Goal: Task Accomplishment & Management: Manage account settings

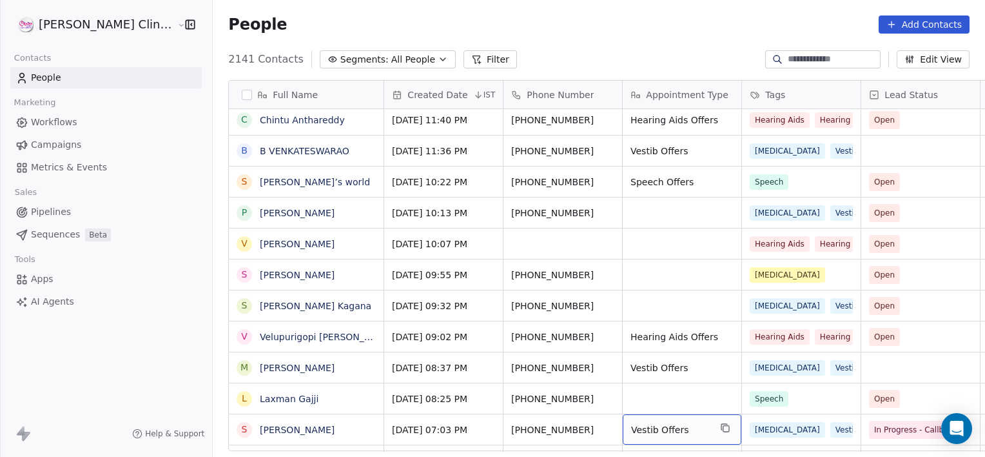
scroll to position [377, 0]
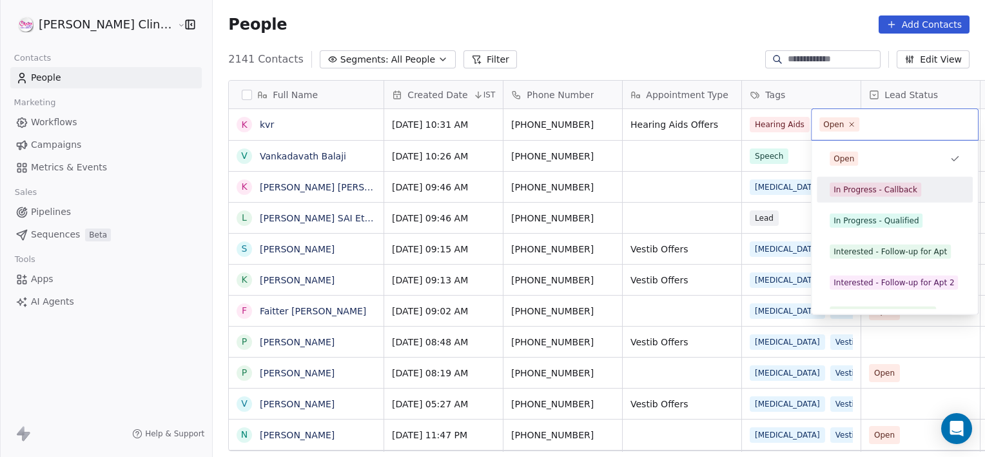
click at [833, 197] on div "In Progress - Callback" at bounding box center [895, 189] width 146 height 21
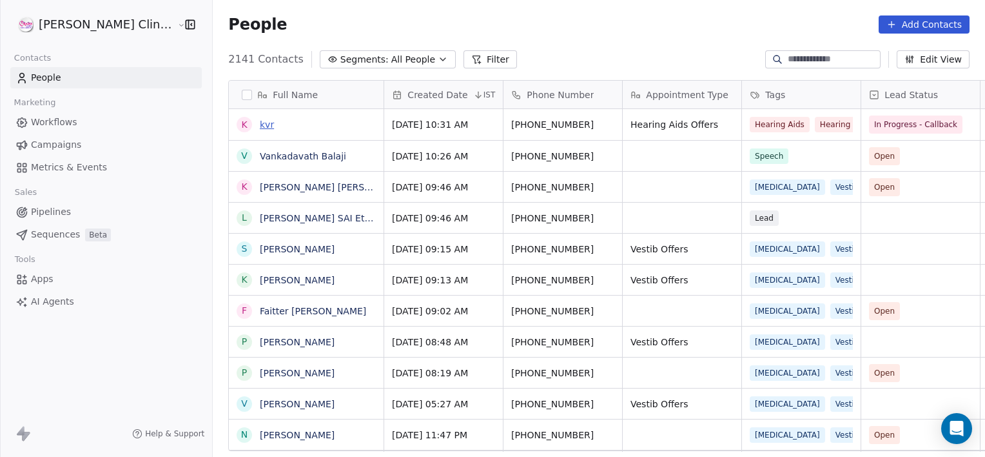
click at [260, 128] on link "kvr" at bounding box center [267, 124] width 14 height 10
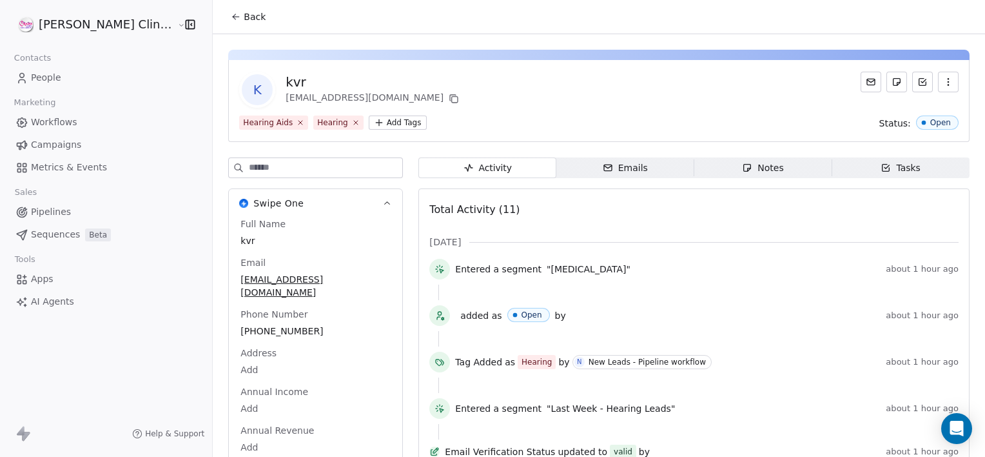
click at [734, 155] on div "k kvr [EMAIL_ADDRESS][DOMAIN_NAME] Hearing Aids Hearing Add Tags Status: Open S…" at bounding box center [599, 392] width 772 height 716
click at [742, 162] on div "Notes" at bounding box center [762, 168] width 41 height 14
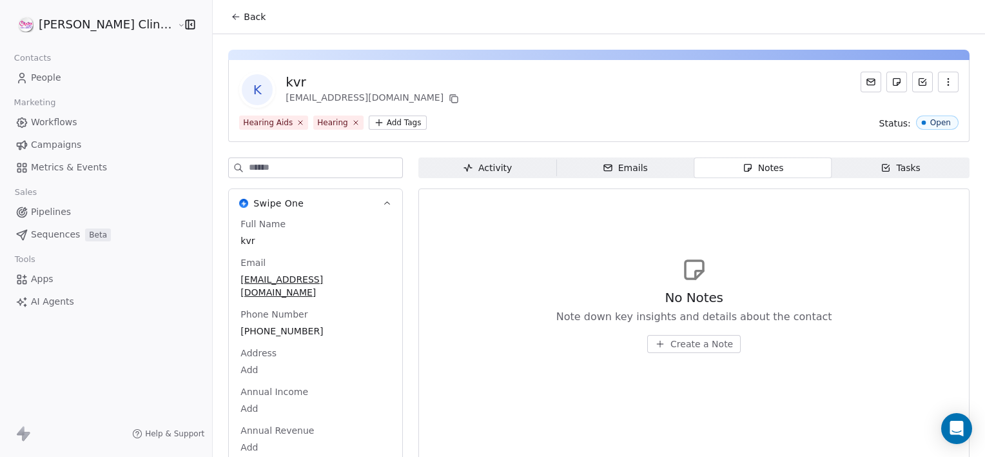
click at [678, 340] on span "Create a Note" at bounding box center [702, 343] width 63 height 13
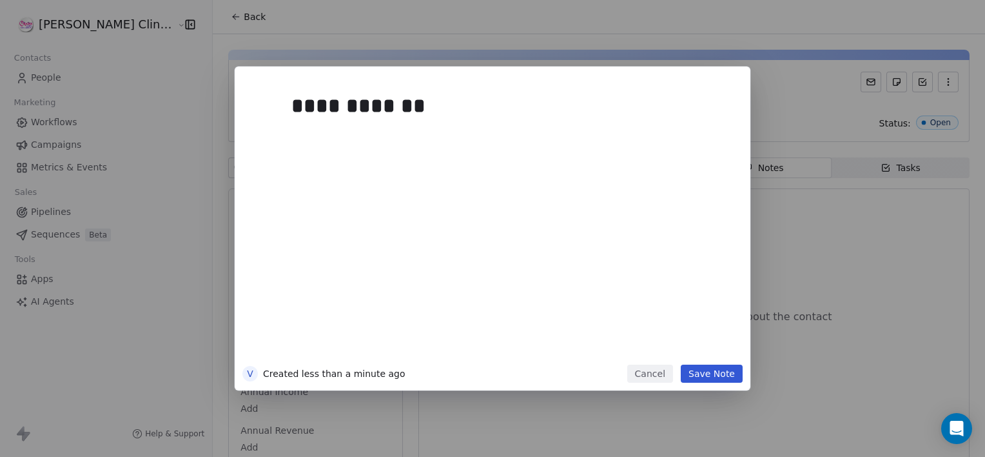
click at [713, 369] on button "Save Note" at bounding box center [712, 373] width 62 height 18
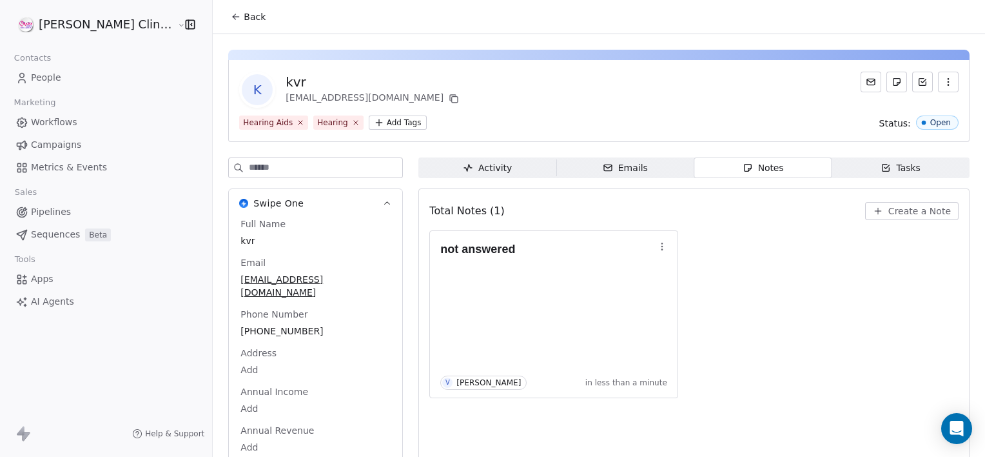
click at [244, 13] on span "Back" at bounding box center [255, 16] width 22 height 13
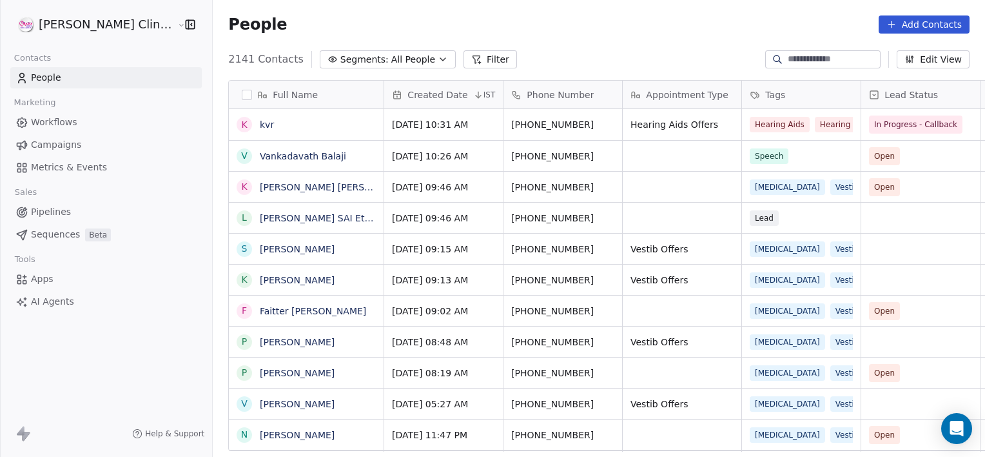
scroll to position [392, 801]
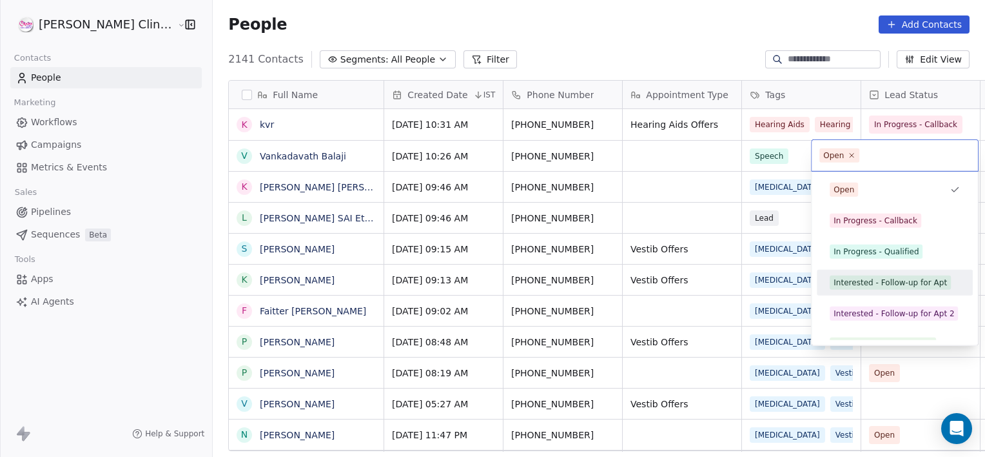
click at [886, 281] on div "Interested - Follow-up for Apt" at bounding box center [890, 283] width 113 height 12
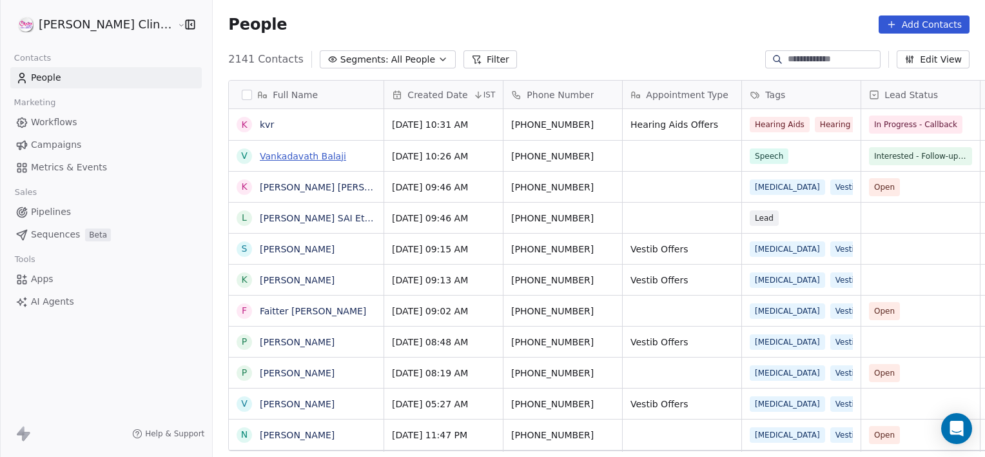
click at [269, 157] on link "Vankadavath Balaji" at bounding box center [303, 156] width 86 height 10
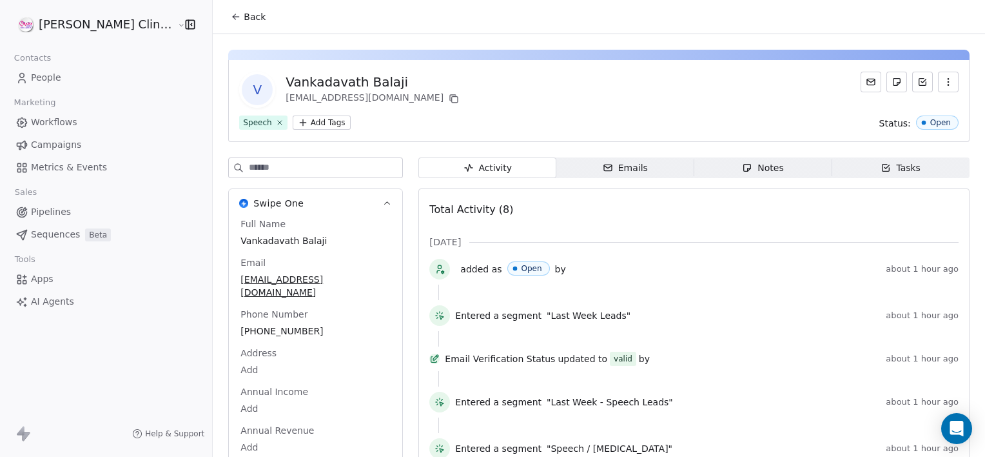
click at [769, 177] on span "Notes Notes" at bounding box center [763, 167] width 138 height 21
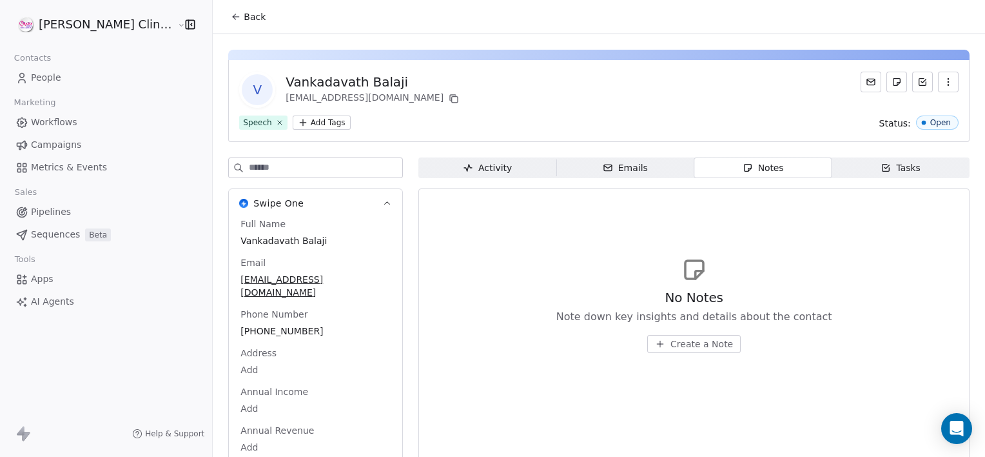
click at [671, 341] on span "Create a Note" at bounding box center [702, 343] width 63 height 13
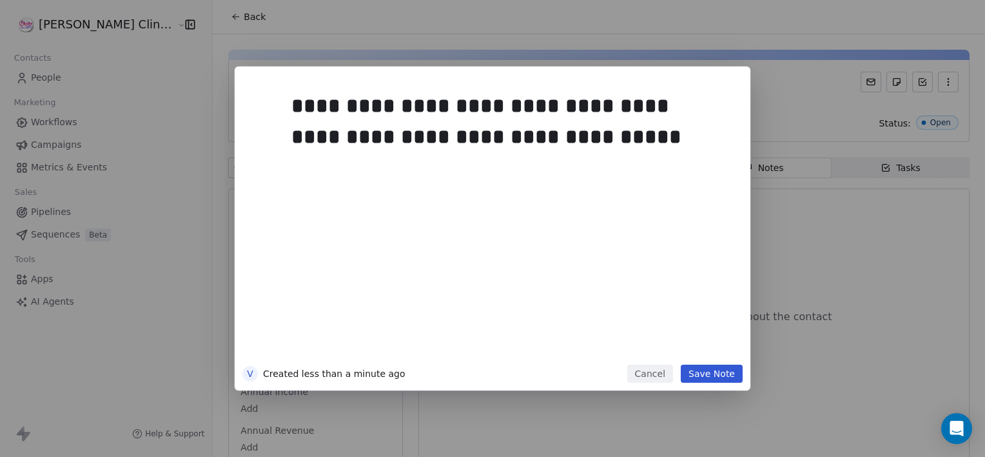
click at [709, 377] on button "Save Note" at bounding box center [712, 373] width 62 height 18
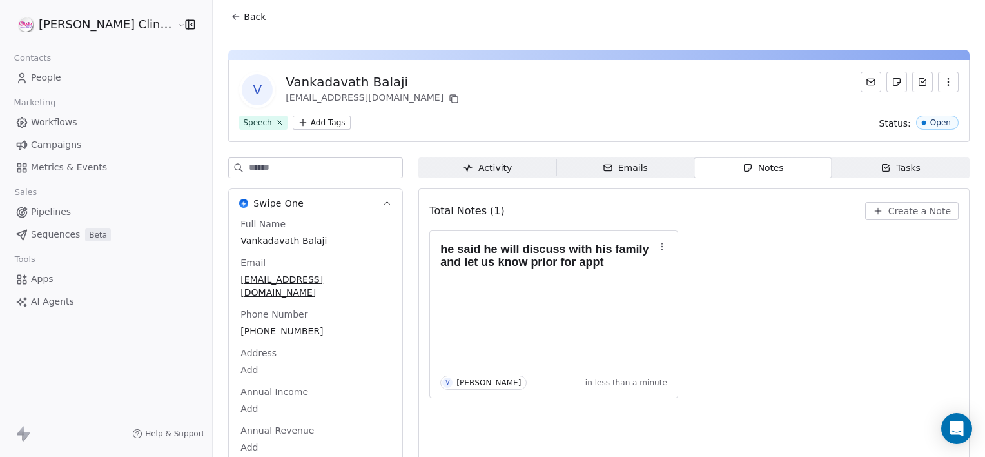
click at [223, 8] on button "Back" at bounding box center [248, 16] width 50 height 23
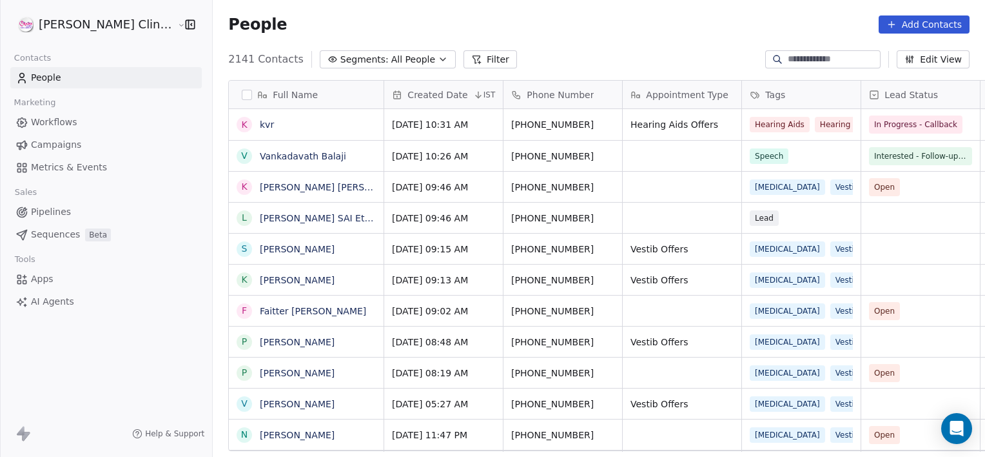
scroll to position [392, 801]
click at [322, 190] on link "[PERSON_NAME] [PERSON_NAME]" at bounding box center [336, 187] width 153 height 10
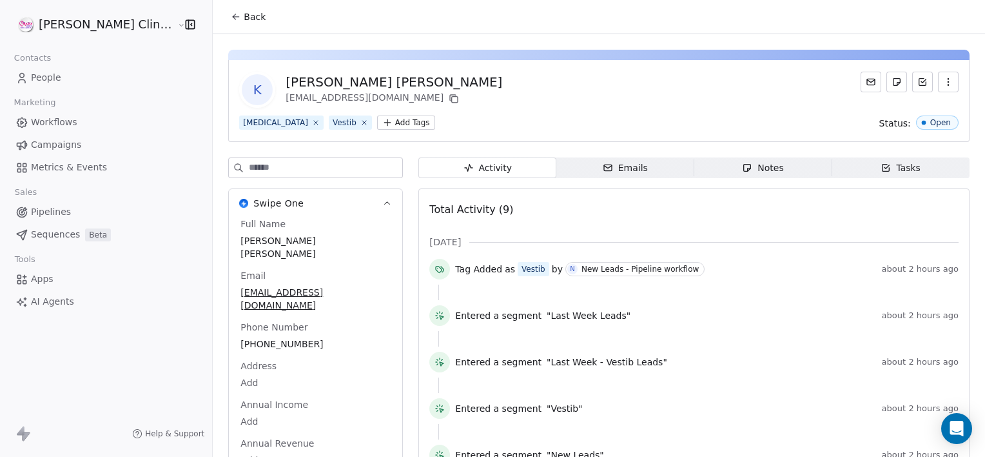
click at [244, 15] on span "Back" at bounding box center [255, 16] width 22 height 13
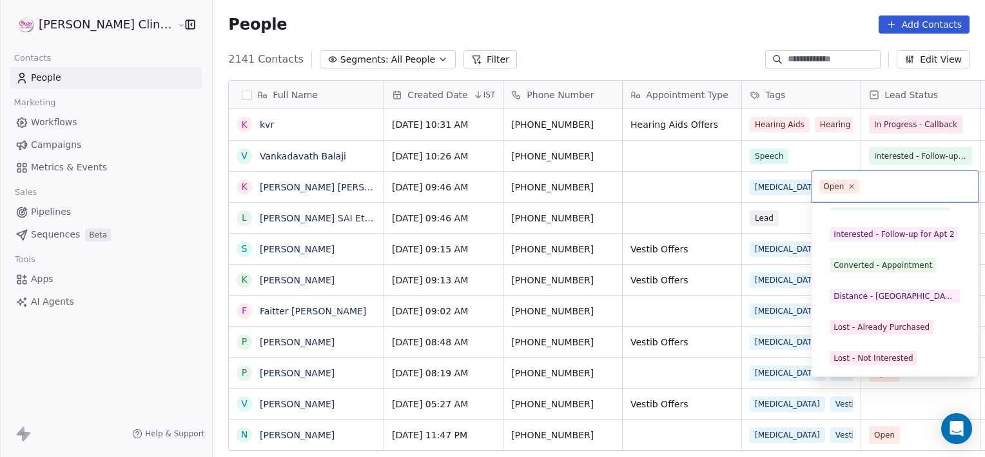
scroll to position [141, 0]
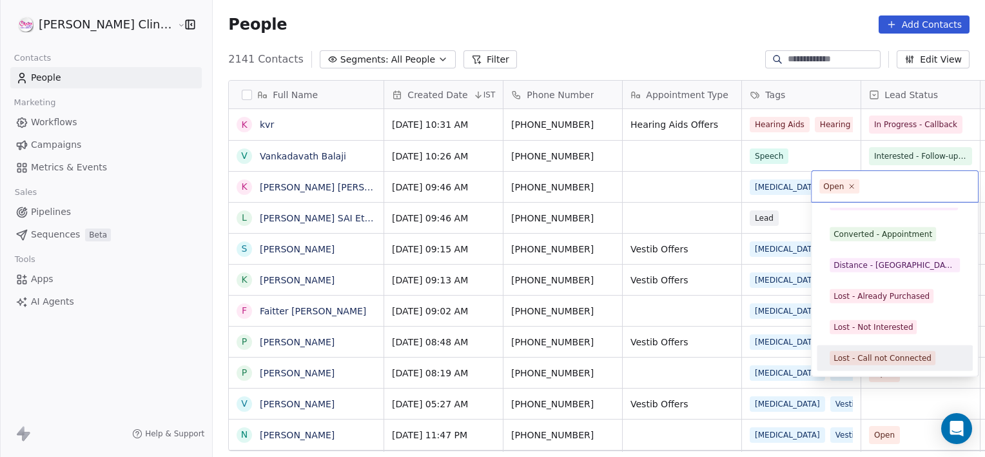
click at [902, 367] on div "Lost - Call not Connected" at bounding box center [895, 358] width 146 height 21
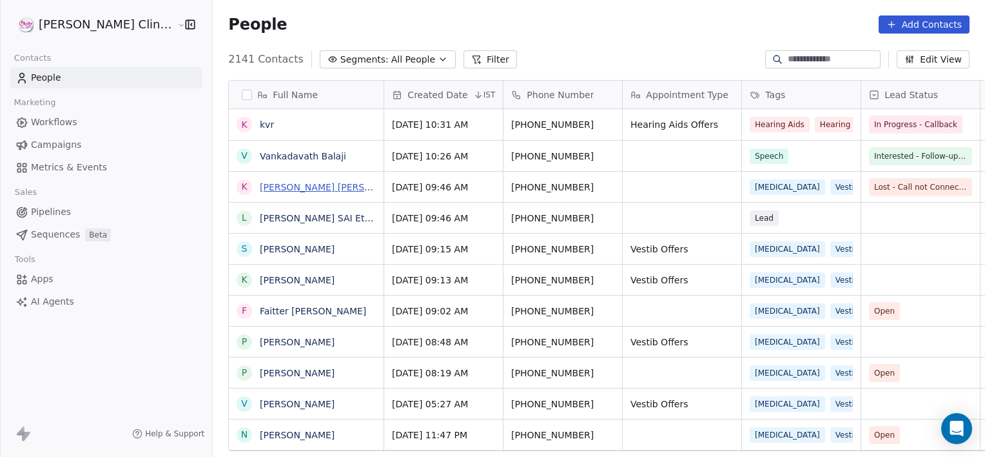
click at [260, 188] on link "[PERSON_NAME] [PERSON_NAME]" at bounding box center [336, 187] width 153 height 10
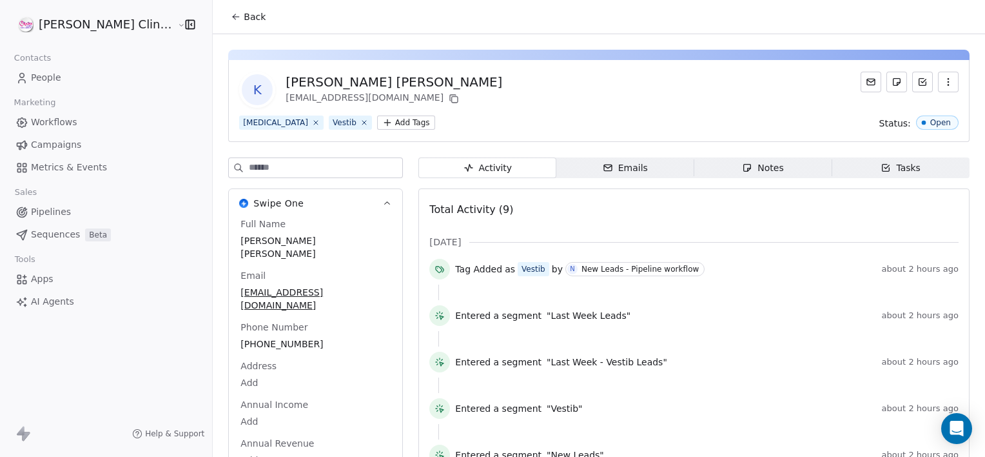
click at [742, 165] on icon "button" at bounding box center [747, 167] width 10 height 10
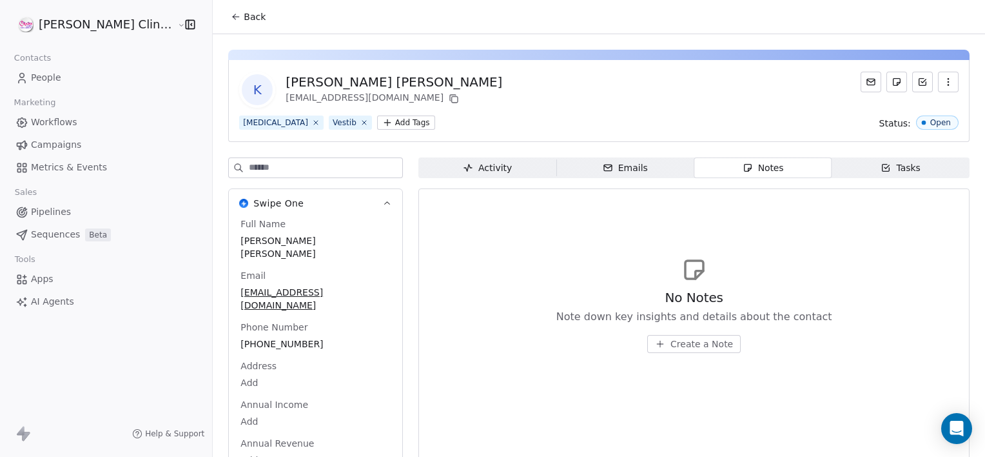
click at [678, 351] on button "Create a Note" at bounding box center [693, 344] width 93 height 18
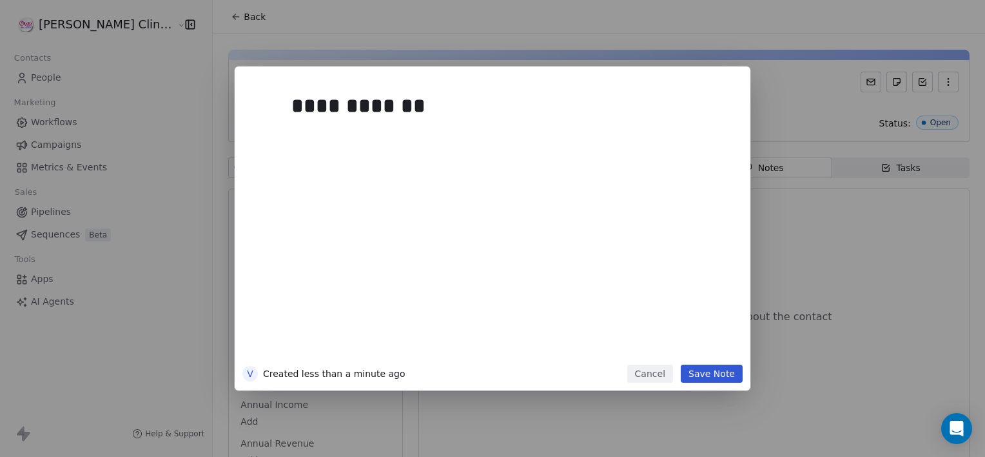
click at [716, 366] on button "Save Note" at bounding box center [712, 373] width 62 height 18
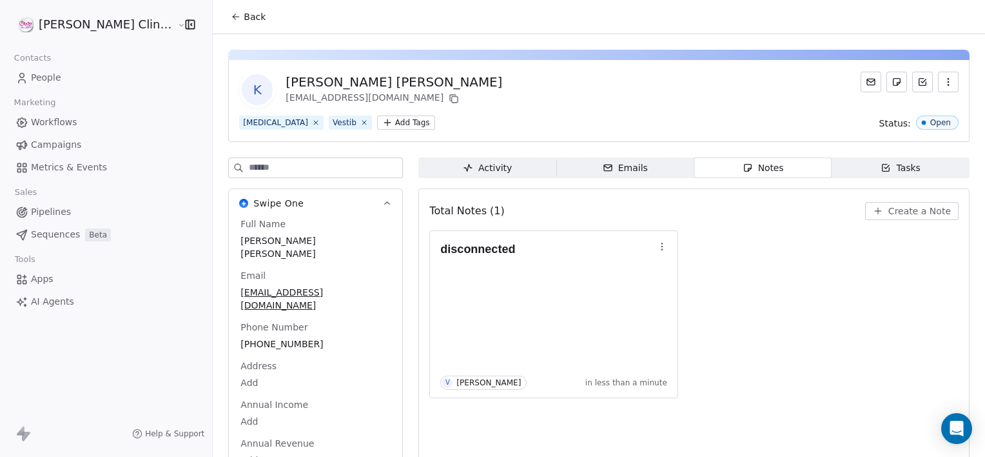
click at [215, 29] on div "Back" at bounding box center [599, 17] width 772 height 34
click at [223, 24] on button "Back" at bounding box center [248, 16] width 50 height 23
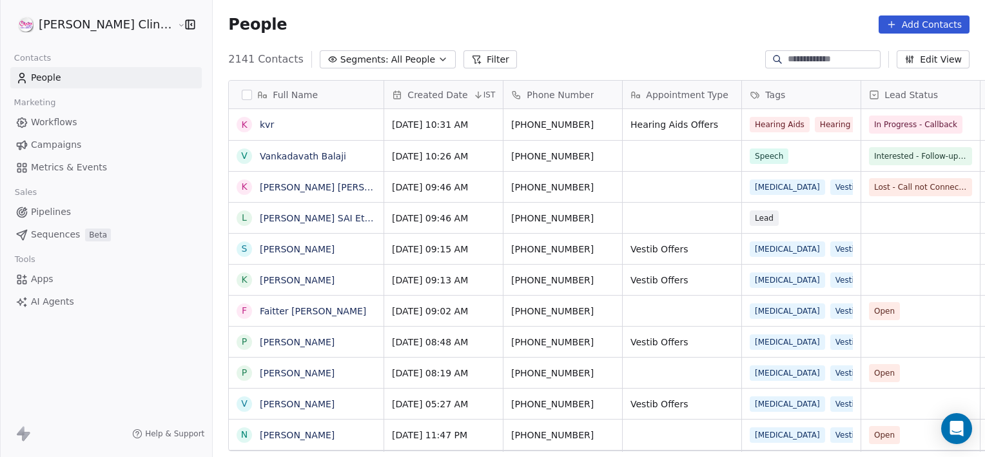
scroll to position [10, 10]
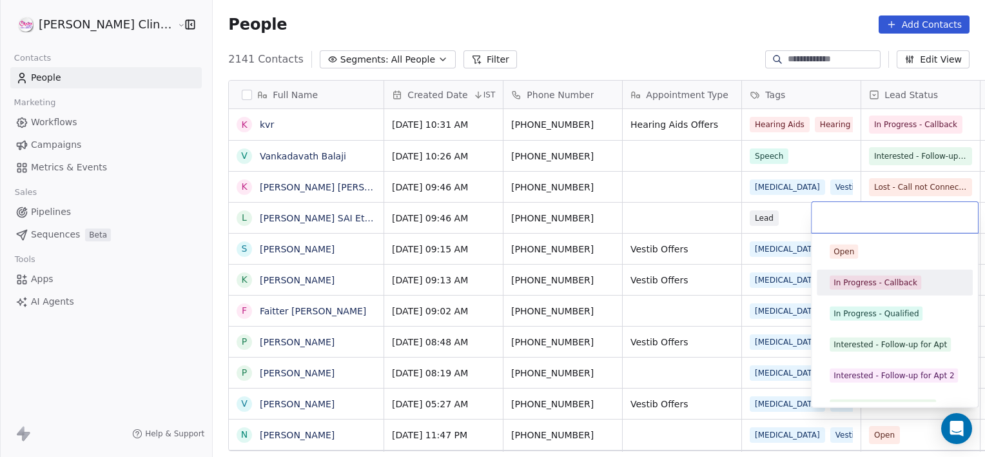
click at [857, 281] on div "In Progress - Callback" at bounding box center [876, 283] width 84 height 12
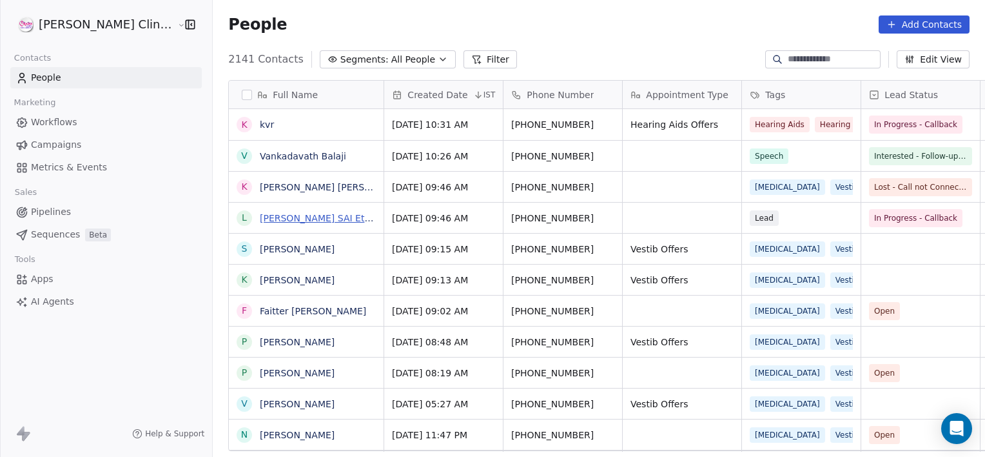
click at [260, 218] on link "[PERSON_NAME] SAI Etika" at bounding box center [319, 218] width 118 height 10
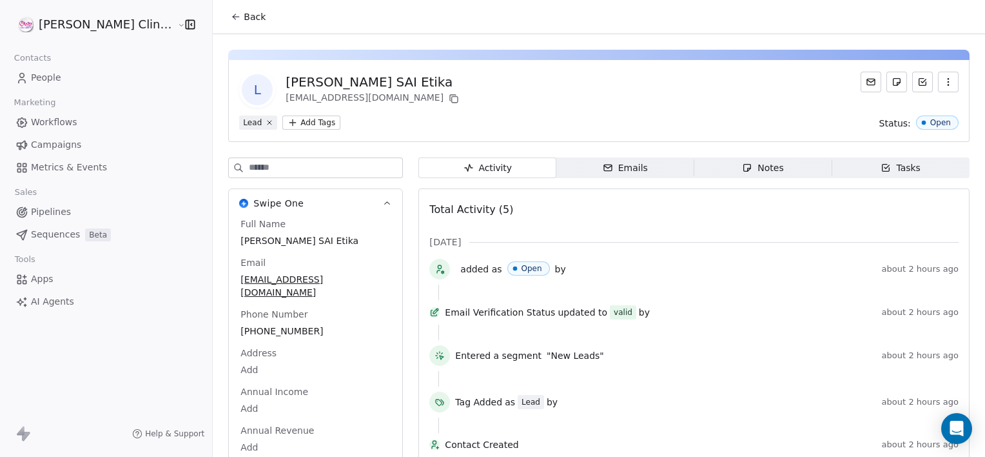
click at [709, 164] on span "Notes Notes" at bounding box center [763, 167] width 138 height 21
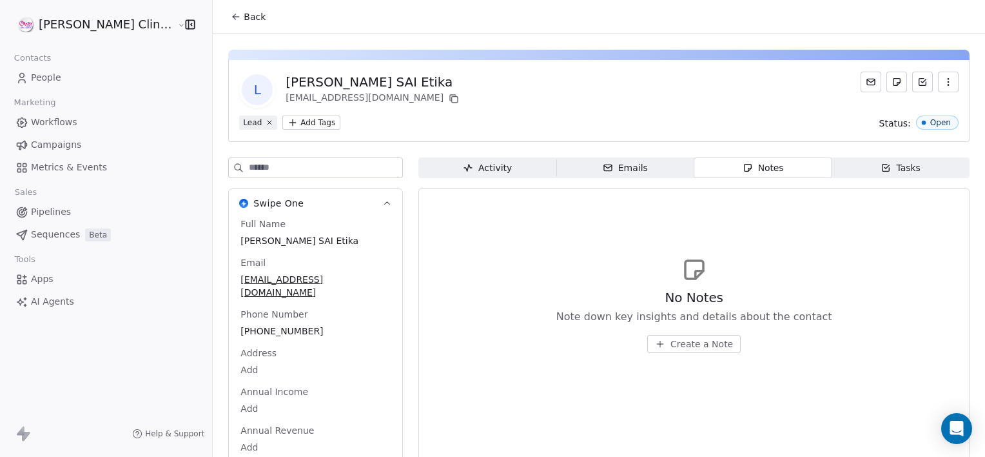
click at [671, 340] on span "Create a Note" at bounding box center [702, 343] width 63 height 13
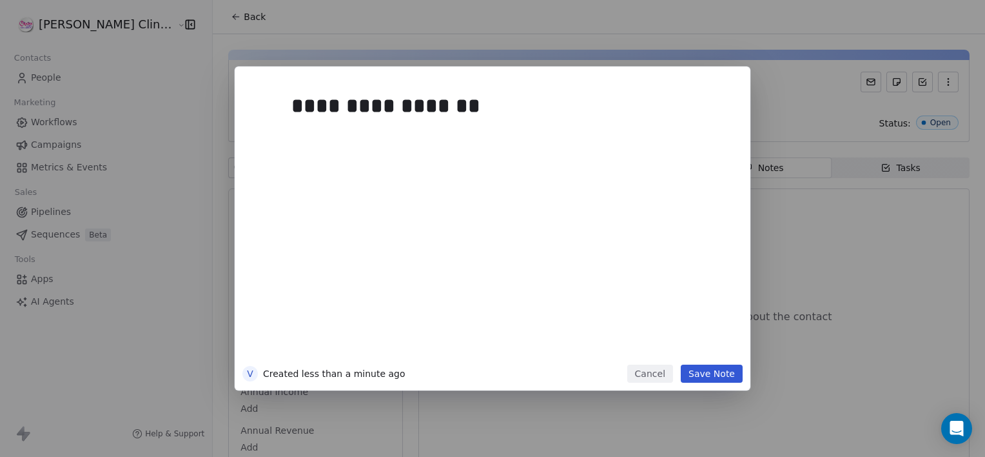
click at [733, 373] on button "Save Note" at bounding box center [712, 373] width 62 height 18
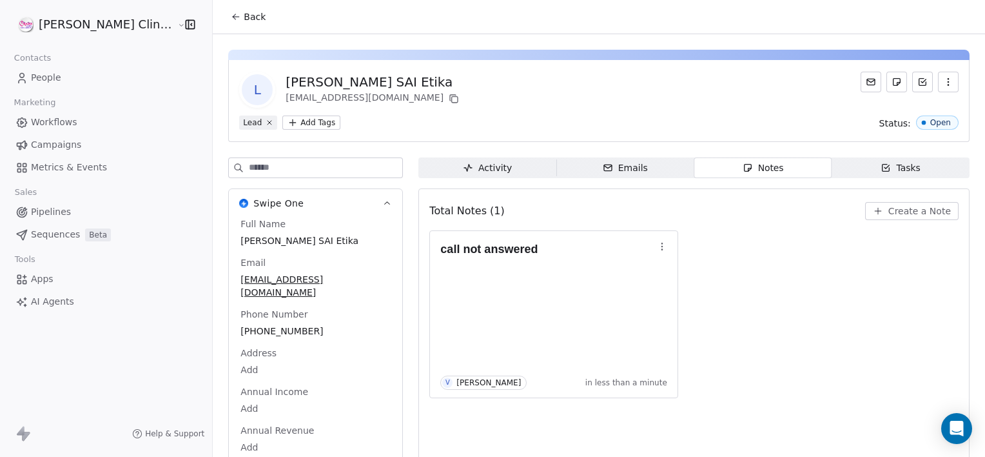
click at [223, 24] on button "Back" at bounding box center [248, 16] width 50 height 23
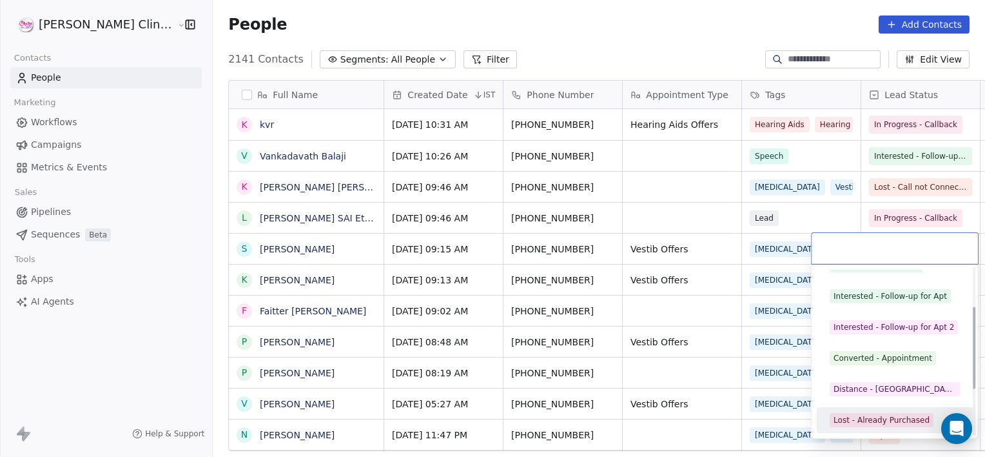
scroll to position [110, 0]
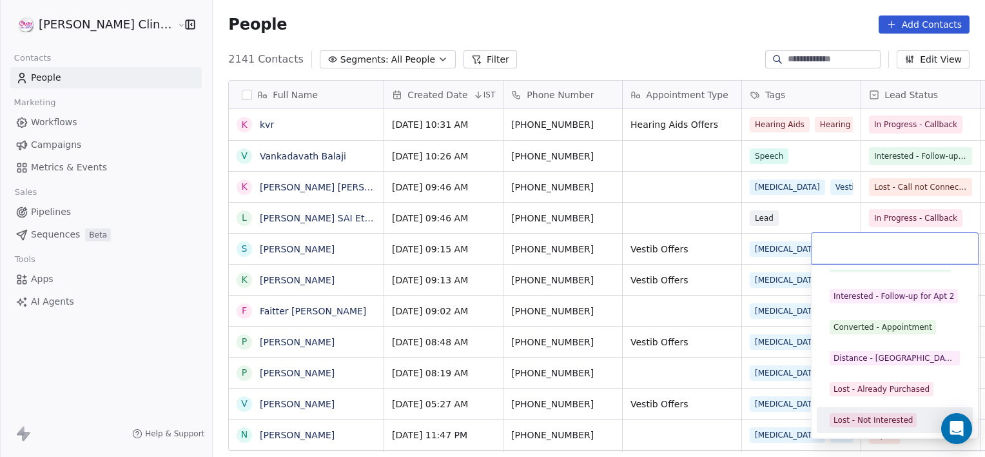
click at [896, 420] on div "Lost - Not Interested" at bounding box center [873, 420] width 79 height 12
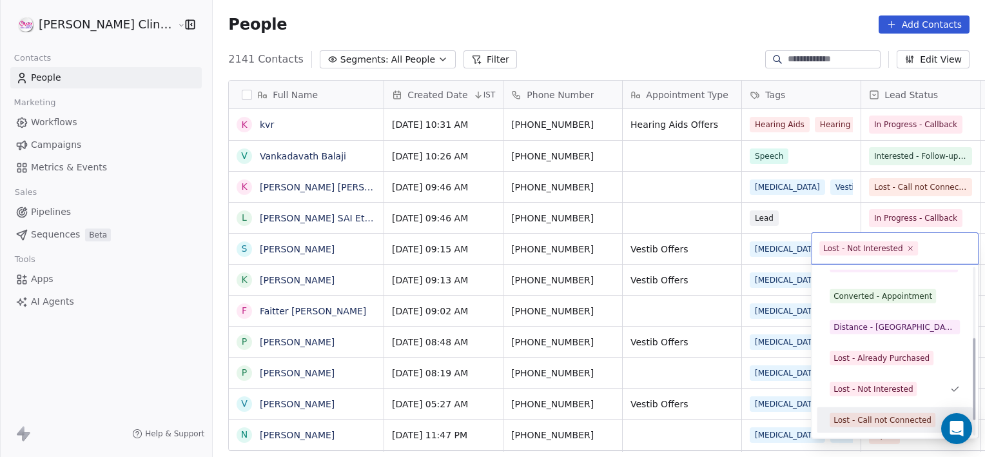
scroll to position [172, 0]
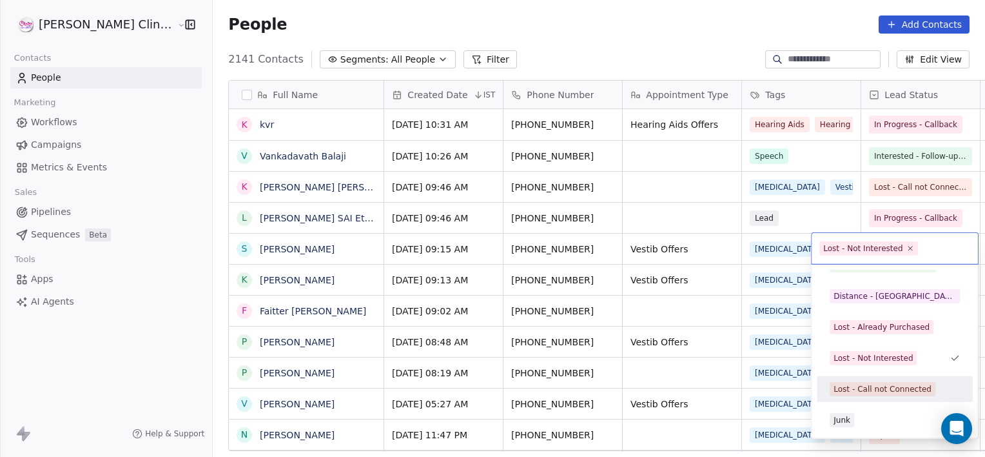
click at [854, 393] on div "Lost - Call not Connected" at bounding box center [883, 389] width 98 height 12
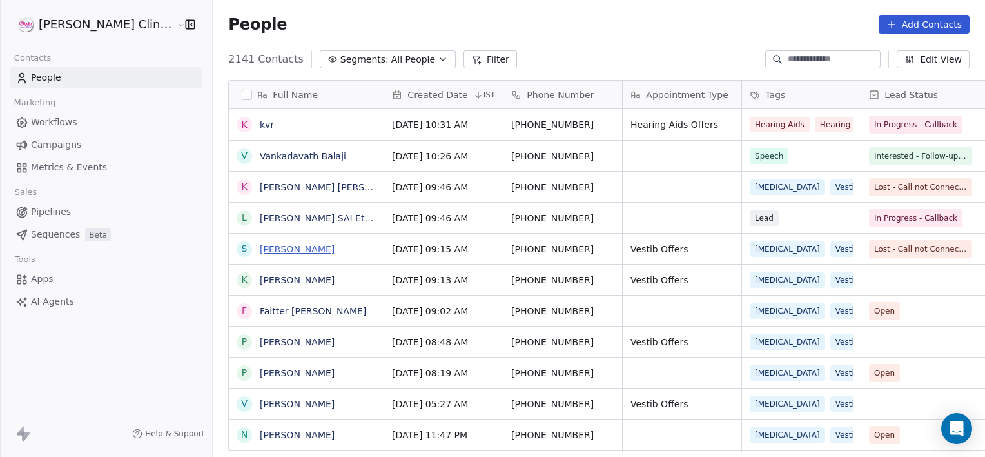
click at [260, 246] on link "[PERSON_NAME]" at bounding box center [297, 249] width 75 height 10
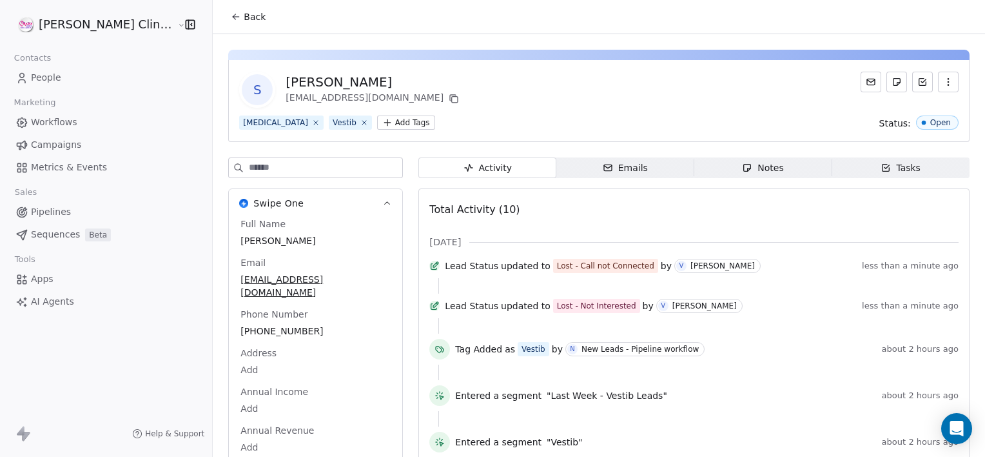
click at [771, 170] on span "Notes Notes" at bounding box center [763, 167] width 138 height 21
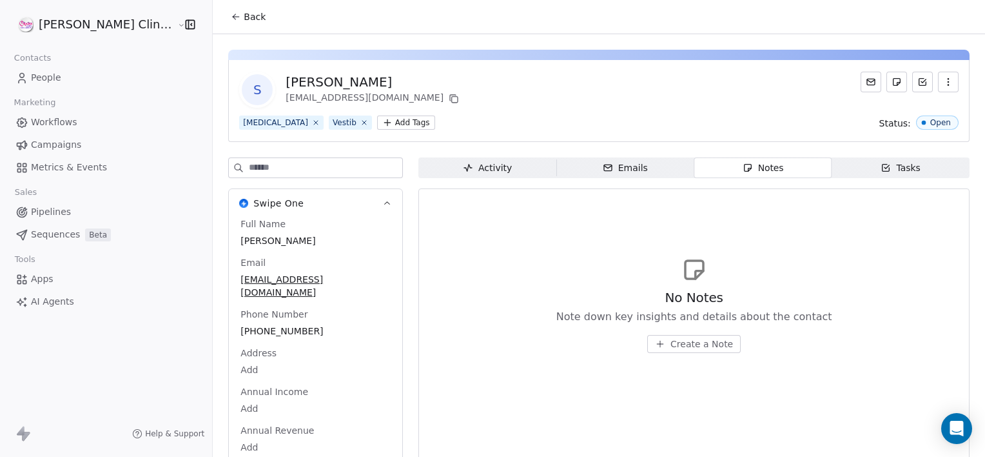
click at [678, 340] on span "Create a Note" at bounding box center [702, 343] width 63 height 13
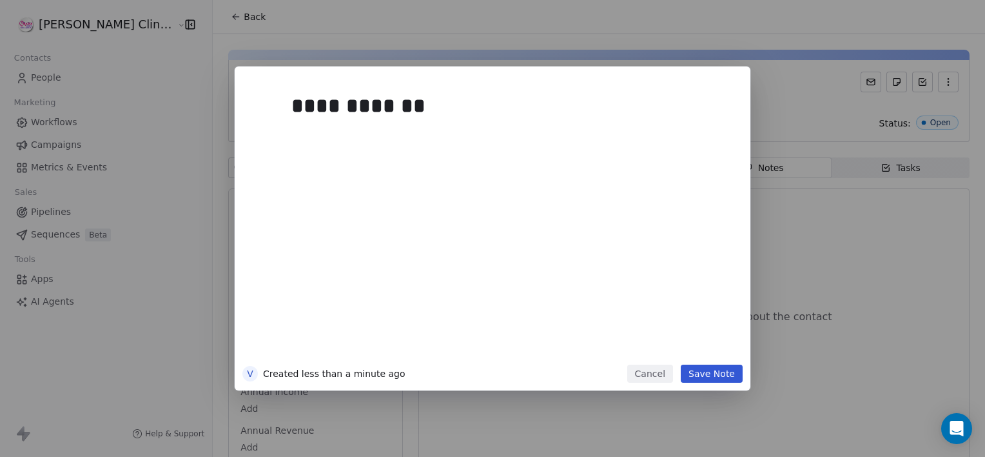
click at [714, 365] on button "Save Note" at bounding box center [712, 373] width 62 height 18
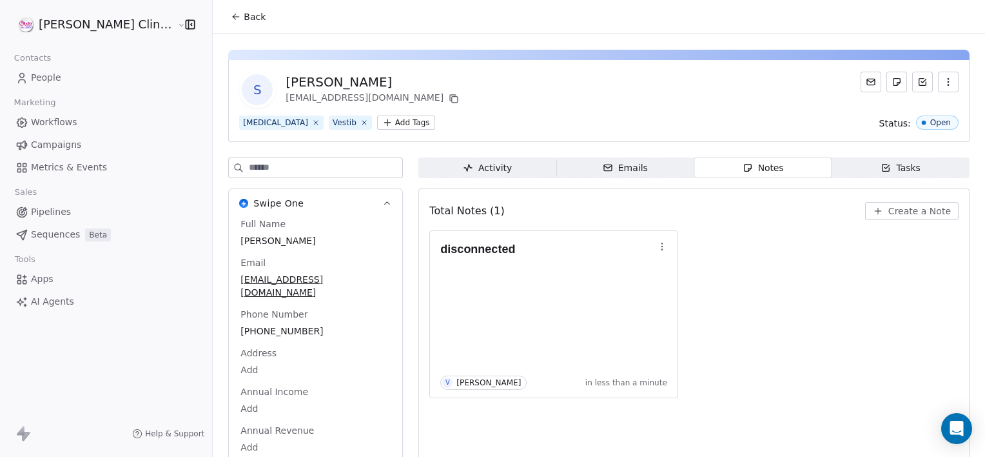
click at [244, 21] on span "Back" at bounding box center [255, 16] width 22 height 13
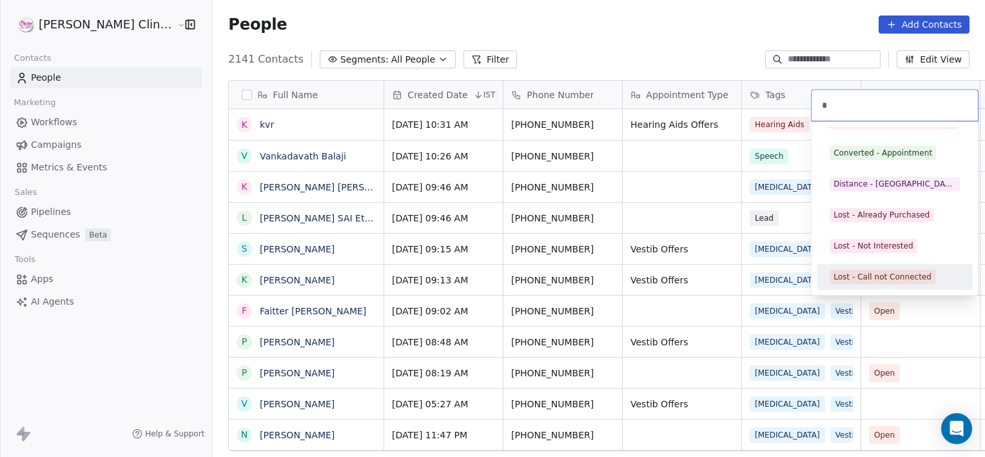
scroll to position [115, 0]
click at [863, 277] on div "Lost - Call not Connected" at bounding box center [883, 277] width 98 height 12
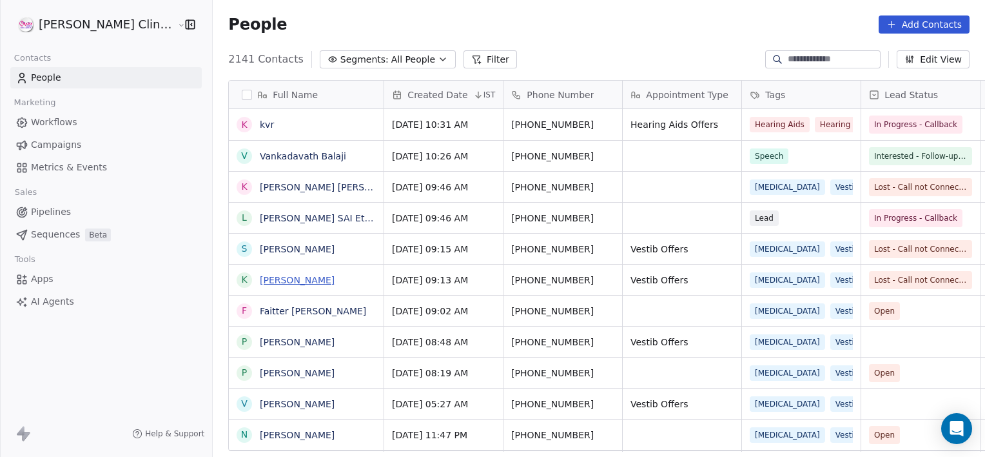
click at [261, 283] on link "[PERSON_NAME]" at bounding box center [297, 280] width 75 height 10
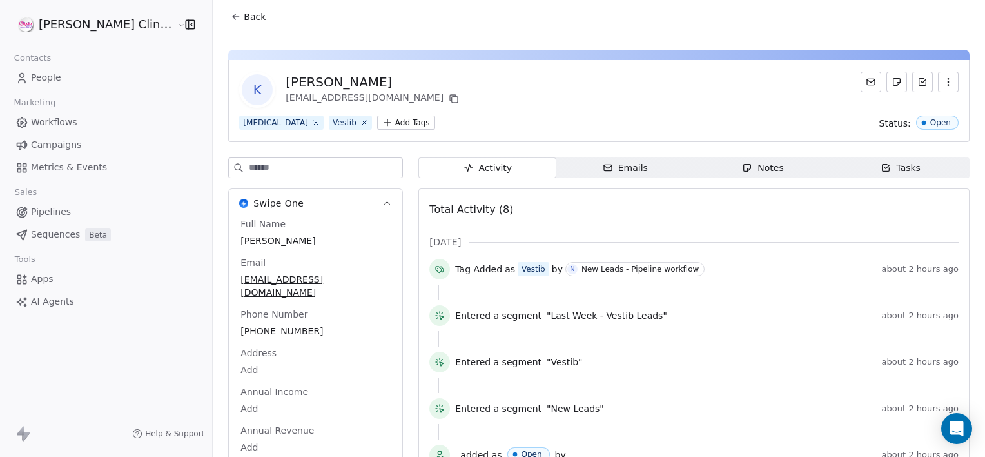
click at [730, 159] on span "Notes Notes" at bounding box center [763, 167] width 138 height 21
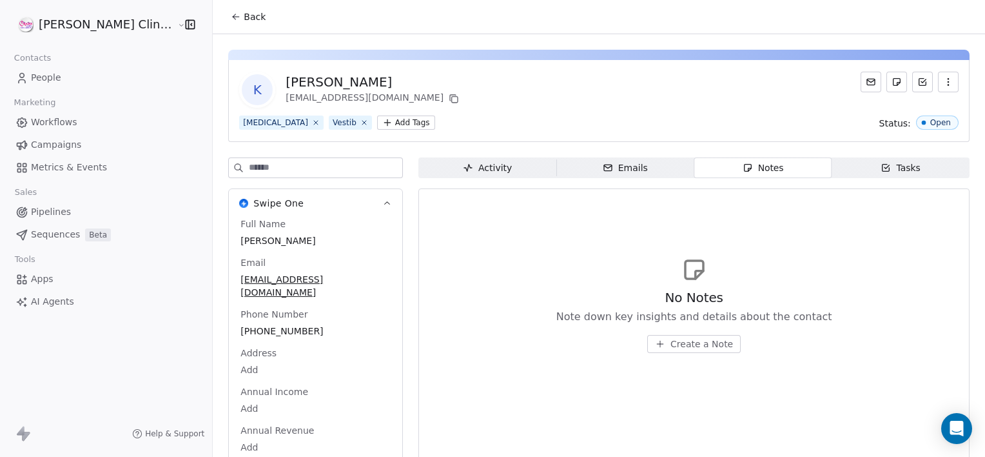
click at [671, 344] on span "Create a Note" at bounding box center [702, 343] width 63 height 13
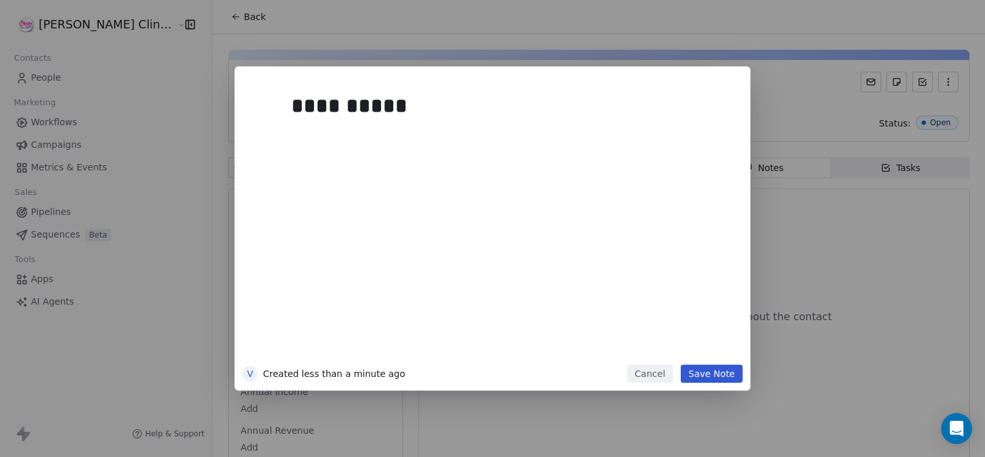
click at [708, 374] on button "Save Note" at bounding box center [712, 373] width 62 height 18
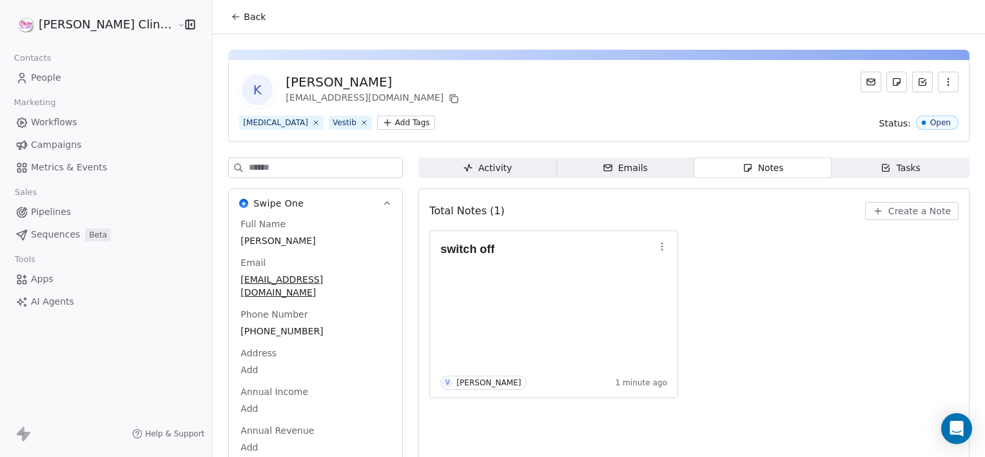
click at [223, 24] on button "Back" at bounding box center [248, 16] width 50 height 23
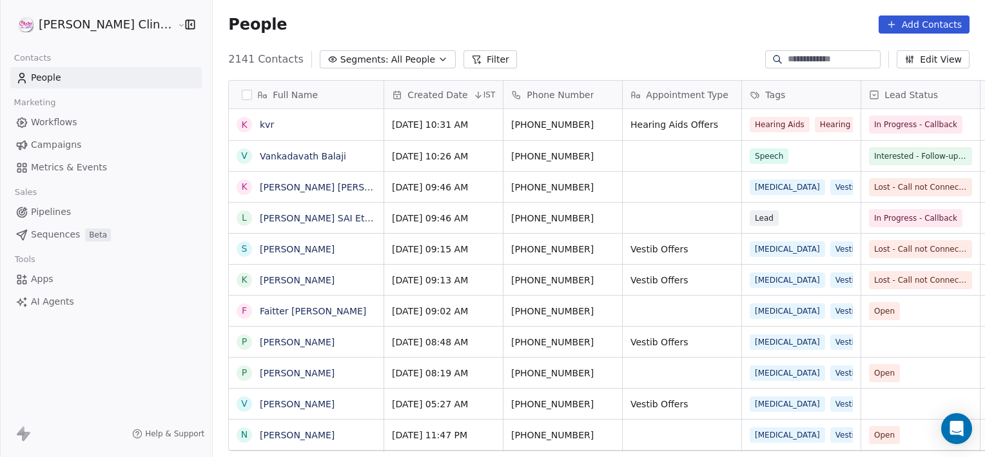
scroll to position [392, 801]
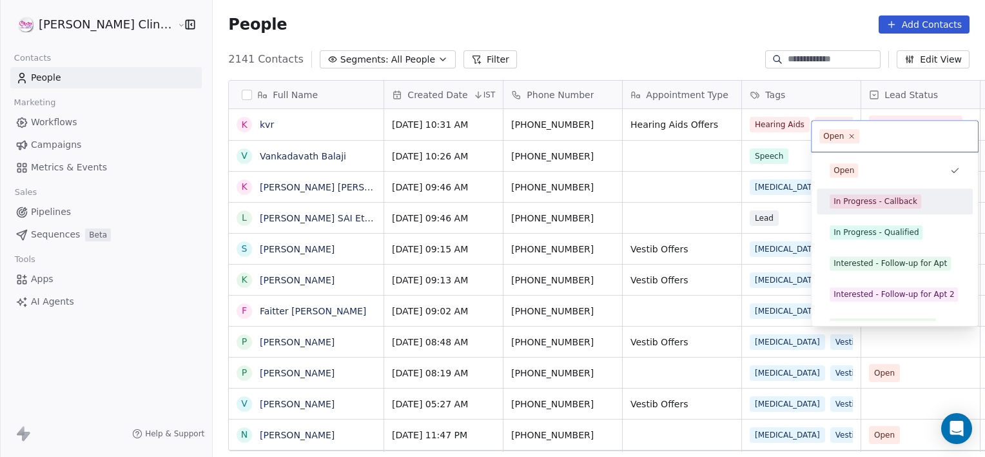
click at [847, 201] on div "In Progress - Callback" at bounding box center [876, 201] width 84 height 12
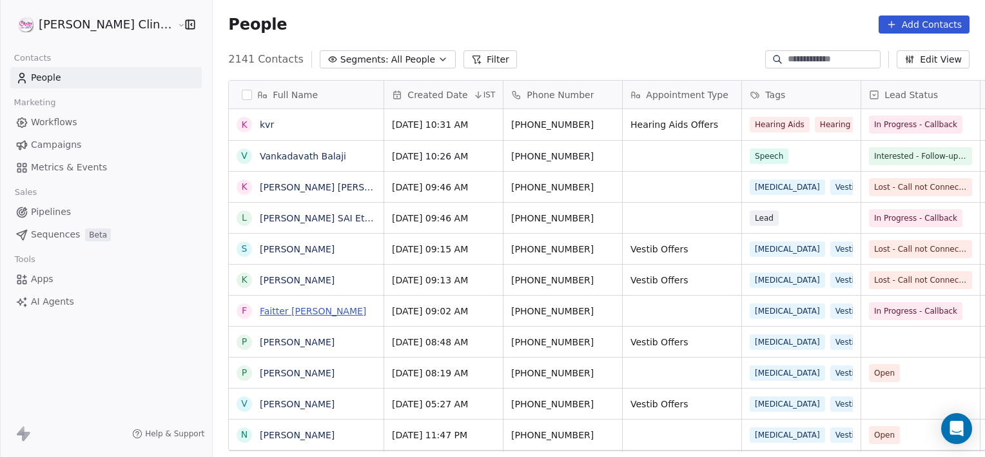
click at [260, 307] on link "Faitter [PERSON_NAME]" at bounding box center [313, 311] width 106 height 10
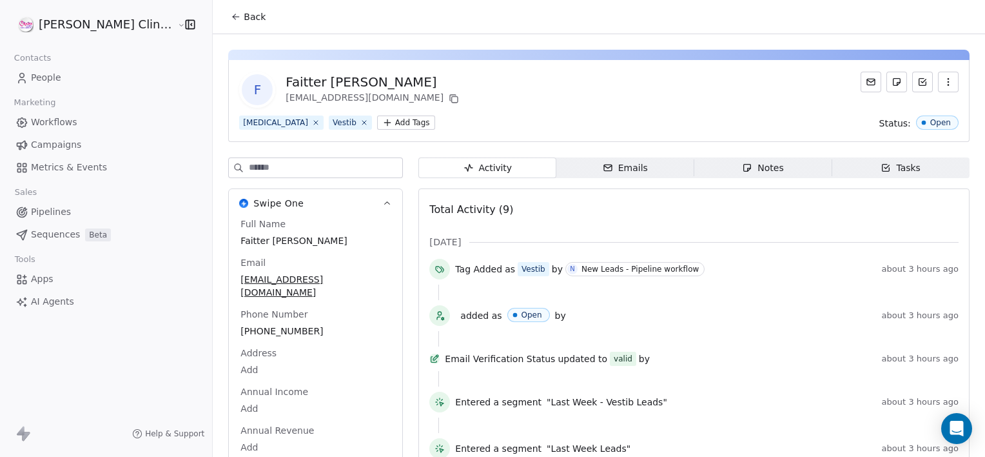
click at [717, 165] on span "Notes Notes" at bounding box center [763, 167] width 138 height 21
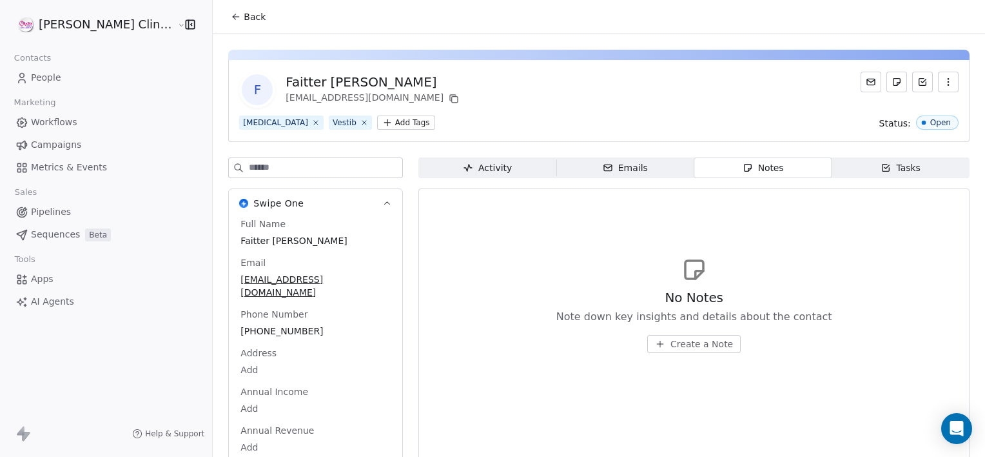
click at [678, 343] on span "Create a Note" at bounding box center [702, 343] width 63 height 13
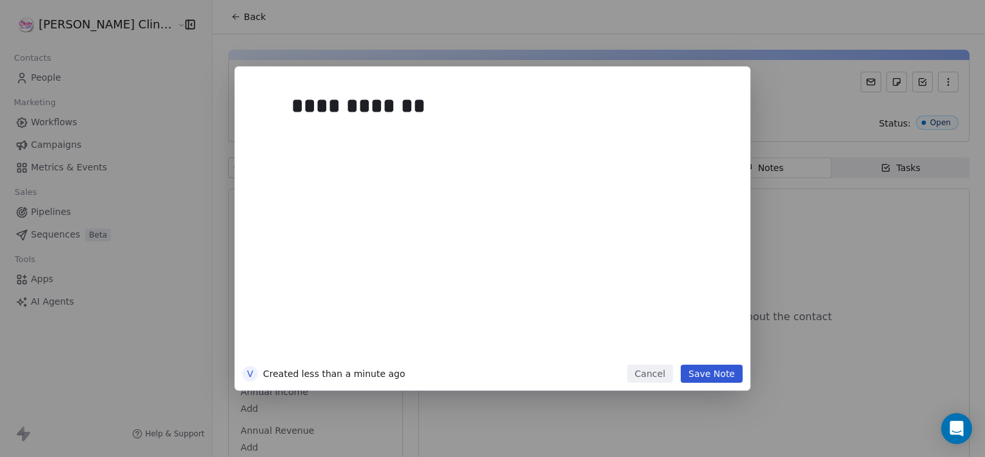
click at [702, 381] on button "Save Note" at bounding box center [712, 373] width 62 height 18
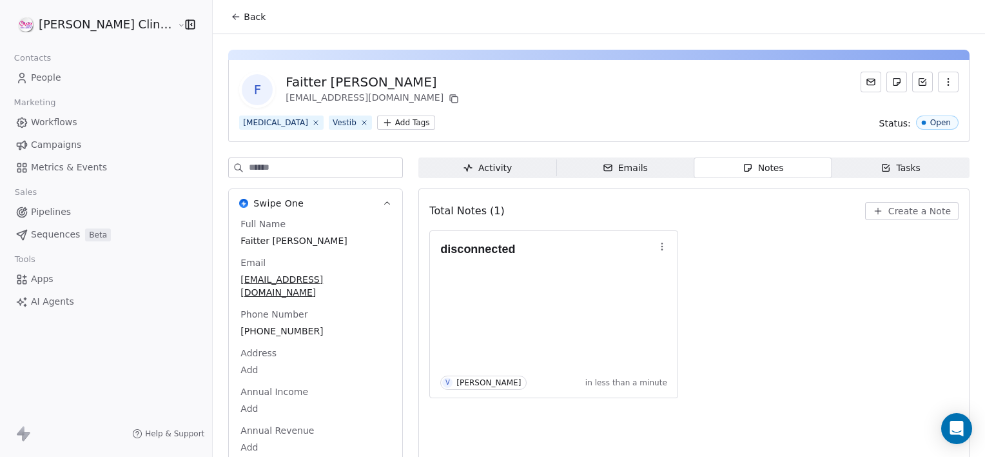
click at [223, 26] on button "Back" at bounding box center [248, 16] width 50 height 23
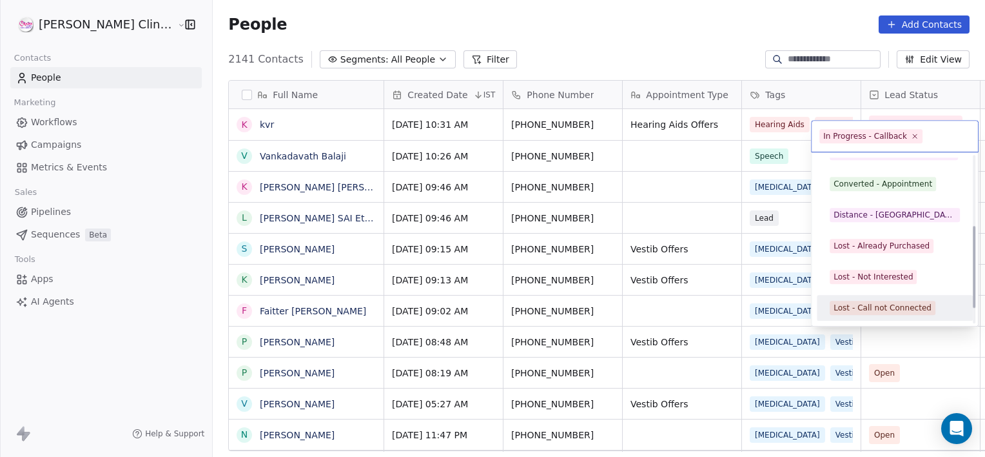
scroll to position [172, 0]
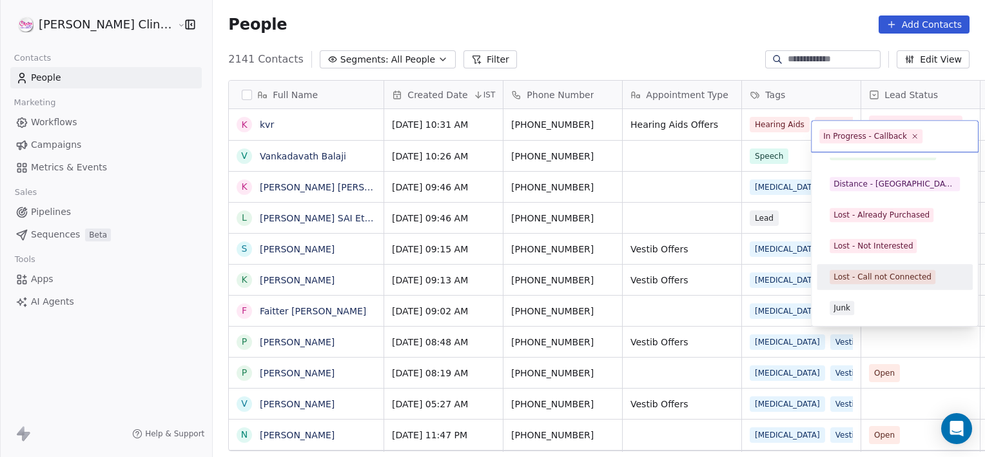
click at [876, 279] on div "Lost - Call not Connected" at bounding box center [883, 277] width 98 height 12
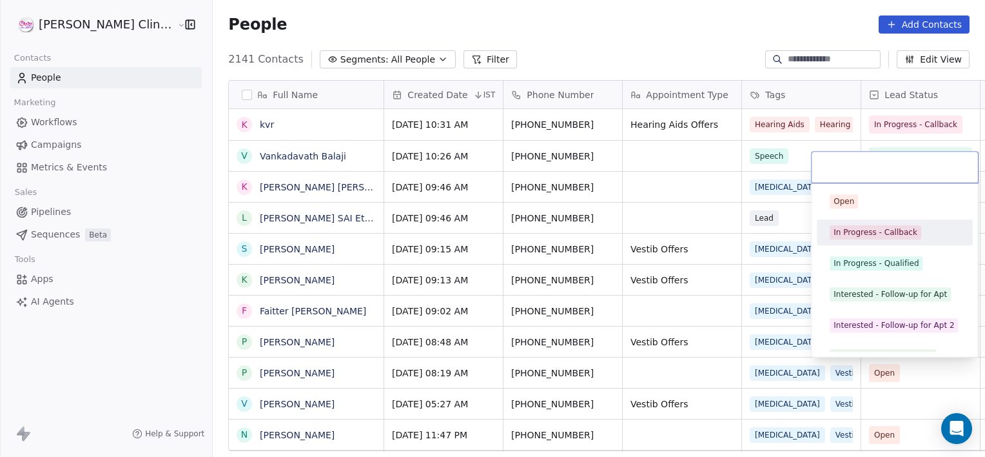
click at [867, 235] on div "In Progress - Callback" at bounding box center [876, 232] width 84 height 12
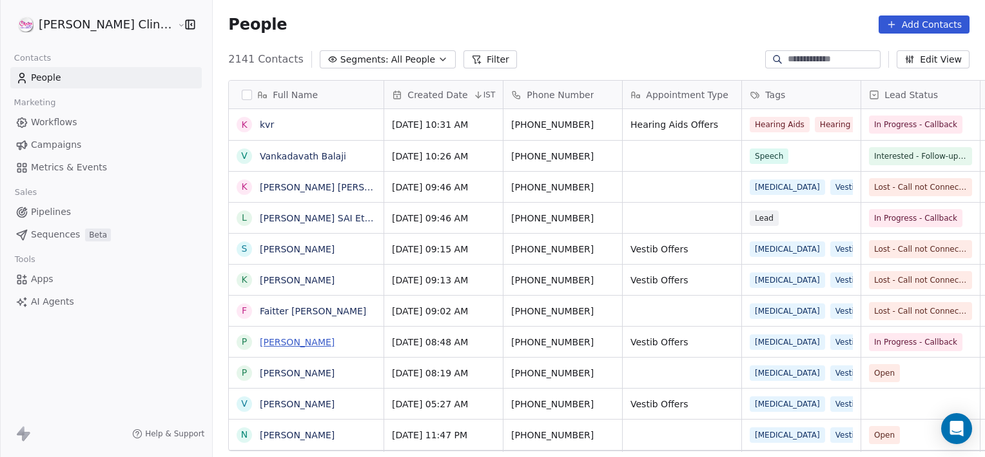
click at [260, 342] on link "[PERSON_NAME]" at bounding box center [297, 342] width 75 height 10
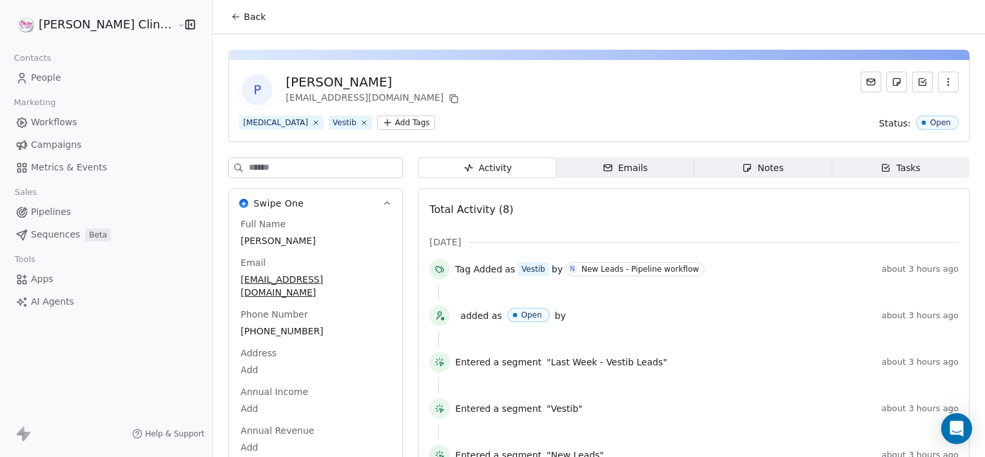
click at [742, 163] on icon "button" at bounding box center [747, 167] width 10 height 10
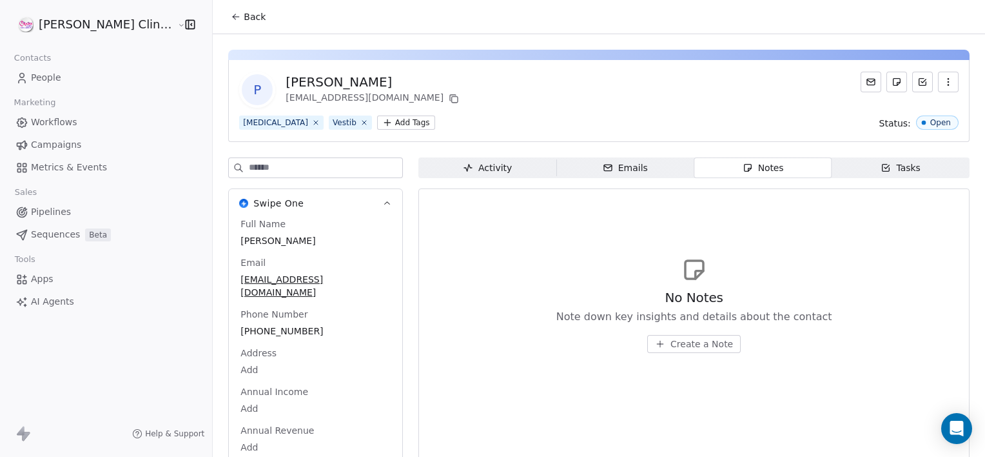
click at [687, 340] on span "Create a Note" at bounding box center [702, 343] width 63 height 13
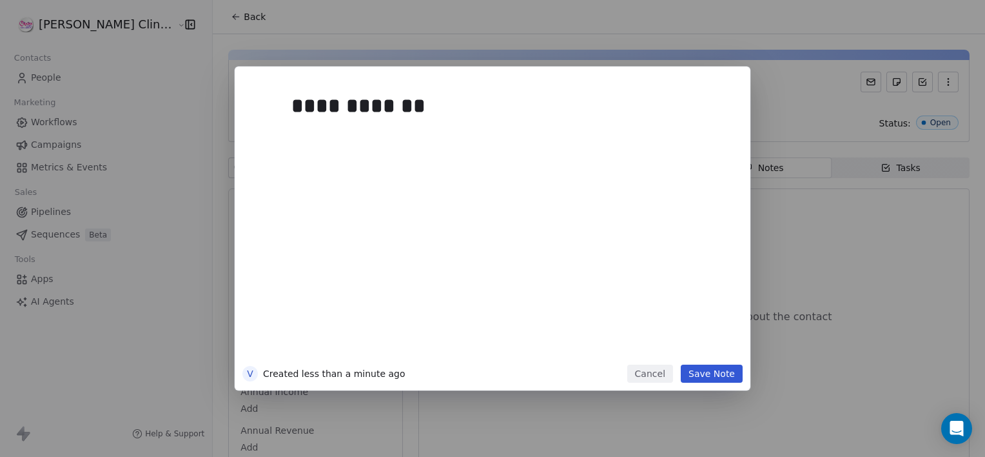
click at [720, 369] on button "Save Note" at bounding box center [712, 373] width 62 height 18
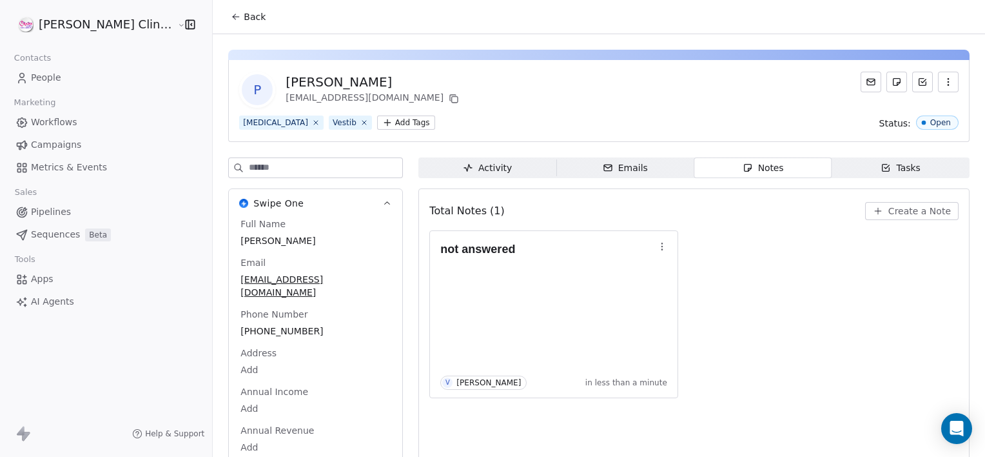
click at [244, 17] on span "Back" at bounding box center [255, 16] width 22 height 13
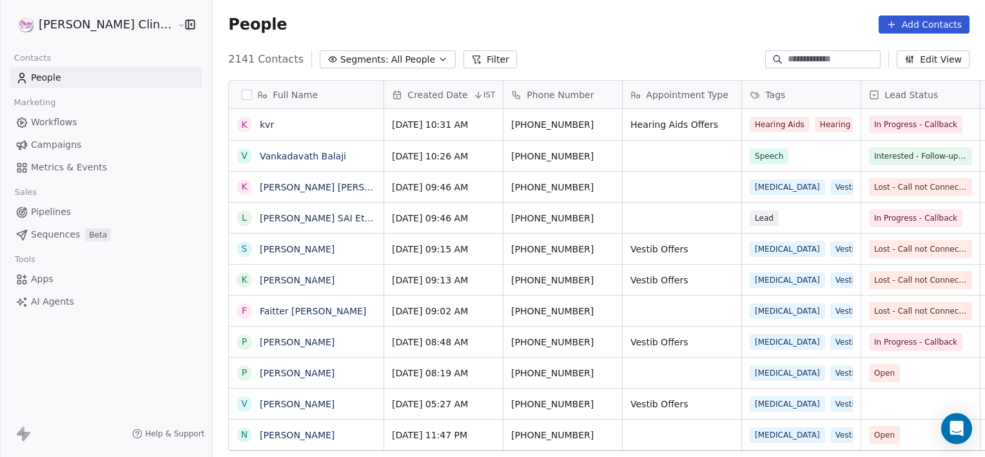
scroll to position [392, 801]
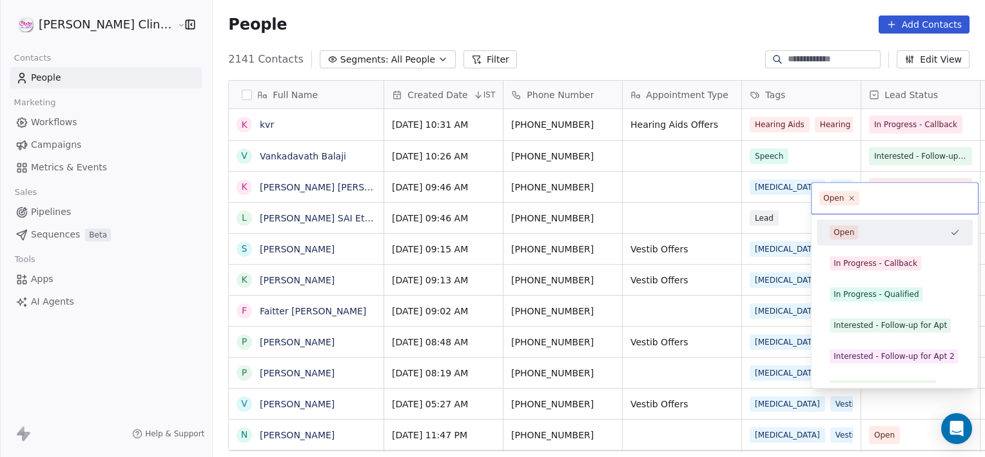
click at [680, 377] on html "[PERSON_NAME] Clinic External Contacts People Marketing Workflows Campaigns Met…" at bounding box center [492, 228] width 985 height 457
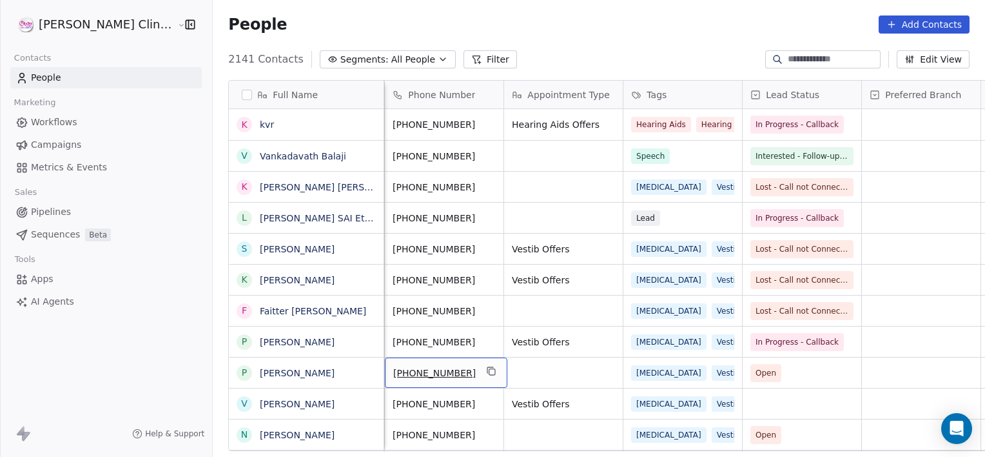
scroll to position [0, 0]
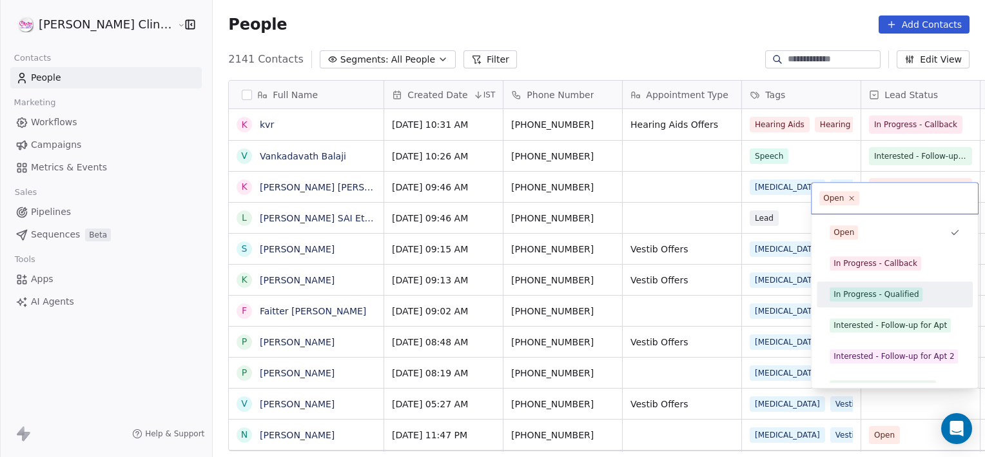
click at [856, 289] on div "In Progress - Qualified" at bounding box center [876, 294] width 85 height 12
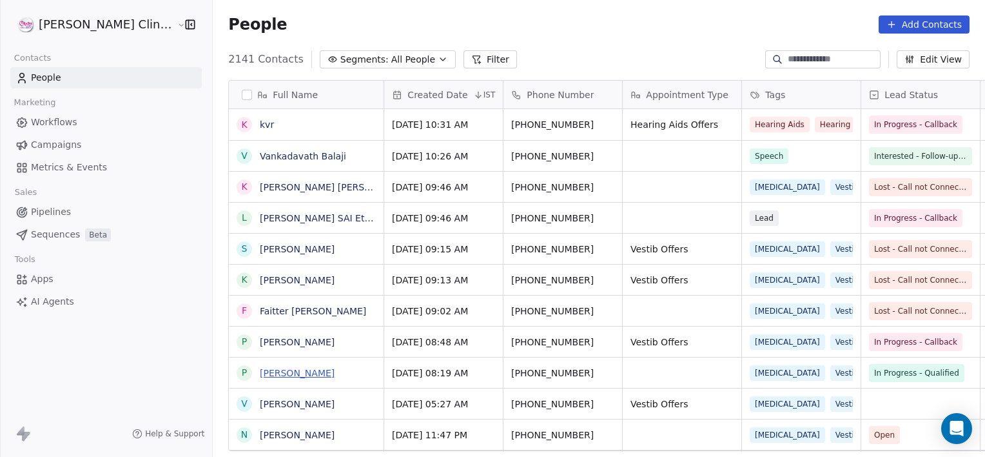
click at [260, 377] on link "[PERSON_NAME]" at bounding box center [297, 373] width 75 height 10
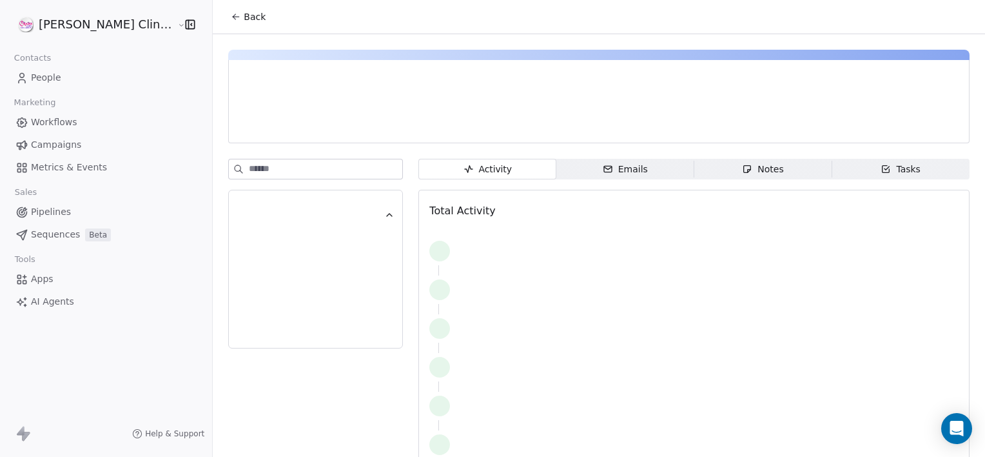
click at [694, 173] on span "Notes Notes" at bounding box center [763, 169] width 138 height 21
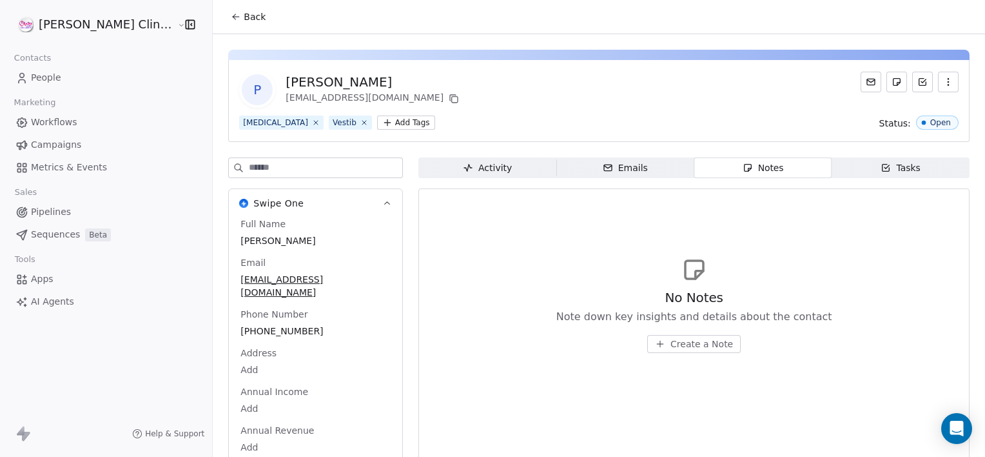
click at [671, 346] on span "Create a Note" at bounding box center [702, 343] width 63 height 13
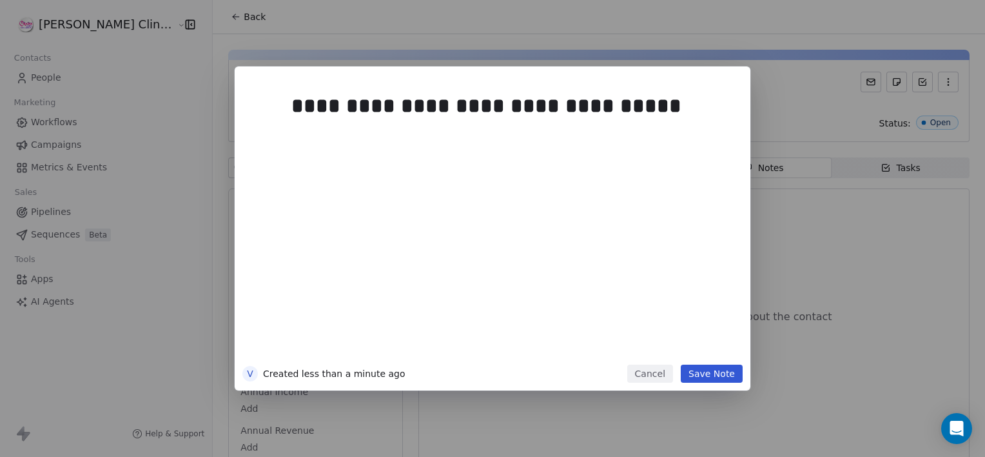
click at [711, 377] on button "Save Note" at bounding box center [712, 373] width 62 height 18
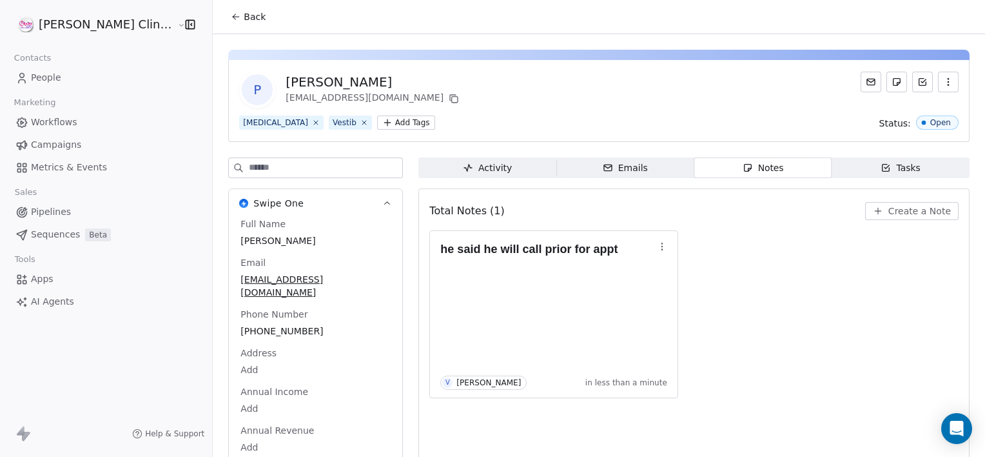
click at [244, 18] on span "Back" at bounding box center [255, 16] width 22 height 13
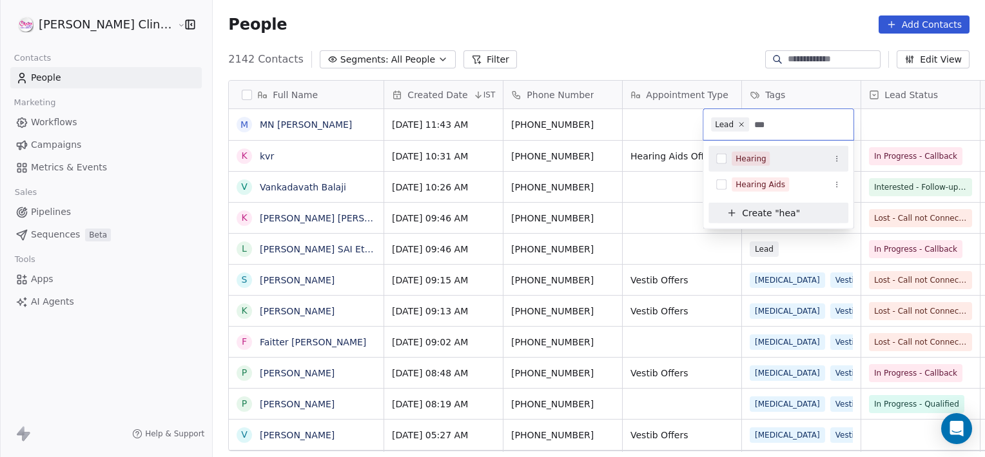
type input "***"
click at [776, 168] on div "Hearing" at bounding box center [779, 158] width 140 height 21
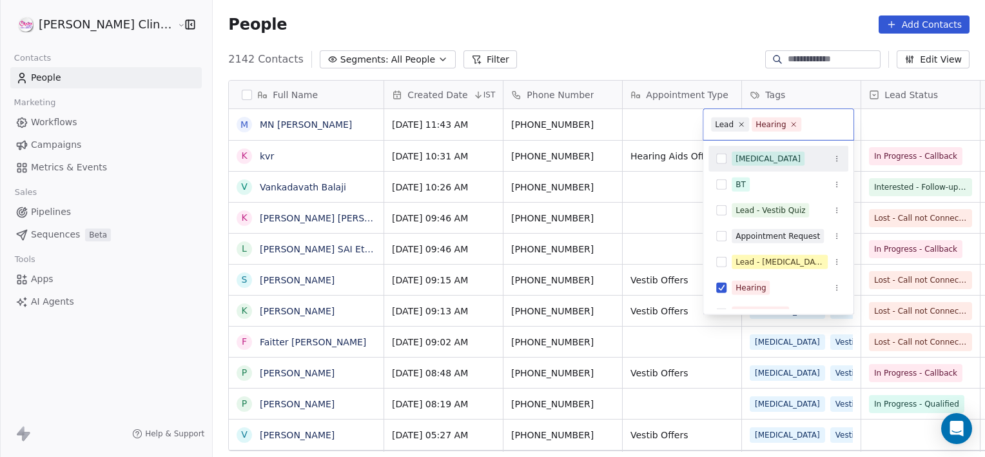
click at [881, 121] on html "[PERSON_NAME] Clinic External Contacts People Marketing Workflows Campaigns Met…" at bounding box center [492, 228] width 985 height 457
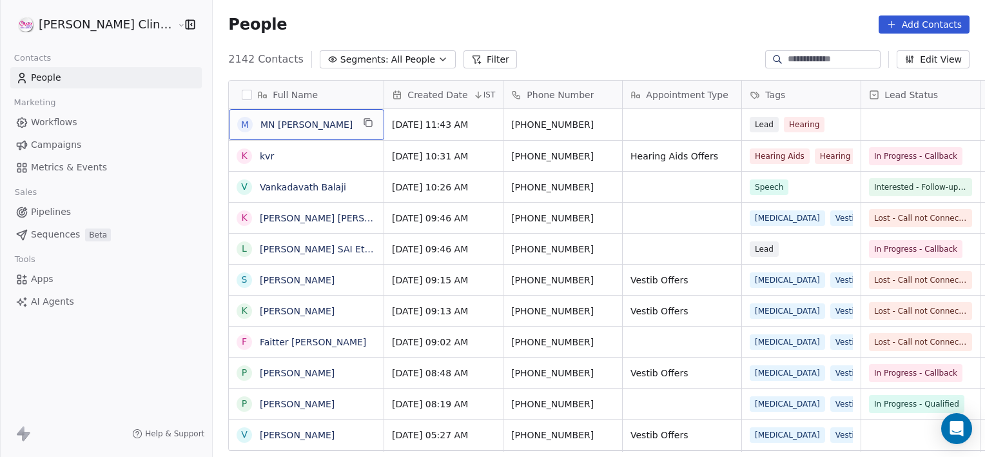
click at [292, 124] on span "MN [PERSON_NAME]" at bounding box center [306, 124] width 92 height 13
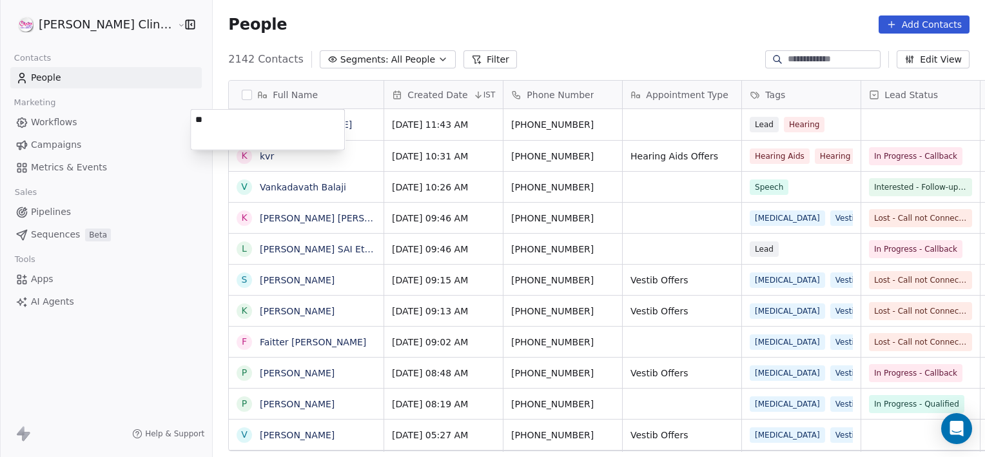
type textarea "*"
type textarea "**********"
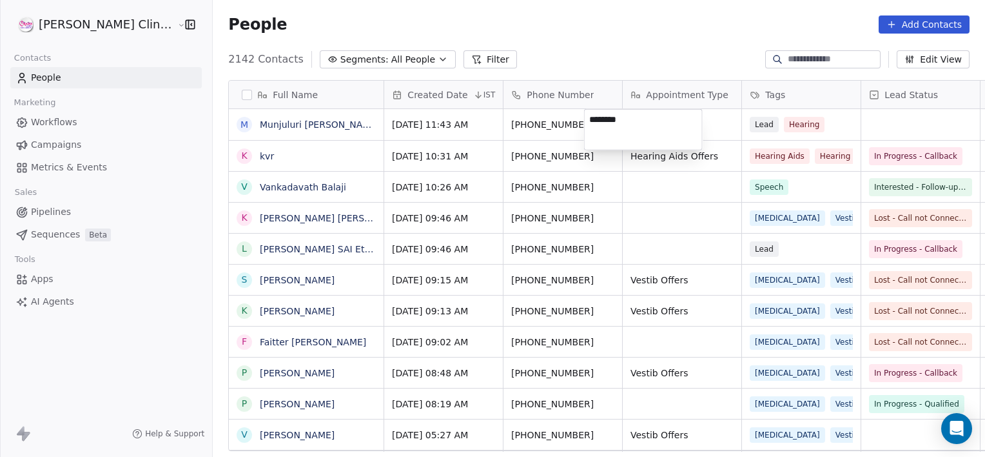
type textarea "********"
click at [860, 123] on html "[PERSON_NAME] Clinic External Contacts People Marketing Workflows Campaigns Met…" at bounding box center [492, 228] width 985 height 457
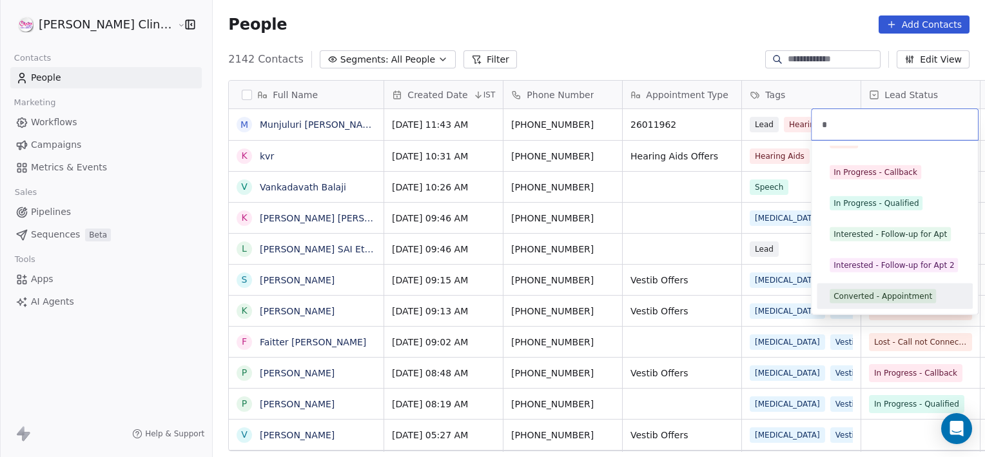
scroll to position [23, 0]
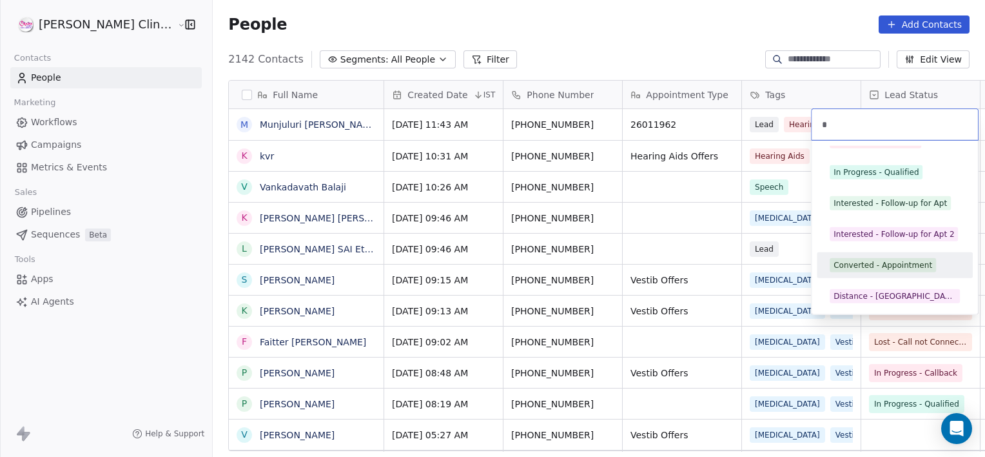
click at [877, 270] on span "Converted - Appointment" at bounding box center [883, 265] width 106 height 14
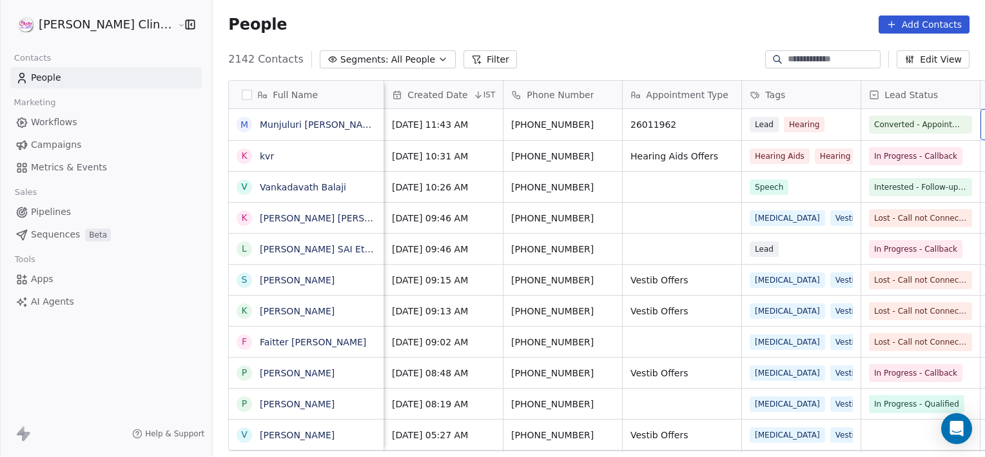
scroll to position [0, 102]
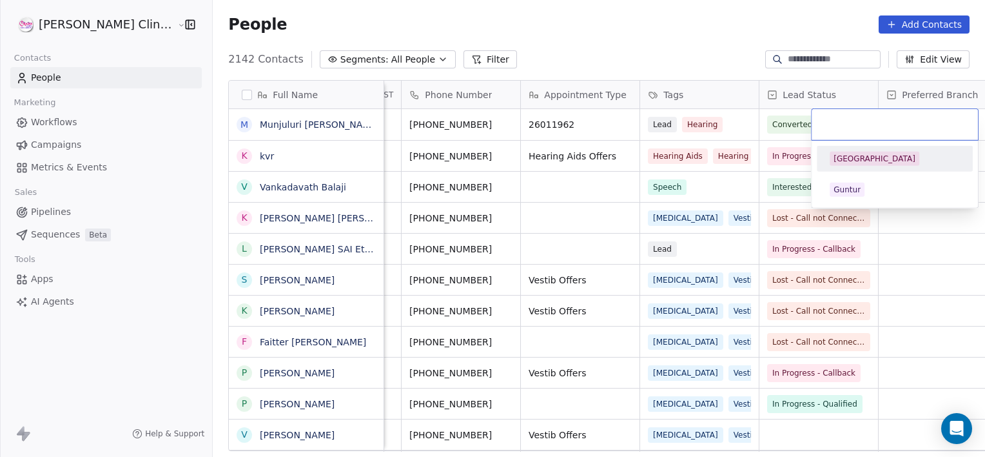
click at [874, 161] on span "[GEOGRAPHIC_DATA]" at bounding box center [875, 159] width 90 height 14
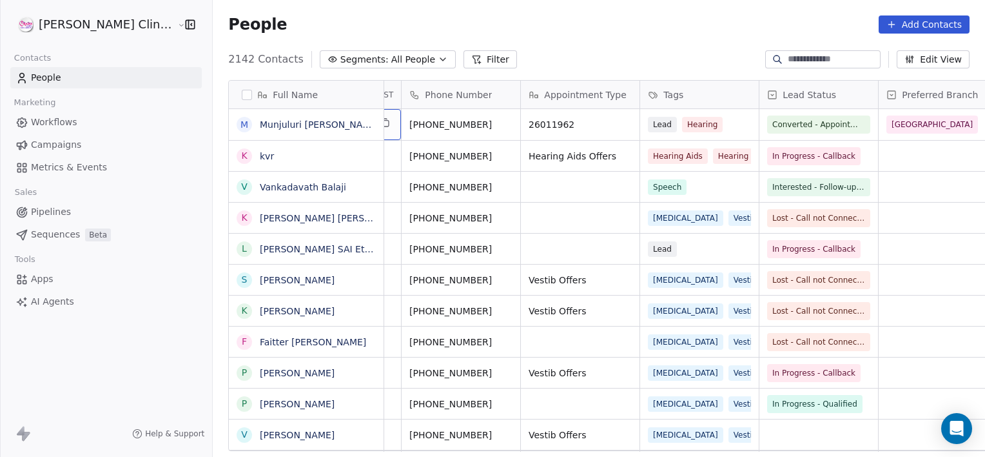
scroll to position [0, 0]
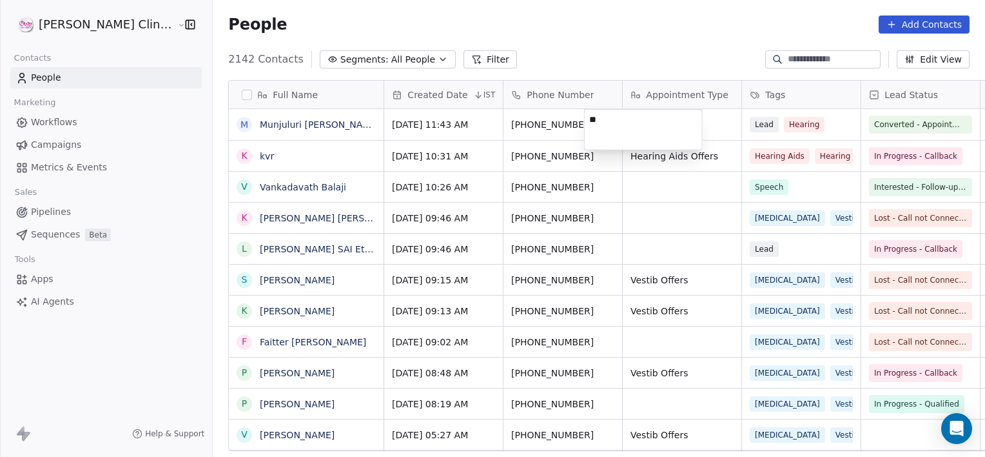
type textarea "*"
click at [549, 137] on html "[PERSON_NAME] Clinic External Contacts People Marketing Workflows Campaigns Met…" at bounding box center [492, 228] width 985 height 457
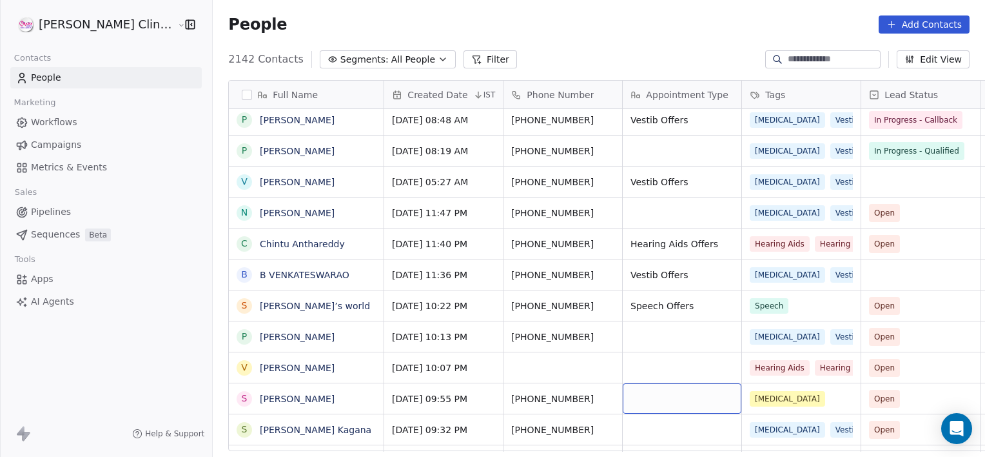
scroll to position [284, 0]
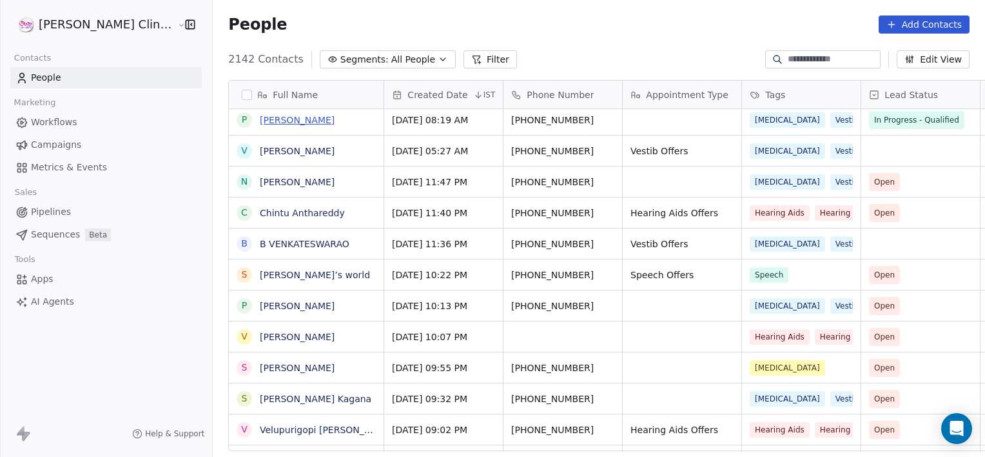
click at [268, 117] on link "[PERSON_NAME]" at bounding box center [297, 120] width 75 height 10
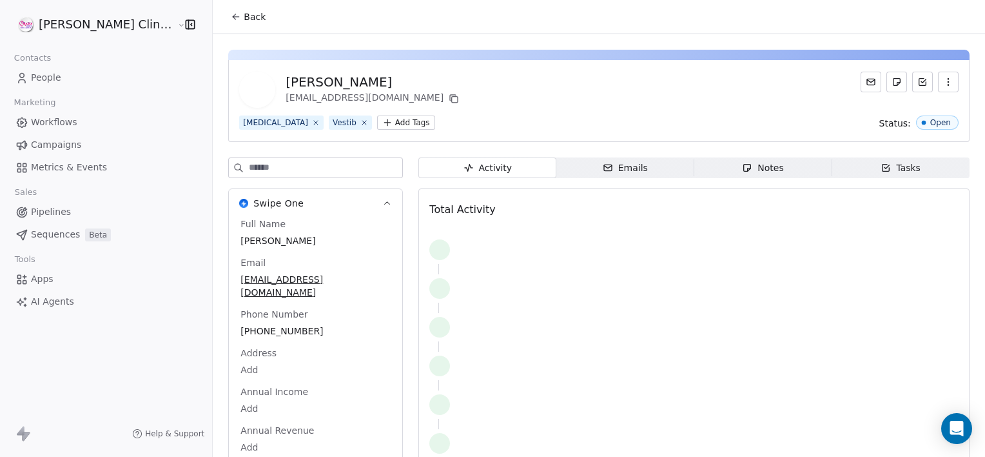
click at [694, 158] on span "Notes Notes" at bounding box center [763, 167] width 138 height 21
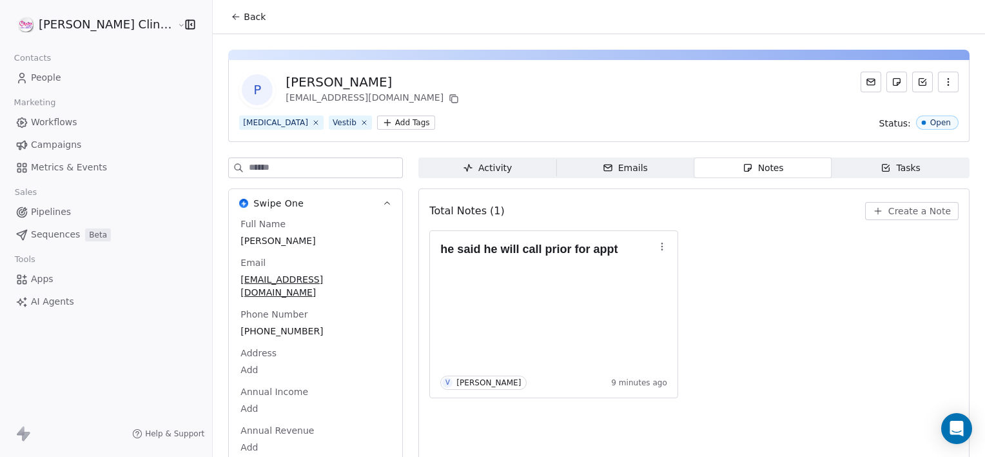
click at [231, 15] on icon at bounding box center [236, 17] width 10 height 10
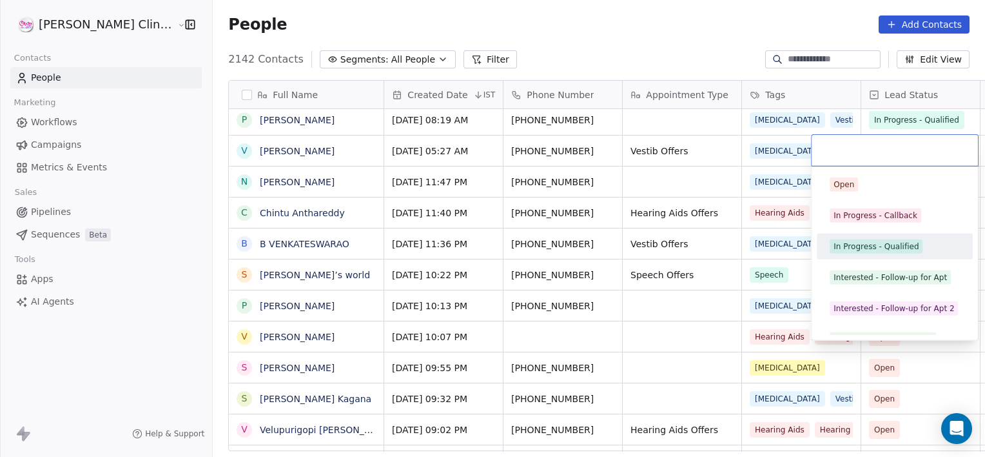
click at [830, 237] on div "In Progress - Qualified" at bounding box center [895, 246] width 146 height 21
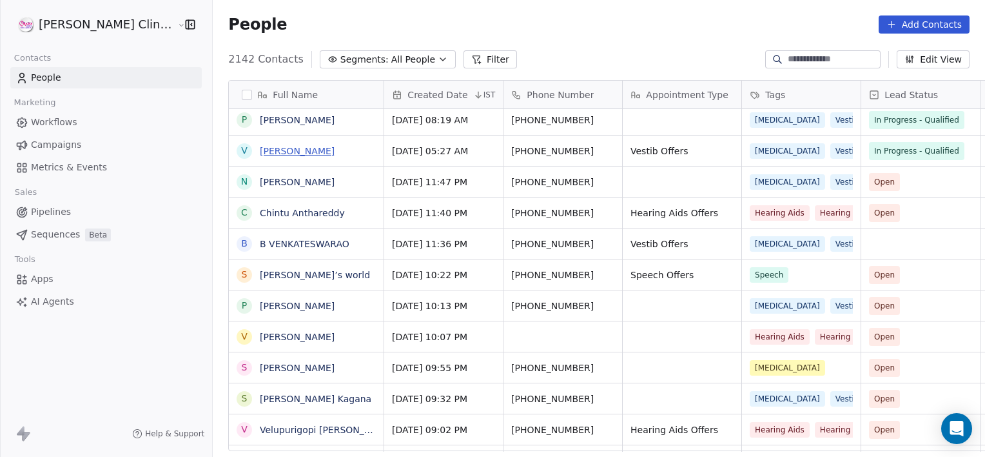
click at [260, 152] on link "[PERSON_NAME]" at bounding box center [297, 151] width 75 height 10
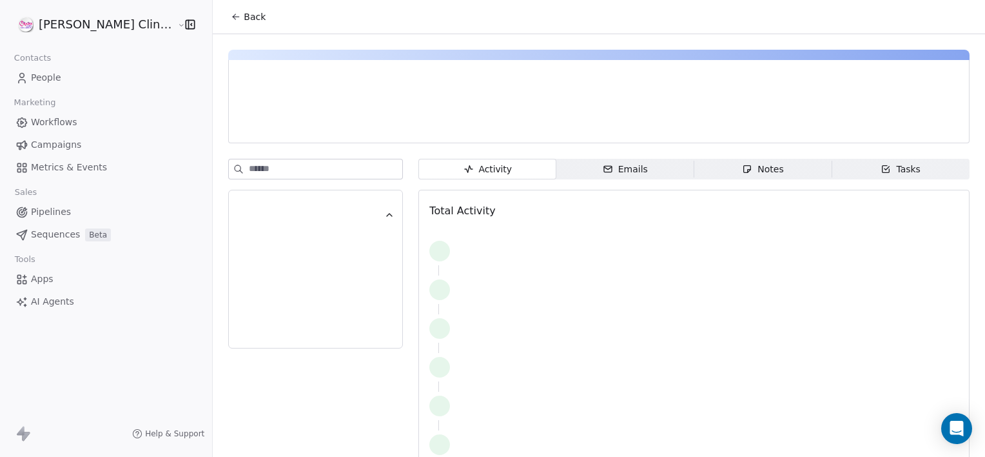
click at [260, 152] on div "Activity Activity Emails Emails Notes Notes Tasks Tasks Total Activity" at bounding box center [599, 259] width 772 height 451
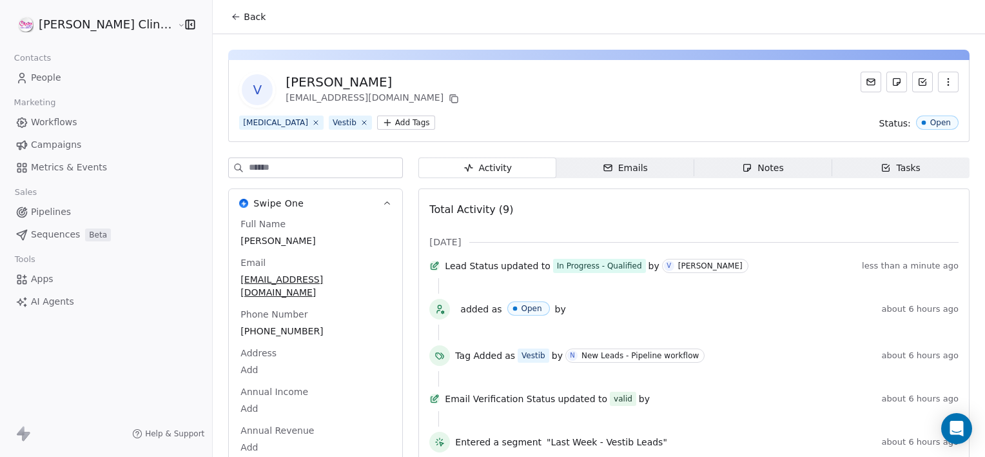
click at [744, 171] on icon "button" at bounding box center [747, 167] width 7 height 7
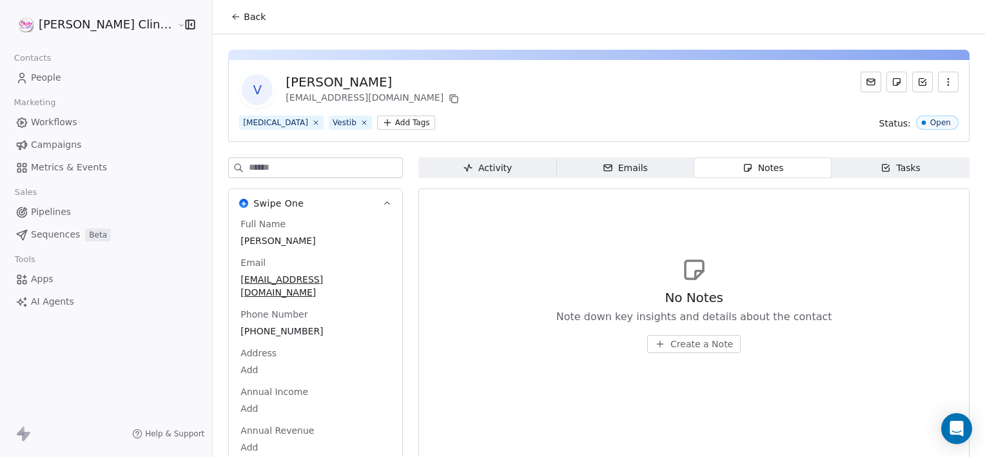
click at [671, 339] on span "Create a Note" at bounding box center [702, 343] width 63 height 13
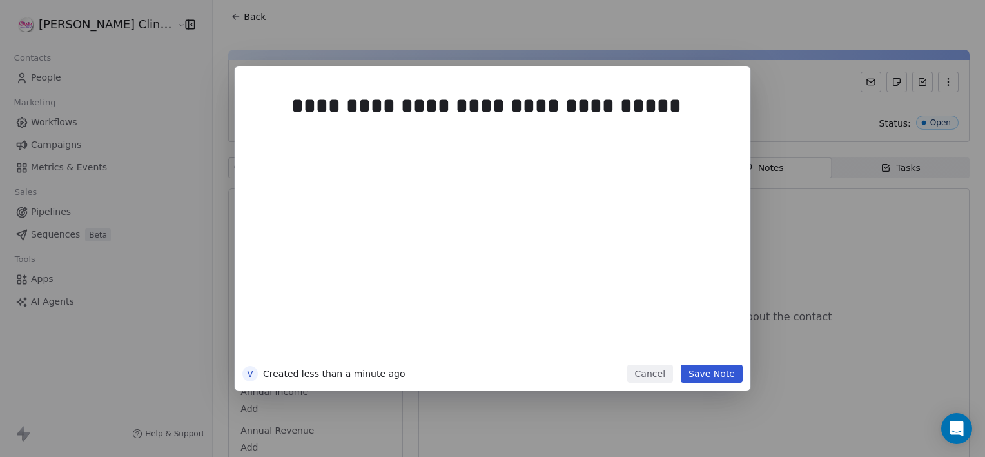
click at [730, 377] on button "Save Note" at bounding box center [712, 373] width 62 height 18
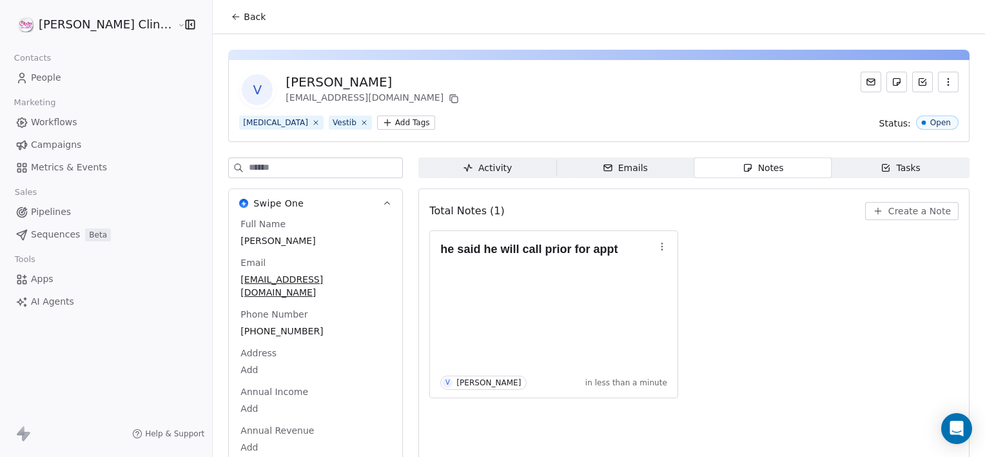
click at [874, 159] on span "Tasks Tasks" at bounding box center [901, 167] width 138 height 21
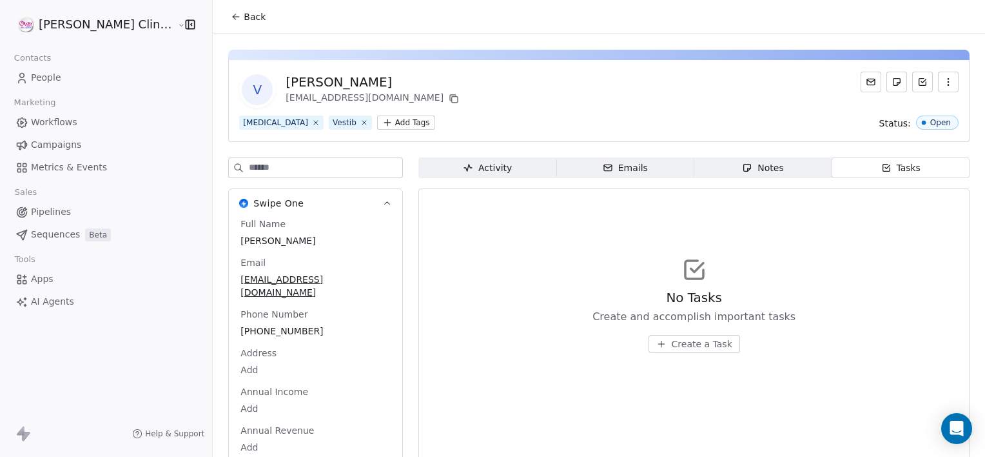
click at [704, 344] on span "Create a Task" at bounding box center [702, 343] width 61 height 13
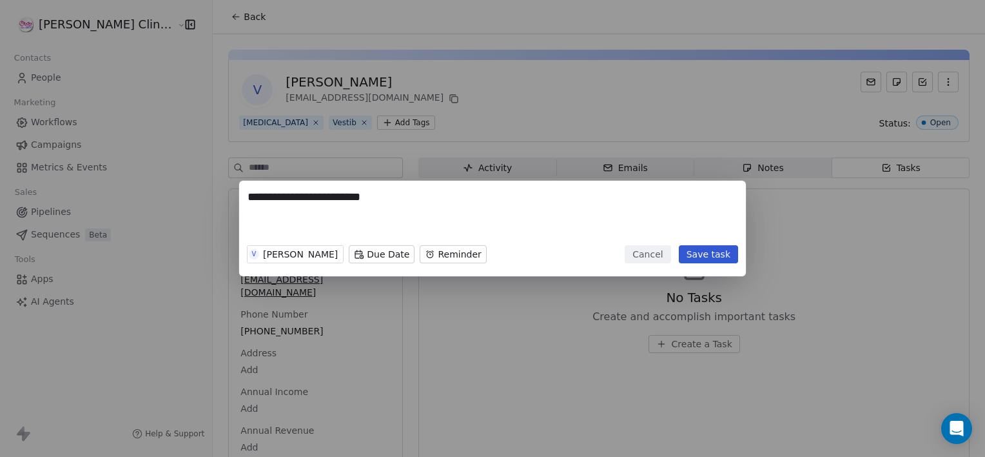
type textarea "**********"
click at [371, 250] on body "**********" at bounding box center [492, 228] width 985 height 457
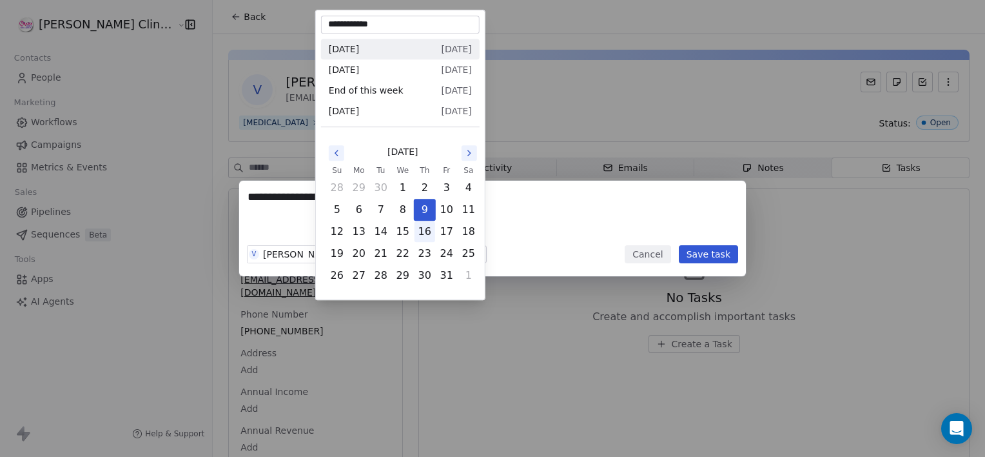
click at [426, 226] on button "16" at bounding box center [425, 231] width 21 height 21
type input "**********"
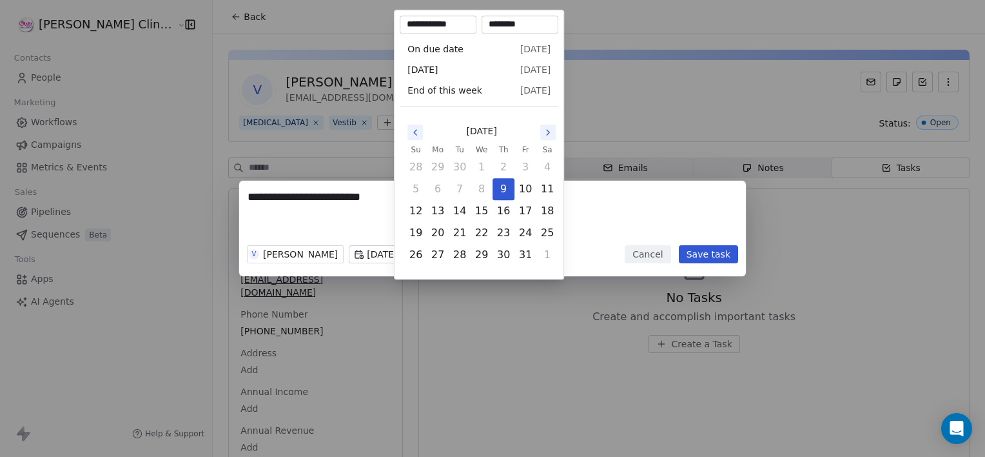
click at [410, 251] on body "**********" at bounding box center [492, 228] width 985 height 457
click at [480, 209] on button "15" at bounding box center [481, 211] width 21 height 21
type input "**********"
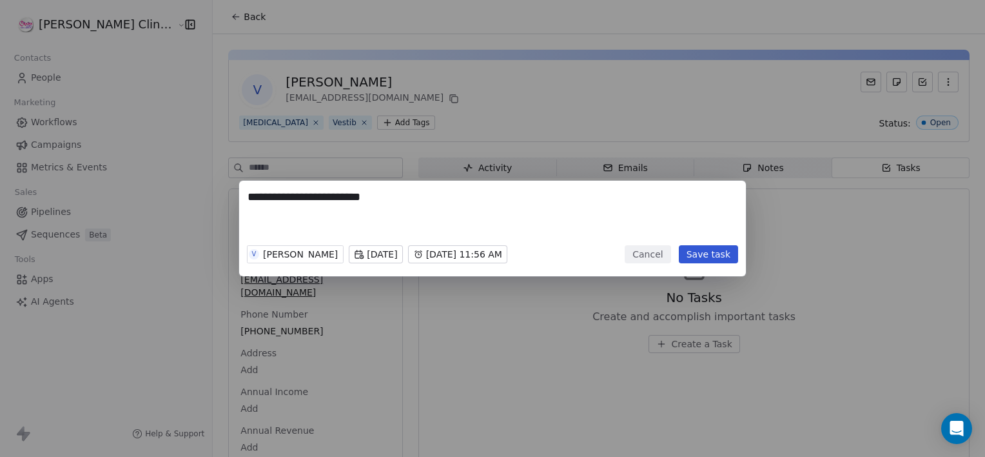
drag, startPoint x: 653, startPoint y: 304, endPoint x: 730, endPoint y: 251, distance: 93.2
click at [730, 251] on div "**********" at bounding box center [492, 228] width 985 height 457
click at [730, 251] on button "Save task" at bounding box center [708, 254] width 59 height 18
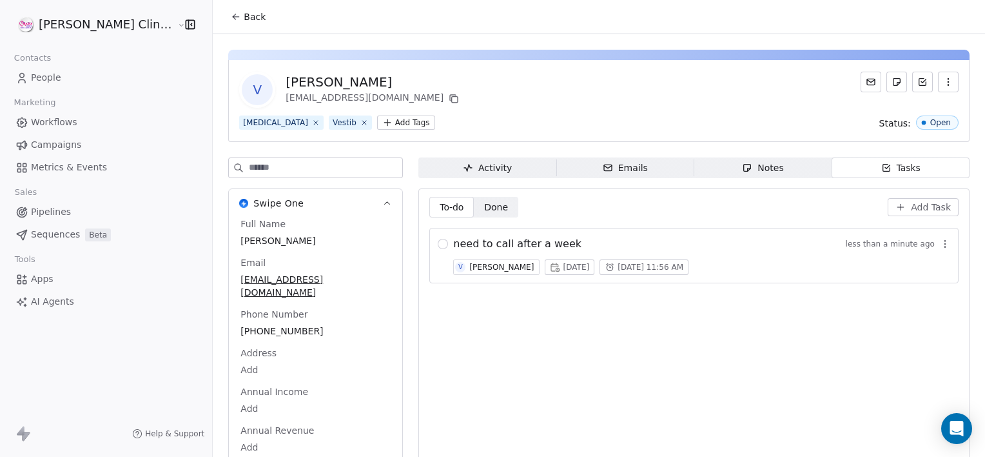
click at [244, 21] on span "Back" at bounding box center [255, 16] width 22 height 13
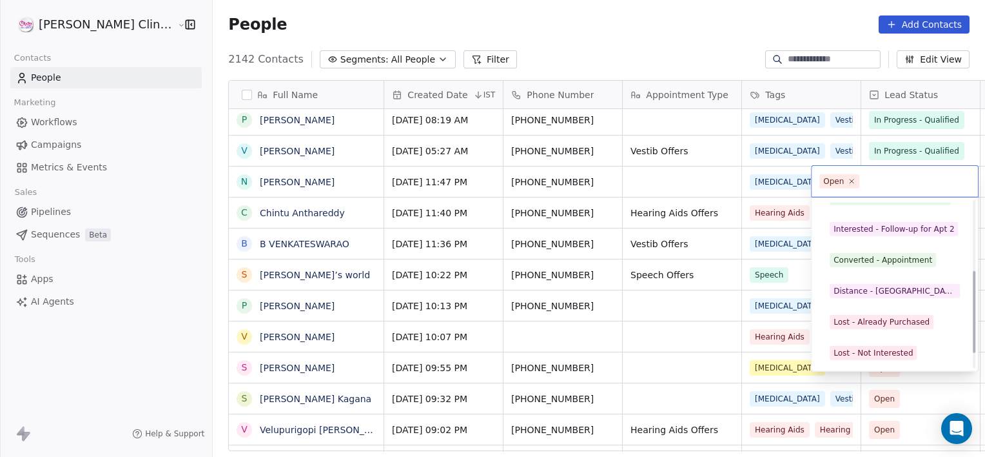
scroll to position [141, 0]
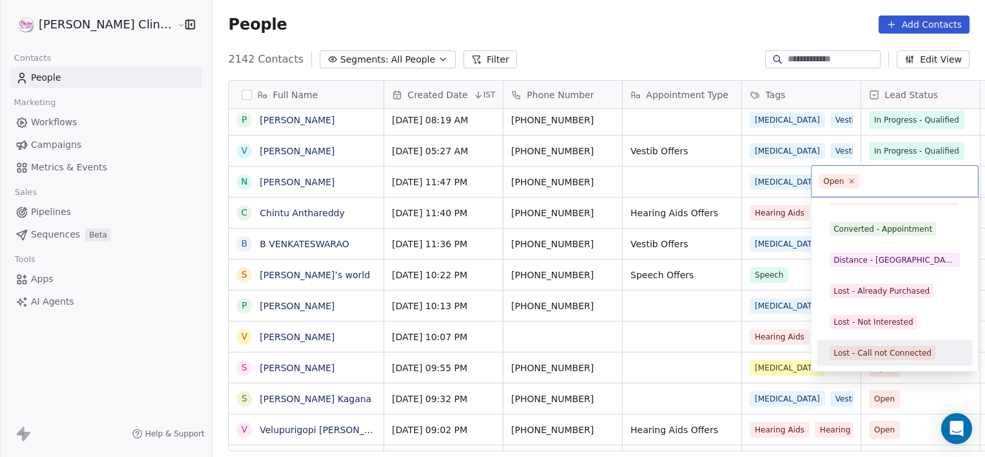
click at [892, 353] on div "Lost - Call not Connected" at bounding box center [883, 353] width 98 height 12
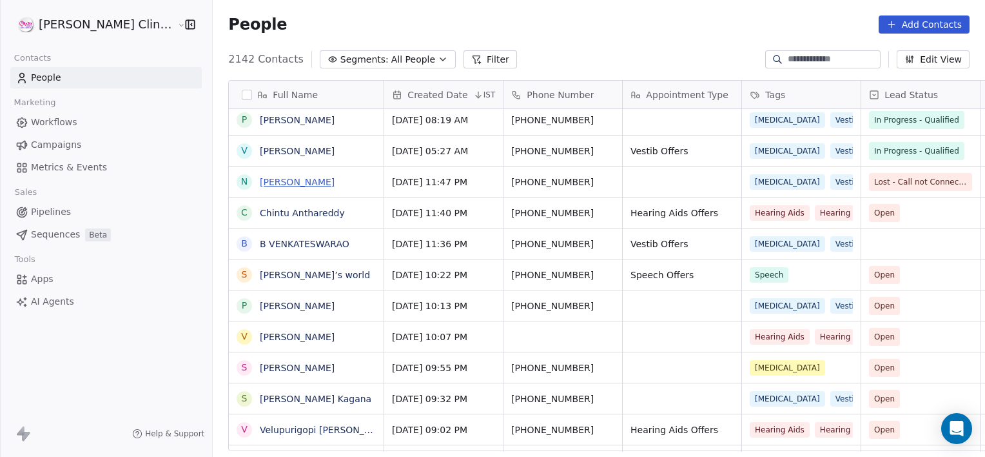
click at [260, 184] on link "[PERSON_NAME]" at bounding box center [297, 182] width 75 height 10
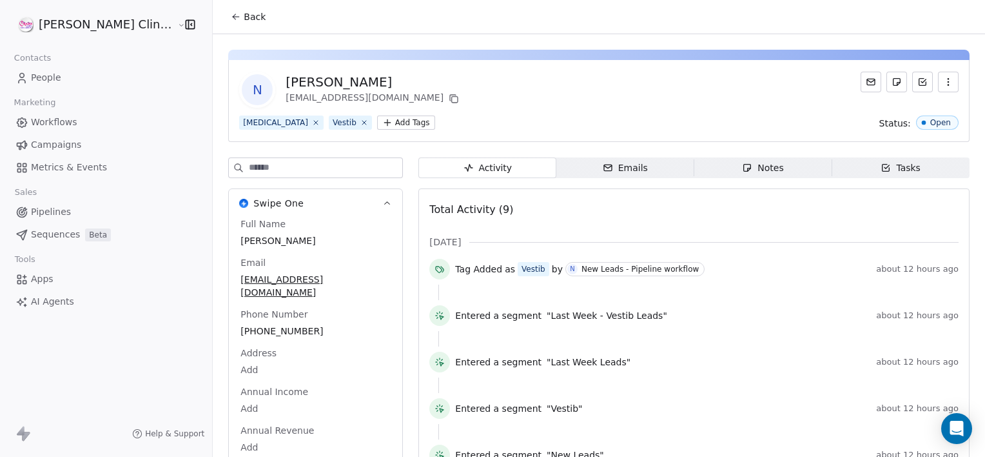
click at [714, 170] on span "Notes Notes" at bounding box center [763, 167] width 138 height 21
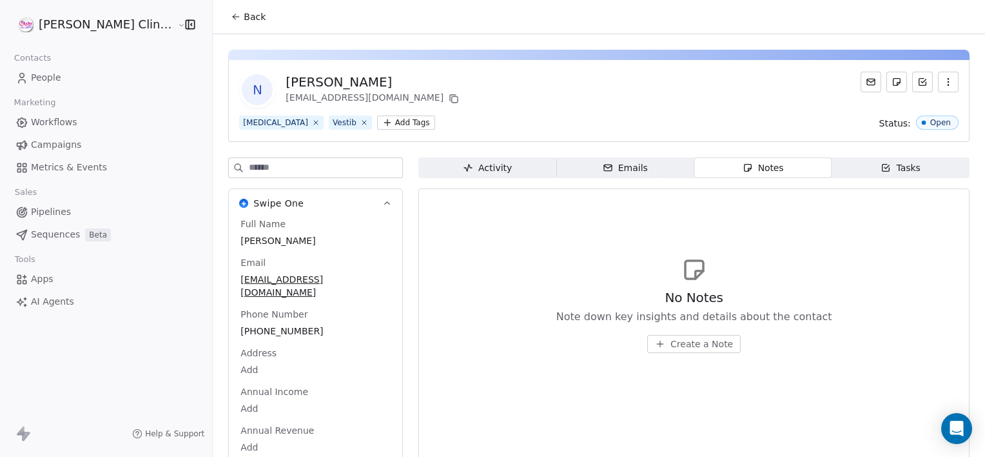
click at [223, 8] on button "Back" at bounding box center [248, 16] width 50 height 23
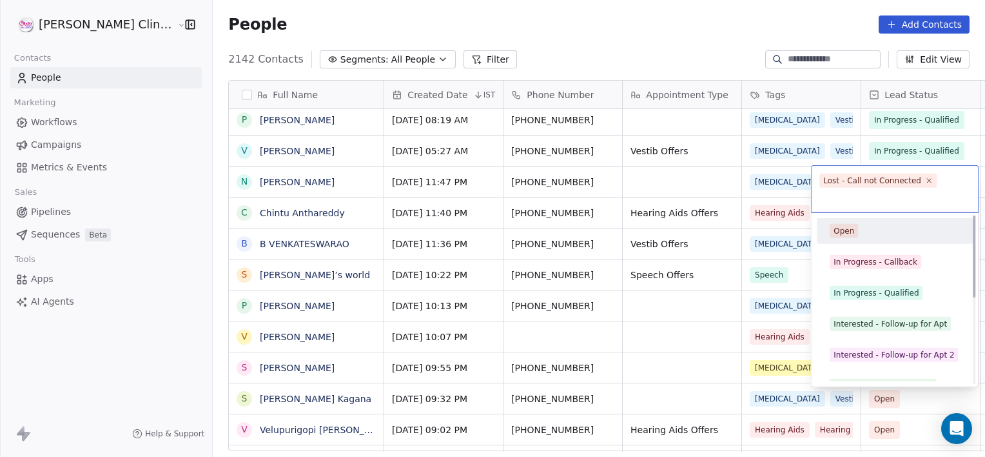
click at [875, 294] on div "In Progress - Qualified" at bounding box center [876, 293] width 85 height 12
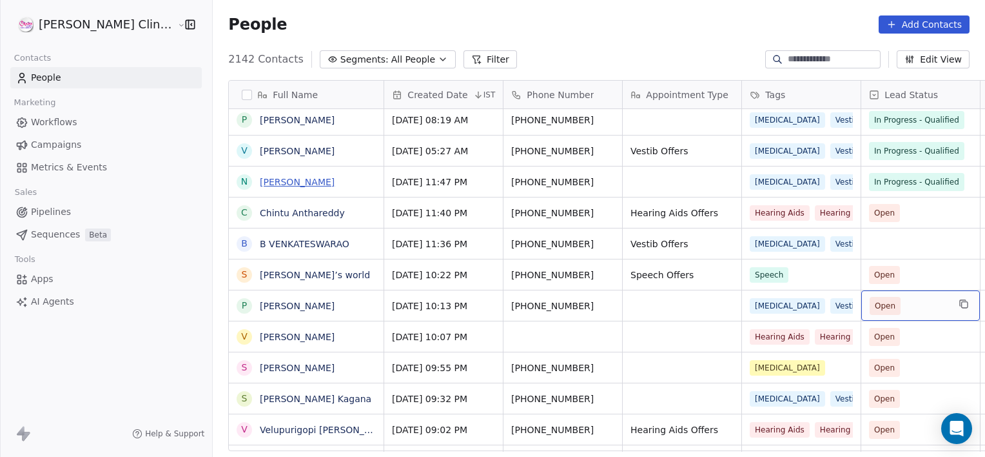
click at [260, 180] on link "[PERSON_NAME]" at bounding box center [297, 182] width 75 height 10
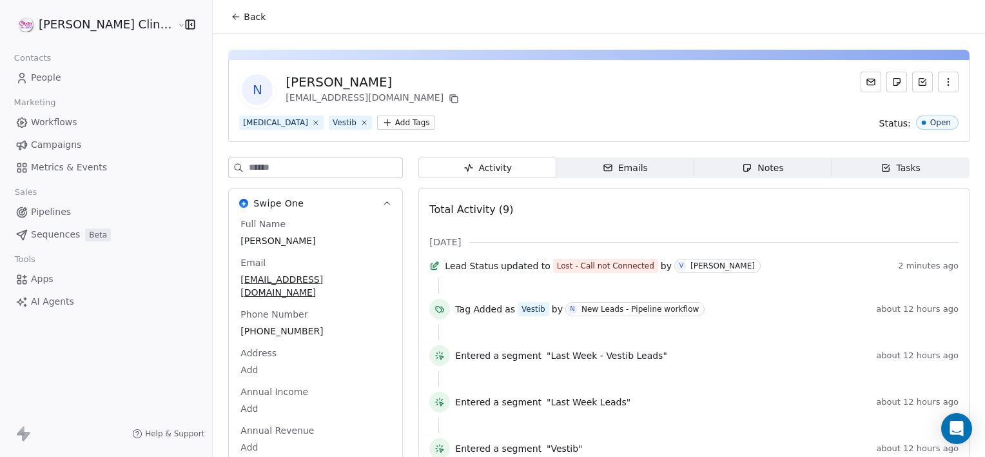
click at [718, 171] on span "Notes Notes" at bounding box center [763, 167] width 138 height 21
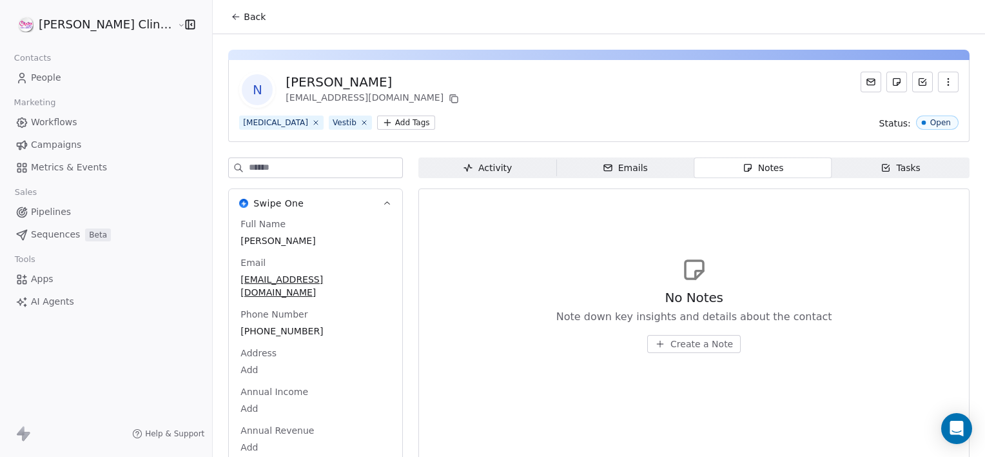
click at [681, 348] on span "Create a Note" at bounding box center [702, 343] width 63 height 13
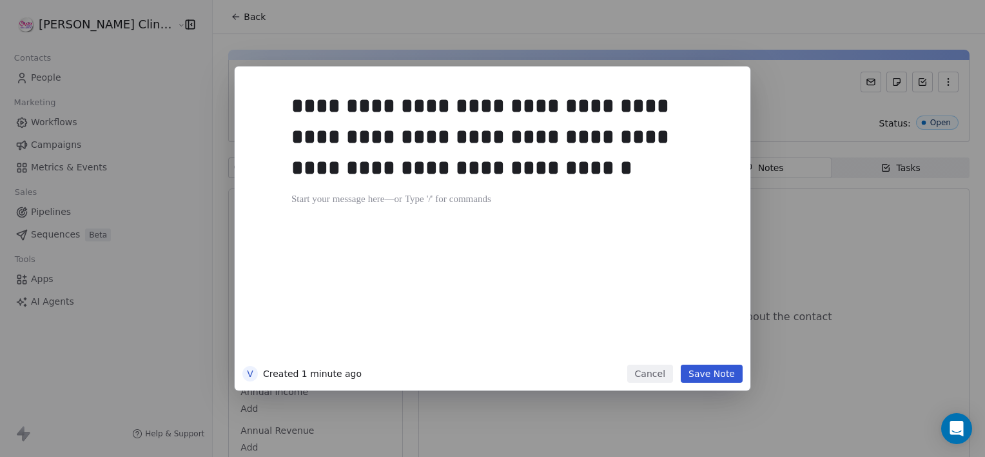
click at [656, 324] on div "**********" at bounding box center [511, 222] width 441 height 275
click at [717, 370] on button "Save Note" at bounding box center [712, 373] width 62 height 18
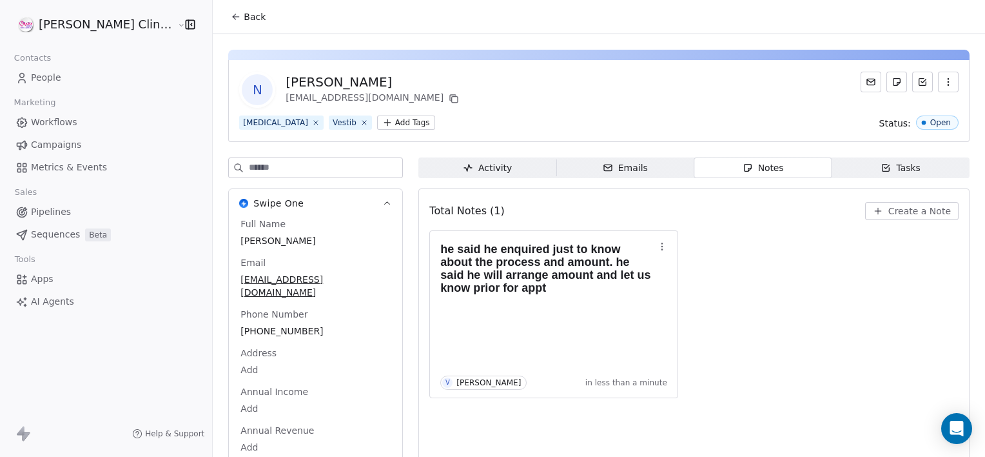
click at [244, 17] on span "Back" at bounding box center [255, 16] width 22 height 13
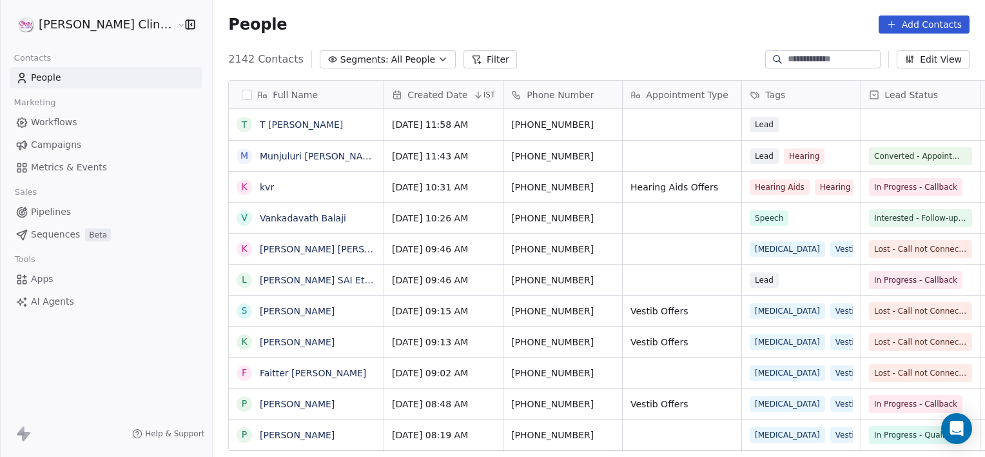
scroll to position [392, 801]
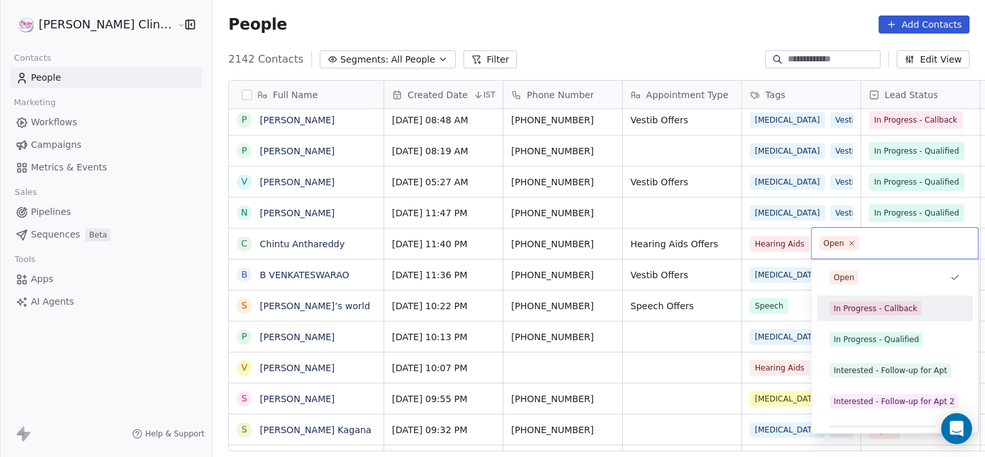
click at [880, 313] on span "In Progress - Callback" at bounding box center [876, 308] width 92 height 14
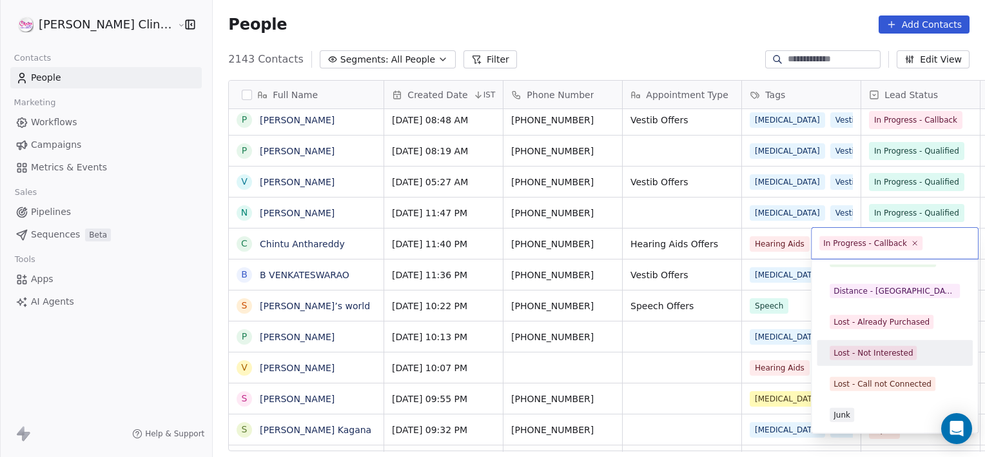
click at [864, 347] on div "Lost - Not Interested" at bounding box center [873, 353] width 79 height 12
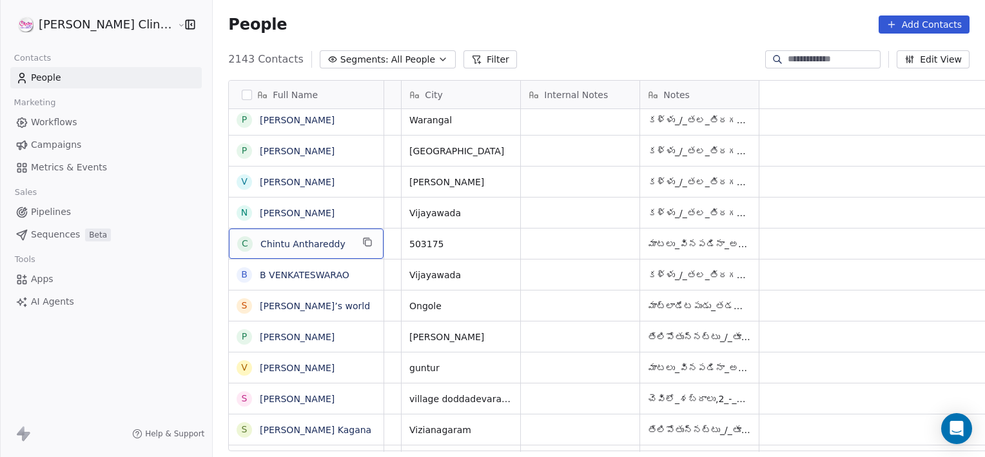
scroll to position [0, 0]
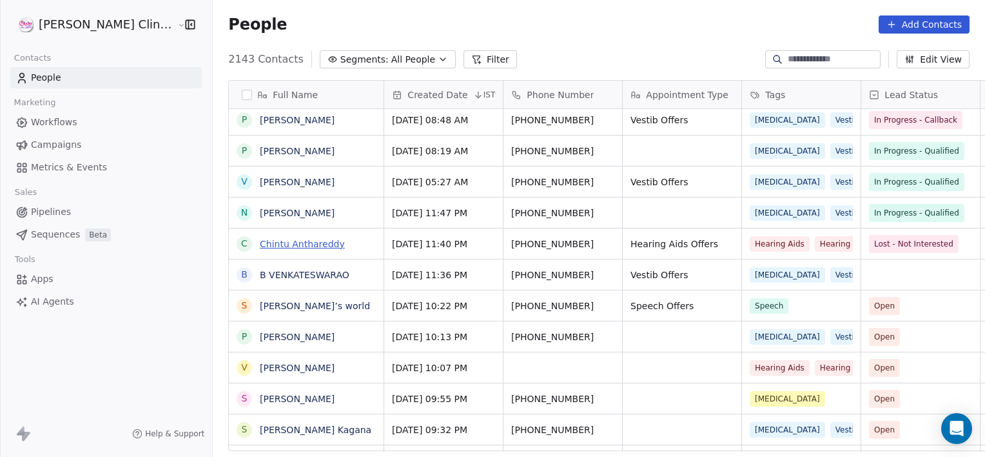
click at [276, 239] on link "Chintu Anthareddy" at bounding box center [302, 244] width 85 height 10
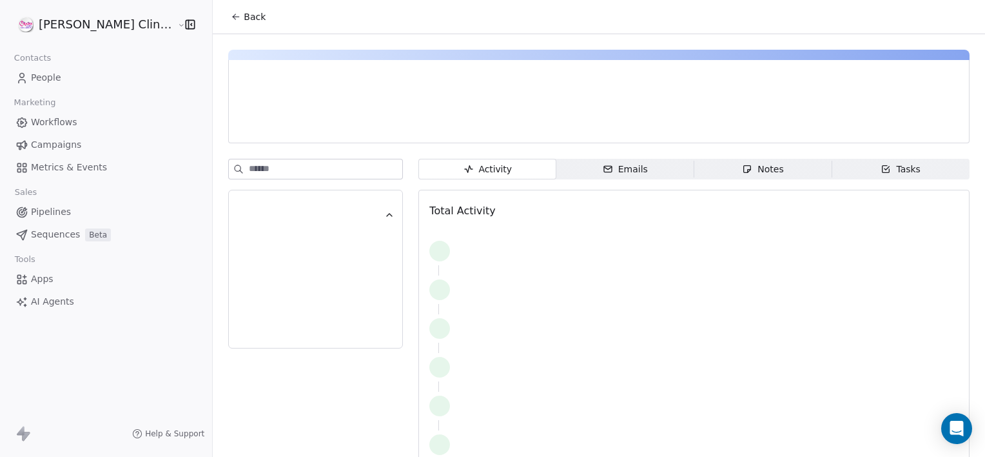
click at [276, 239] on div at bounding box center [316, 244] width 140 height 26
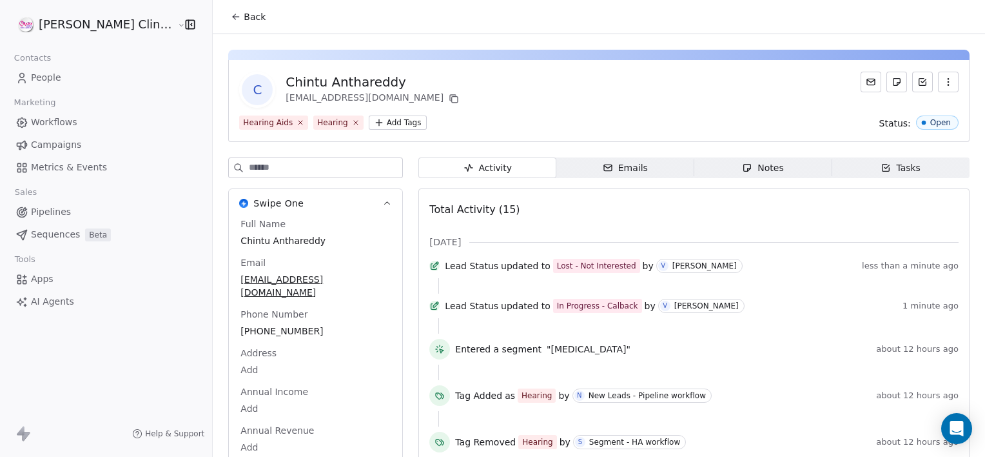
click at [711, 166] on span "Notes Notes" at bounding box center [763, 167] width 138 height 21
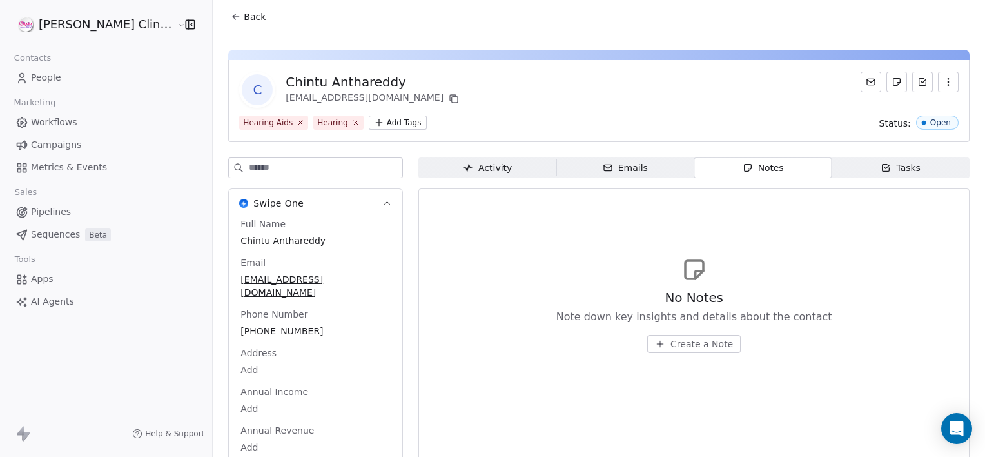
click at [671, 340] on span "Create a Note" at bounding box center [702, 343] width 63 height 13
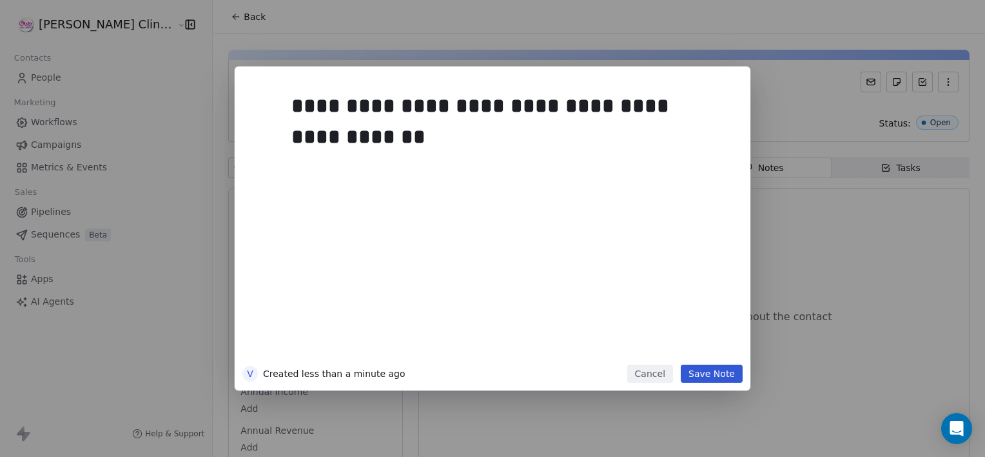
click at [726, 375] on button "Save Note" at bounding box center [712, 373] width 62 height 18
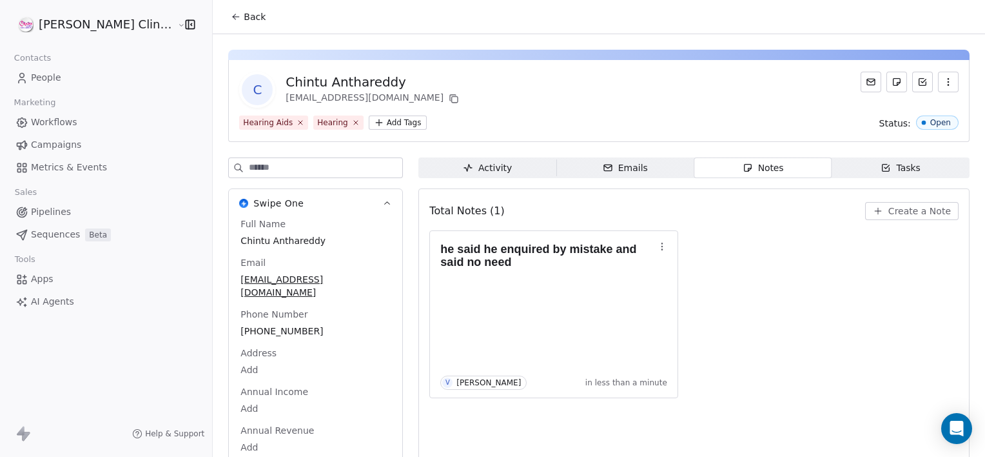
click at [223, 25] on button "Back" at bounding box center [248, 16] width 50 height 23
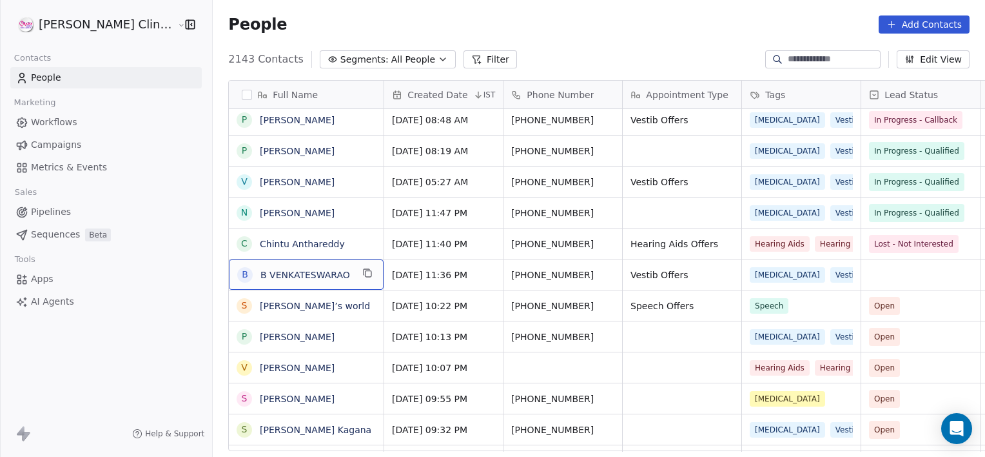
click at [316, 278] on div "B B VENKATESWARAO" at bounding box center [306, 274] width 155 height 30
click at [317, 278] on div "B B VENKATESWARAO" at bounding box center [306, 274] width 155 height 30
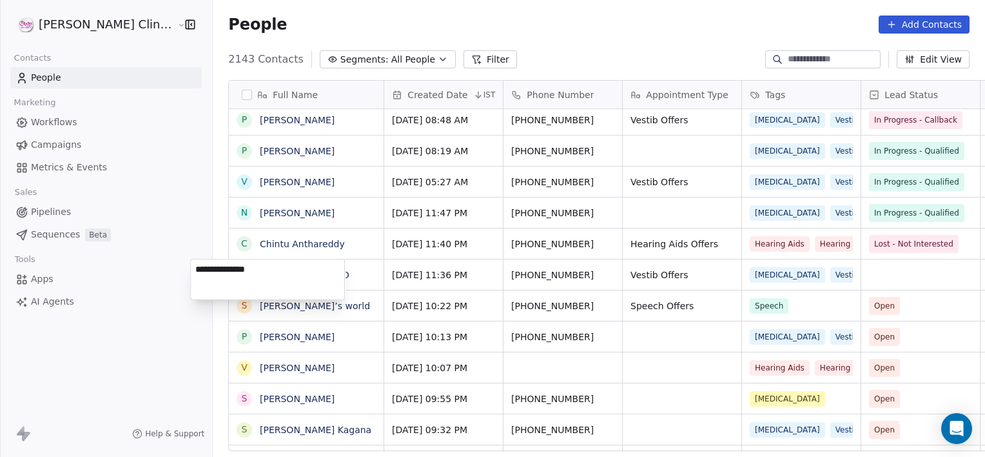
click at [201, 270] on textarea "**********" at bounding box center [267, 279] width 153 height 40
type textarea "**********"
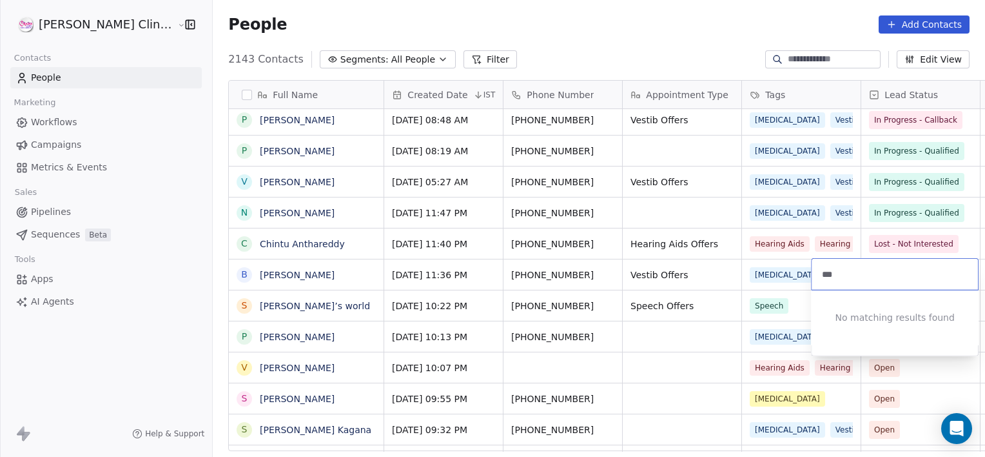
type input "****"
click at [331, 286] on html "[PERSON_NAME] Clinic External Contacts People Marketing Workflows Campaigns Met…" at bounding box center [492, 228] width 985 height 457
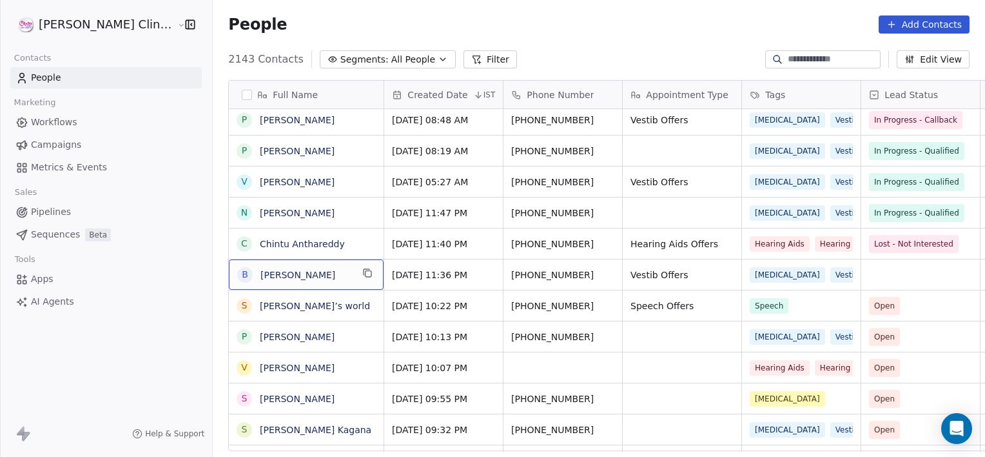
click at [330, 285] on div "B [PERSON_NAME]" at bounding box center [306, 274] width 155 height 30
click at [328, 279] on link "[PERSON_NAME]" at bounding box center [297, 275] width 75 height 10
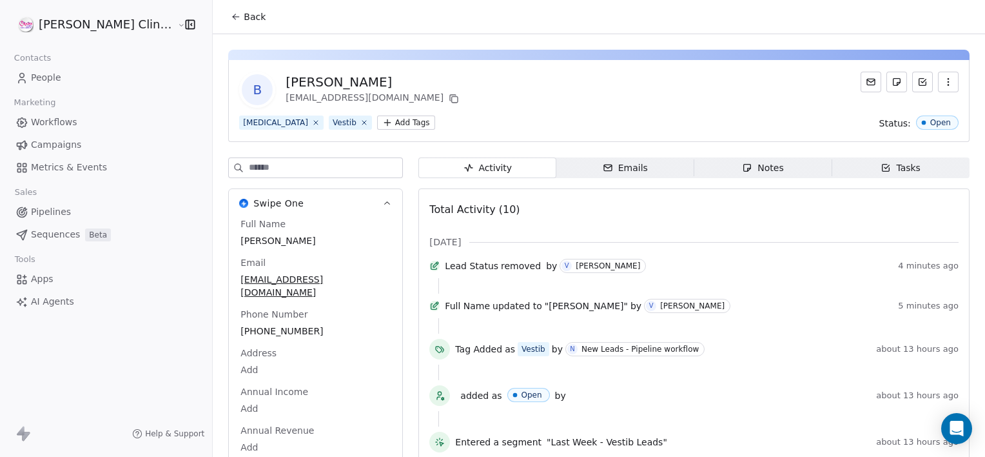
click at [223, 9] on button "Back" at bounding box center [248, 16] width 50 height 23
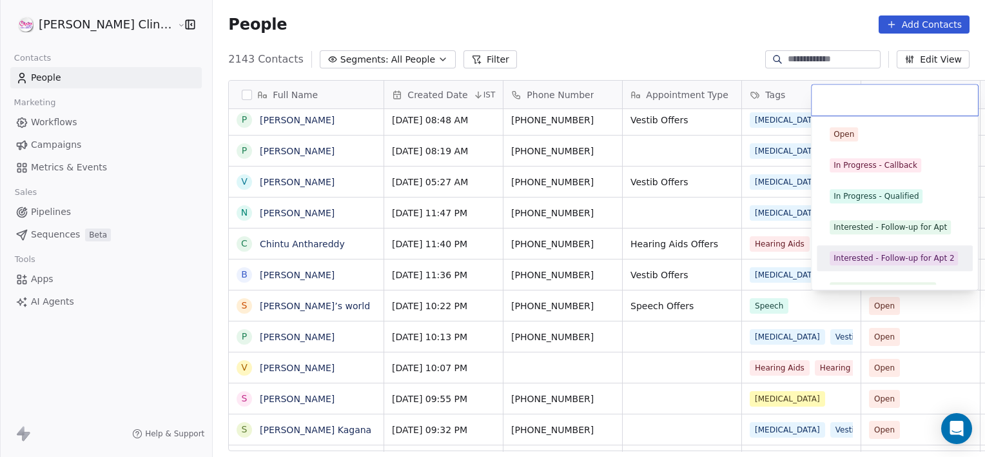
scroll to position [17, 0]
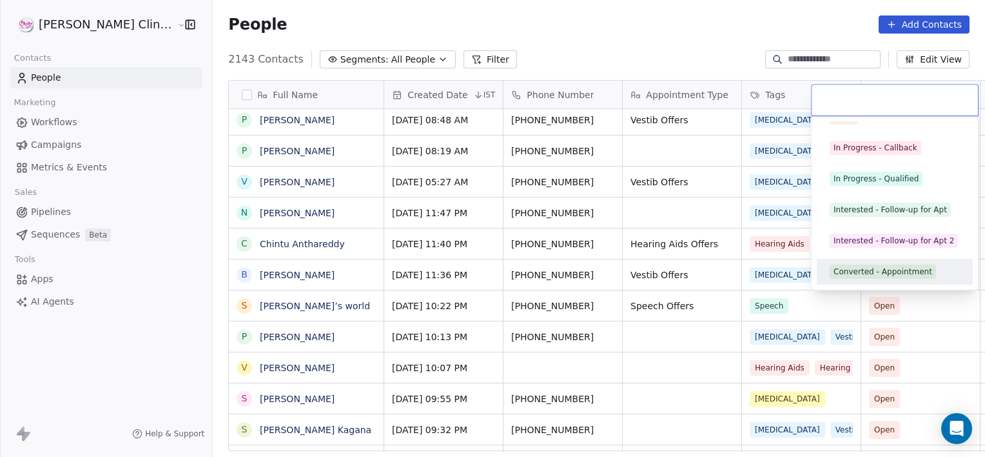
click at [864, 266] on div "Converted - Appointment" at bounding box center [883, 272] width 99 height 12
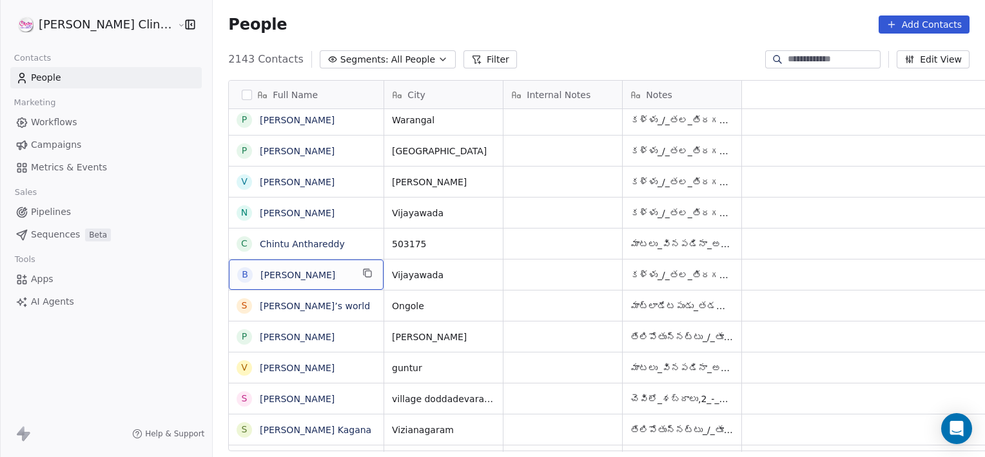
scroll to position [0, 0]
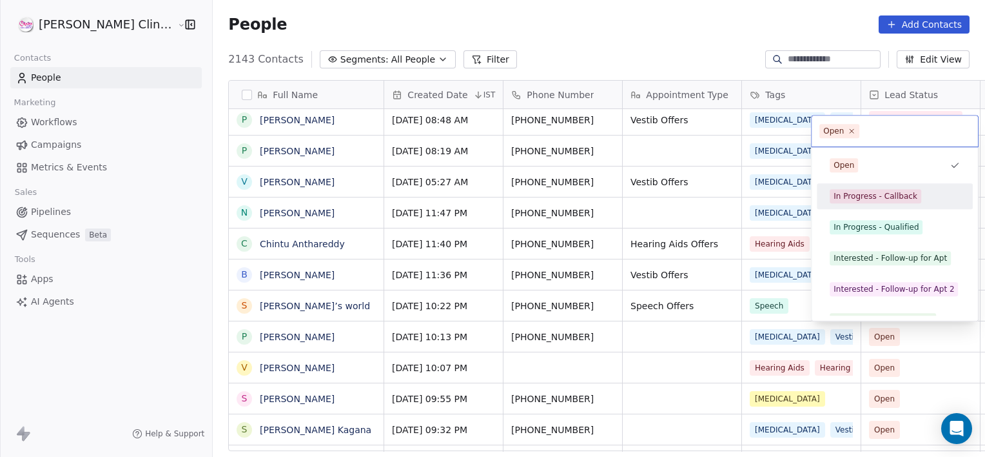
click at [889, 198] on div "In Progress - Callback" at bounding box center [876, 196] width 84 height 12
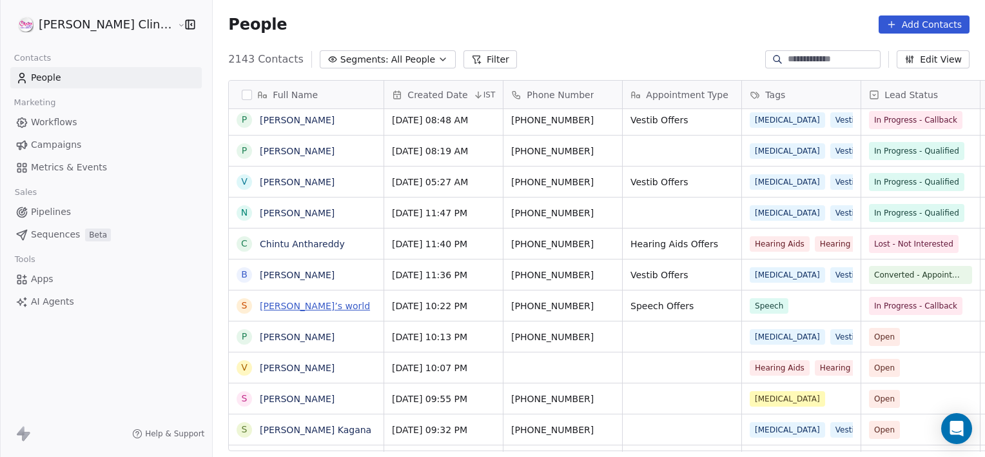
click at [266, 301] on link "[PERSON_NAME]’s world" at bounding box center [315, 305] width 110 height 10
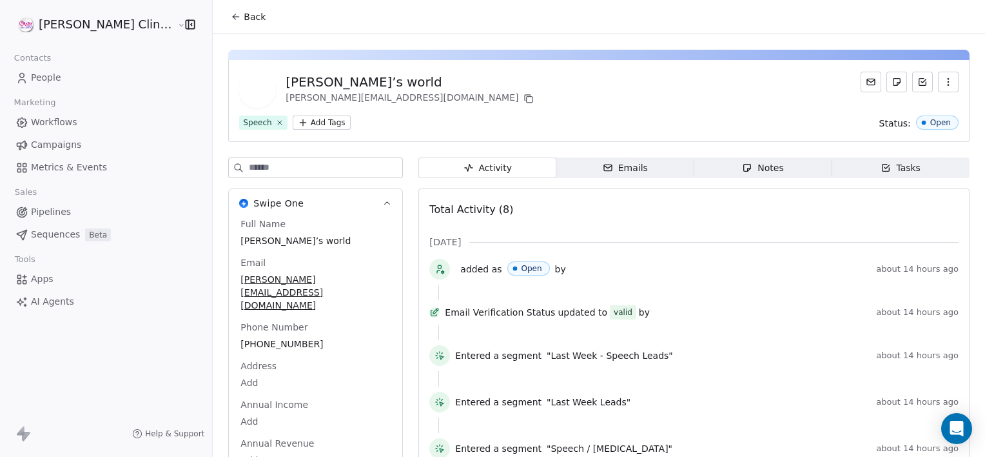
click at [760, 170] on div "Notes" at bounding box center [762, 168] width 41 height 14
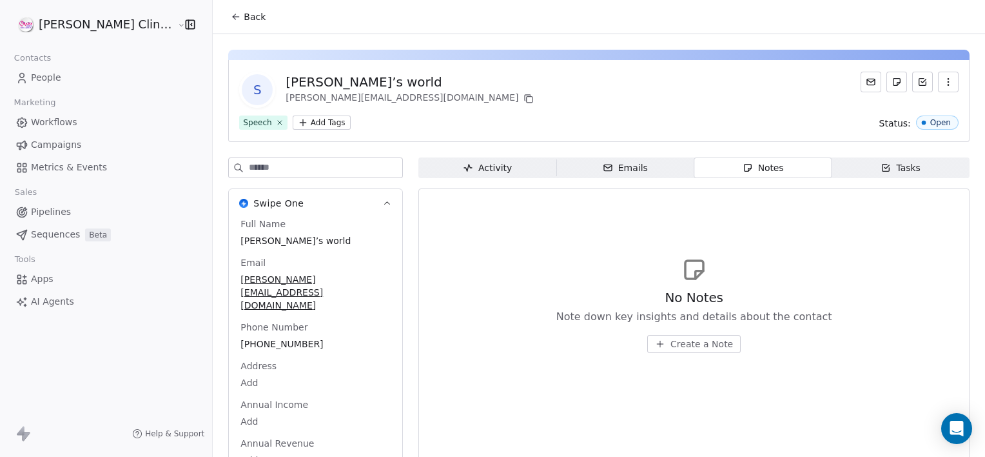
click at [671, 348] on span "Create a Note" at bounding box center [702, 343] width 63 height 13
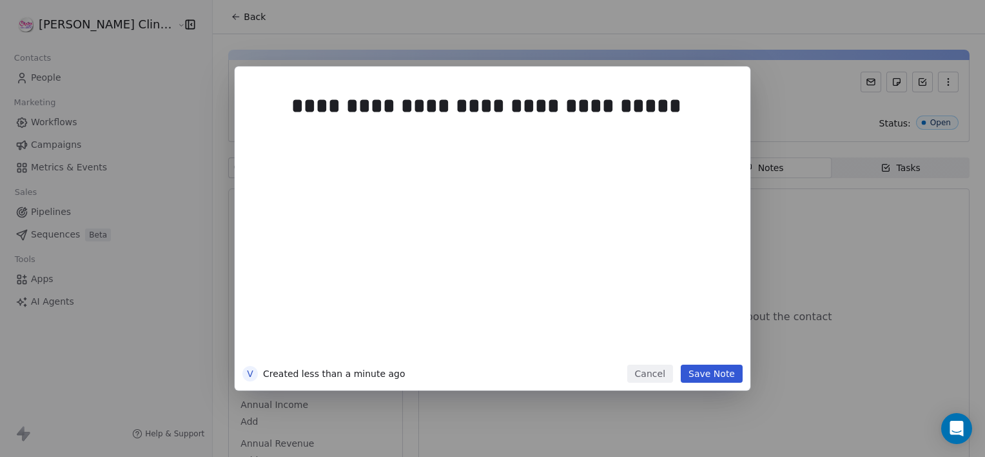
click at [720, 377] on button "Save Note" at bounding box center [712, 373] width 62 height 18
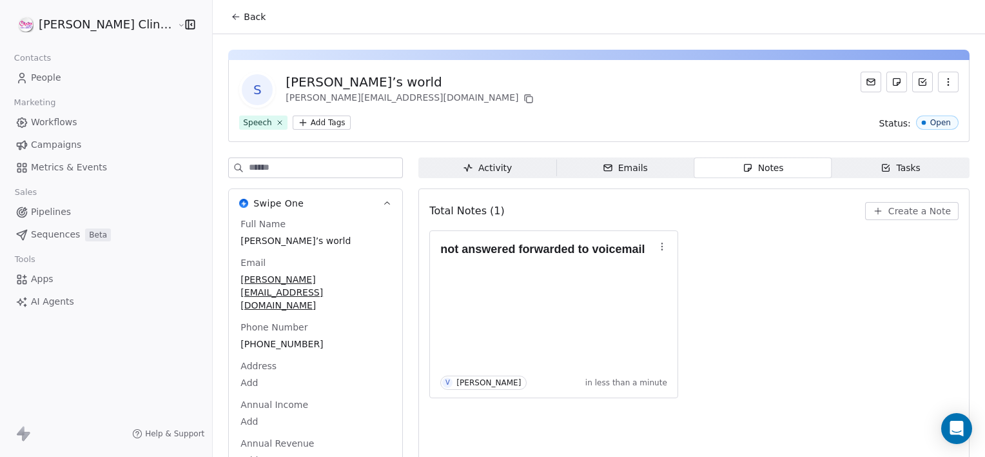
click at [223, 9] on button "Back" at bounding box center [248, 16] width 50 height 23
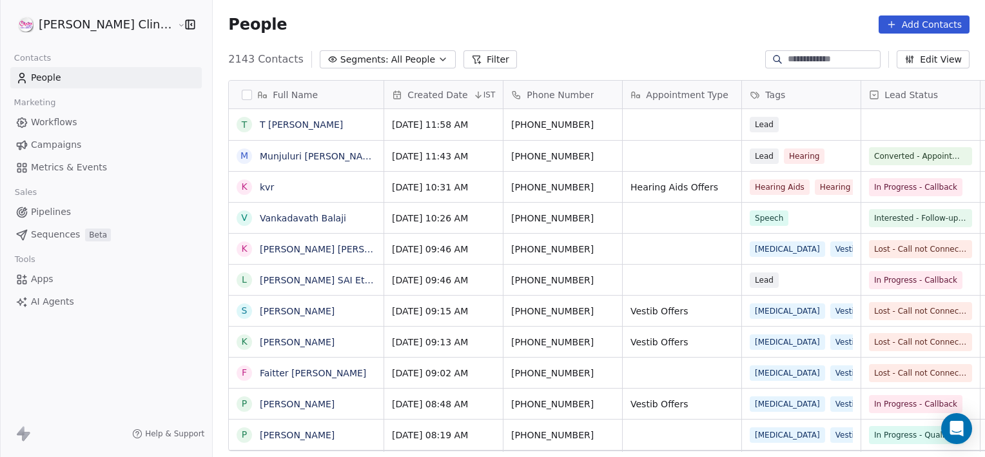
scroll to position [392, 801]
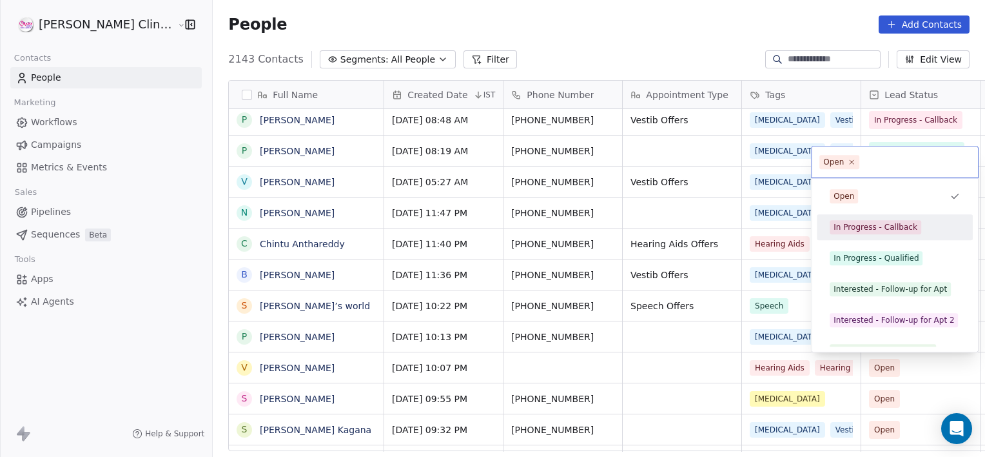
click at [892, 237] on div "In Progress - Callback" at bounding box center [895, 227] width 156 height 26
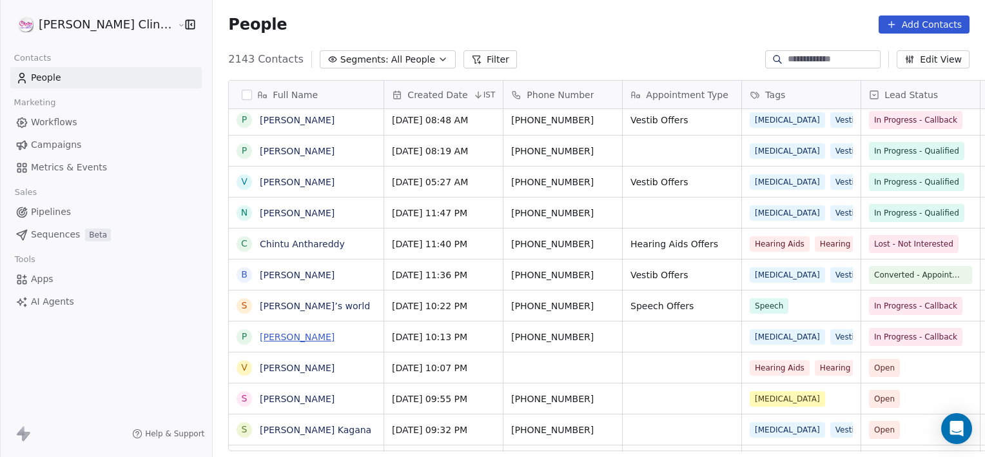
click at [260, 334] on link "[PERSON_NAME]" at bounding box center [297, 336] width 75 height 10
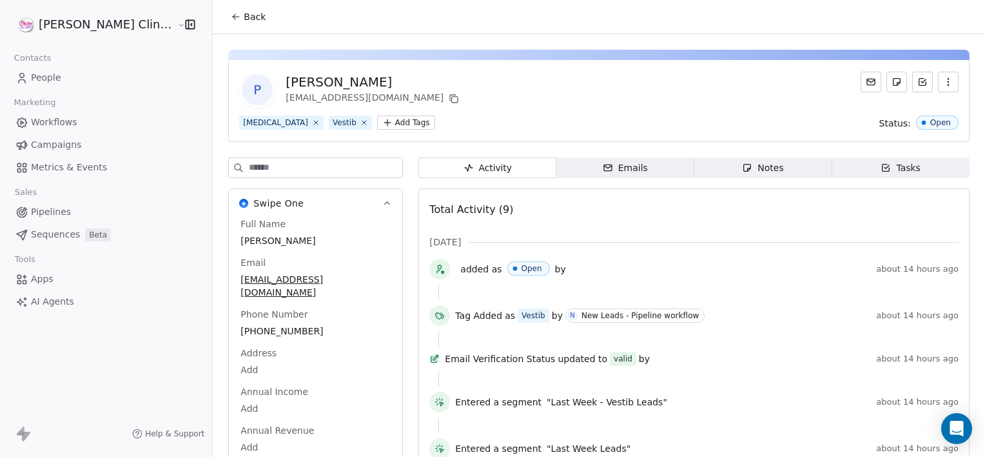
click at [769, 162] on span "Notes Notes" at bounding box center [763, 167] width 138 height 21
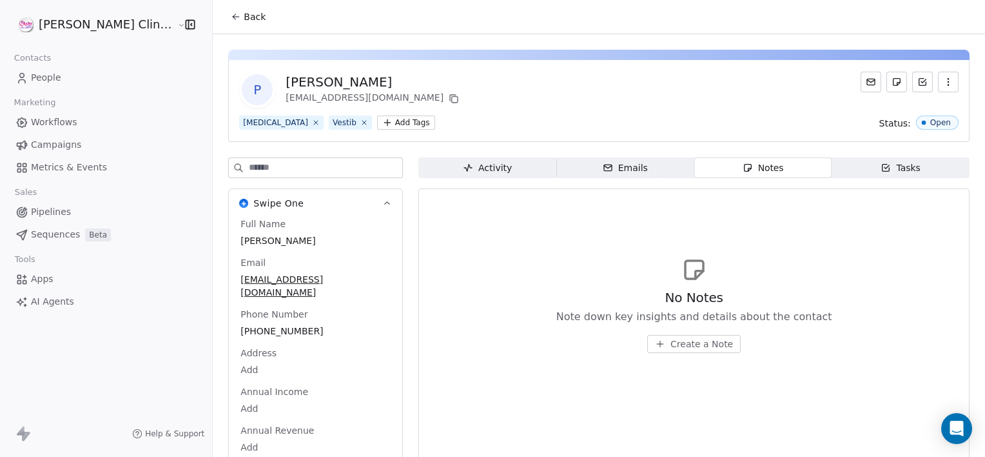
click at [671, 343] on span "Create a Note" at bounding box center [702, 343] width 63 height 13
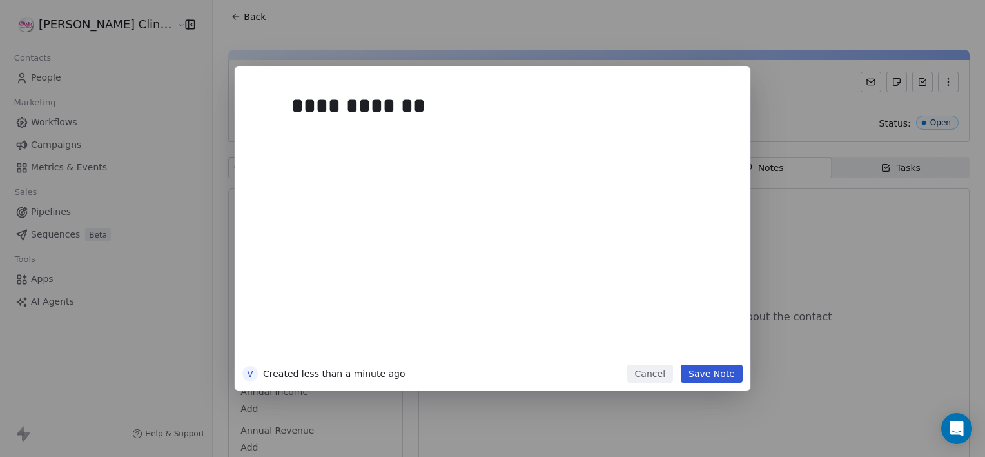
click at [703, 377] on button "Save Note" at bounding box center [712, 373] width 62 height 18
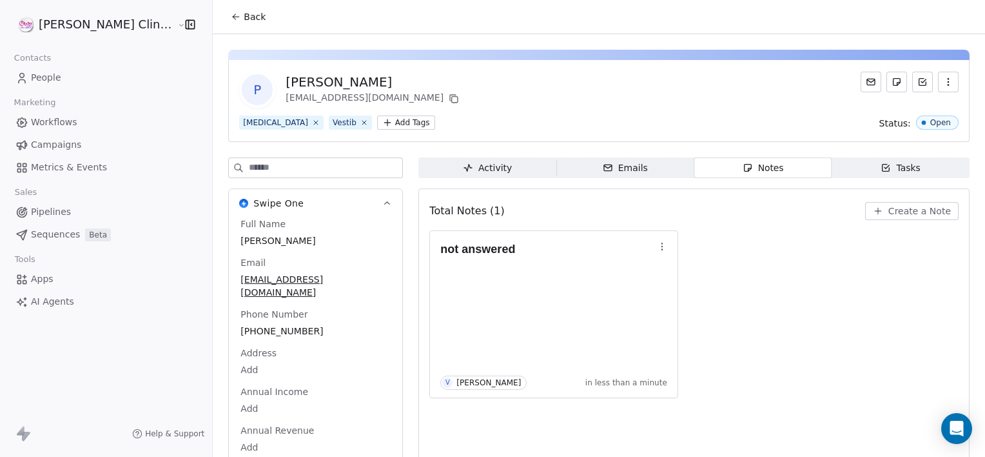
click at [244, 13] on span "Back" at bounding box center [255, 16] width 22 height 13
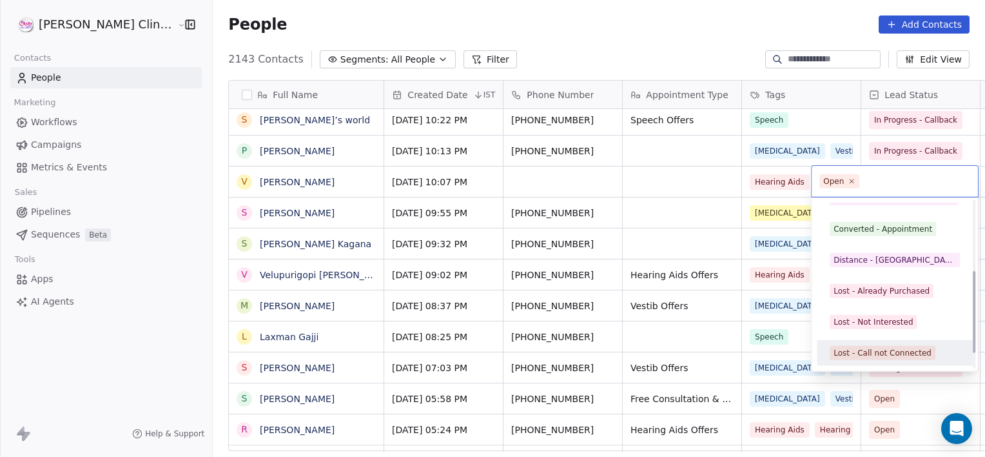
scroll to position [172, 0]
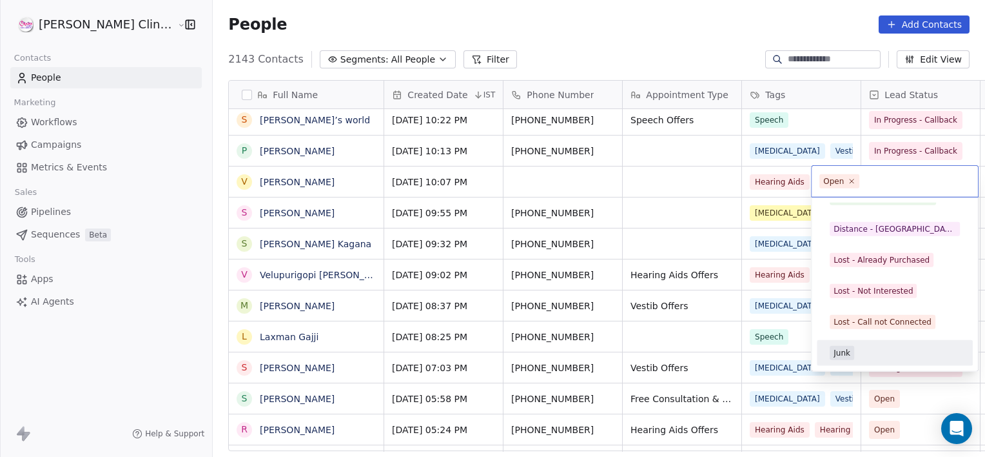
click at [890, 346] on div "Junk" at bounding box center [895, 353] width 130 height 14
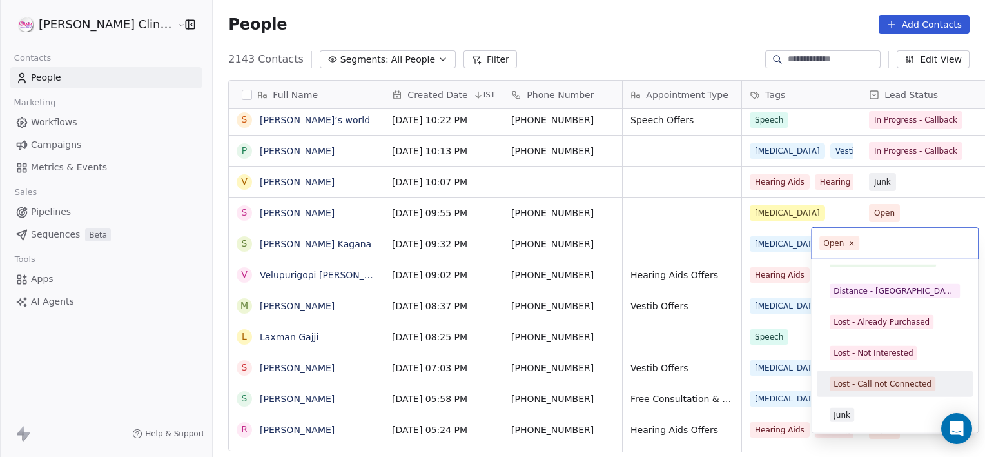
click at [867, 387] on div "Lost - Call not Connected" at bounding box center [883, 384] width 98 height 12
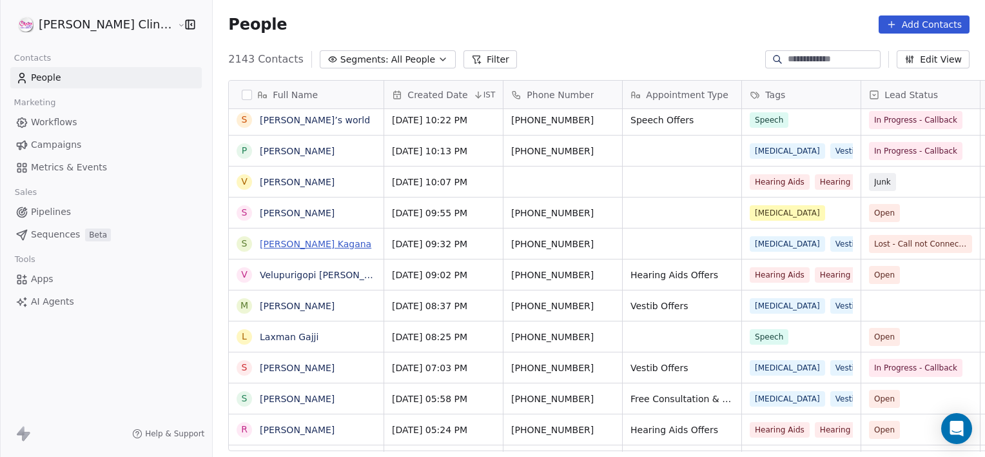
click at [260, 248] on link "[PERSON_NAME] Kagana" at bounding box center [316, 244] width 112 height 10
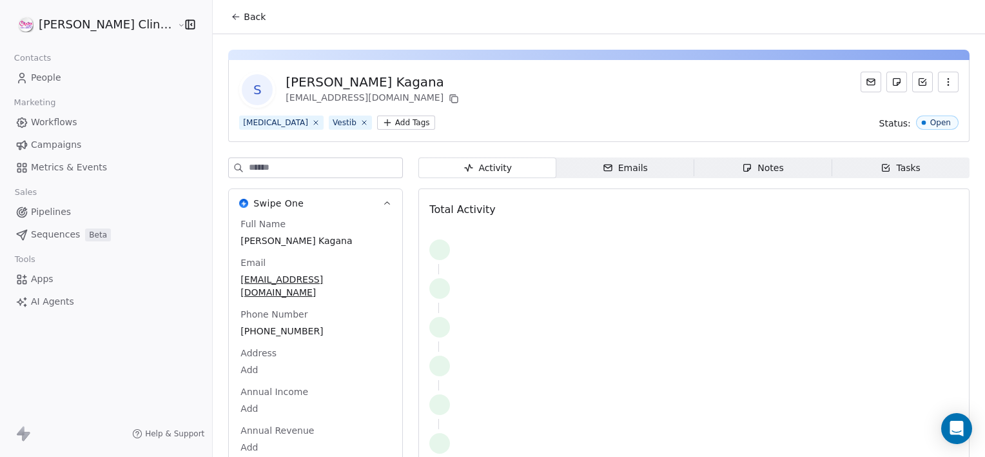
click at [707, 173] on span "Notes Notes" at bounding box center [763, 167] width 138 height 21
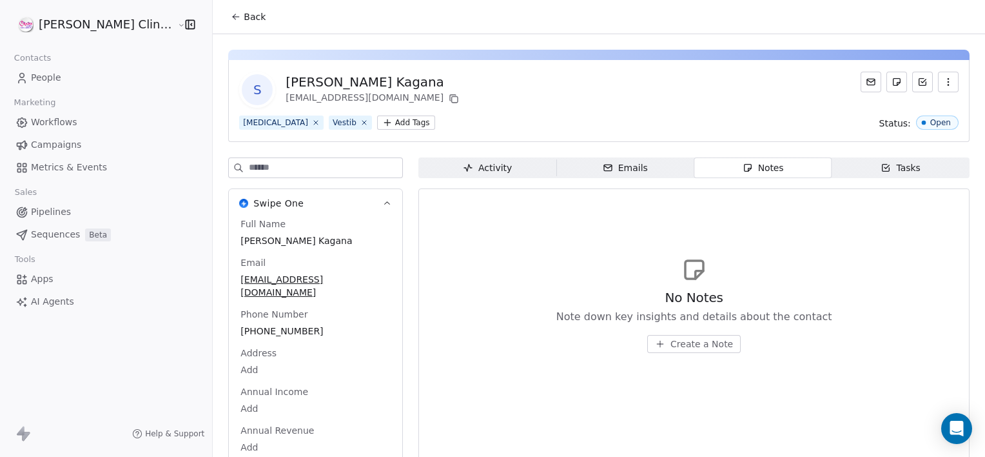
click at [655, 339] on icon "button" at bounding box center [660, 344] width 10 height 10
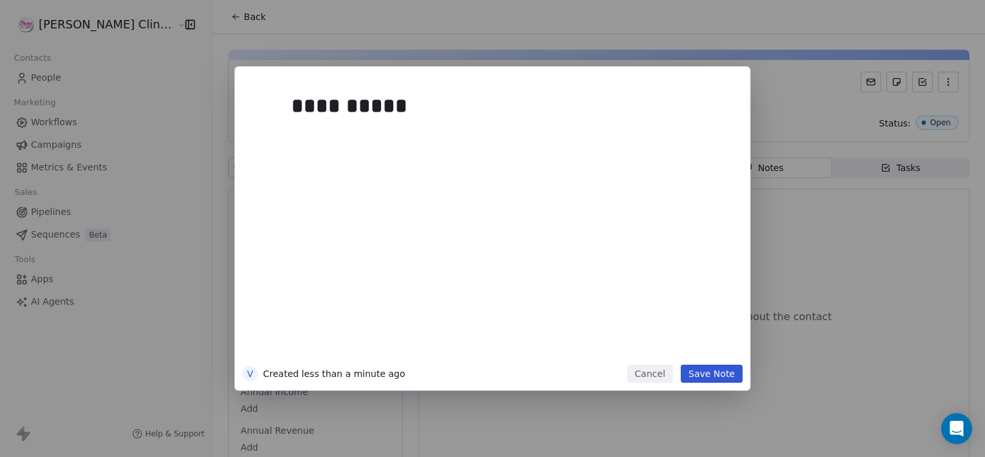
click at [709, 373] on button "Save Note" at bounding box center [712, 373] width 62 height 18
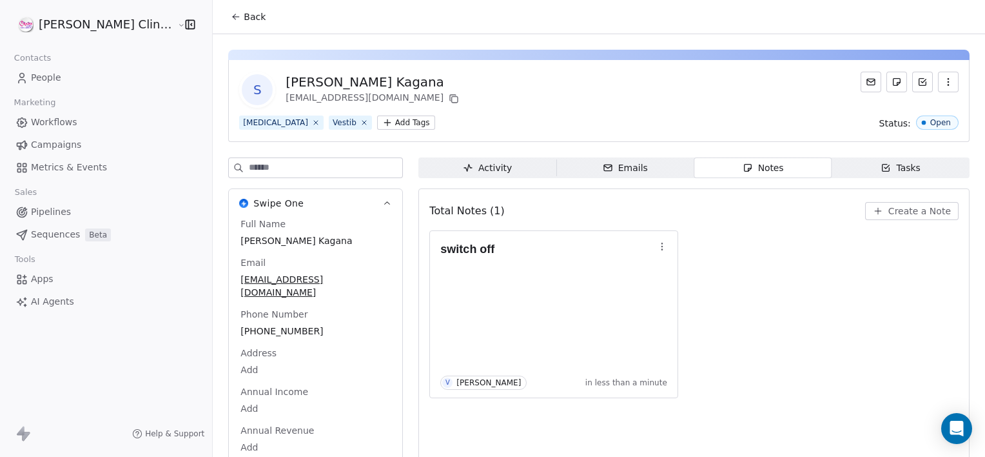
click at [228, 19] on button "Back" at bounding box center [248, 16] width 50 height 23
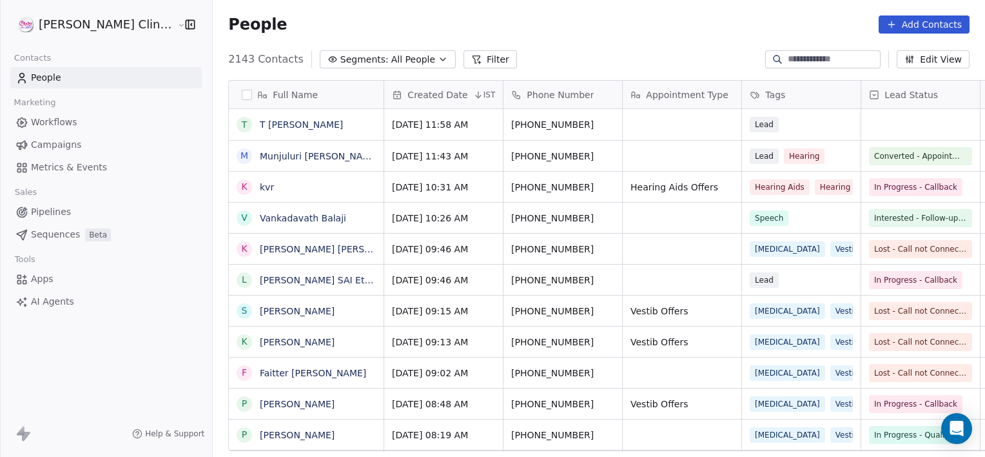
scroll to position [392, 801]
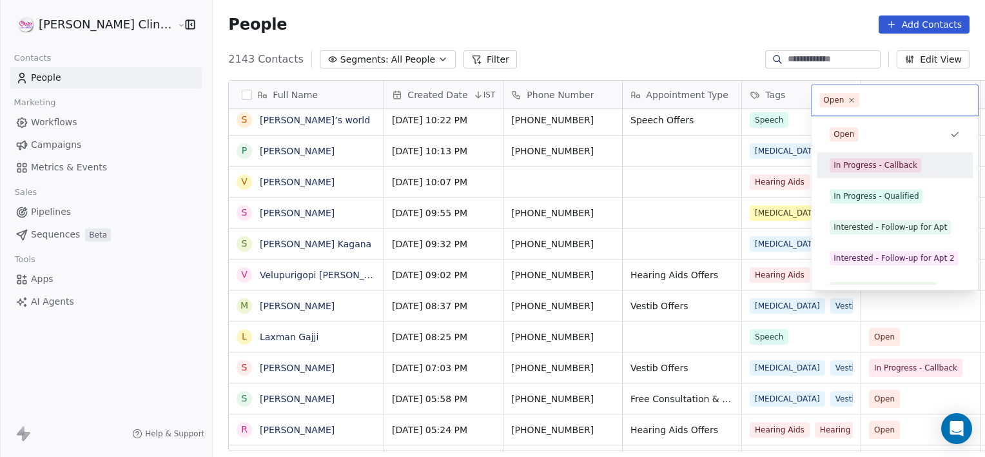
click at [872, 168] on div "In Progress - Callback" at bounding box center [876, 165] width 84 height 12
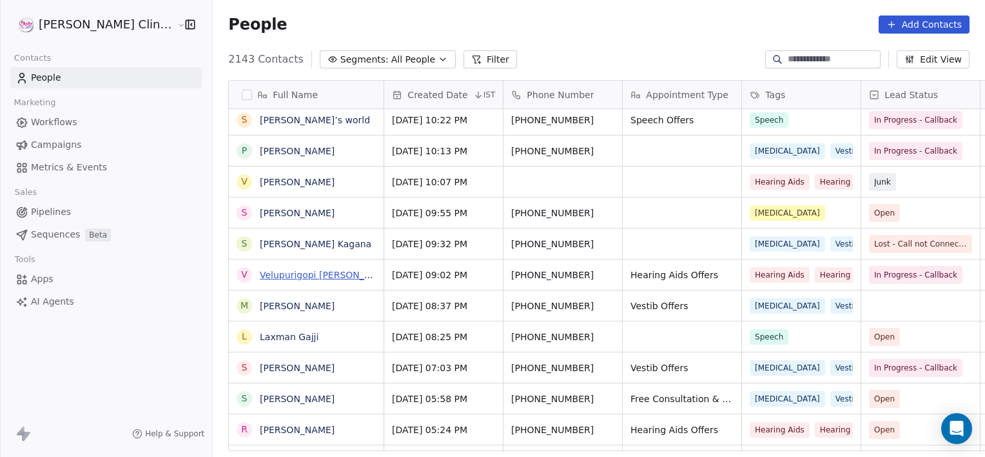
click at [294, 270] on link "Velupurigopi [PERSON_NAME]" at bounding box center [327, 275] width 134 height 10
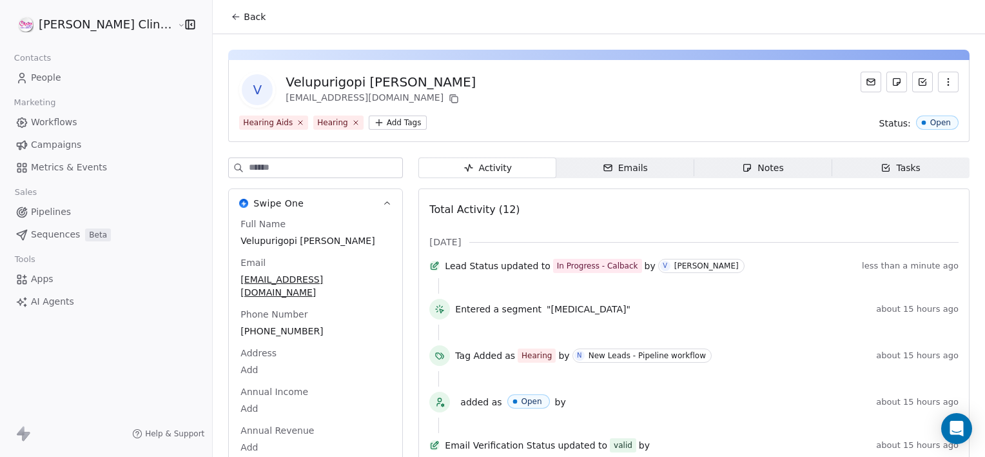
click at [743, 174] on span "Notes Notes" at bounding box center [763, 167] width 138 height 21
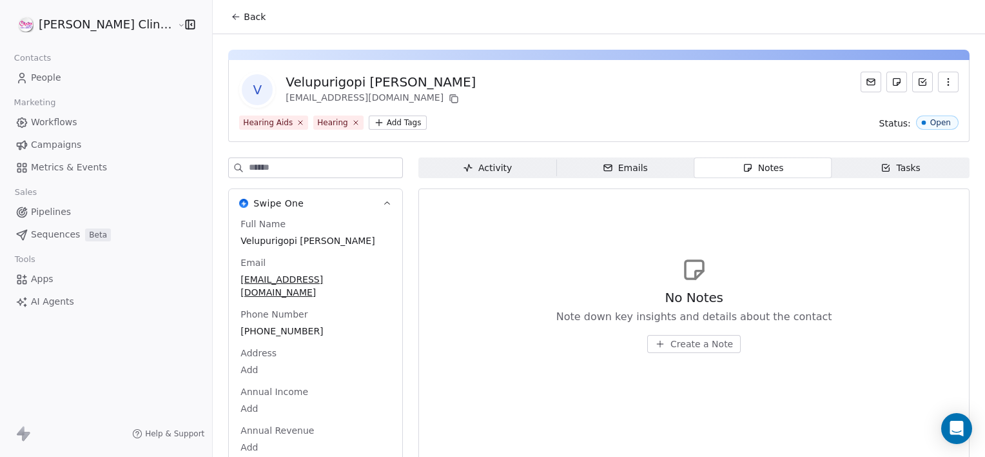
click at [673, 346] on span "Create a Note" at bounding box center [702, 343] width 63 height 13
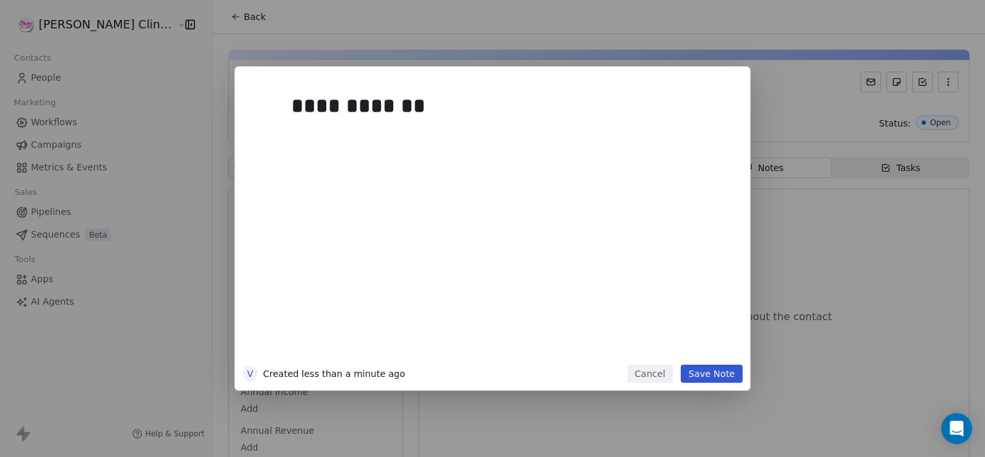
click at [718, 371] on button "Save Note" at bounding box center [712, 373] width 62 height 18
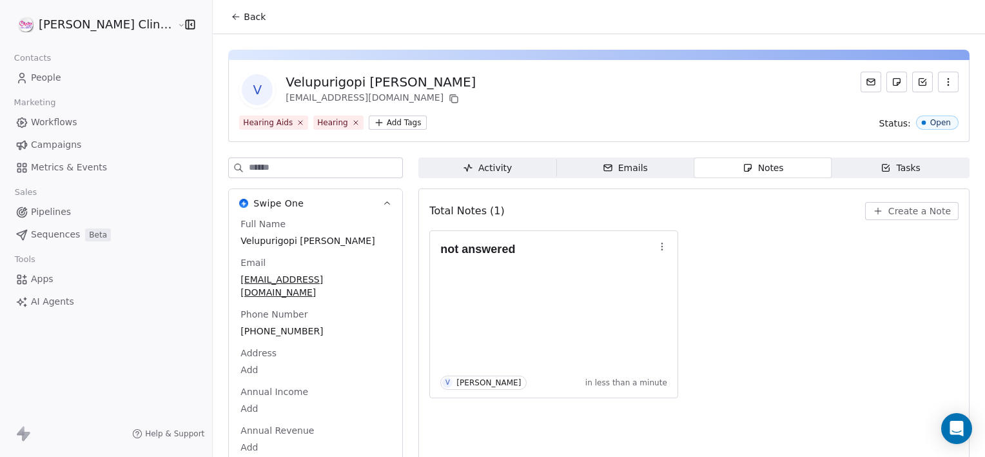
click at [244, 19] on span "Back" at bounding box center [255, 16] width 22 height 13
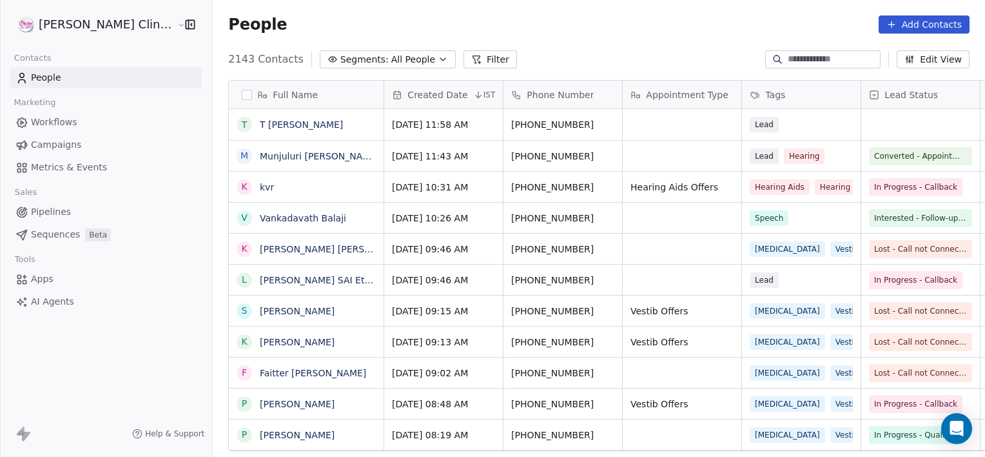
scroll to position [392, 801]
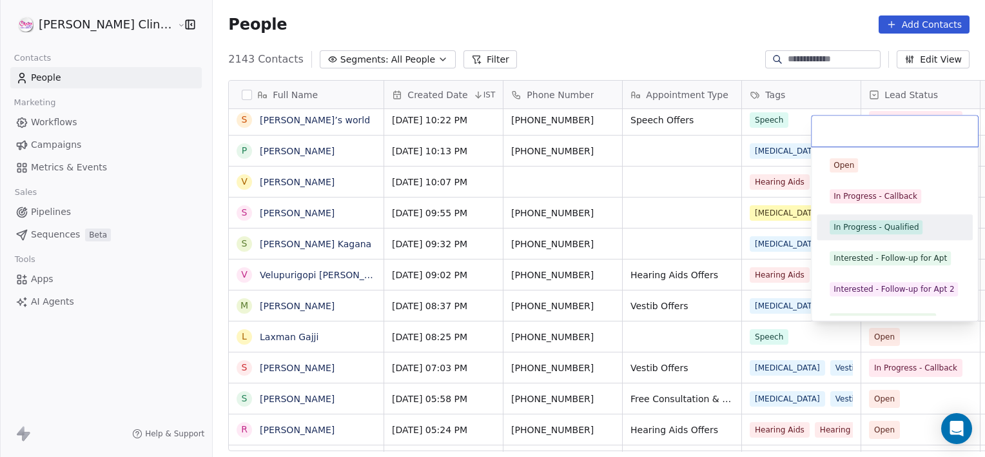
click at [910, 230] on div "In Progress - Qualified" at bounding box center [876, 227] width 85 height 12
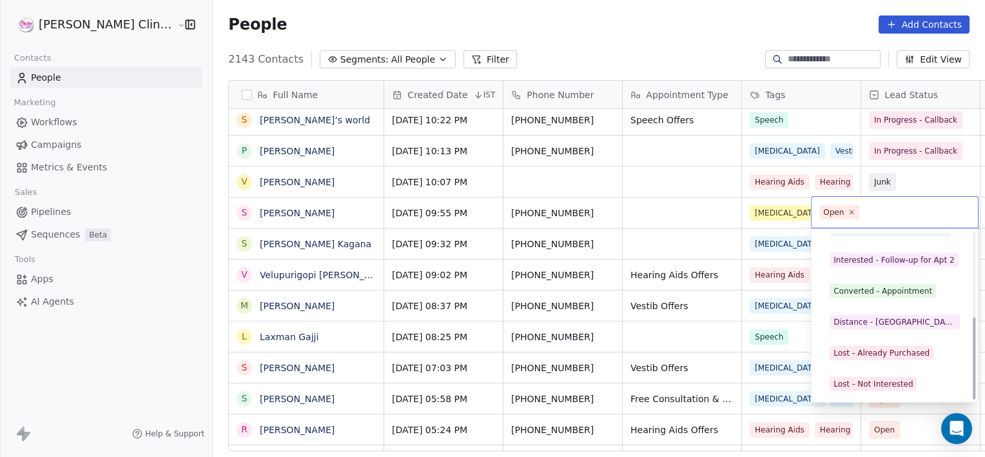
scroll to position [172, 0]
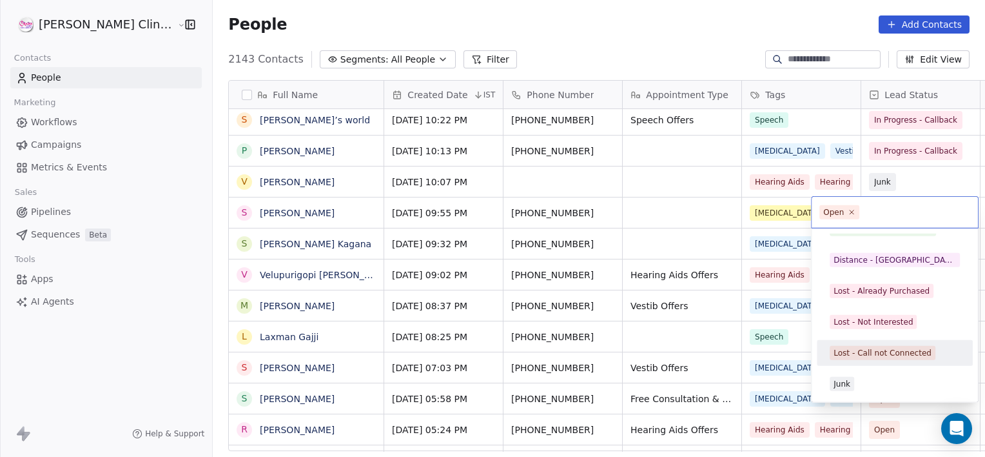
click at [901, 346] on span "Lost - Call not Connected" at bounding box center [883, 353] width 106 height 14
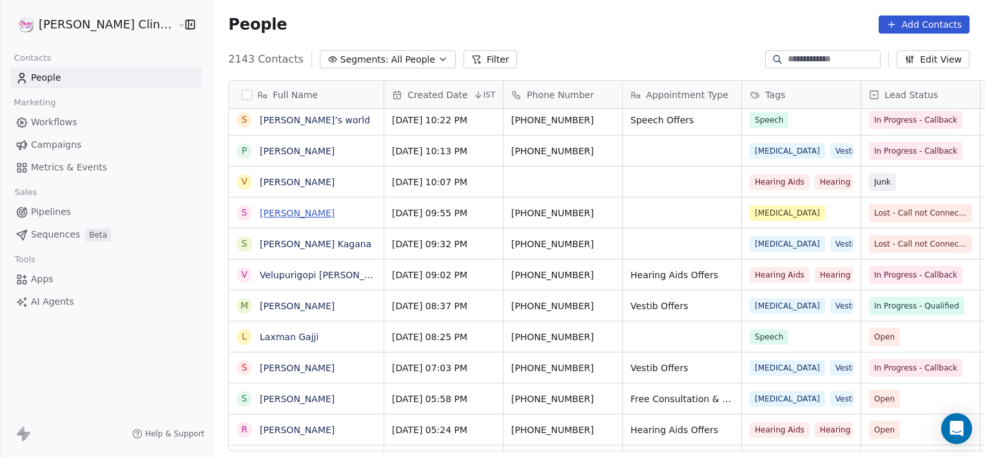
click at [260, 215] on link "[PERSON_NAME]" at bounding box center [297, 213] width 75 height 10
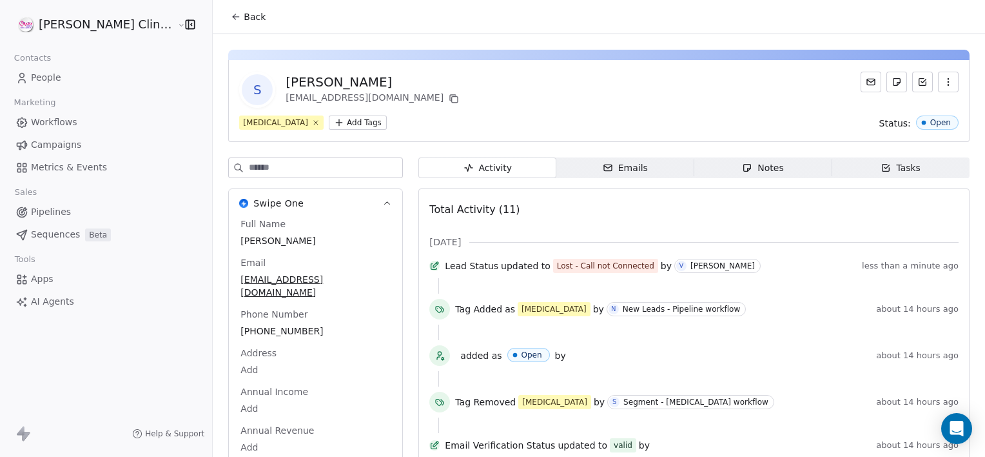
click at [742, 171] on div "Notes" at bounding box center [762, 168] width 41 height 14
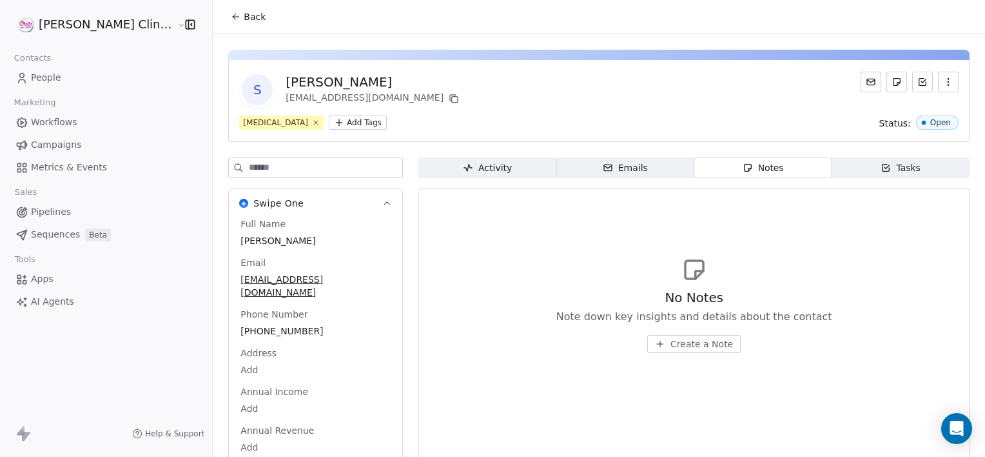
click at [680, 340] on span "Create a Note" at bounding box center [702, 343] width 63 height 13
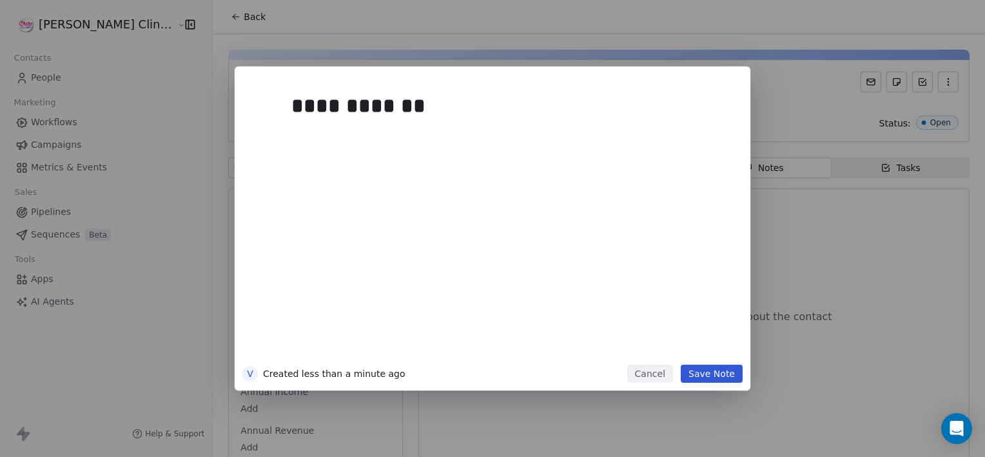
click at [722, 375] on button "Save Note" at bounding box center [712, 373] width 62 height 18
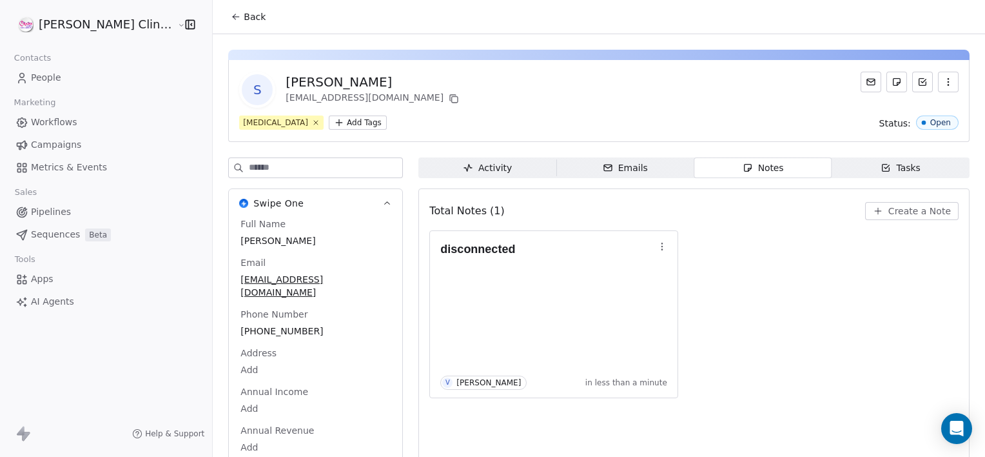
click at [244, 12] on span "Back" at bounding box center [255, 16] width 22 height 13
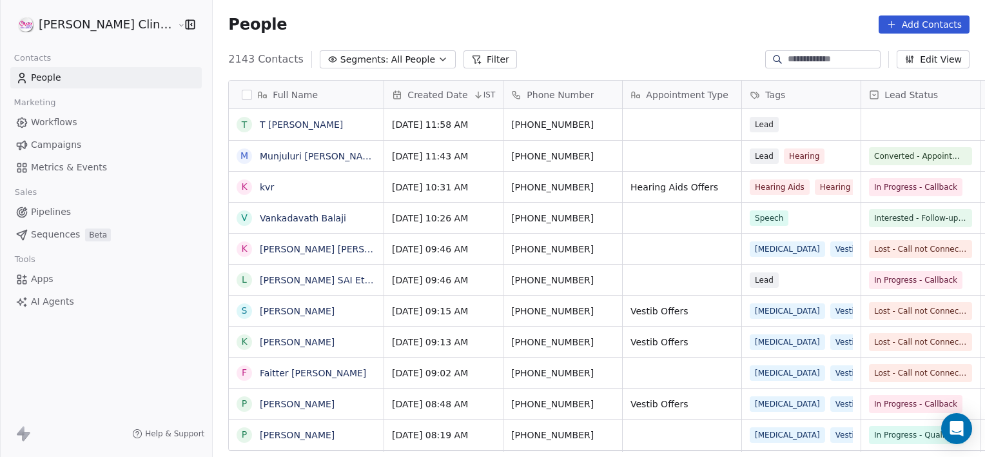
click at [224, 12] on div "People Add Contacts" at bounding box center [599, 24] width 772 height 49
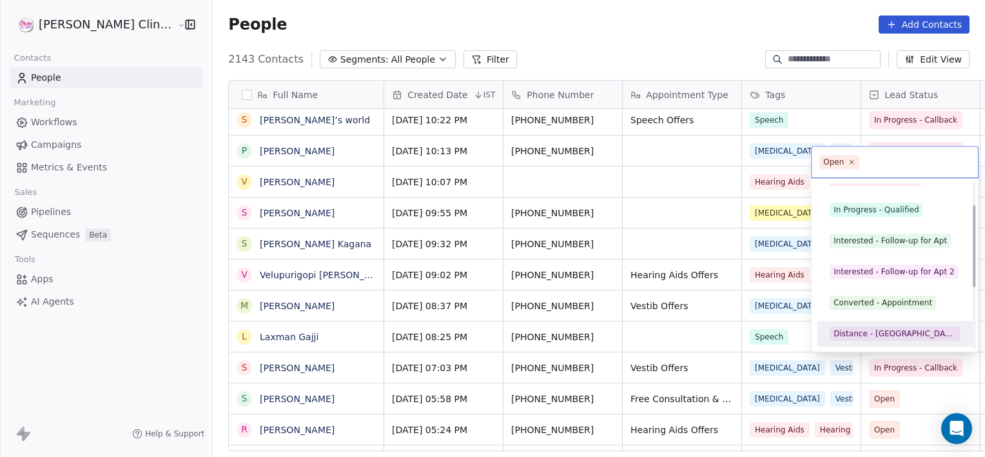
scroll to position [172, 0]
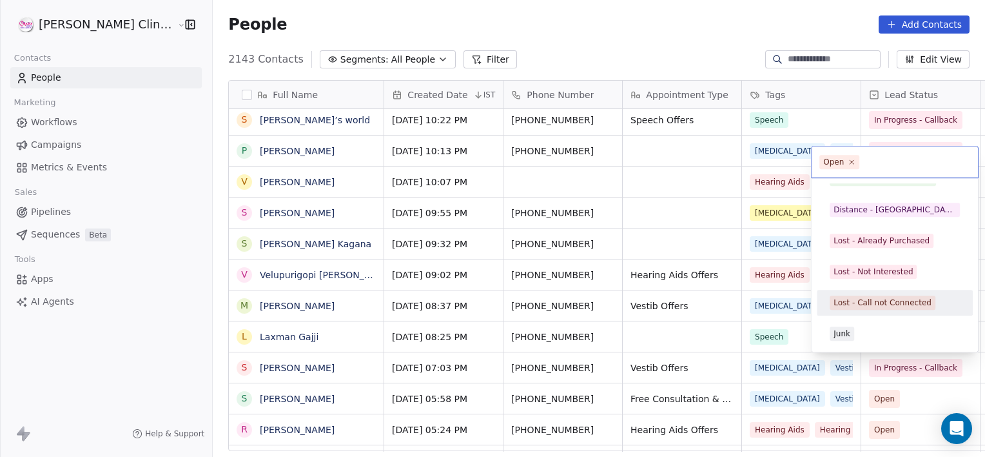
click at [858, 295] on span "Lost - Call not Connected" at bounding box center [883, 302] width 106 height 14
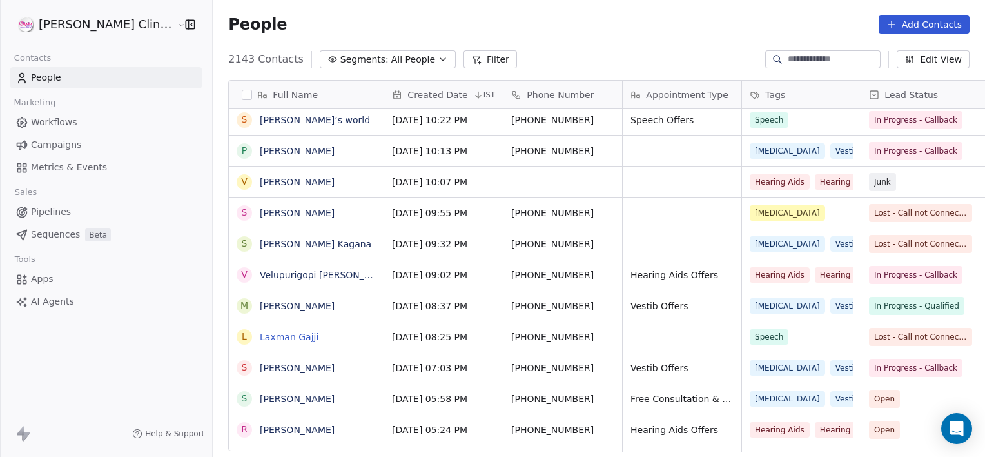
click at [260, 334] on link "Laxman Gajji" at bounding box center [289, 336] width 59 height 10
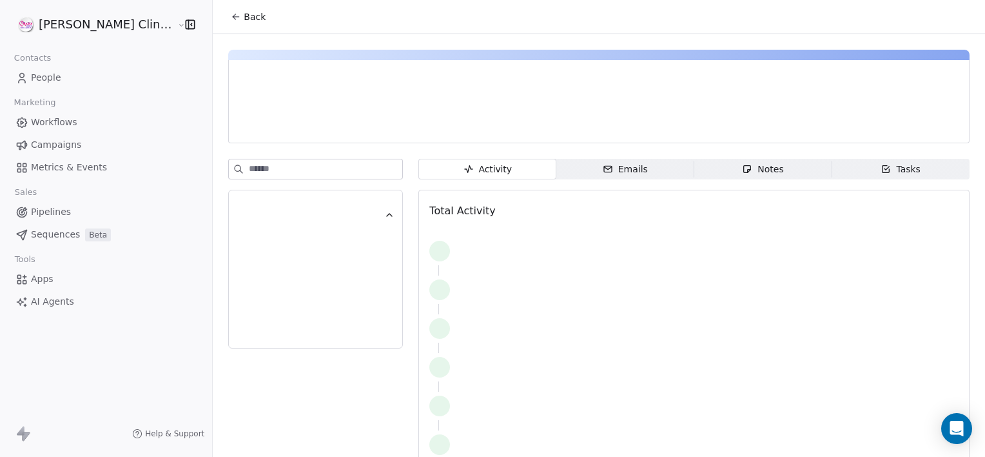
click at [746, 172] on div "Notes" at bounding box center [762, 169] width 41 height 14
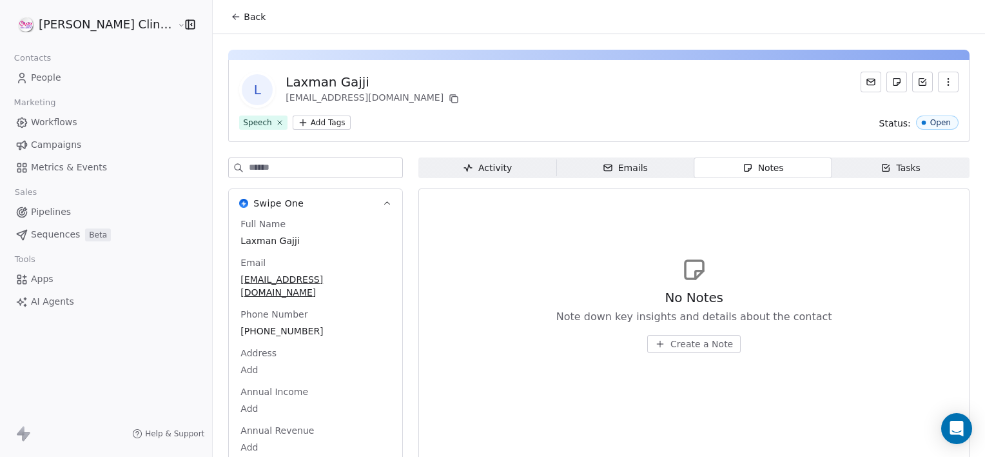
click at [671, 344] on span "Create a Note" at bounding box center [702, 343] width 63 height 13
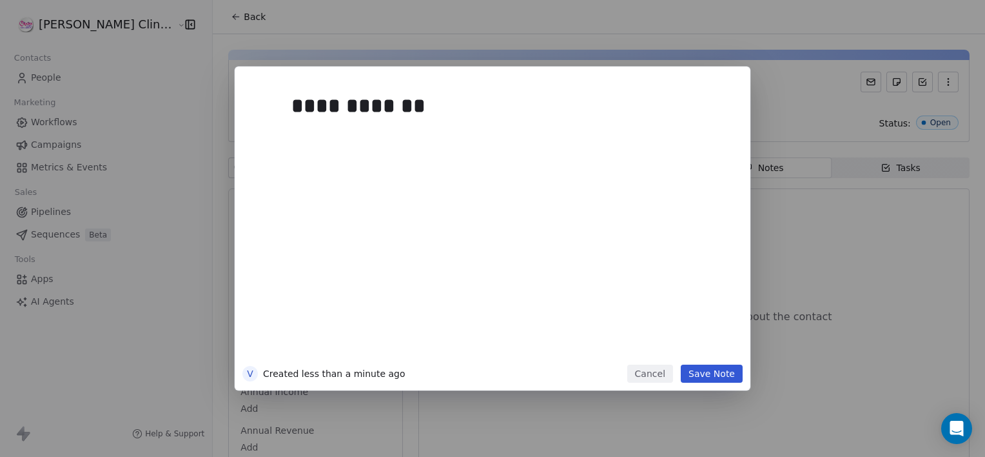
click at [725, 370] on button "Save Note" at bounding box center [712, 373] width 62 height 18
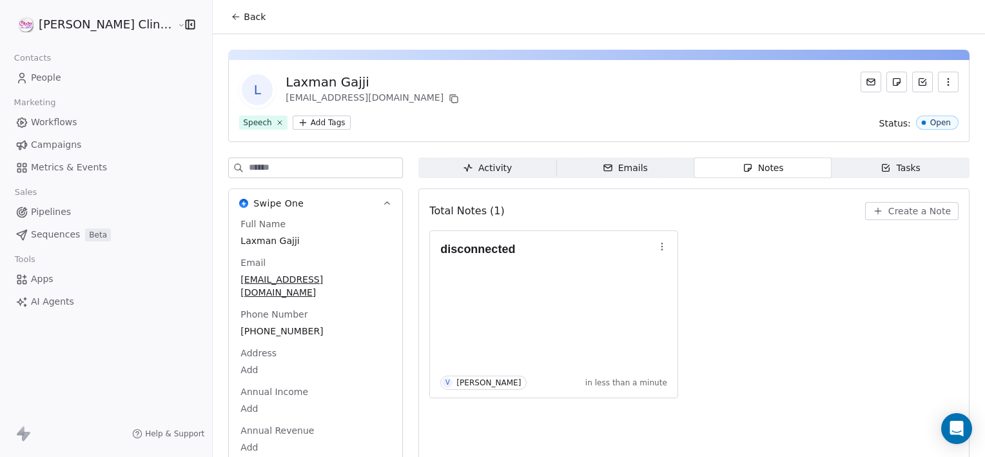
click at [244, 10] on span "Back" at bounding box center [255, 16] width 22 height 13
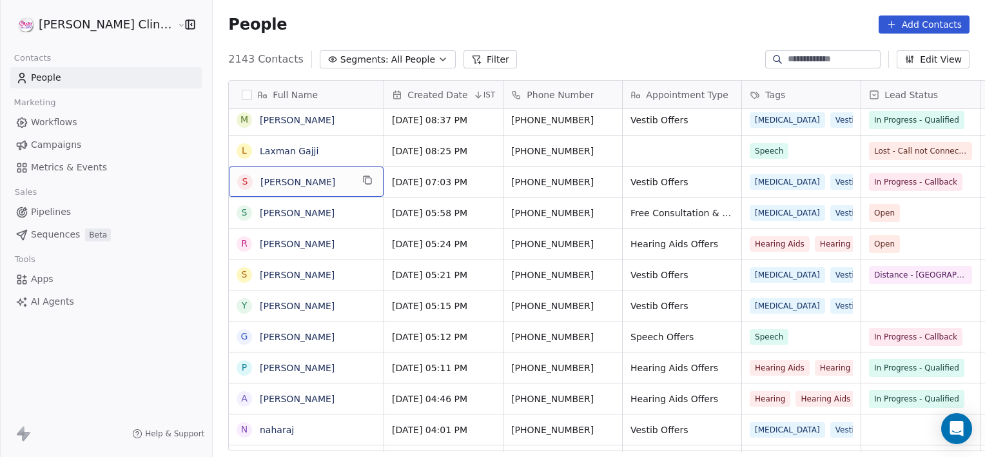
click at [296, 173] on div "S [PERSON_NAME]" at bounding box center [306, 181] width 155 height 30
click at [288, 179] on span "[PERSON_NAME]" at bounding box center [306, 181] width 92 height 13
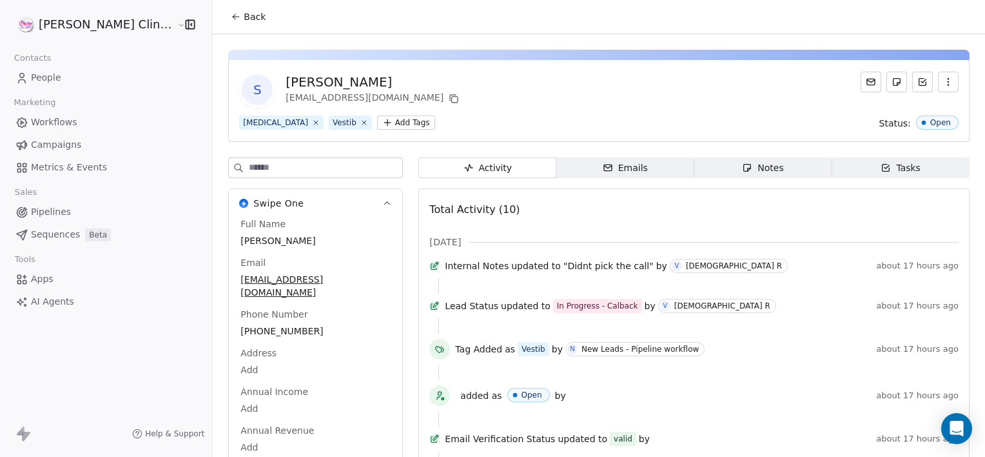
click at [228, 17] on button "Back" at bounding box center [248, 16] width 50 height 23
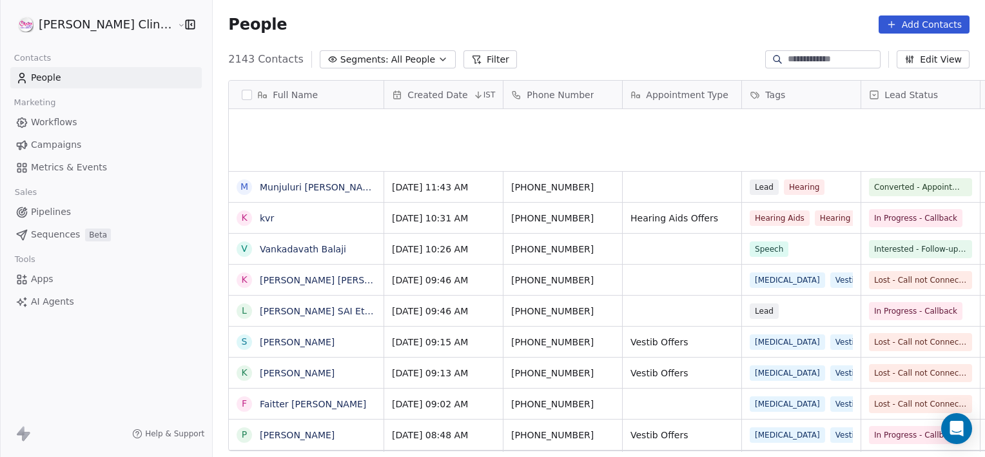
scroll to position [392, 801]
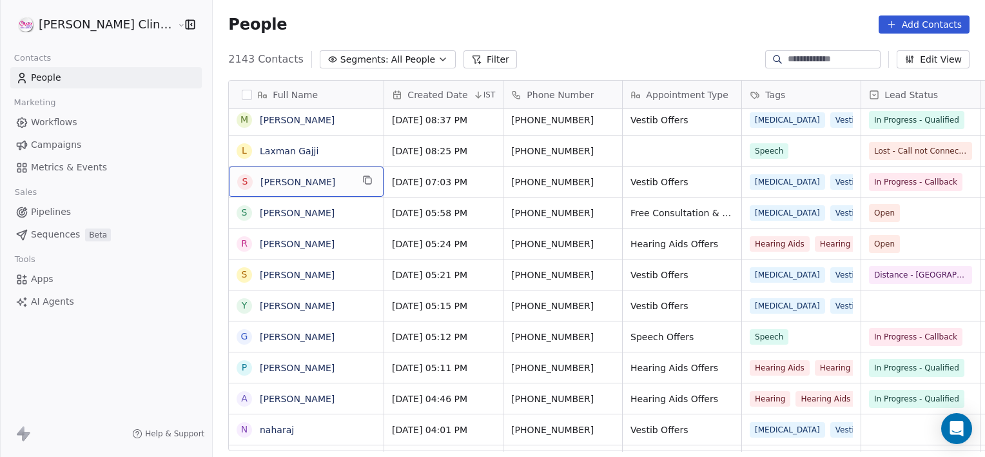
click at [294, 186] on span "[PERSON_NAME]" at bounding box center [306, 181] width 92 height 13
click at [295, 186] on span "[PERSON_NAME]" at bounding box center [306, 181] width 92 height 13
click at [295, 186] on textarea "**********" at bounding box center [267, 186] width 153 height 40
type textarea "**********"
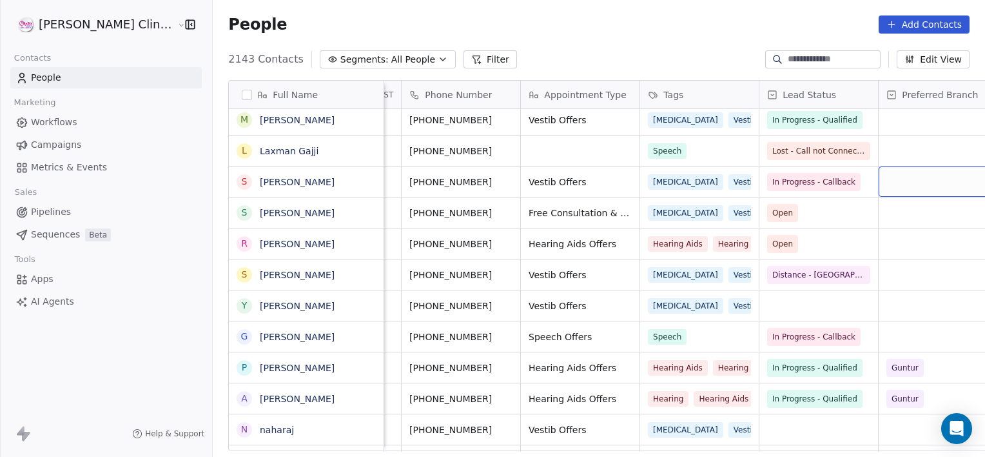
scroll to position [0, 221]
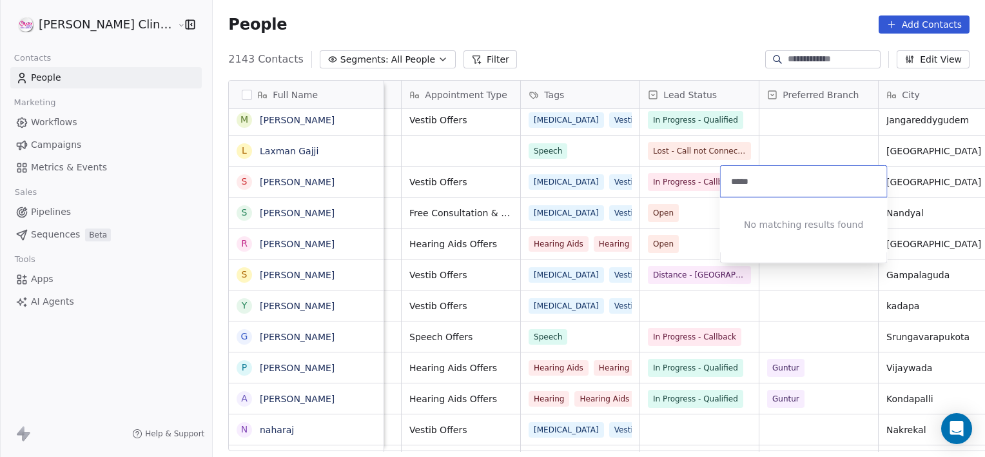
type input "******"
click at [588, 173] on html "[PERSON_NAME] Clinic External Contacts People Marketing Workflows Campaigns Met…" at bounding box center [492, 228] width 985 height 457
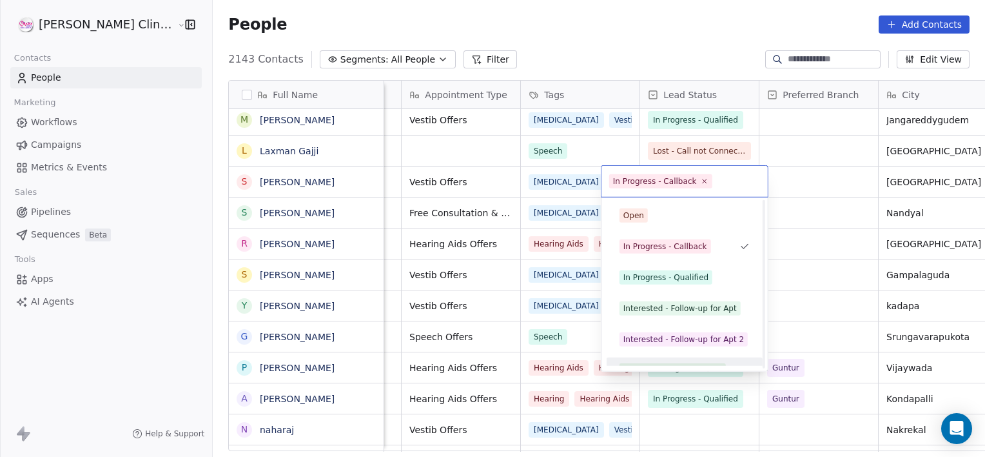
scroll to position [17, 0]
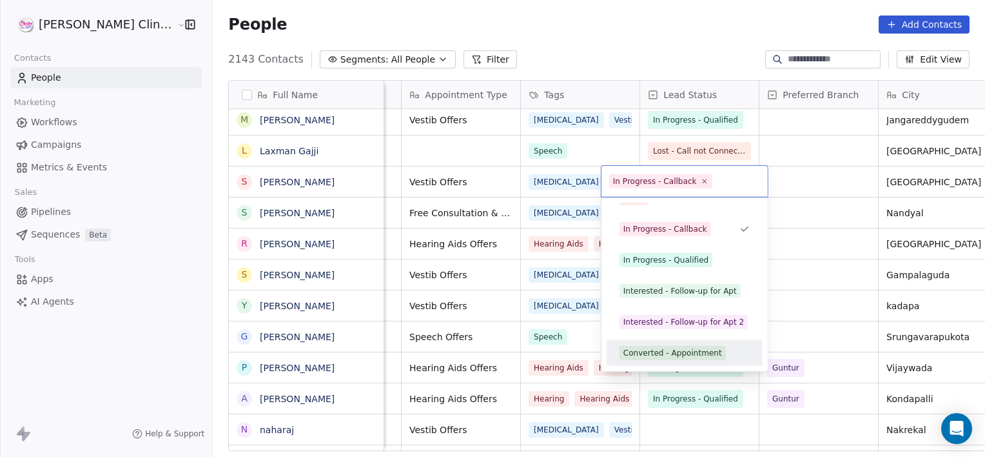
click at [653, 351] on div "Converted - Appointment" at bounding box center [673, 353] width 99 height 12
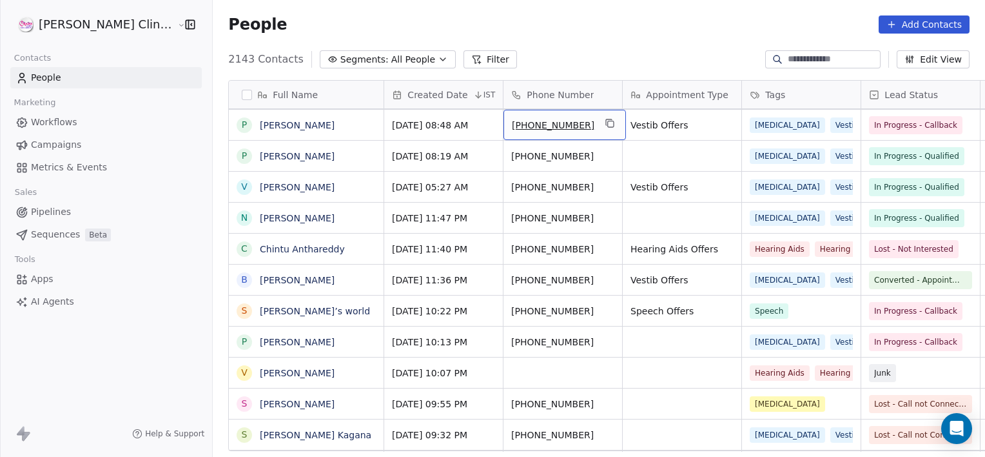
scroll to position [279, 0]
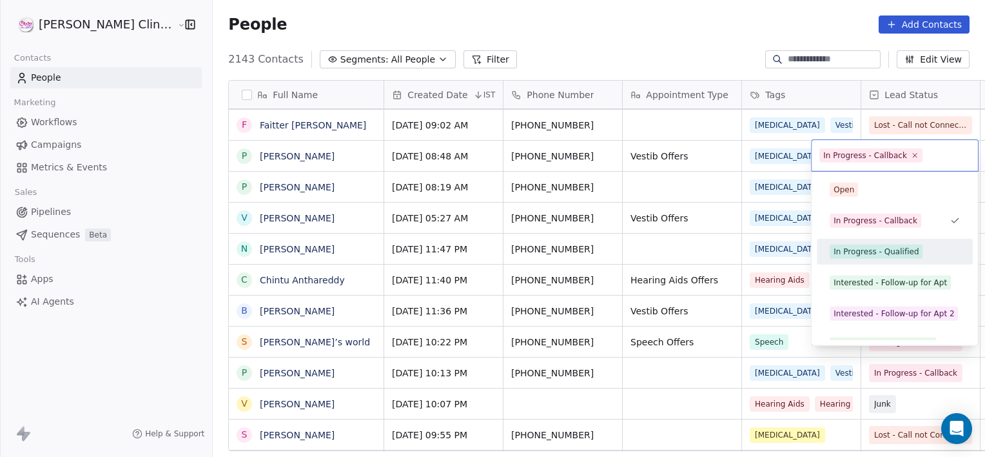
click at [885, 259] on div "In Progress - Qualified" at bounding box center [895, 251] width 146 height 21
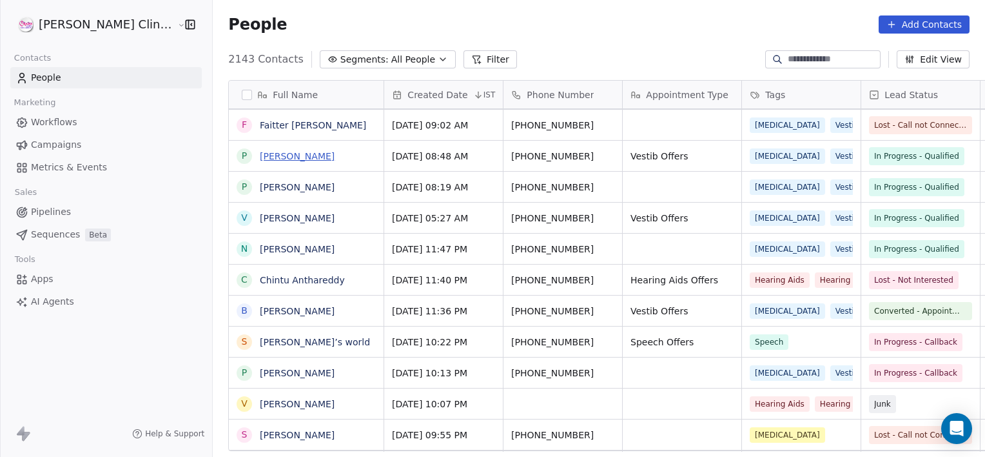
click at [282, 157] on link "[PERSON_NAME]" at bounding box center [297, 156] width 75 height 10
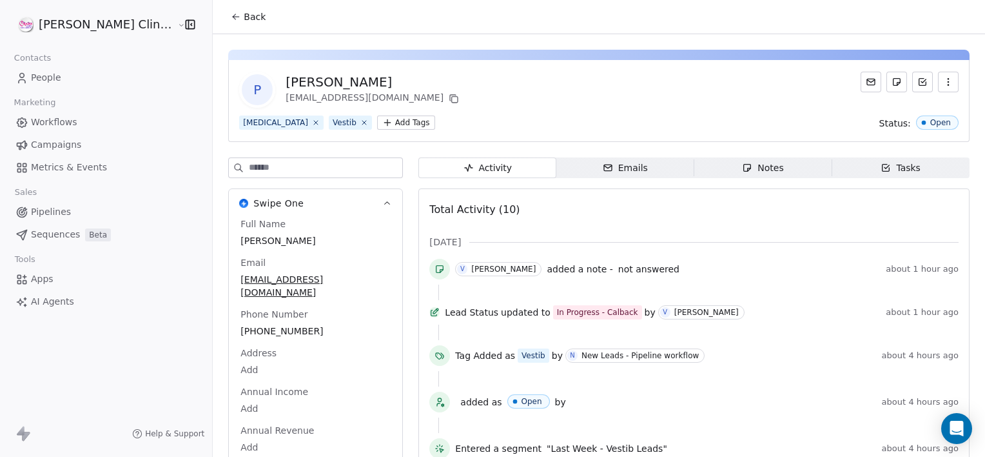
click at [718, 170] on span "Notes Notes" at bounding box center [763, 167] width 138 height 21
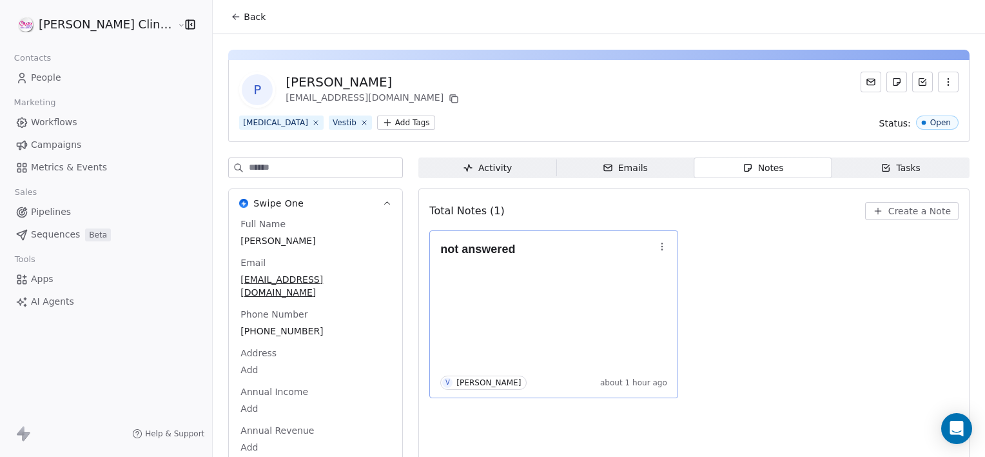
click at [657, 245] on icon "button" at bounding box center [662, 246] width 10 height 10
click at [654, 264] on button "Edit" at bounding box center [663, 273] width 87 height 21
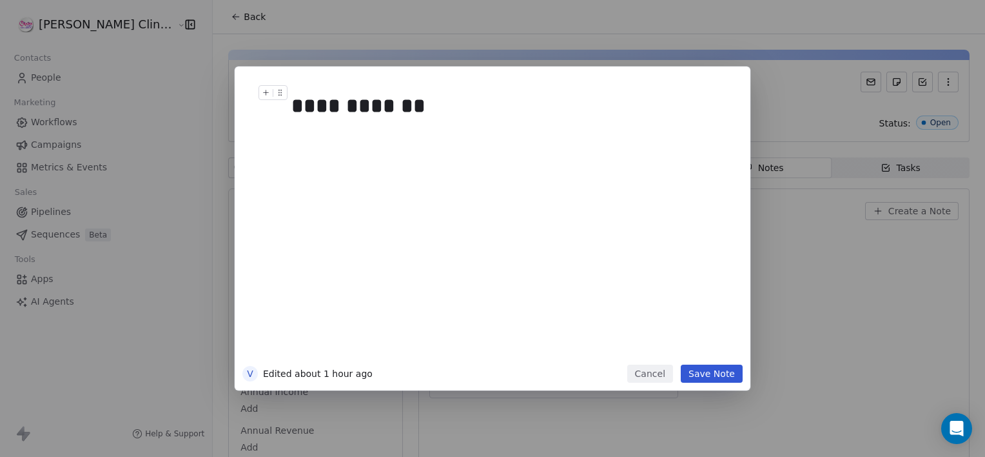
click at [463, 119] on div "**********" at bounding box center [506, 105] width 431 height 31
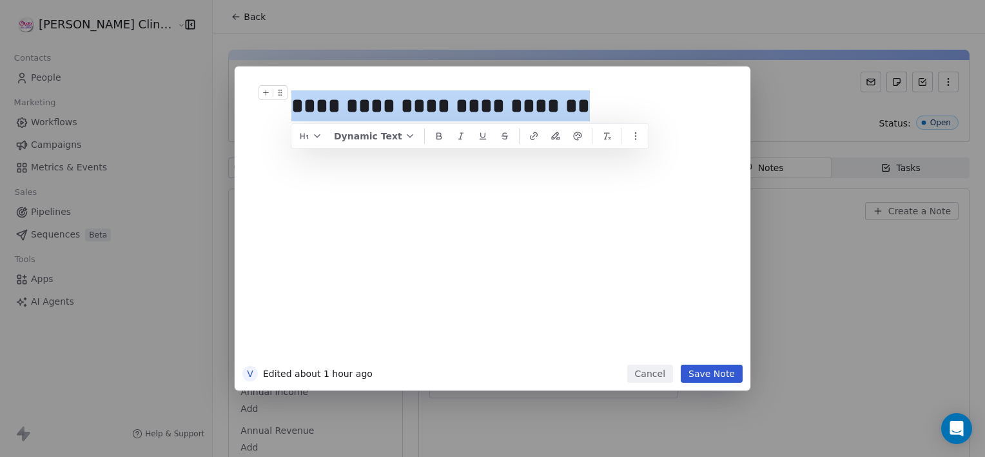
drag, startPoint x: 573, startPoint y: 112, endPoint x: 288, endPoint y: 107, distance: 285.0
click at [291, 107] on div "**********" at bounding box center [511, 105] width 441 height 41
copy div "**********"
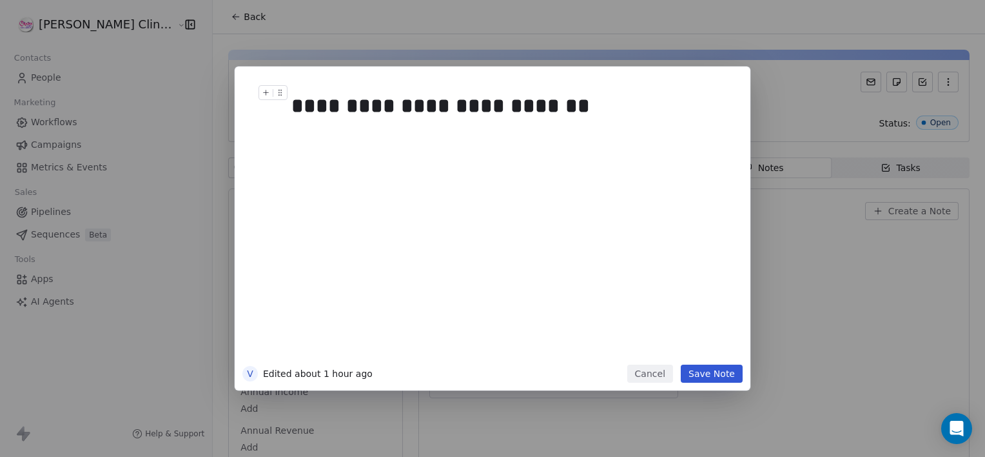
click at [708, 370] on button "Save Note" at bounding box center [712, 373] width 62 height 18
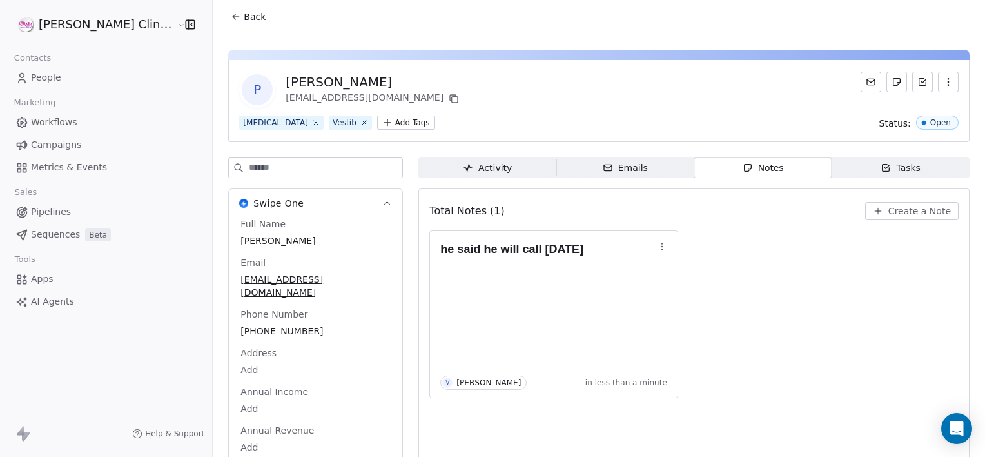
click at [832, 166] on span "Tasks Tasks" at bounding box center [901, 167] width 138 height 21
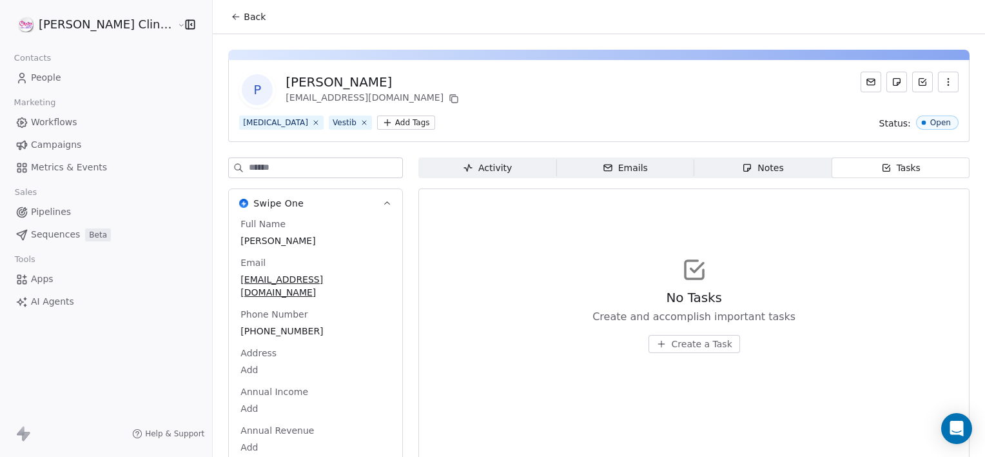
click at [683, 340] on span "Create a Task" at bounding box center [702, 343] width 61 height 13
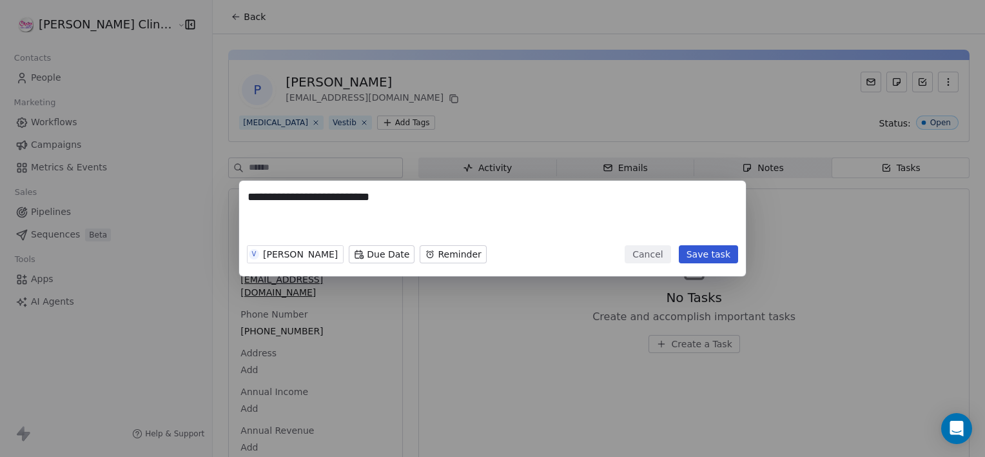
type textarea "**********"
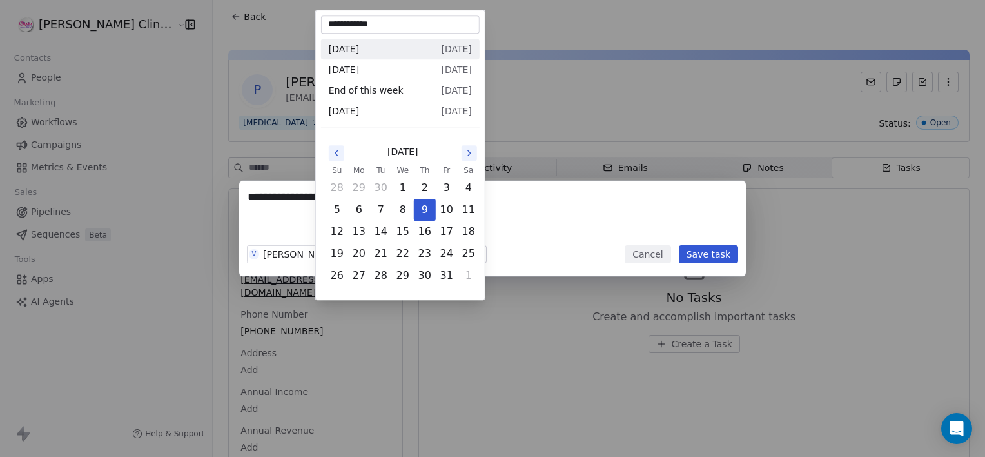
click at [368, 259] on body "**********" at bounding box center [492, 228] width 985 height 457
click at [360, 236] on button "13" at bounding box center [359, 231] width 21 height 21
type input "**********"
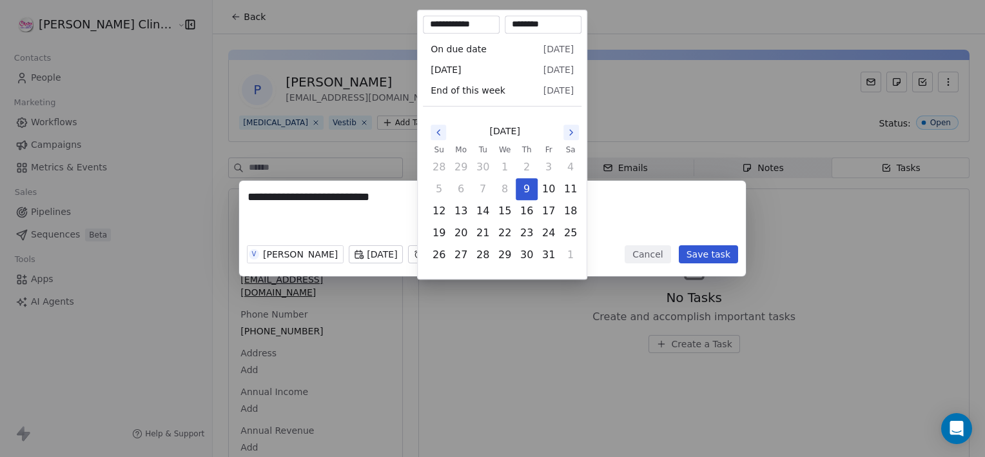
click at [451, 246] on body "**********" at bounding box center [492, 228] width 985 height 457
click at [467, 211] on button "13" at bounding box center [461, 211] width 21 height 21
type input "**********"
click at [542, 364] on div "**********" at bounding box center [492, 228] width 985 height 457
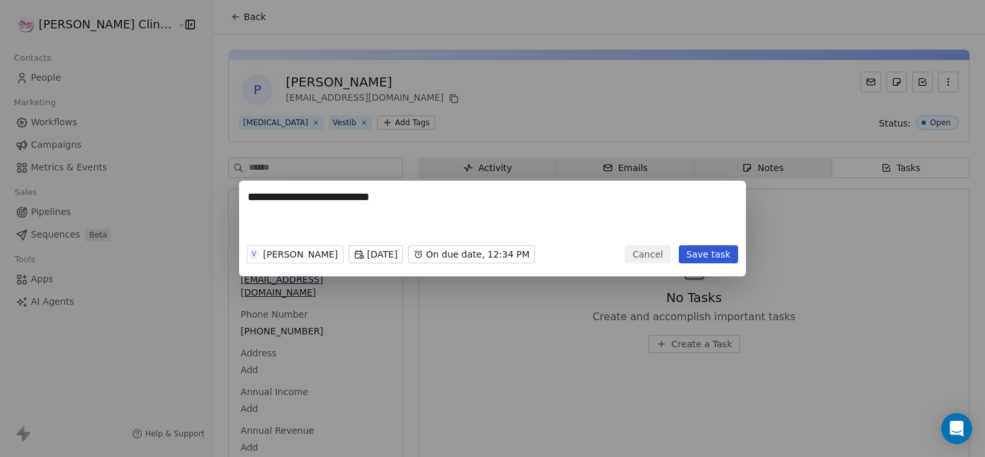
click at [715, 255] on button "Save task" at bounding box center [708, 254] width 59 height 18
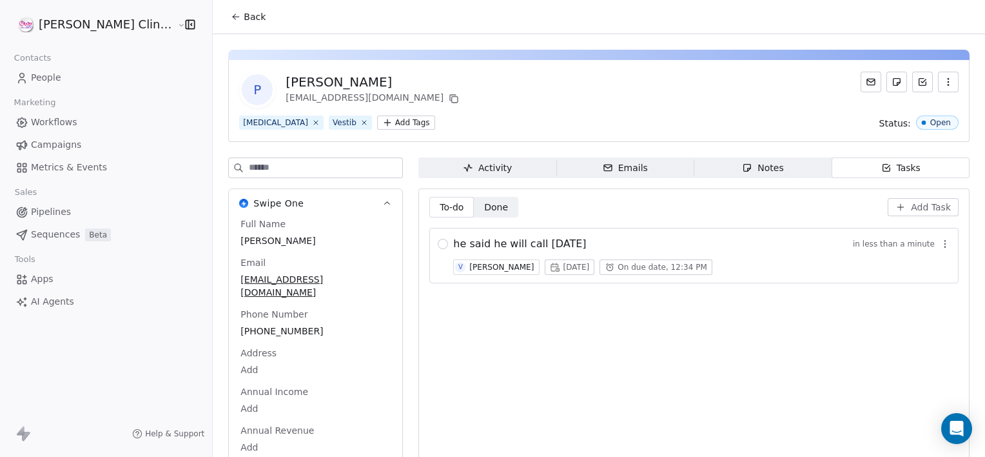
click at [223, 18] on button "Back" at bounding box center [248, 16] width 50 height 23
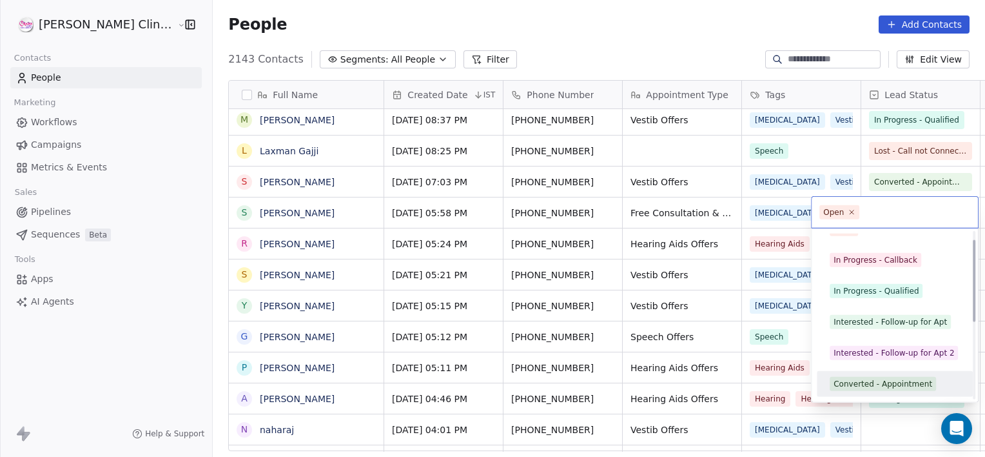
scroll to position [48, 0]
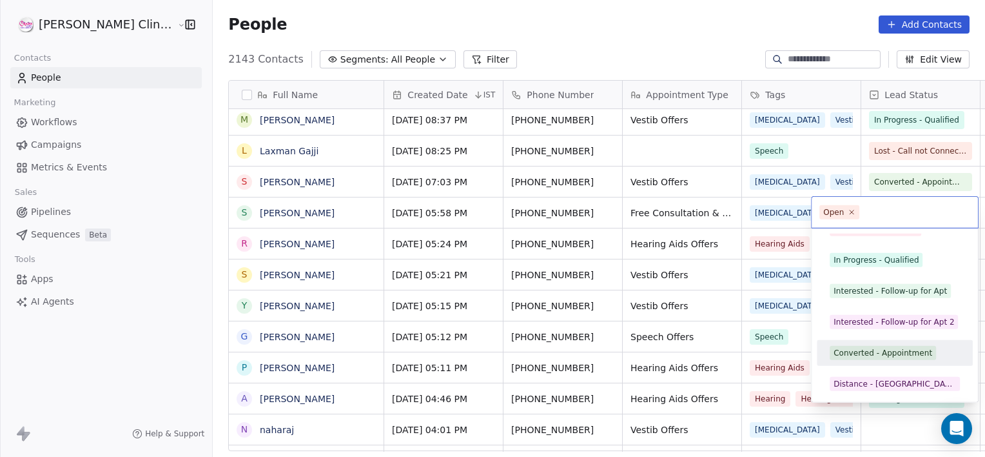
click at [859, 353] on div "Converted - Appointment" at bounding box center [883, 353] width 99 height 12
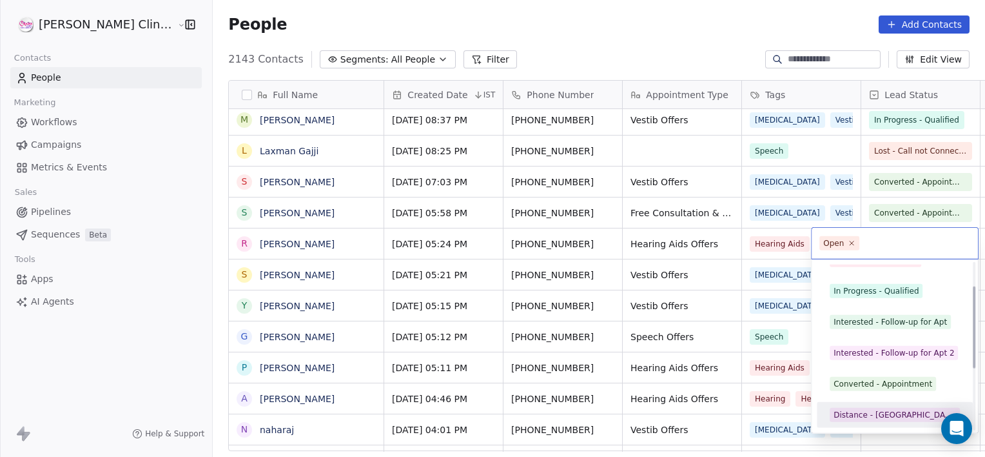
scroll to position [79, 0]
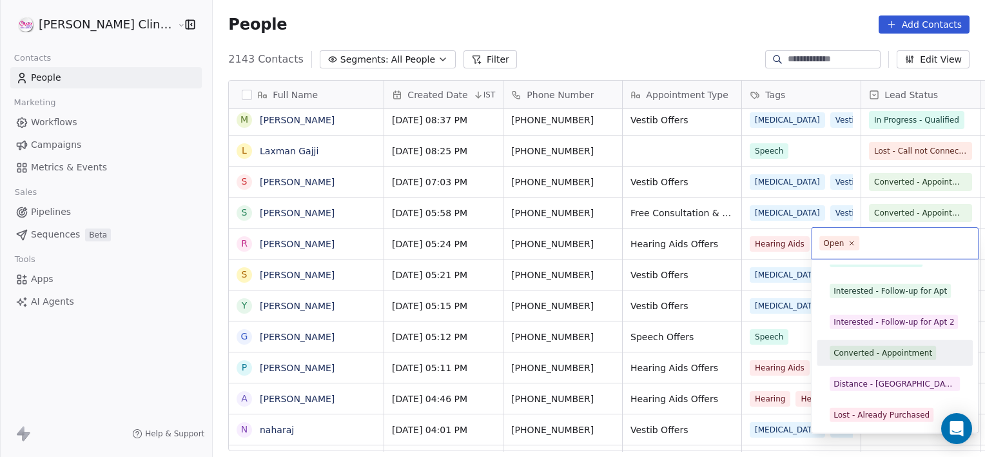
click at [879, 351] on div "Converted - Appointment" at bounding box center [883, 353] width 99 height 12
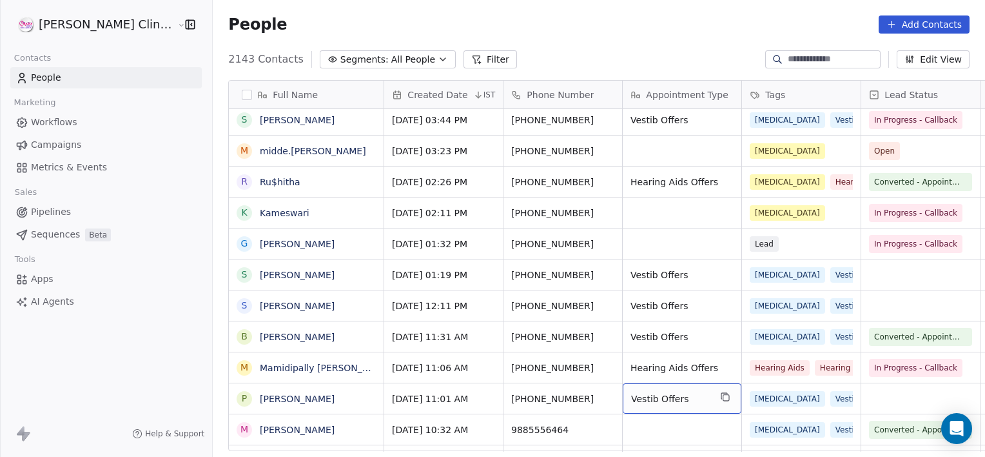
scroll to position [1088, 0]
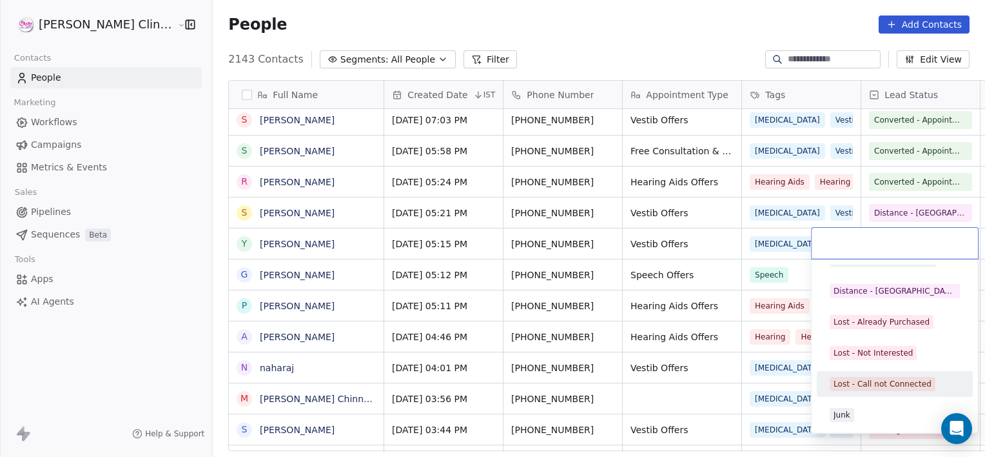
click at [892, 381] on div "Lost - Call not Connected" at bounding box center [883, 384] width 98 height 12
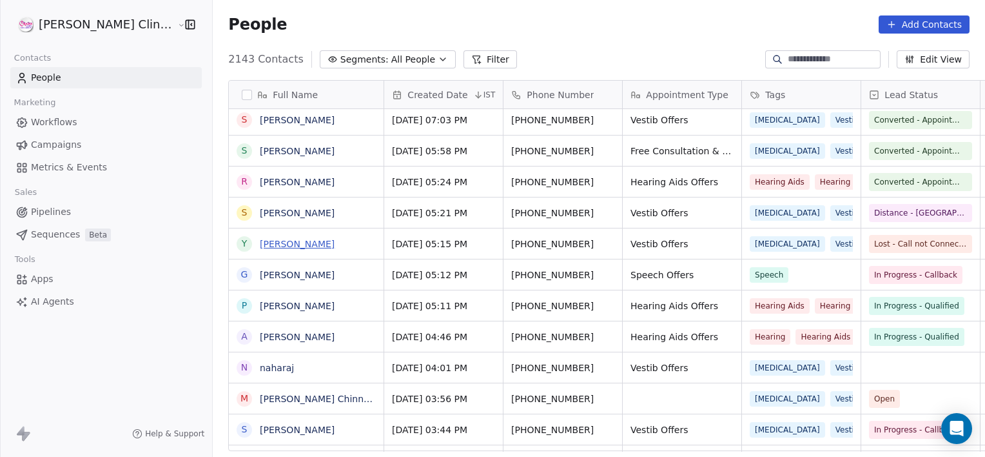
click at [260, 246] on link "[PERSON_NAME]" at bounding box center [297, 244] width 75 height 10
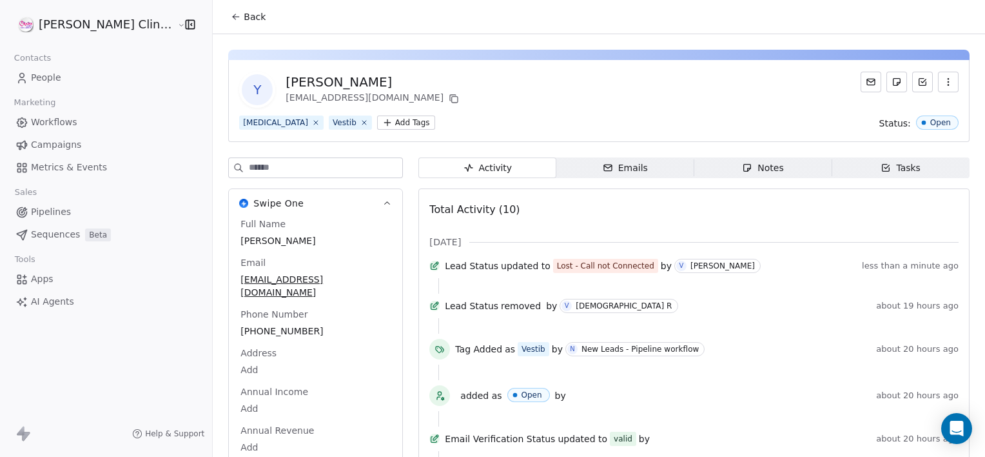
click at [742, 162] on div "Notes" at bounding box center [762, 168] width 41 height 14
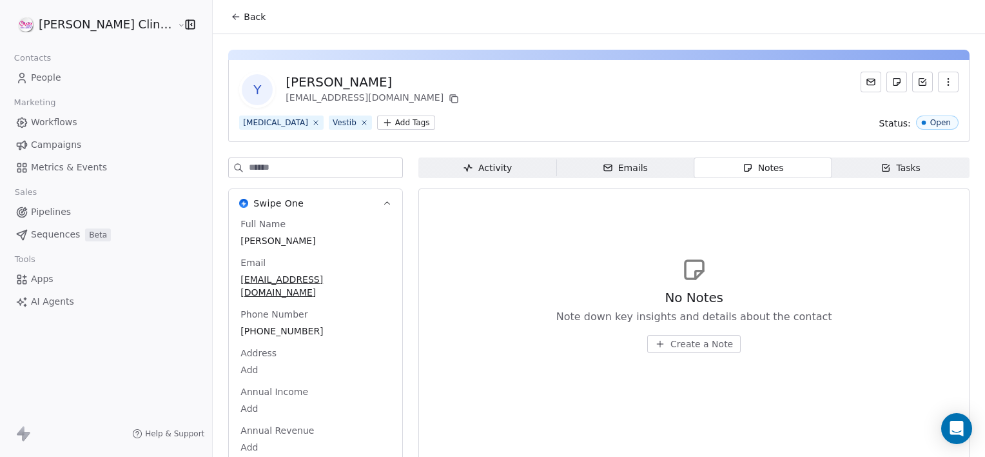
click at [671, 341] on span "Create a Note" at bounding box center [702, 343] width 63 height 13
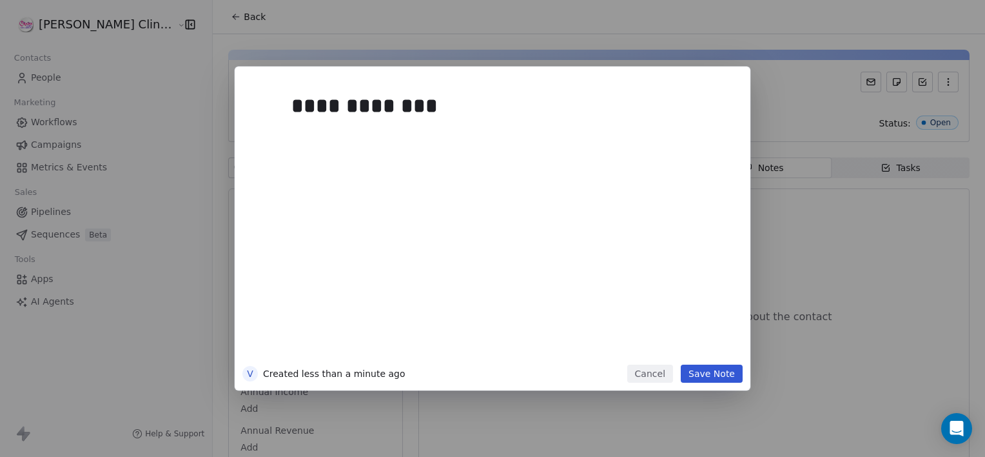
click at [705, 371] on button "Save Note" at bounding box center [712, 373] width 62 height 18
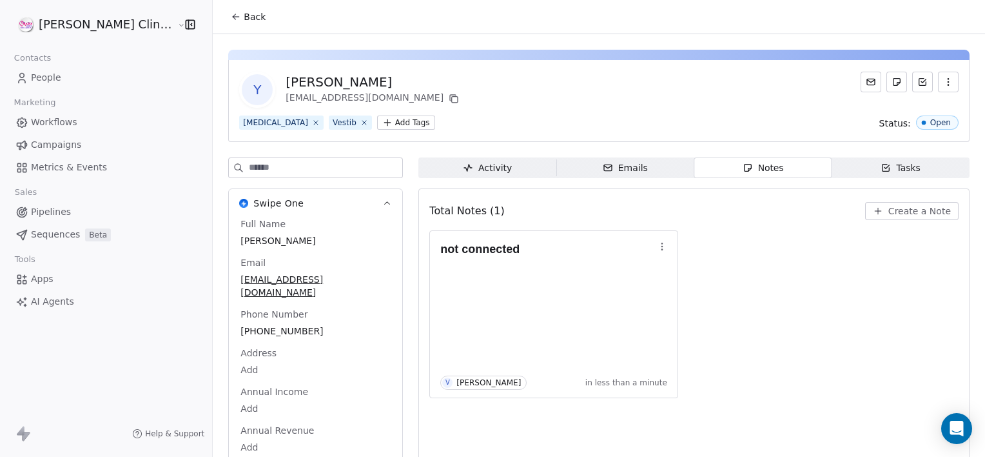
click at [244, 11] on span "Back" at bounding box center [255, 16] width 22 height 13
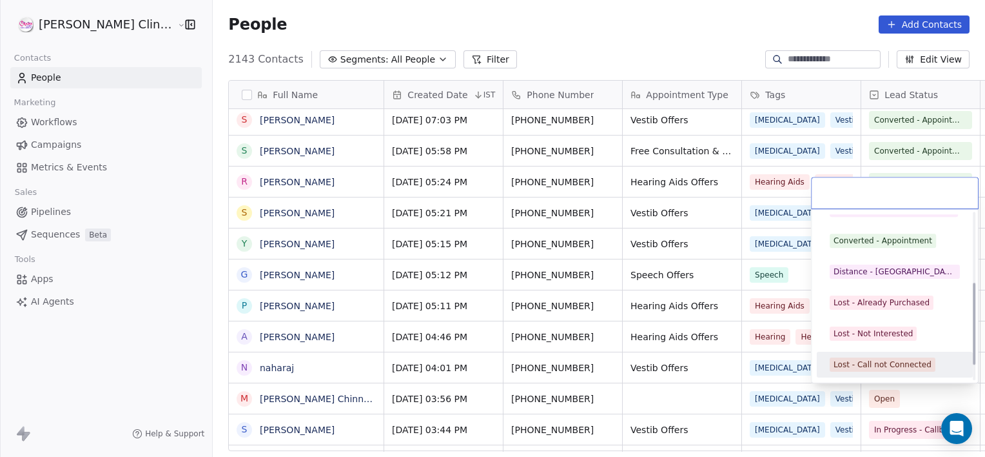
scroll to position [172, 0]
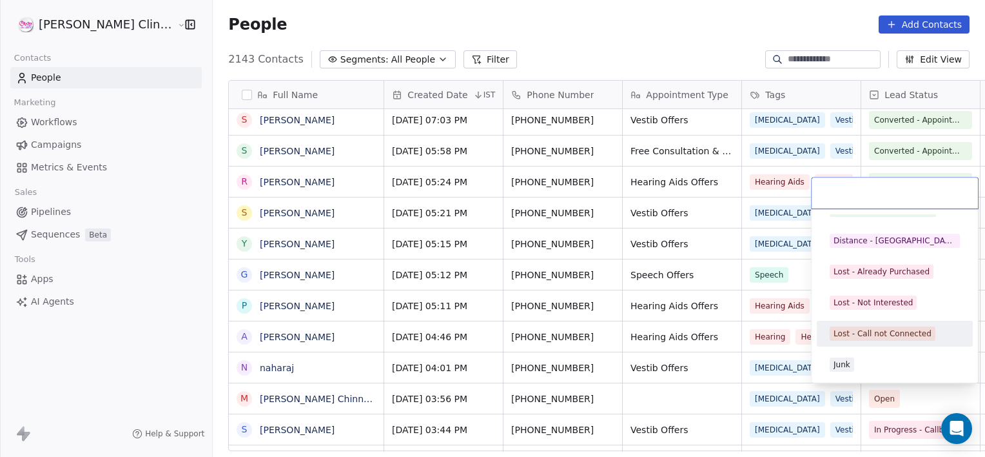
click at [881, 335] on div "Lost - Call not Connected" at bounding box center [883, 334] width 98 height 12
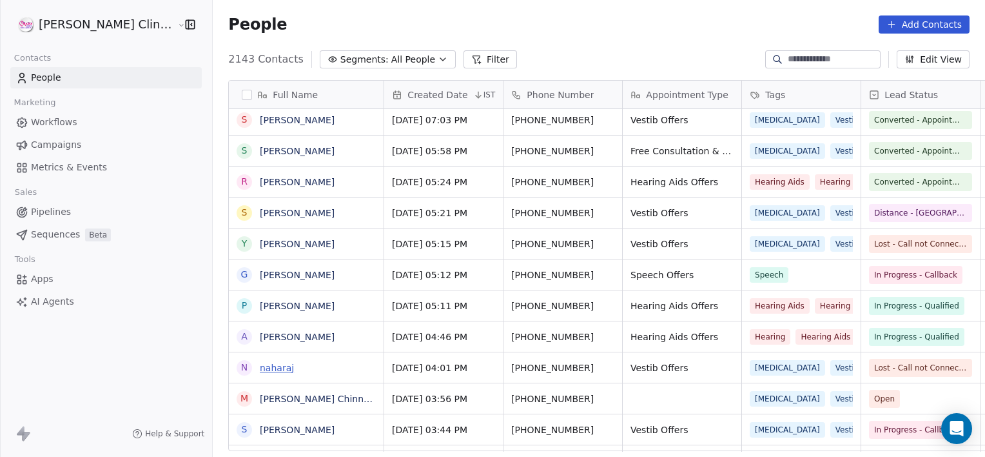
click at [260, 370] on link "naharaj" at bounding box center [277, 367] width 34 height 10
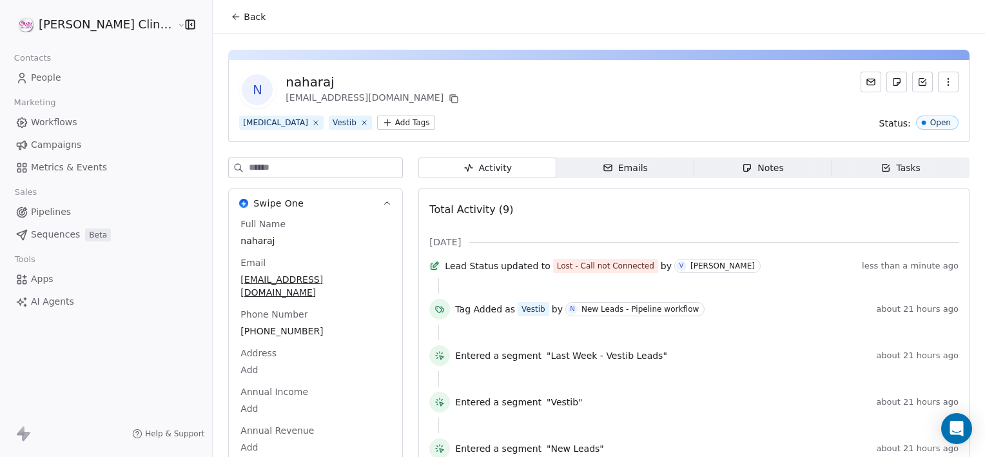
click at [771, 170] on span "Notes Notes" at bounding box center [763, 167] width 138 height 21
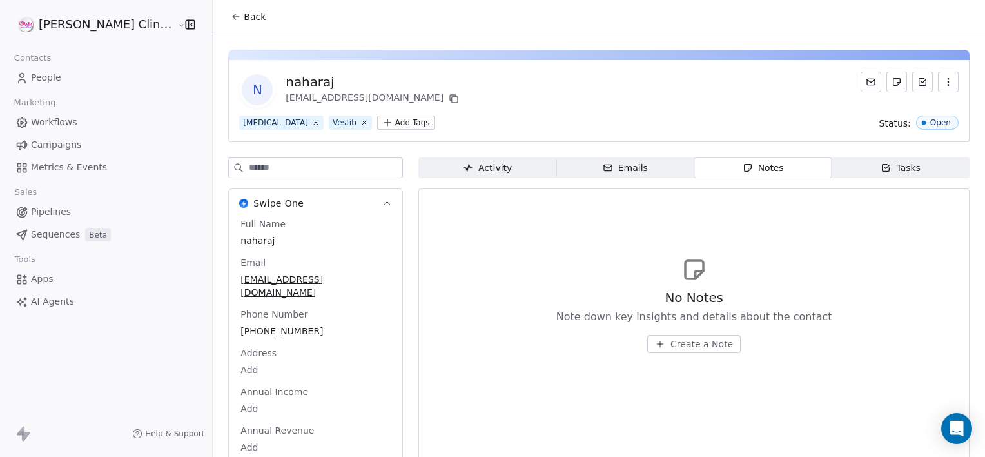
click at [673, 343] on span "Create a Note" at bounding box center [702, 343] width 63 height 13
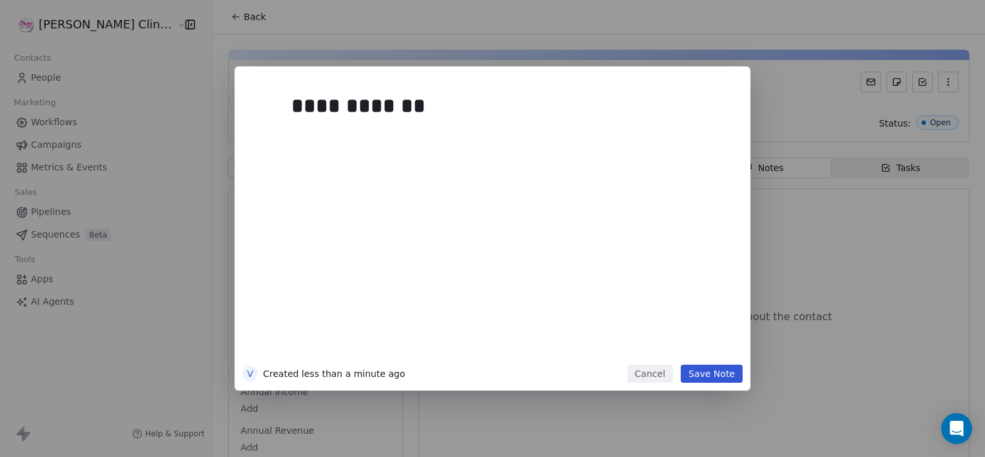
click at [710, 374] on button "Save Note" at bounding box center [712, 373] width 62 height 18
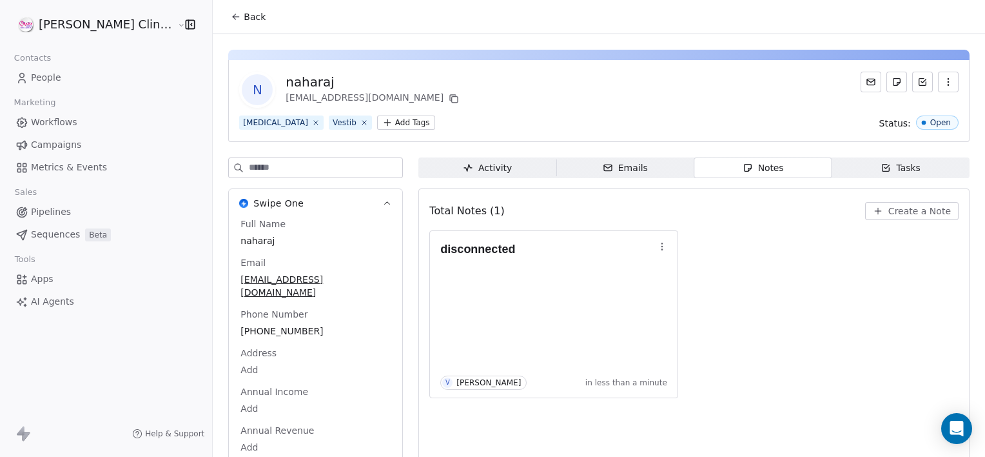
click at [223, 28] on button "Back" at bounding box center [248, 16] width 50 height 23
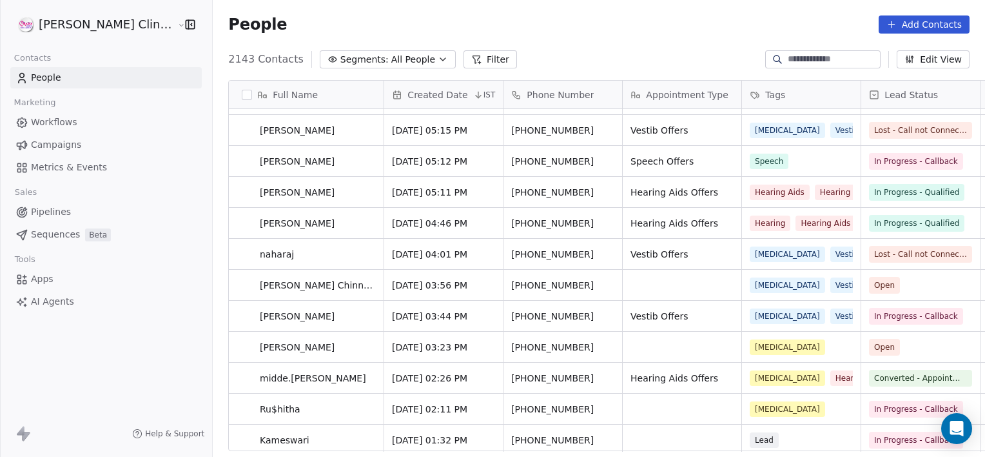
scroll to position [954, 0]
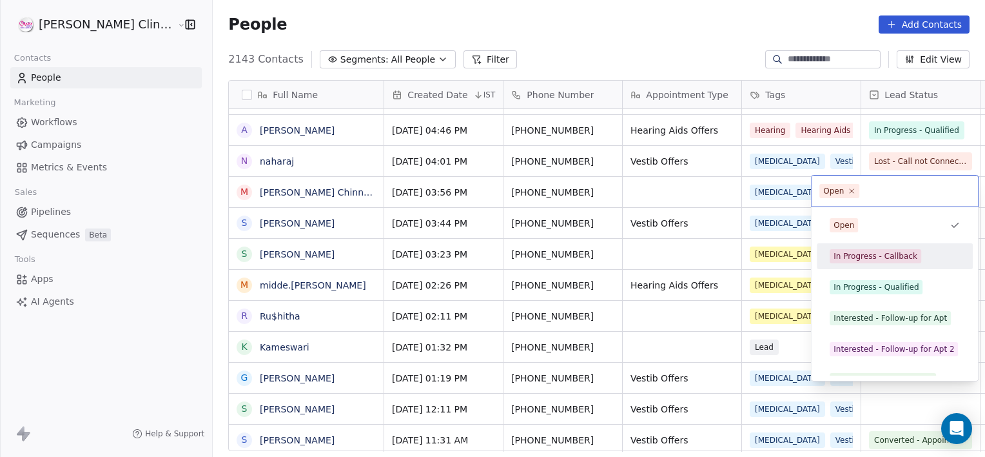
click at [875, 259] on div "In Progress - Callback" at bounding box center [876, 256] width 84 height 12
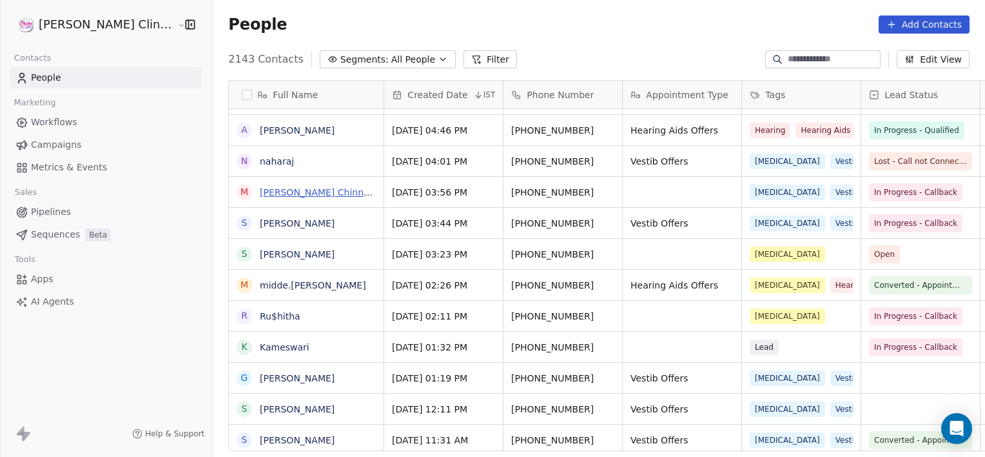
click at [260, 193] on link "[PERSON_NAME] Chinna [PERSON_NAME]" at bounding box center [353, 192] width 187 height 10
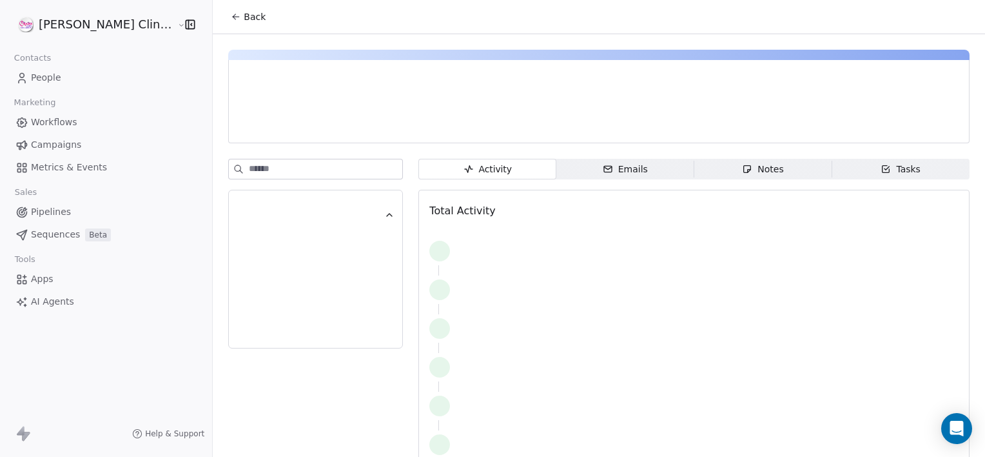
click at [763, 165] on span "Notes Notes" at bounding box center [763, 169] width 138 height 21
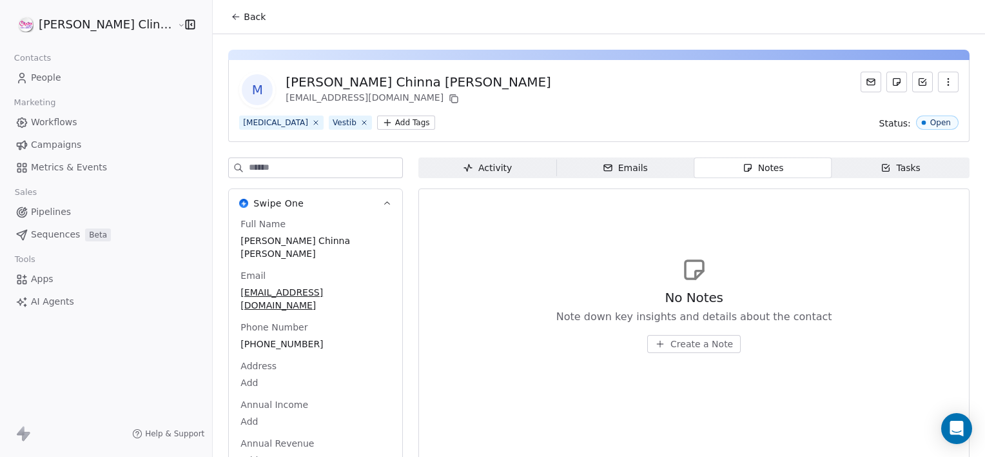
click at [682, 348] on span "Create a Note" at bounding box center [702, 343] width 63 height 13
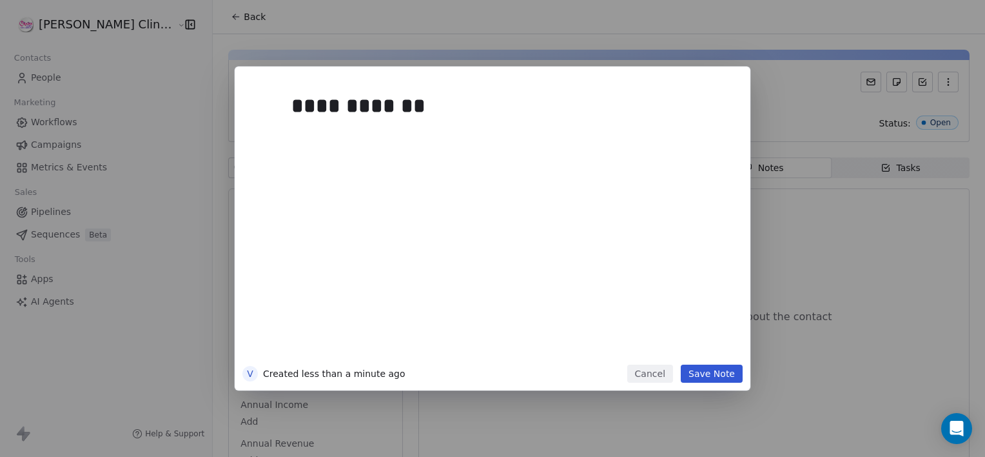
click at [713, 375] on button "Save Note" at bounding box center [712, 373] width 62 height 18
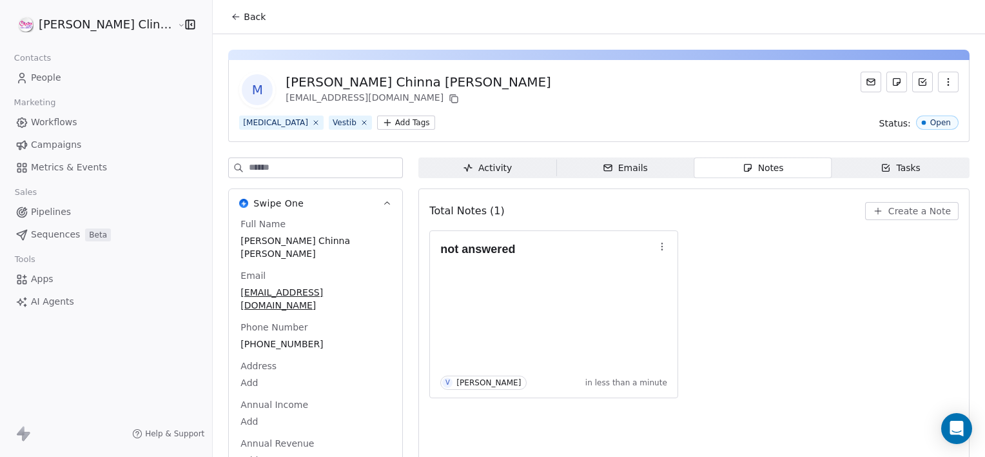
click at [223, 6] on button "Back" at bounding box center [248, 16] width 50 height 23
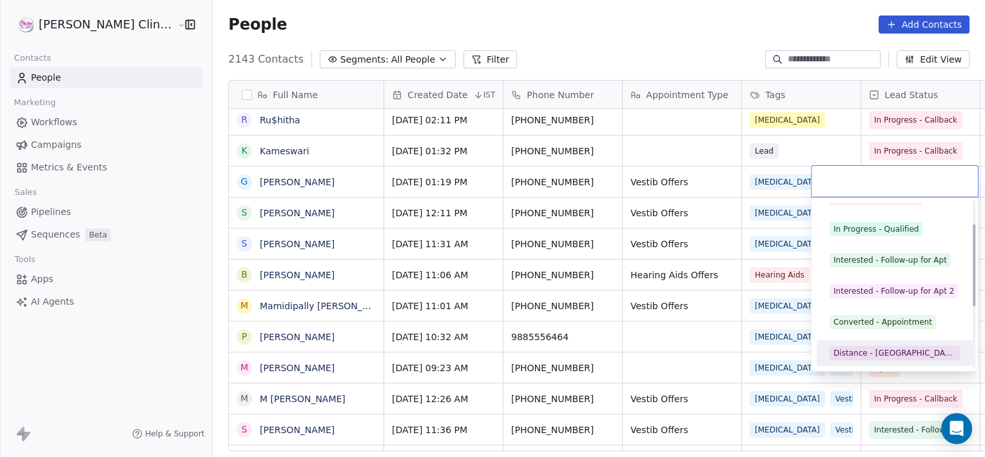
scroll to position [110, 0]
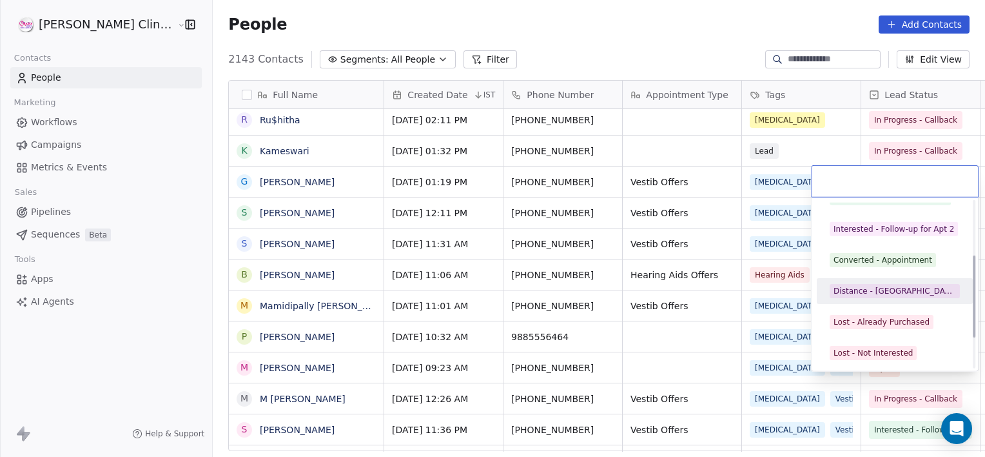
click at [874, 289] on div "Distance - [GEOGRAPHIC_DATA]" at bounding box center [895, 291] width 123 height 12
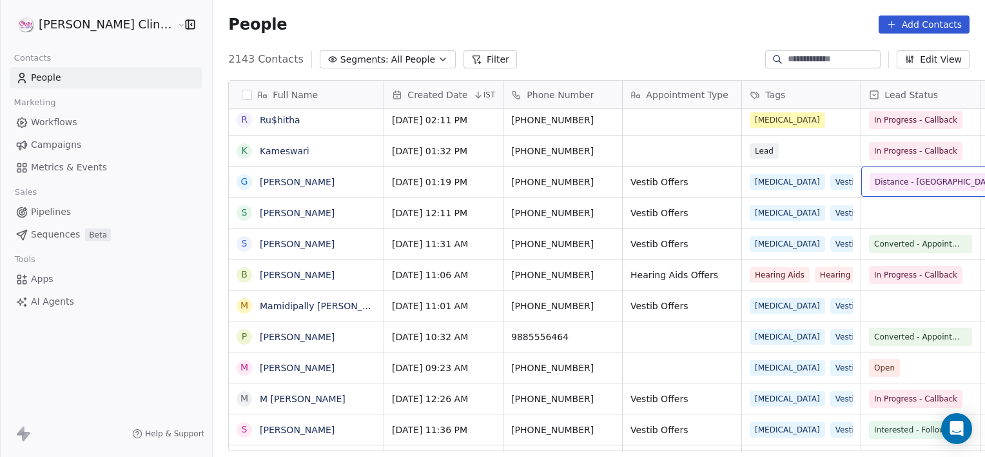
scroll to position [0, 102]
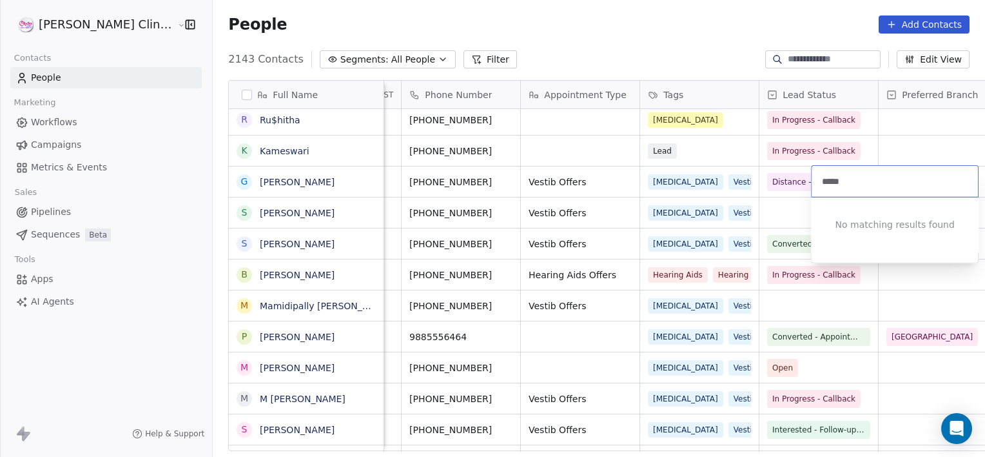
type input "******"
click at [467, 181] on html "[PERSON_NAME] Clinic External Contacts People Marketing Workflows Campaigns Met…" at bounding box center [492, 228] width 985 height 457
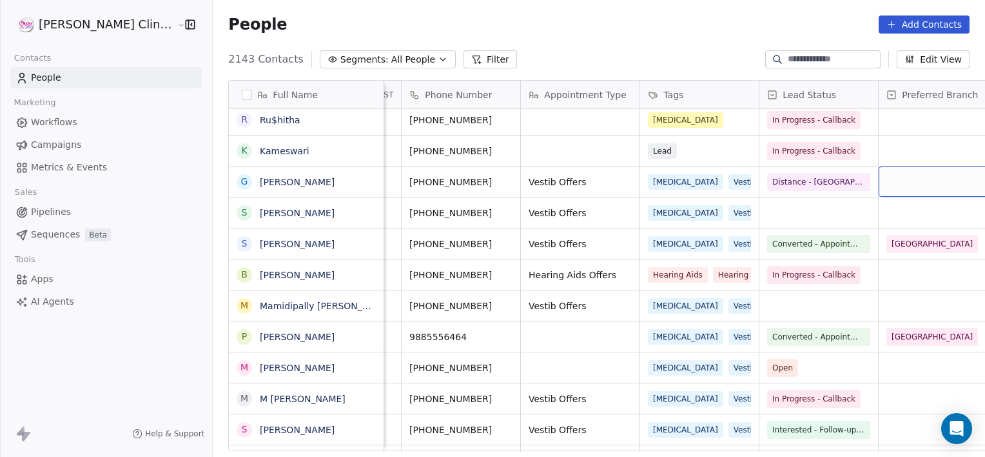
click at [879, 177] on div "grid" at bounding box center [938, 181] width 119 height 30
click at [879, 183] on div "grid" at bounding box center [938, 181] width 119 height 30
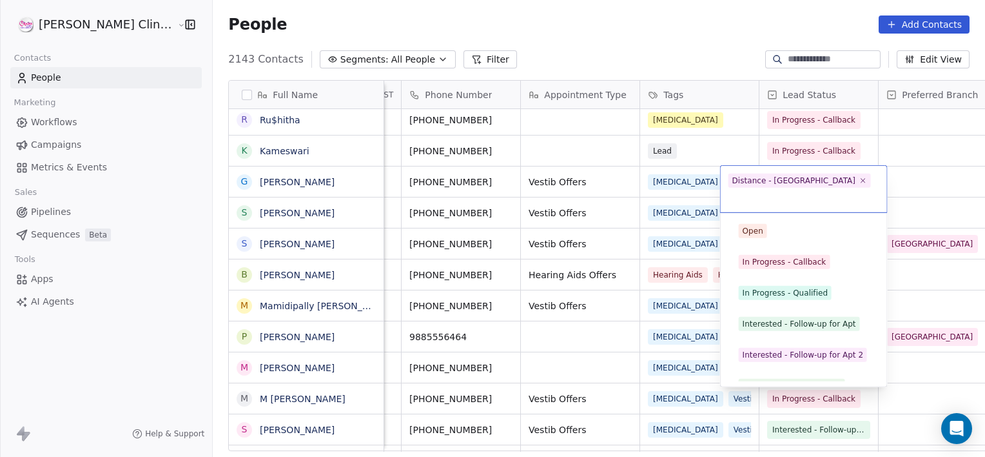
scroll to position [48, 0]
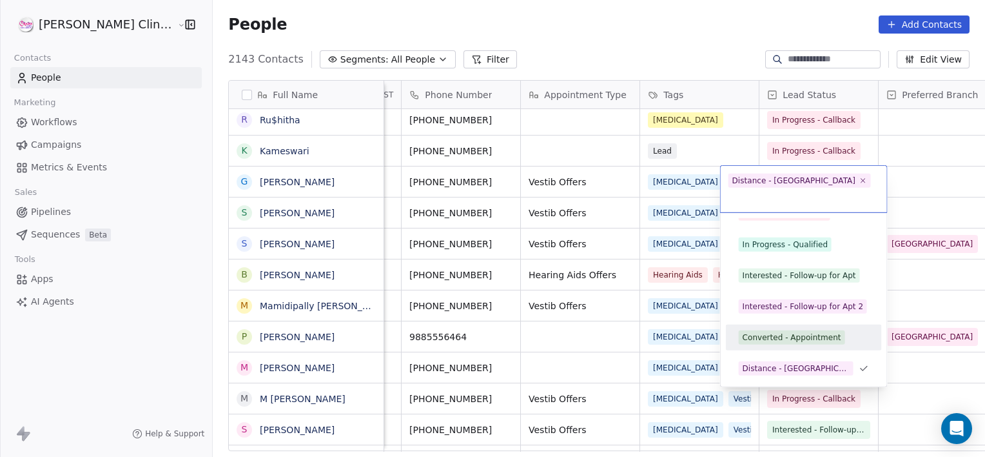
click at [786, 331] on div "Converted - Appointment" at bounding box center [792, 337] width 99 height 12
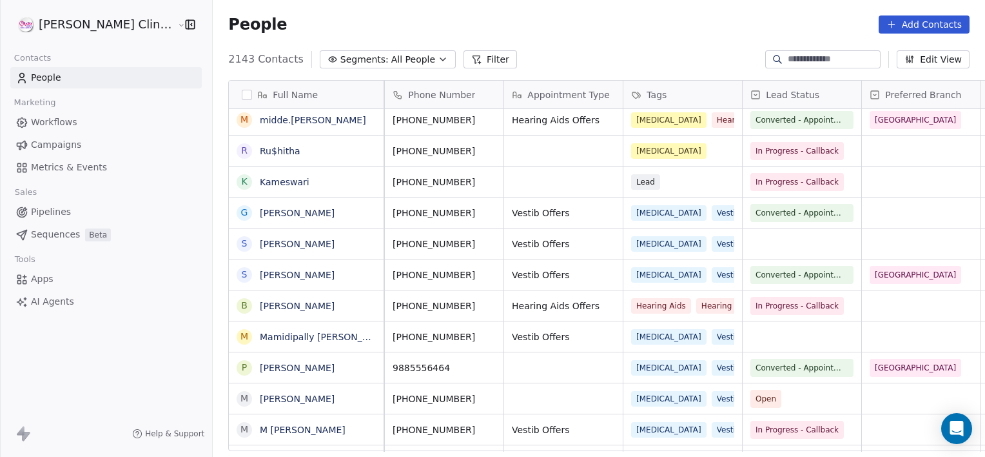
scroll to position [0, 0]
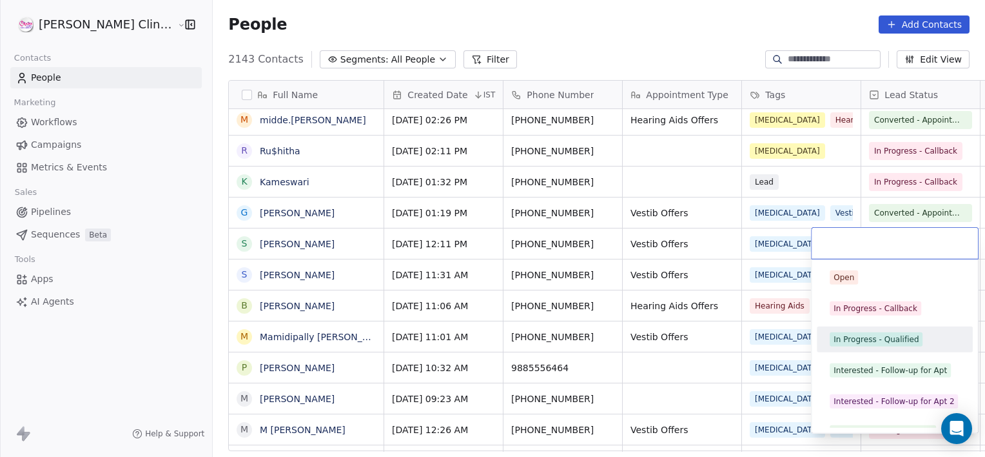
click at [854, 332] on span "In Progress - Qualified" at bounding box center [876, 339] width 93 height 14
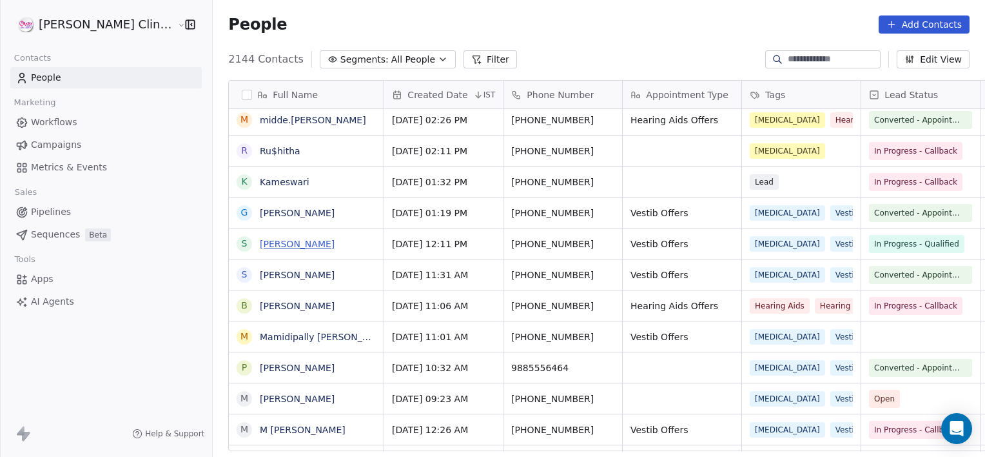
click at [260, 242] on link "[PERSON_NAME]" at bounding box center [297, 244] width 75 height 10
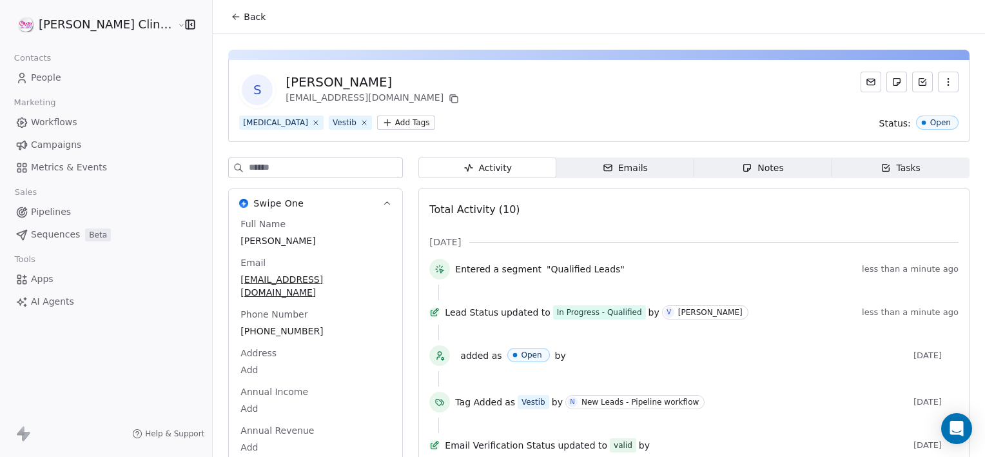
click at [742, 161] on div "Notes" at bounding box center [762, 168] width 41 height 14
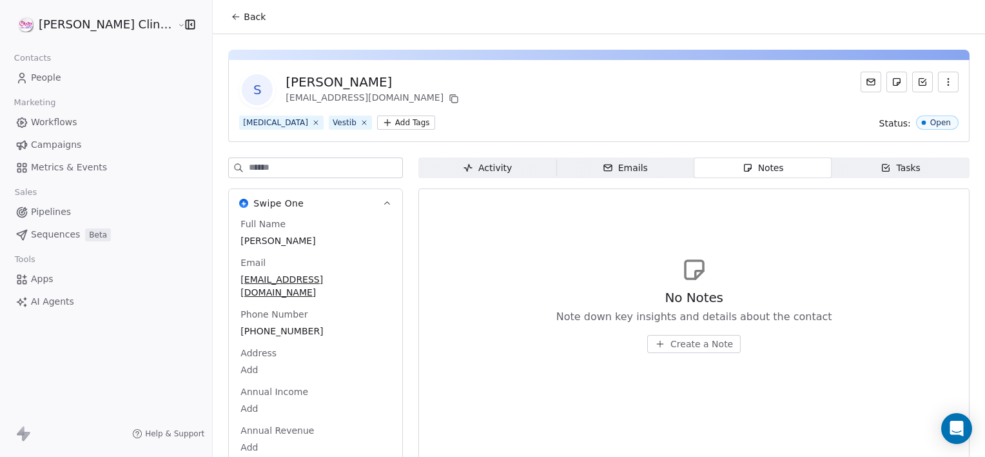
click at [647, 335] on button "Create a Note" at bounding box center [693, 344] width 93 height 18
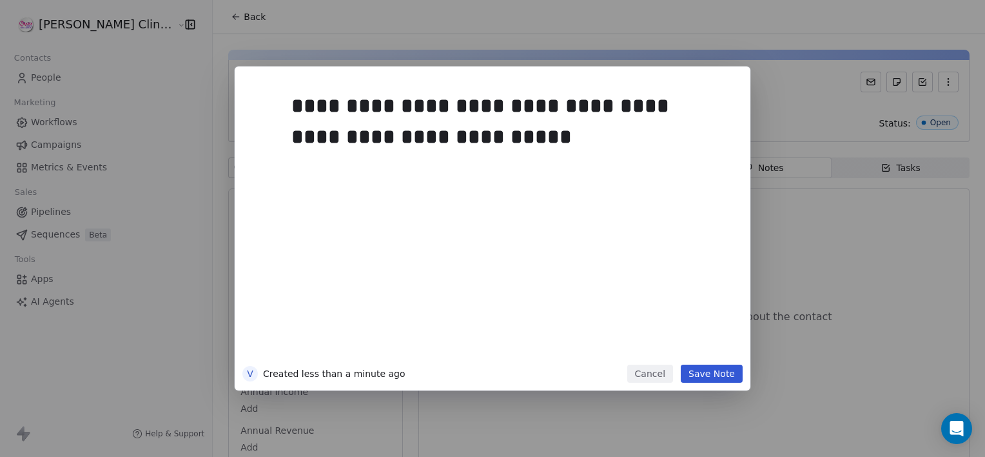
click at [703, 368] on button "Save Note" at bounding box center [712, 373] width 62 height 18
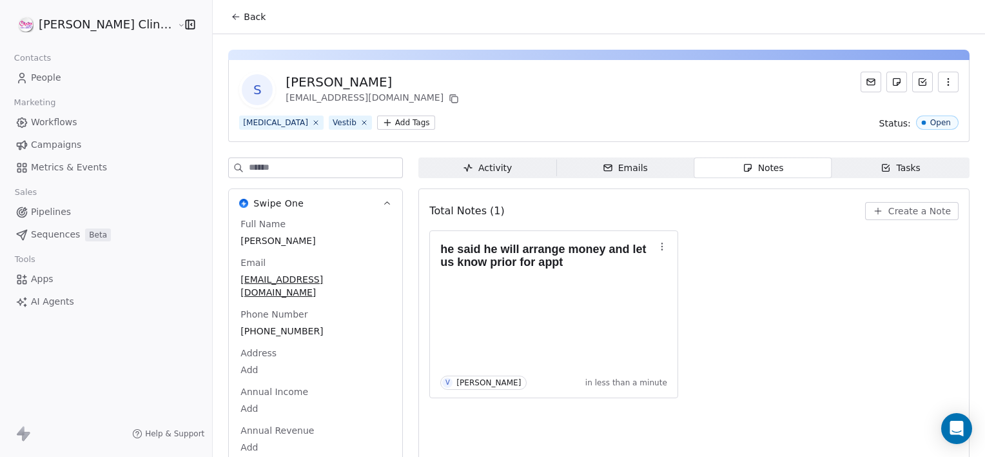
click at [898, 178] on div "Activity Activity Emails Emails Notes Notes Tasks Tasks Total Notes (1) Create …" at bounding box center [693, 325] width 551 height 337
click at [894, 172] on div "Tasks" at bounding box center [901, 168] width 40 height 14
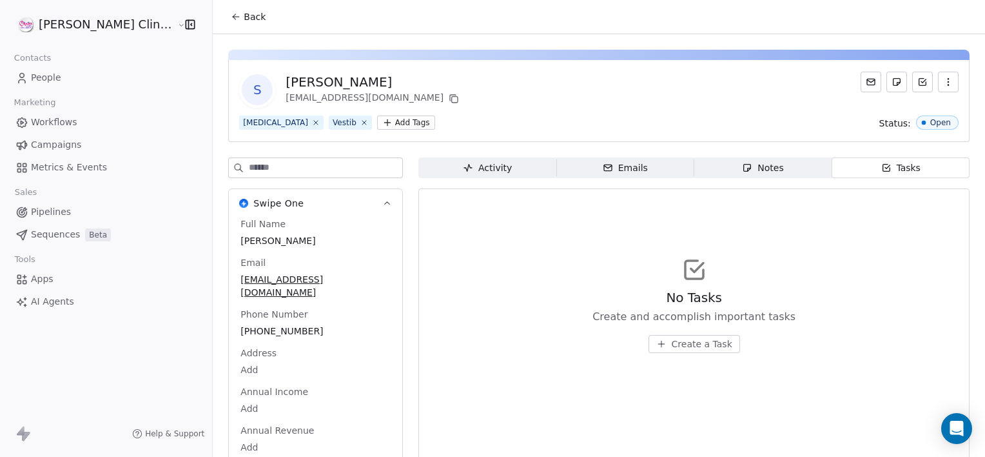
click at [672, 346] on span "Create a Task" at bounding box center [702, 343] width 61 height 13
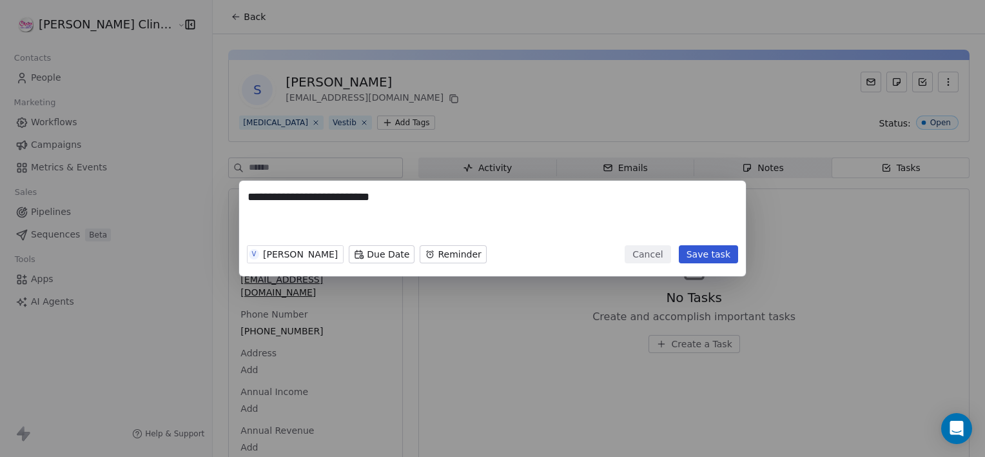
type textarea "**********"
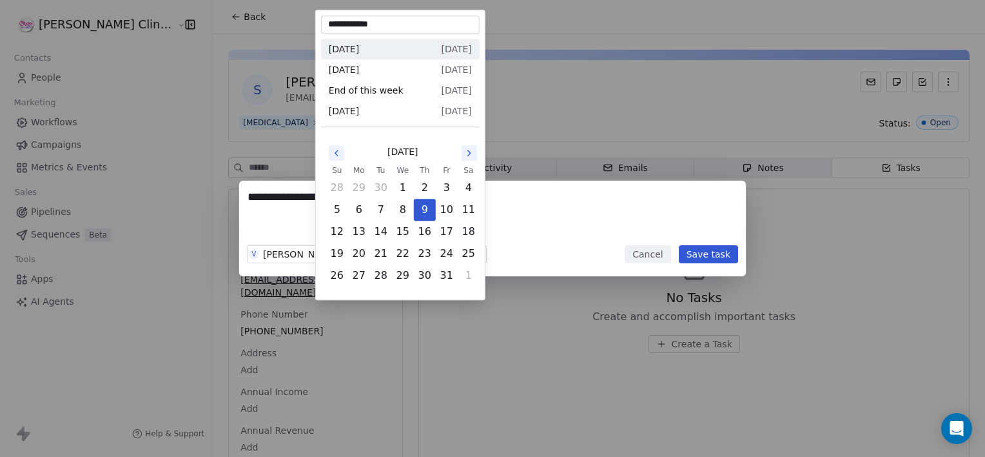
click at [353, 253] on body "**********" at bounding box center [492, 228] width 985 height 457
click at [462, 152] on button "Go to the Next Month" at bounding box center [469, 152] width 15 height 15
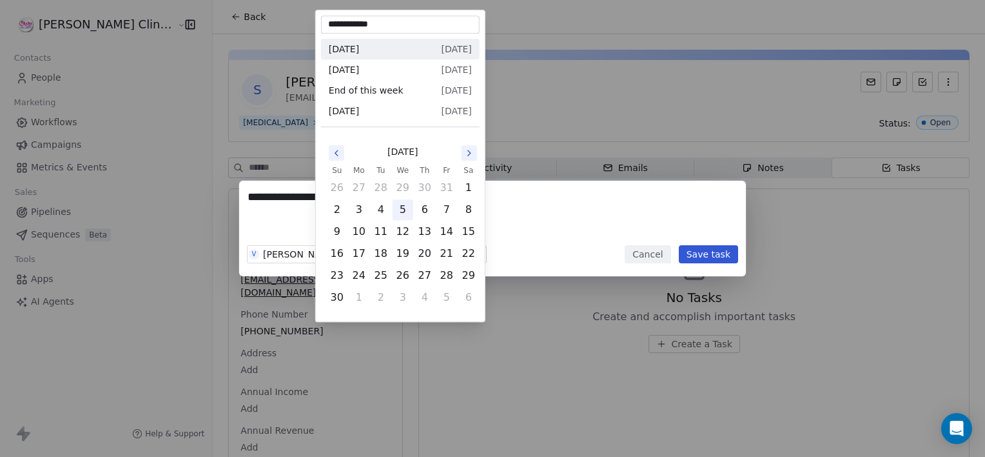
click at [393, 204] on button "5" at bounding box center [403, 209] width 21 height 21
type input "**********"
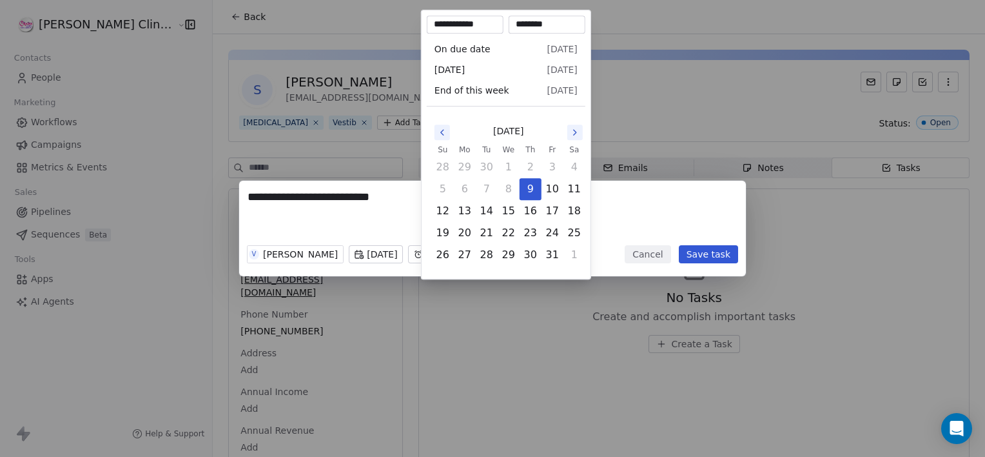
click at [453, 255] on body "**********" at bounding box center [492, 228] width 985 height 457
click at [573, 132] on icon "Go to the Next Month" at bounding box center [575, 132] width 10 height 10
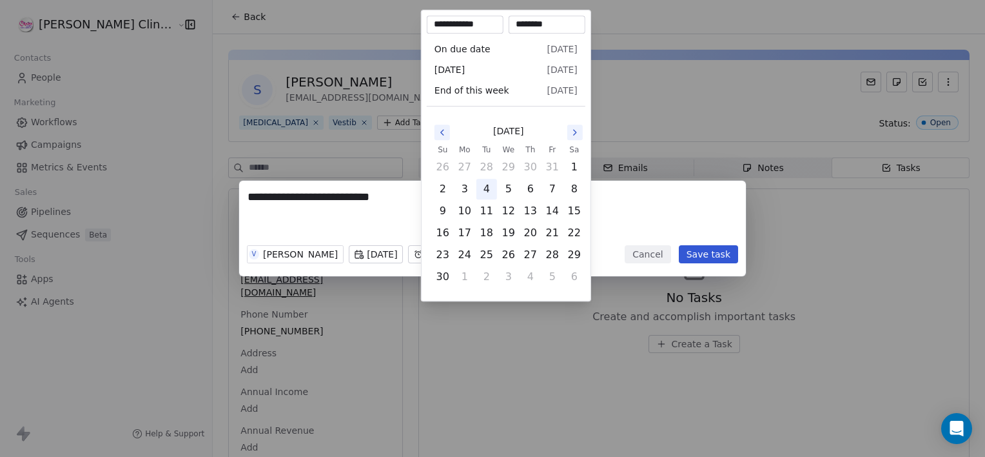
click at [487, 188] on button "4" at bounding box center [487, 189] width 21 height 21
type input "**********"
click at [581, 404] on div "**********" at bounding box center [492, 228] width 985 height 457
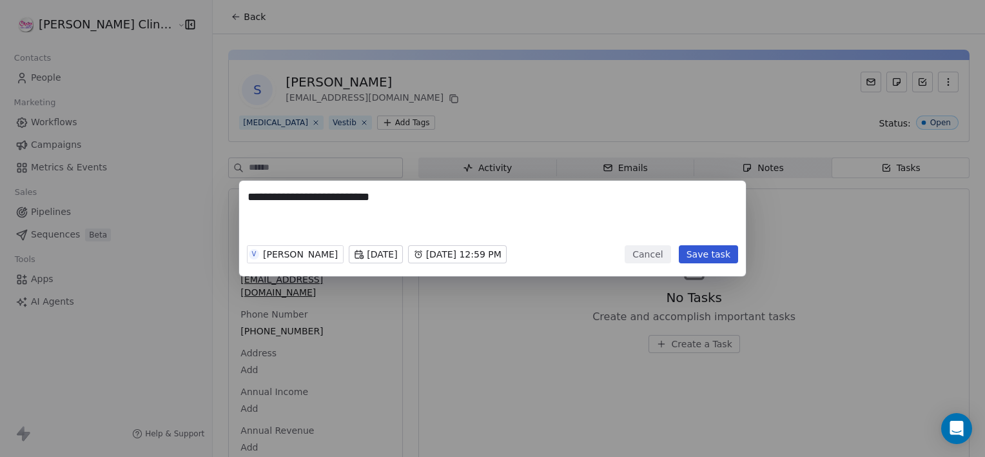
click at [706, 246] on button "Save task" at bounding box center [708, 254] width 59 height 18
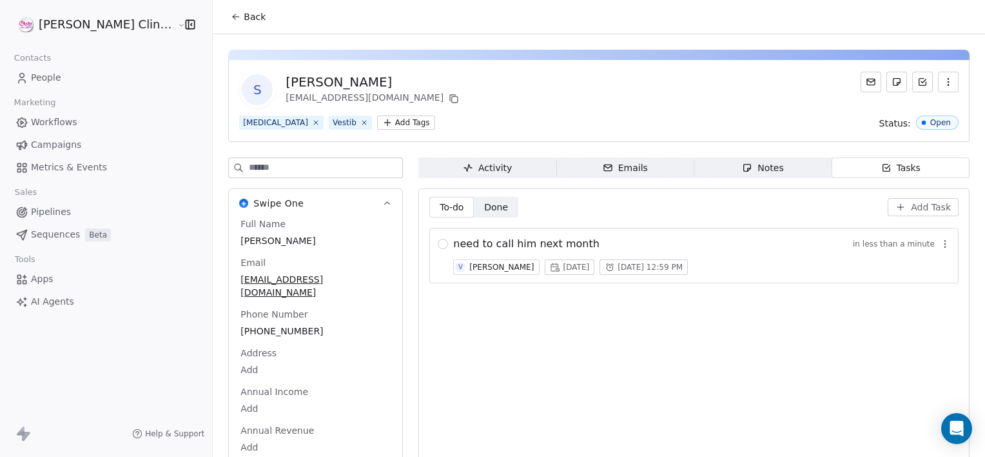
click at [244, 22] on span "Back" at bounding box center [255, 16] width 22 height 13
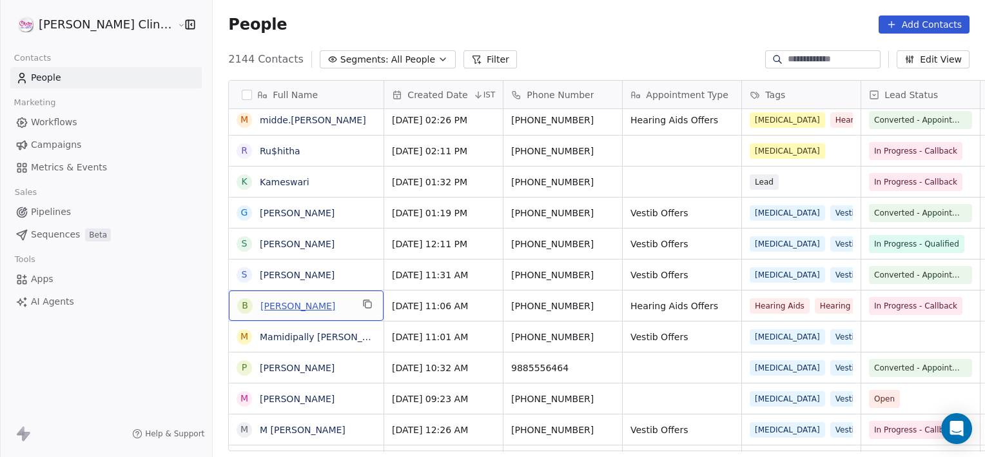
drag, startPoint x: 246, startPoint y: 315, endPoint x: 250, endPoint y: 310, distance: 6.9
click at [260, 310] on link "[PERSON_NAME]" at bounding box center [297, 305] width 75 height 10
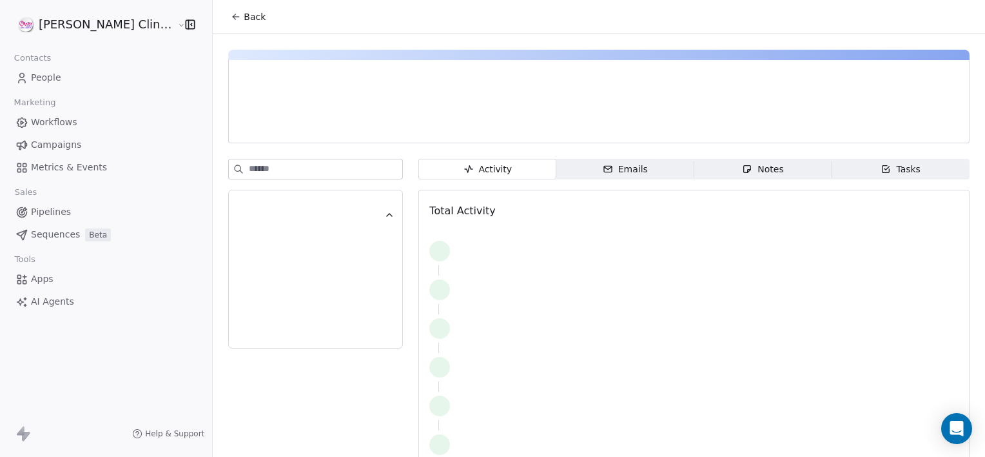
click at [754, 155] on div "Activity Activity Emails Emails Notes Notes Tasks Tasks Total Activity" at bounding box center [599, 259] width 772 height 451
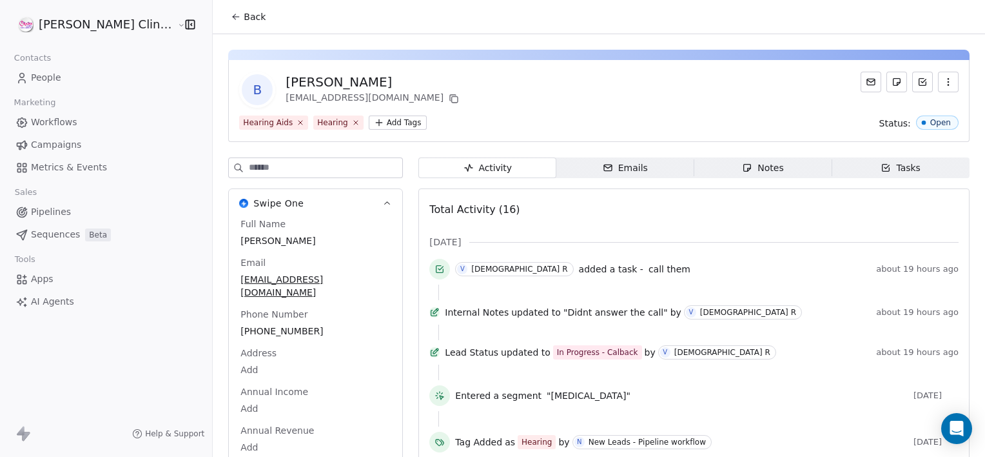
click at [750, 166] on div "Notes" at bounding box center [762, 168] width 41 height 14
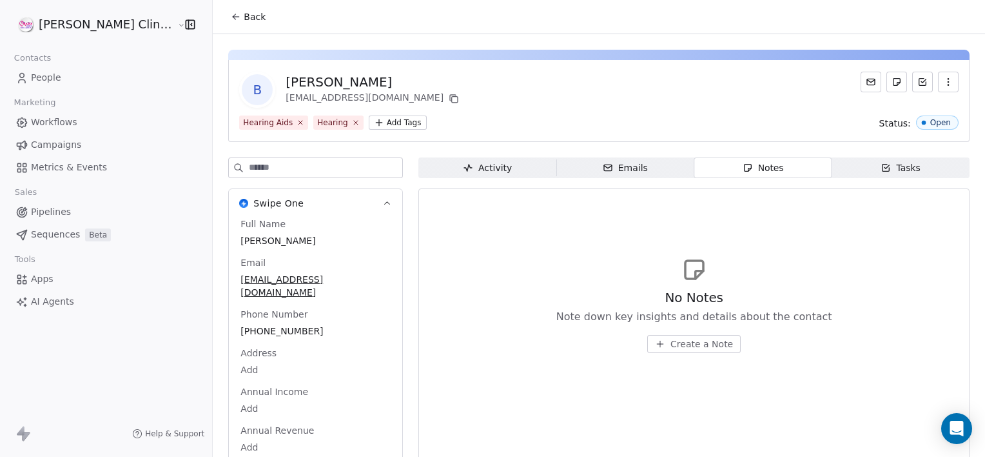
click at [623, 166] on span "Emails Emails" at bounding box center [625, 167] width 138 height 21
click at [493, 161] on span "Activity Activity" at bounding box center [487, 167] width 138 height 21
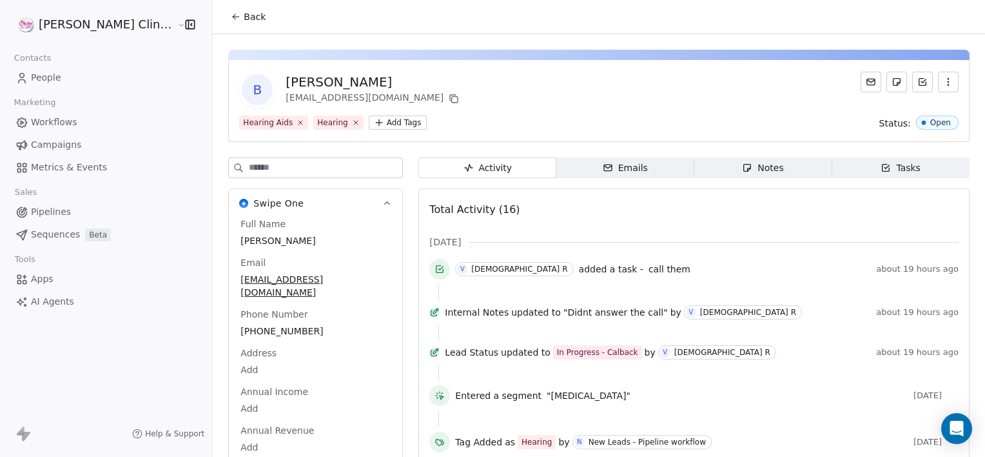
click at [749, 168] on div "Notes" at bounding box center [762, 168] width 41 height 14
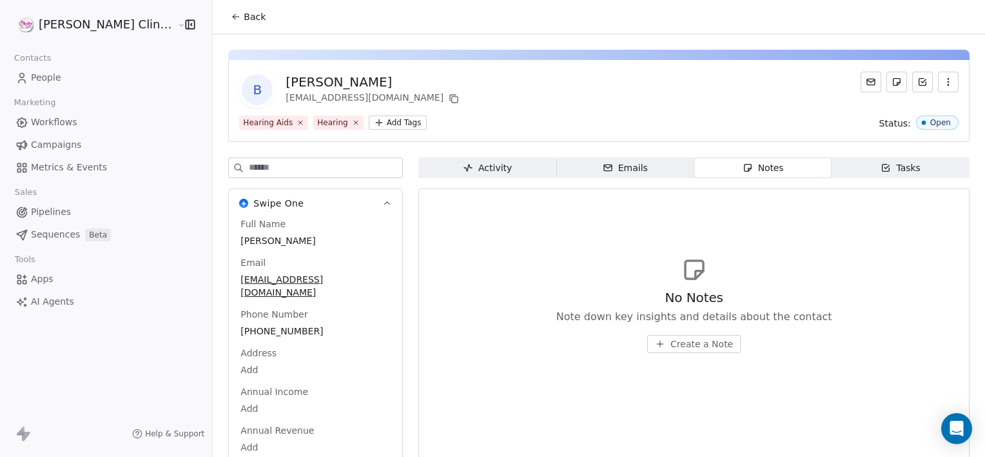
drag, startPoint x: 671, startPoint y: 351, endPoint x: 678, endPoint y: 342, distance: 11.5
click at [678, 342] on button "Create a Note" at bounding box center [693, 344] width 93 height 18
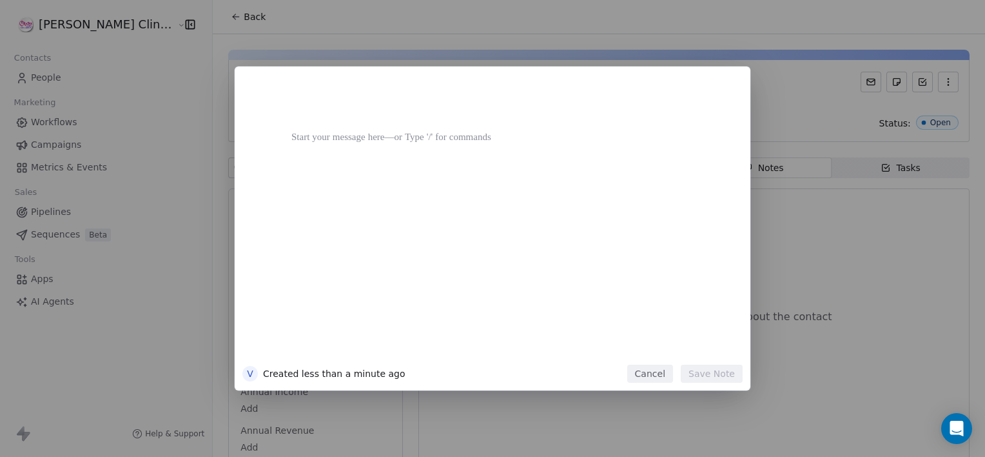
click at [678, 342] on div at bounding box center [511, 222] width 441 height 275
click at [703, 375] on button "Save Note" at bounding box center [712, 373] width 62 height 18
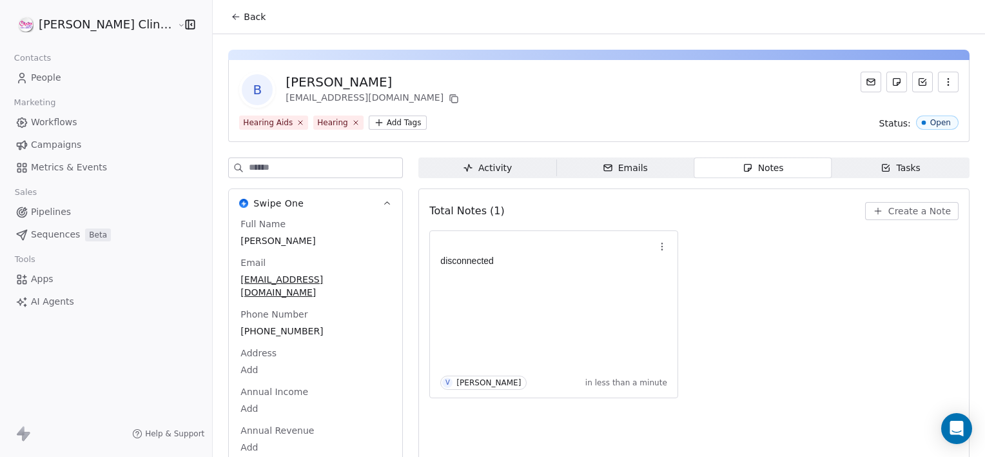
click at [244, 12] on span "Back" at bounding box center [255, 16] width 22 height 13
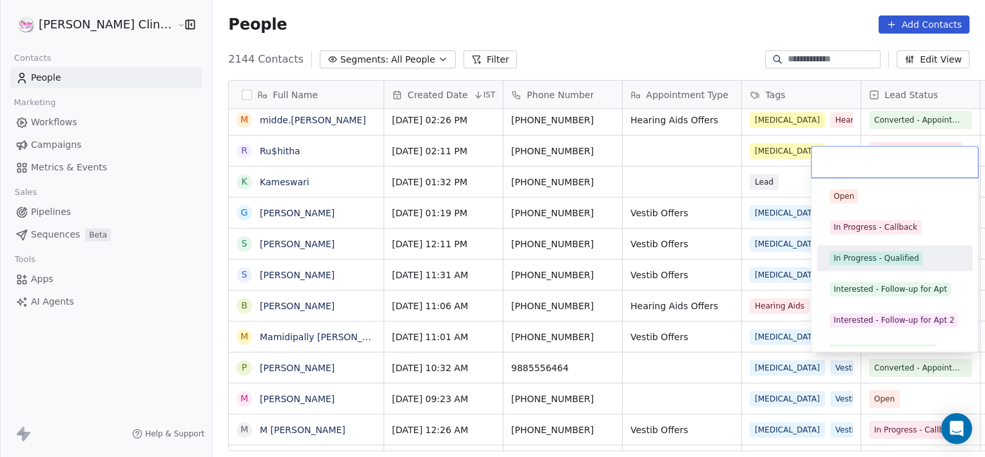
click at [880, 259] on div "In Progress - Qualified" at bounding box center [876, 258] width 85 height 12
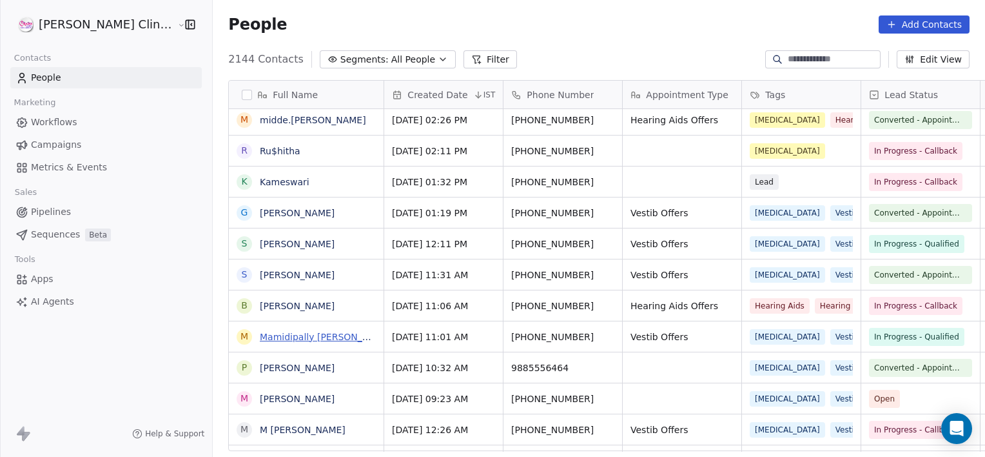
click at [289, 338] on link "Mamidipally [PERSON_NAME]" at bounding box center [326, 336] width 132 height 10
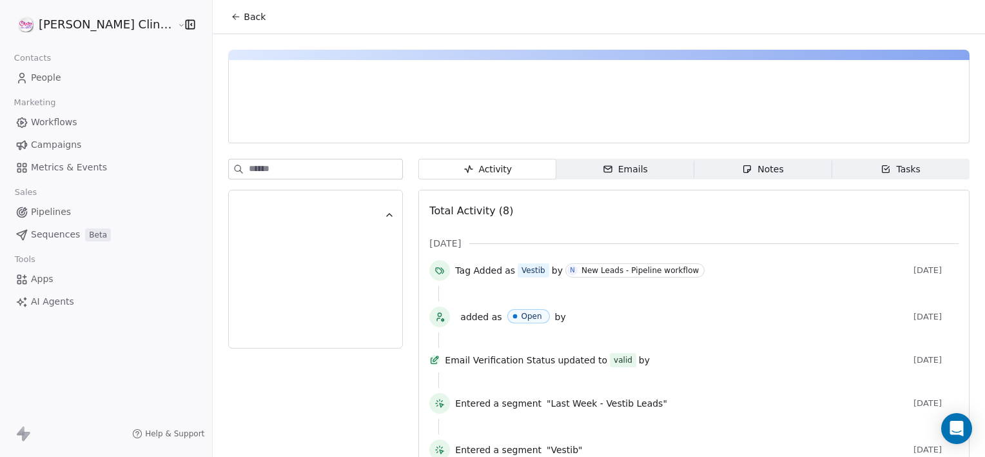
click at [742, 170] on div "Notes" at bounding box center [762, 169] width 41 height 14
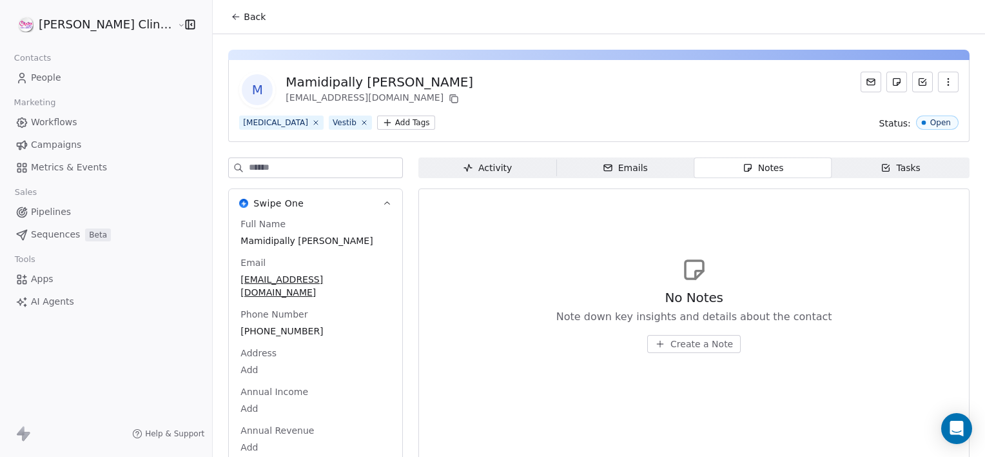
click at [681, 348] on span "Create a Note" at bounding box center [702, 343] width 63 height 13
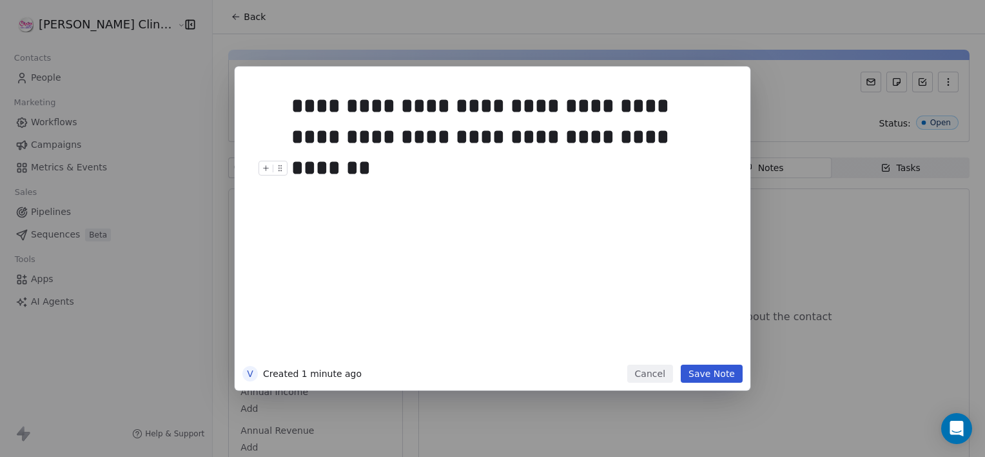
click at [705, 364] on button "Save Note" at bounding box center [712, 373] width 62 height 18
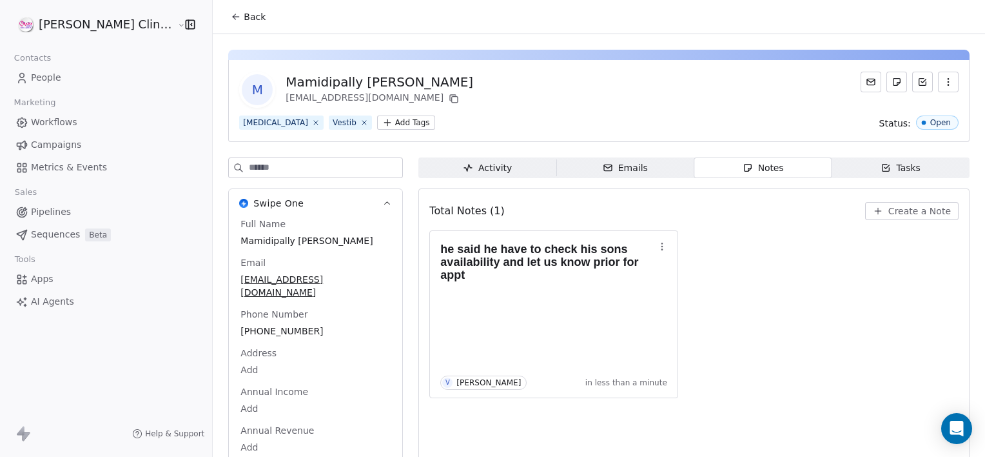
click at [225, 15] on button "Back" at bounding box center [248, 16] width 50 height 23
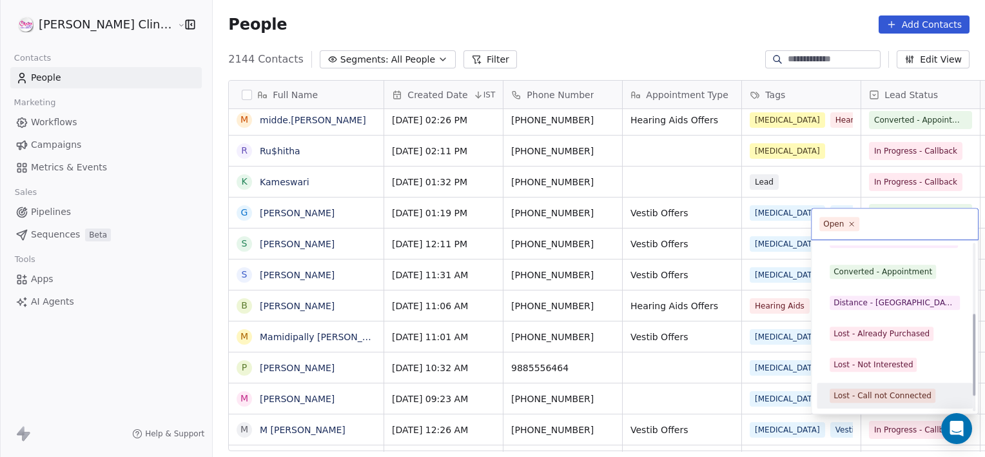
scroll to position [172, 0]
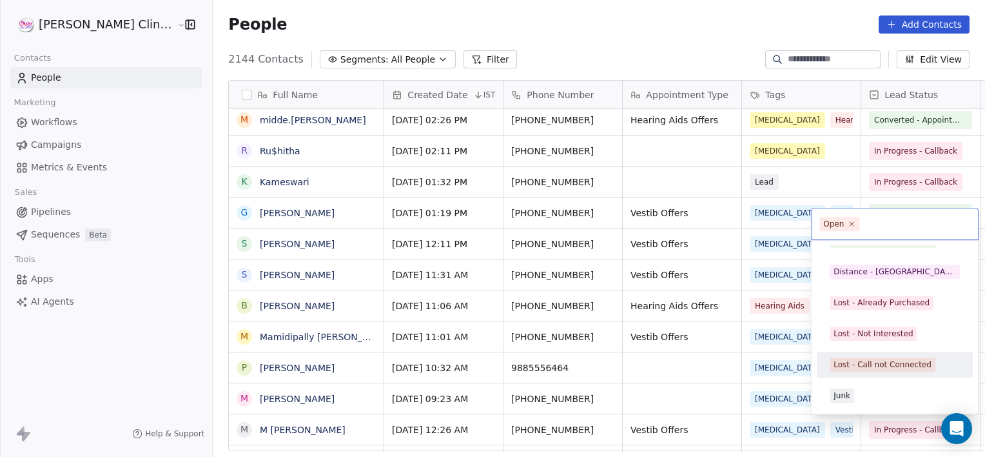
click at [845, 355] on div "Lost - Call not Connected" at bounding box center [895, 364] width 146 height 21
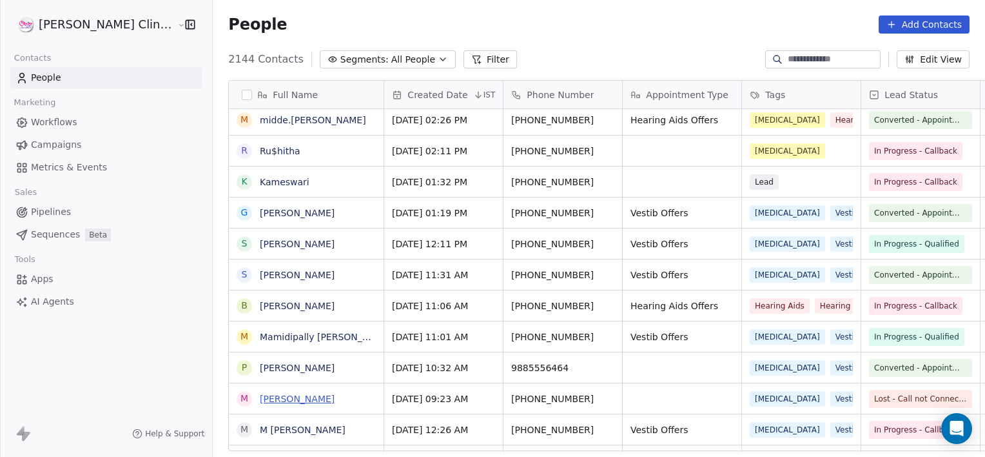
click at [260, 393] on link "[PERSON_NAME]" at bounding box center [297, 398] width 75 height 10
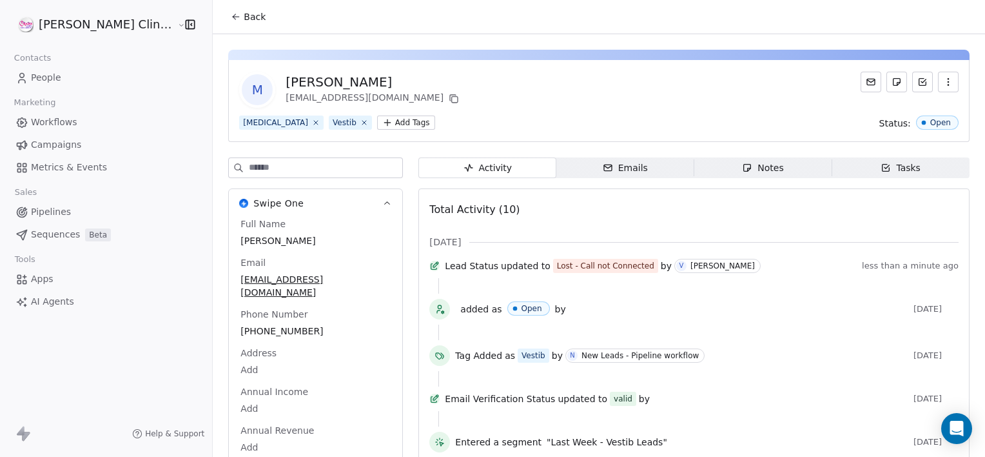
click at [742, 168] on icon "button" at bounding box center [747, 167] width 10 height 10
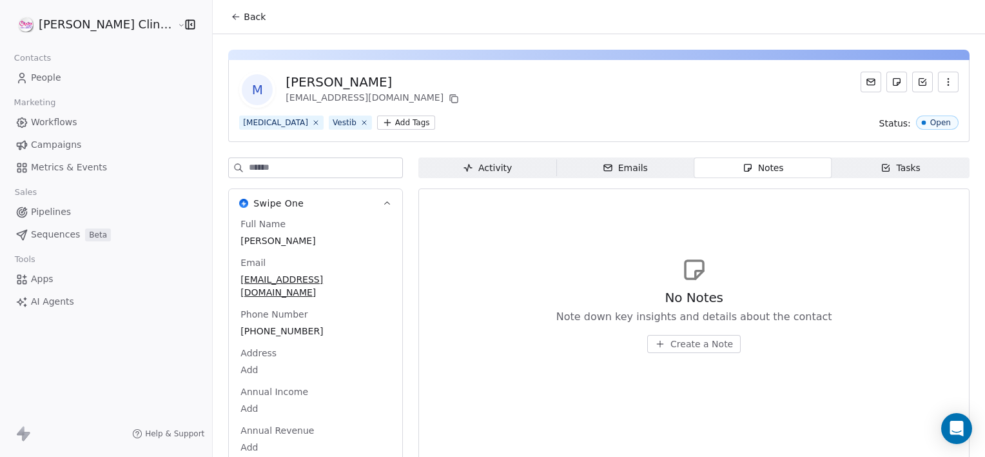
click at [677, 338] on span "Create a Note" at bounding box center [702, 343] width 63 height 13
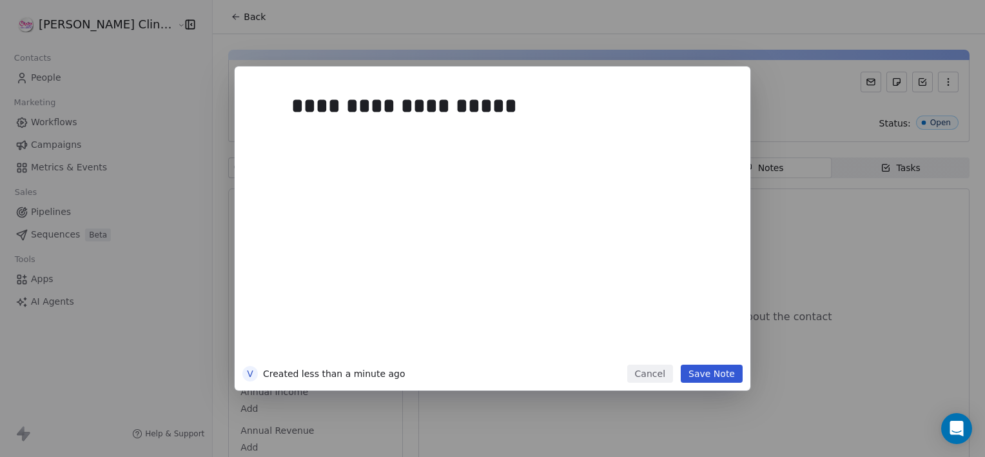
click at [722, 380] on button "Save Note" at bounding box center [712, 373] width 62 height 18
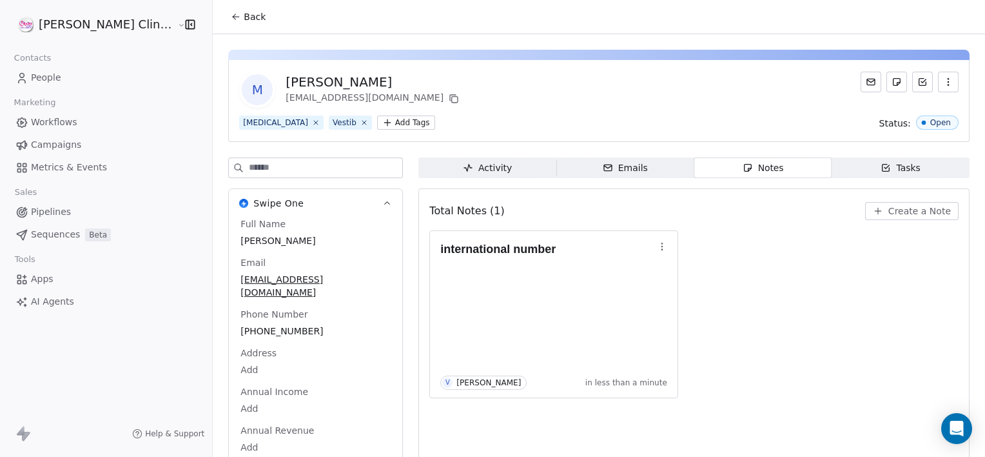
click at [244, 19] on span "Back" at bounding box center [255, 16] width 22 height 13
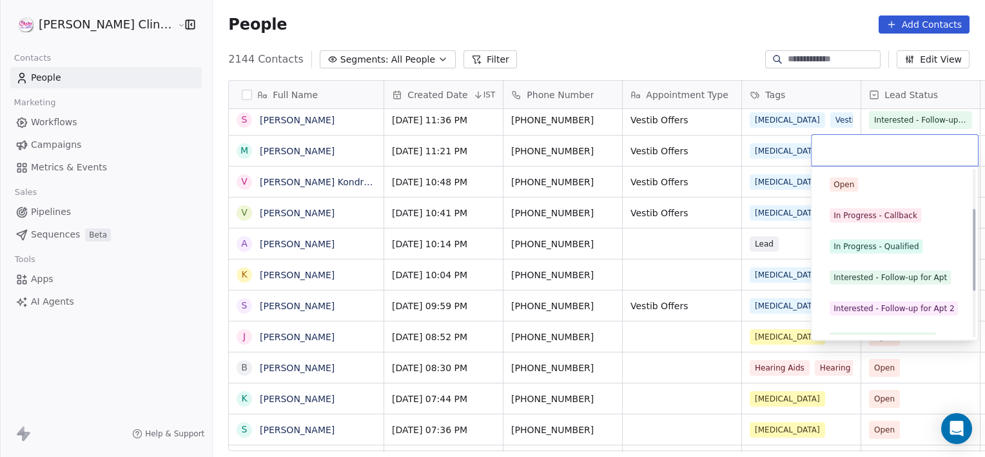
scroll to position [172, 0]
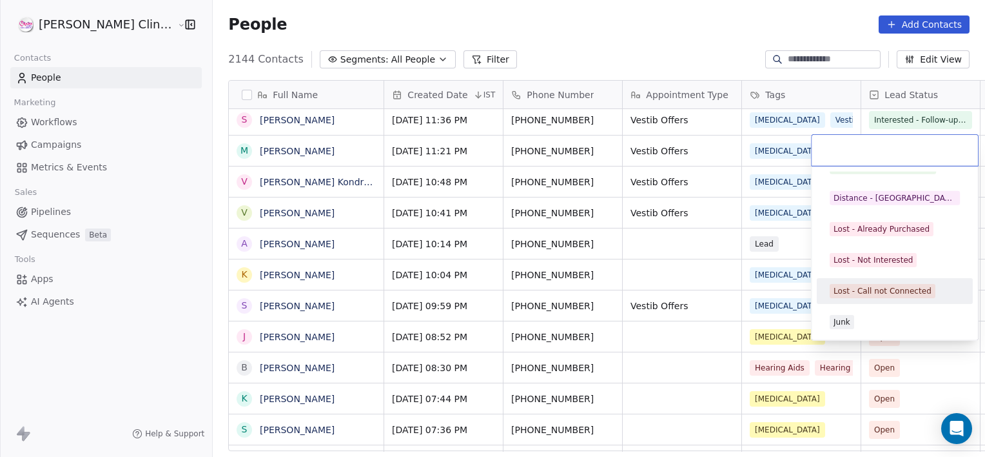
click at [868, 280] on div "Lost - Call not Connected" at bounding box center [895, 290] width 146 height 21
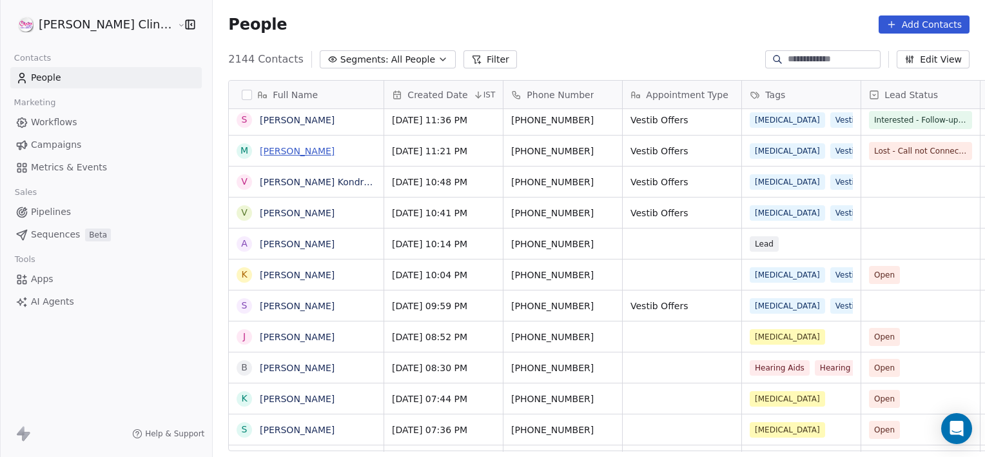
click at [280, 151] on link "[PERSON_NAME]" at bounding box center [297, 151] width 75 height 10
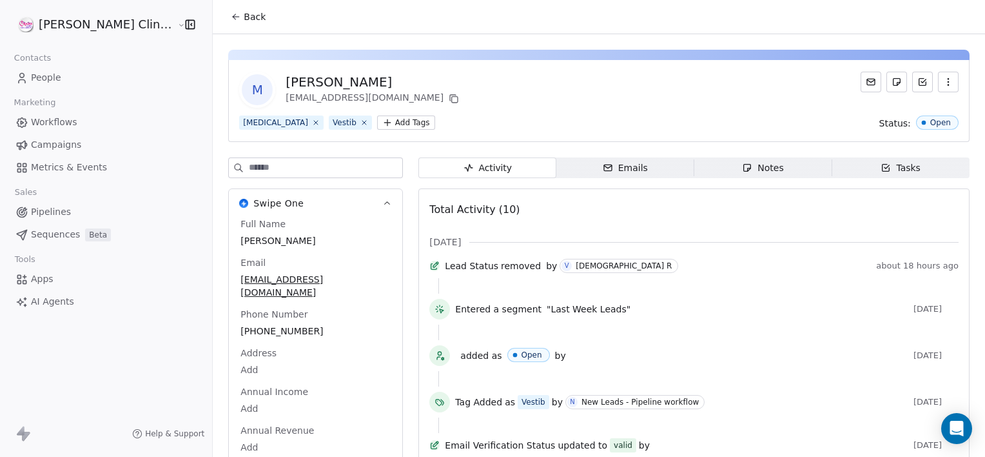
click at [711, 157] on span "Notes Notes" at bounding box center [763, 167] width 138 height 21
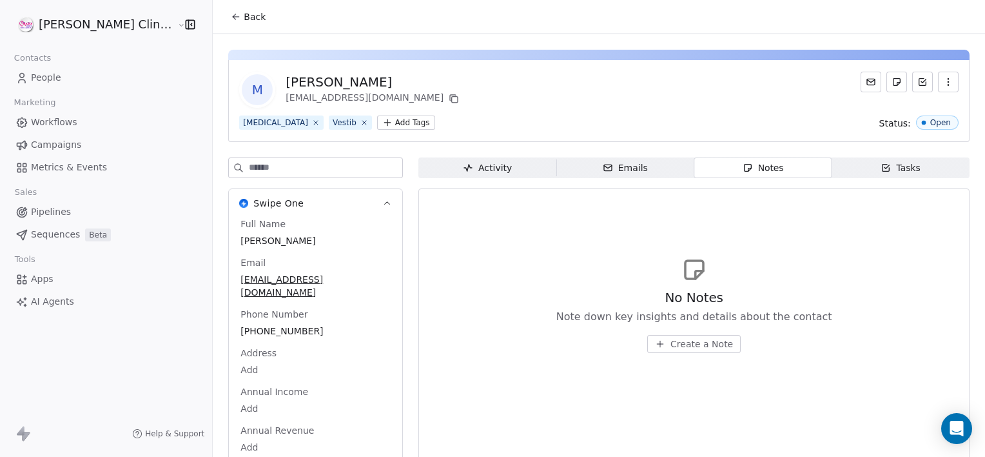
click at [671, 341] on span "Create a Note" at bounding box center [702, 343] width 63 height 13
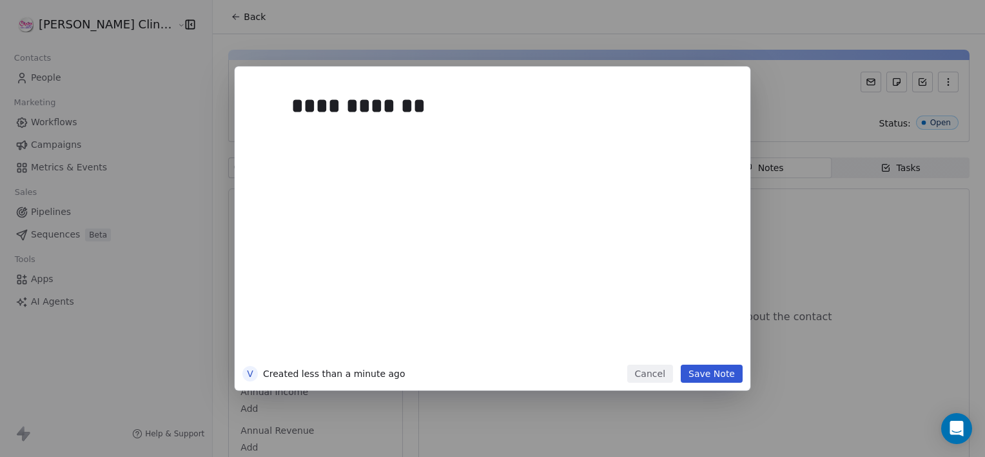
click at [709, 370] on button "Save Note" at bounding box center [712, 373] width 62 height 18
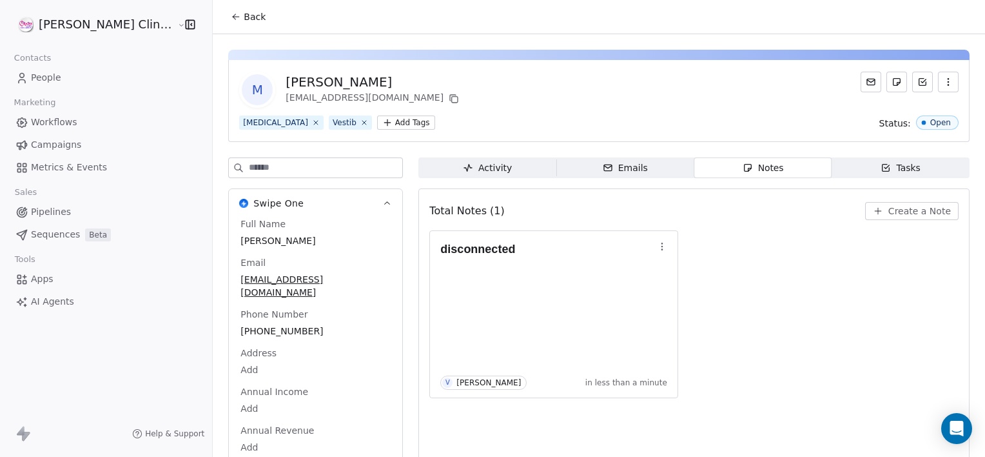
click at [244, 13] on span "Back" at bounding box center [255, 16] width 22 height 13
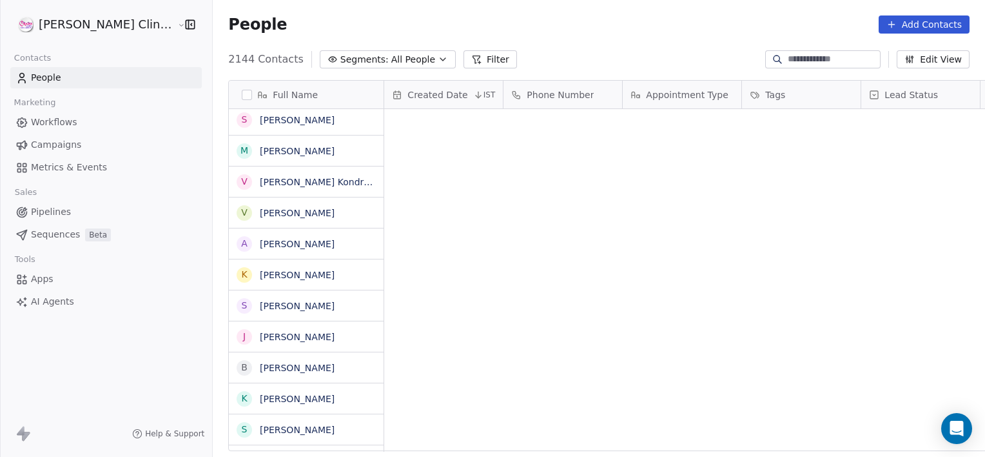
scroll to position [392, 801]
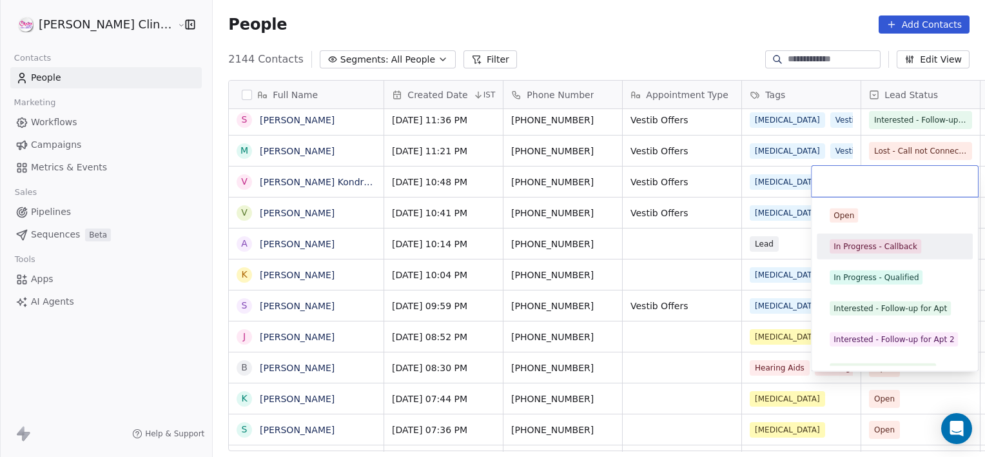
click at [903, 244] on div "In Progress - Callback" at bounding box center [876, 247] width 84 height 12
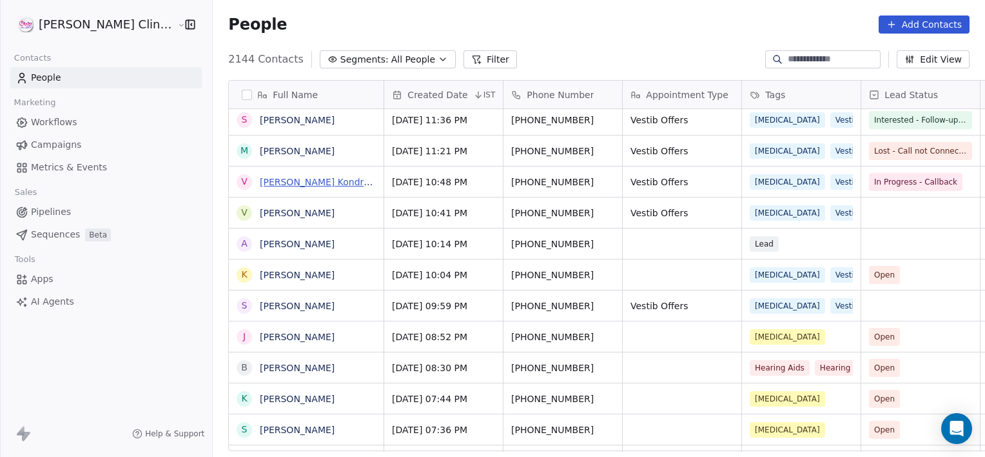
click at [296, 184] on link "[PERSON_NAME] Kondrapalli [PERSON_NAME] Kondrapalli" at bounding box center [390, 182] width 260 height 10
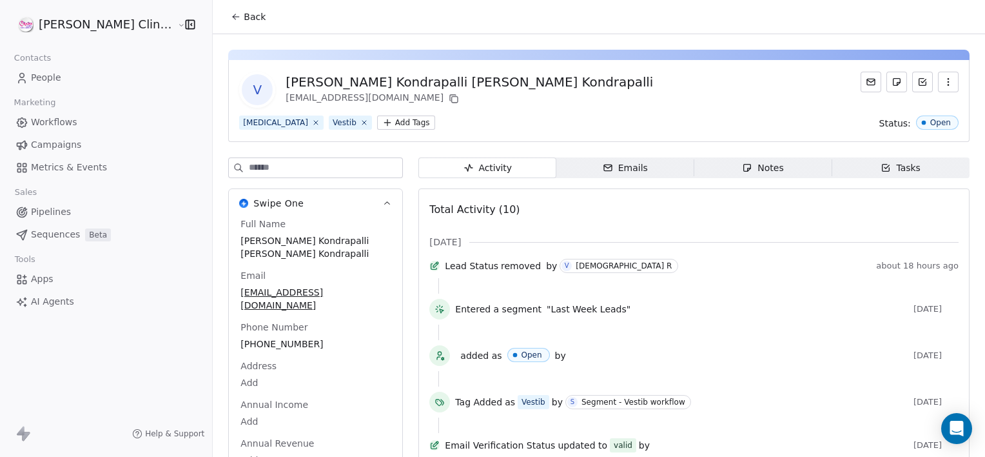
click at [794, 173] on span "Notes Notes" at bounding box center [763, 167] width 138 height 21
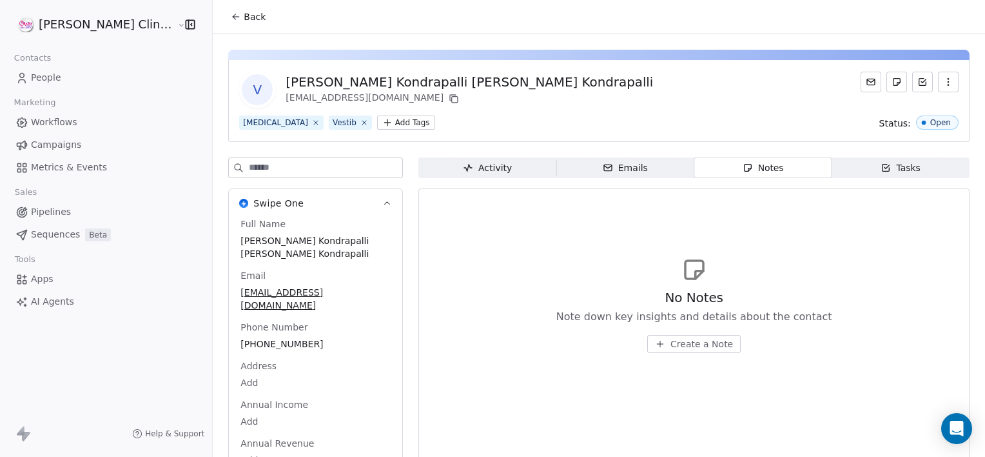
click at [680, 351] on button "Create a Note" at bounding box center [693, 344] width 93 height 18
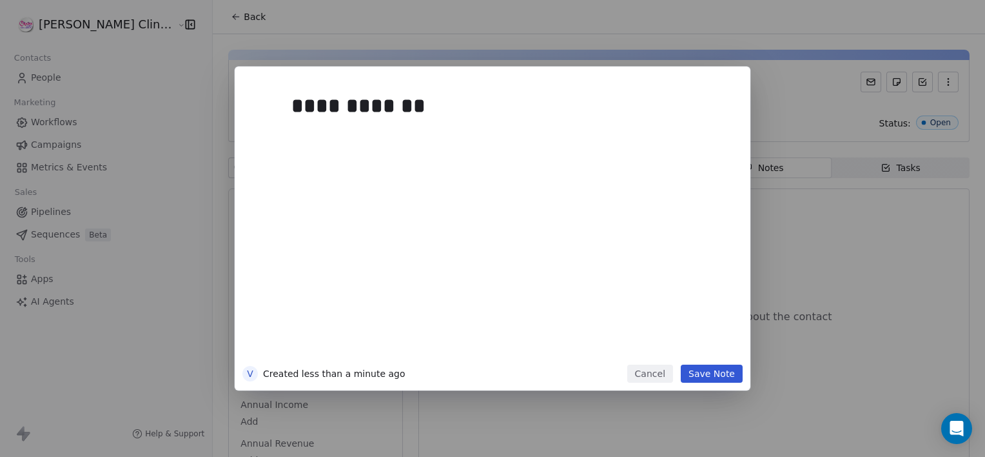
click at [705, 378] on button "Save Note" at bounding box center [712, 373] width 62 height 18
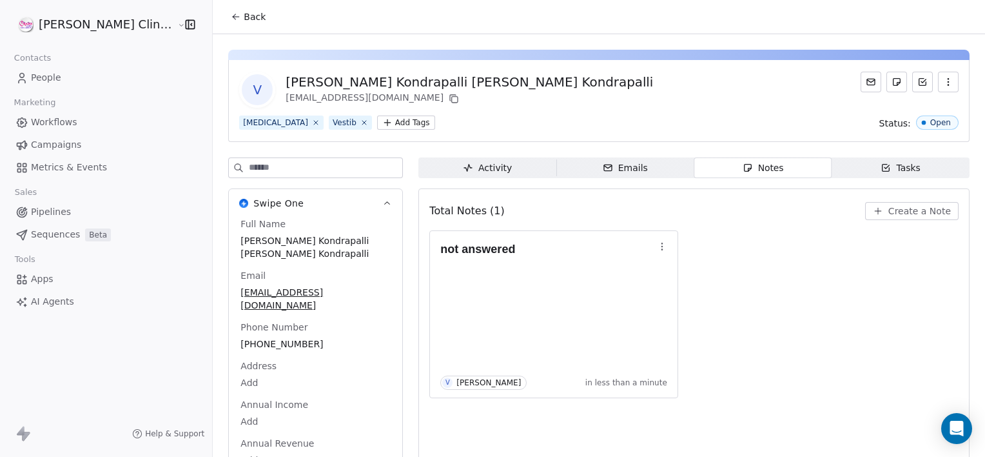
click at [244, 12] on span "Back" at bounding box center [255, 16] width 22 height 13
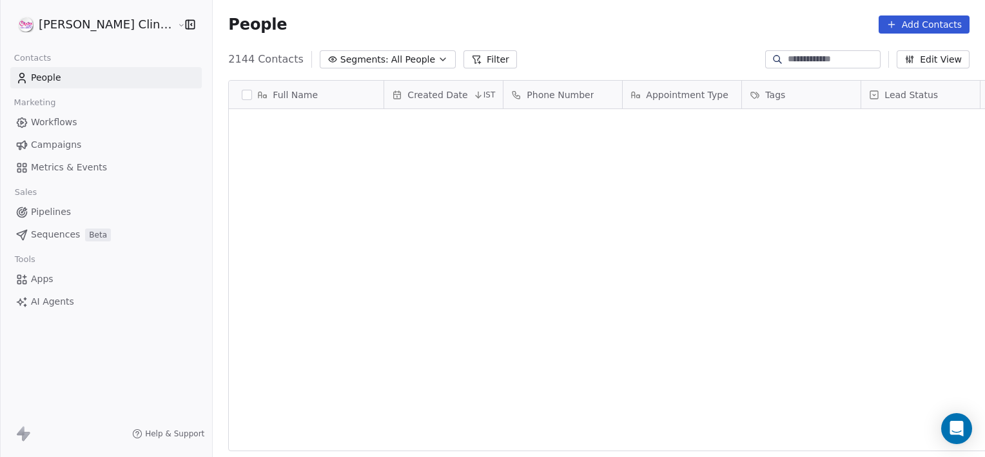
scroll to position [392, 801]
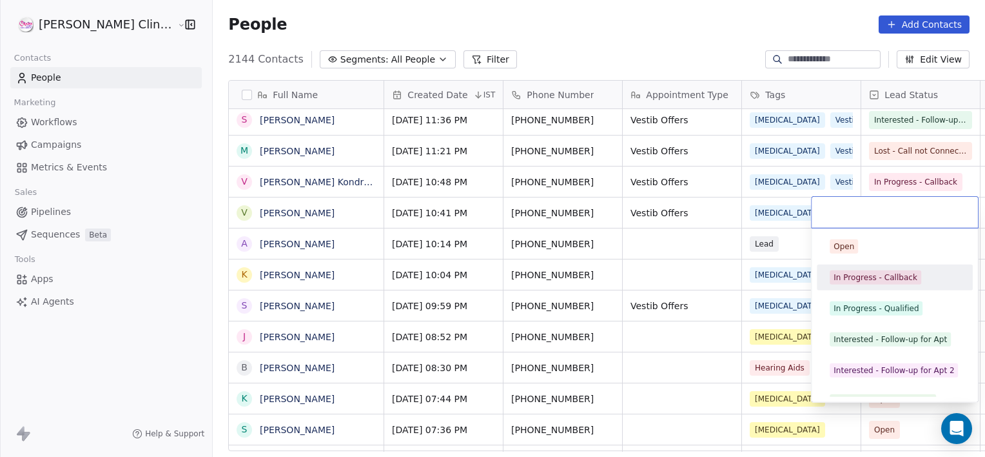
click at [872, 281] on div "In Progress - Callback" at bounding box center [876, 277] width 84 height 12
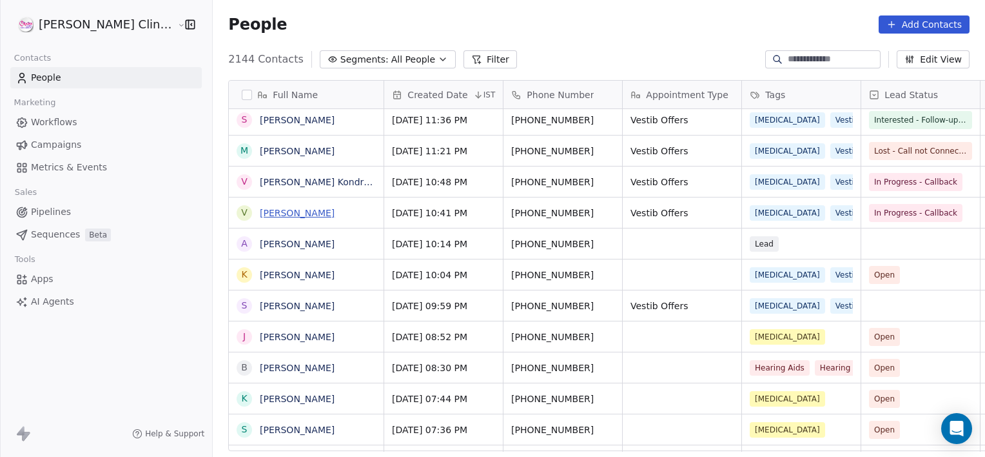
click at [282, 210] on link "[PERSON_NAME]" at bounding box center [297, 213] width 75 height 10
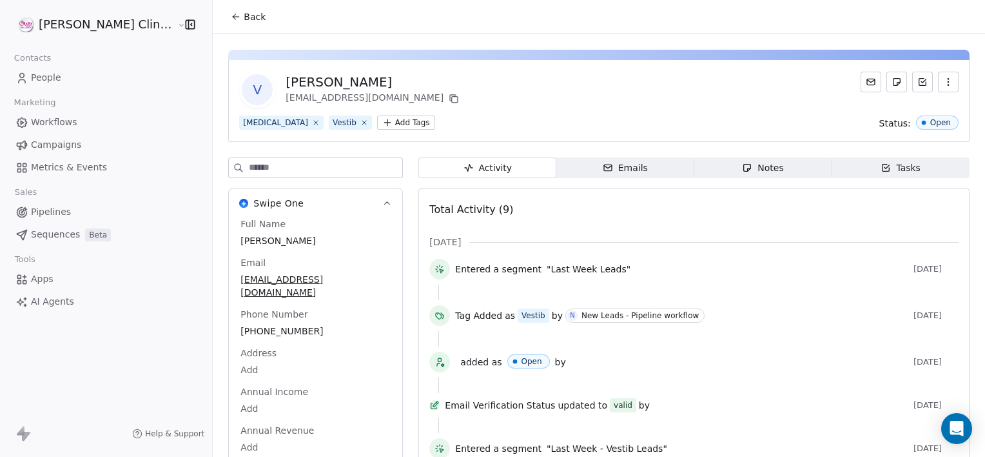
click at [744, 168] on icon "button" at bounding box center [747, 167] width 7 height 7
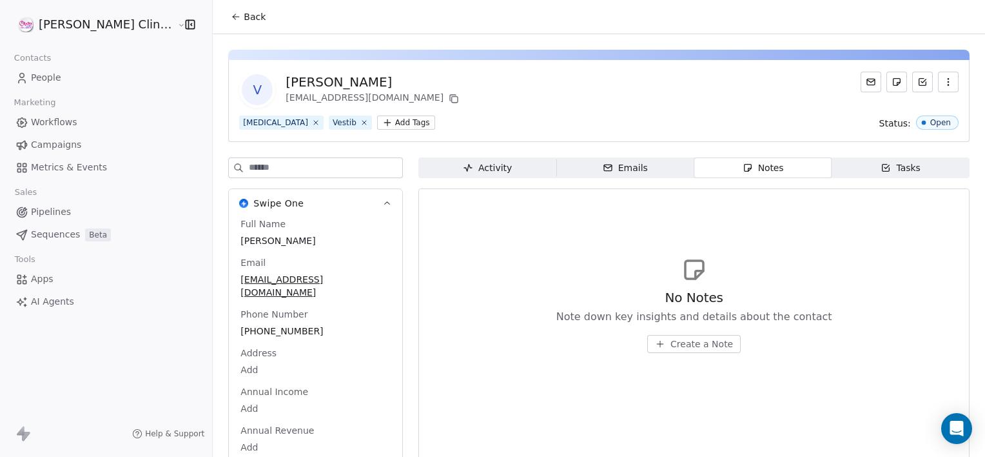
click at [683, 339] on span "Create a Note" at bounding box center [702, 343] width 63 height 13
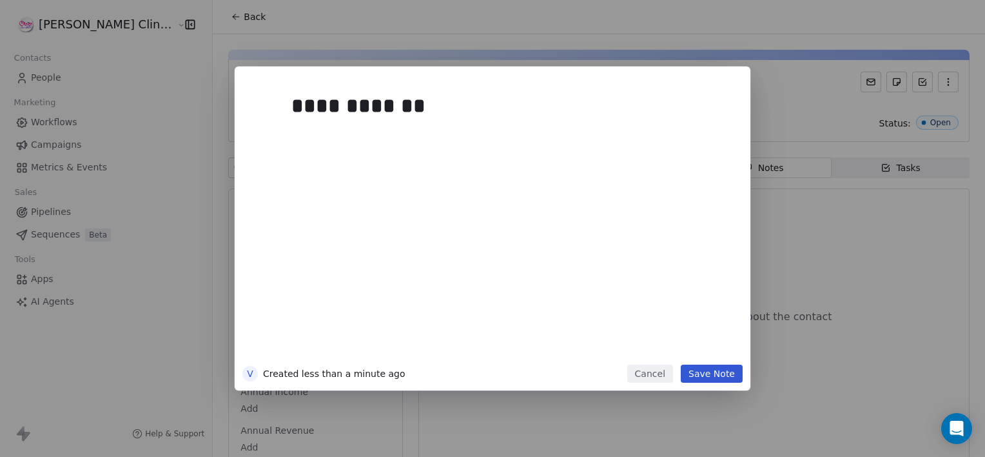
click at [704, 386] on div "**********" at bounding box center [493, 228] width 516 height 324
click at [699, 378] on button "Save Note" at bounding box center [712, 373] width 62 height 18
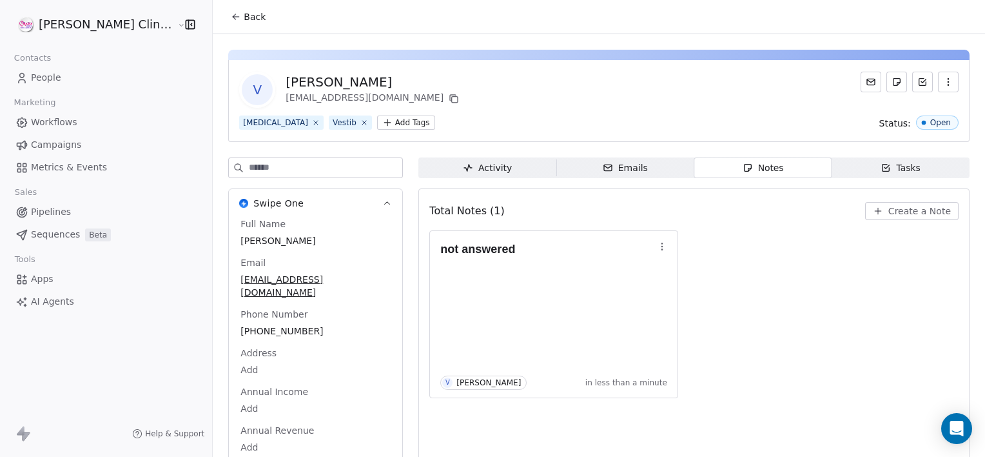
click at [244, 18] on span "Back" at bounding box center [255, 16] width 22 height 13
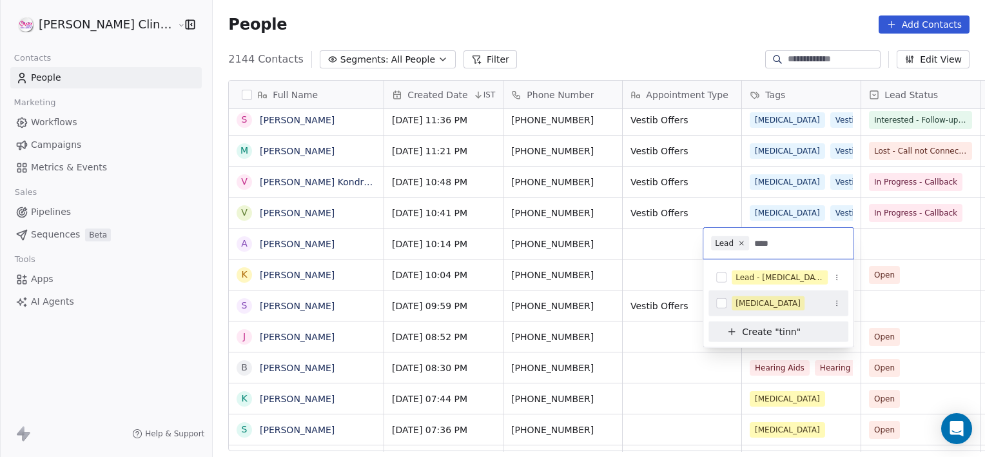
type input "****"
click at [762, 290] on div "[MEDICAL_DATA]" at bounding box center [779, 303] width 140 height 26
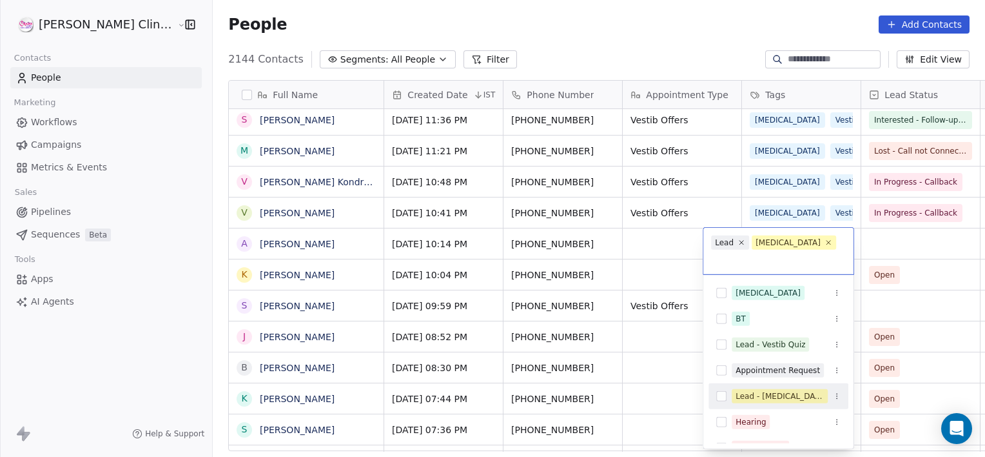
click at [651, 253] on html "[PERSON_NAME] Clinic External Contacts People Marketing Workflows Campaigns Met…" at bounding box center [492, 228] width 985 height 457
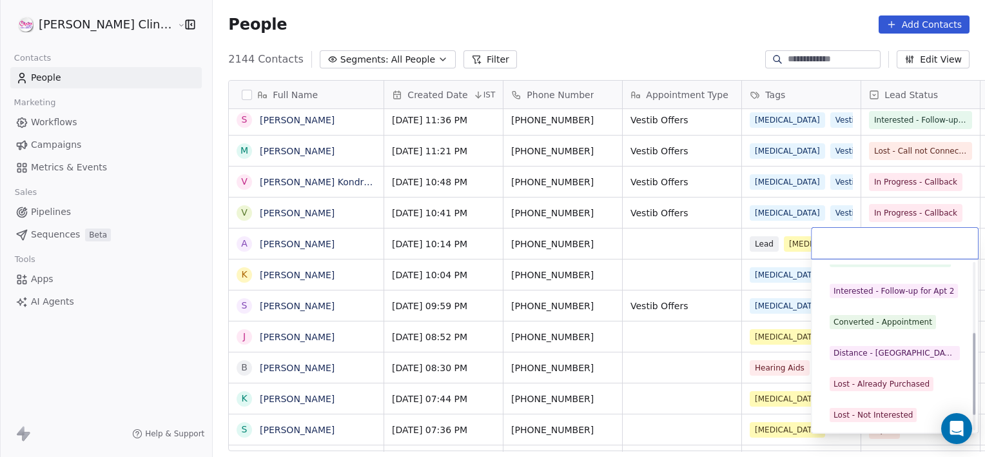
scroll to position [172, 0]
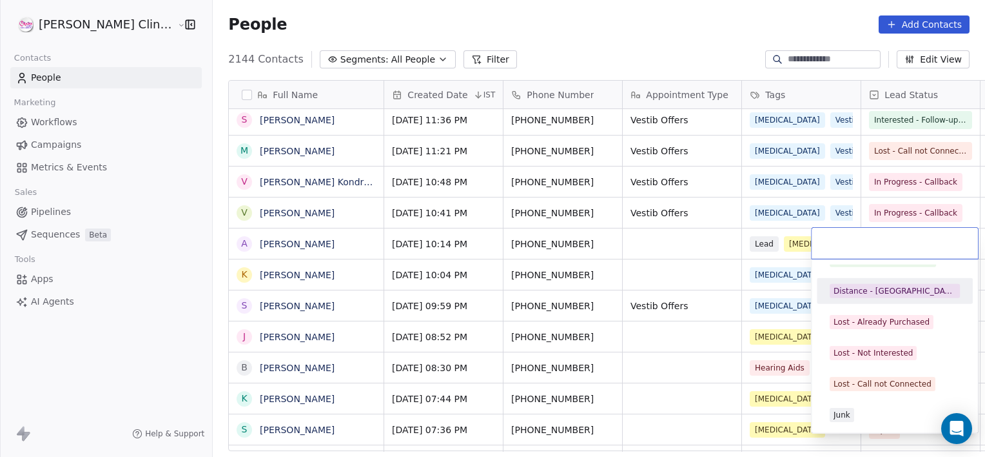
click at [847, 302] on div "Distance - [GEOGRAPHIC_DATA]" at bounding box center [895, 291] width 156 height 26
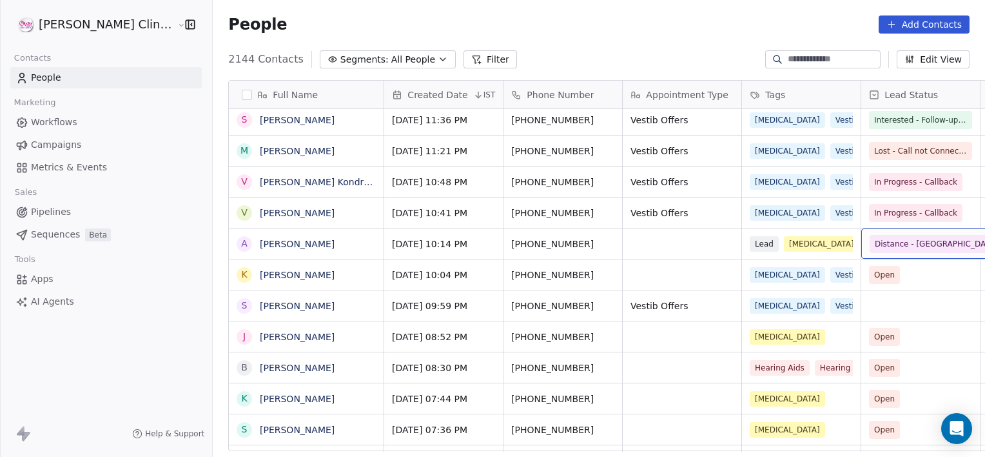
click at [872, 251] on span "Distance - [GEOGRAPHIC_DATA]" at bounding box center [936, 244] width 133 height 18
click at [875, 243] on span "Distance - [GEOGRAPHIC_DATA]" at bounding box center [936, 243] width 123 height 13
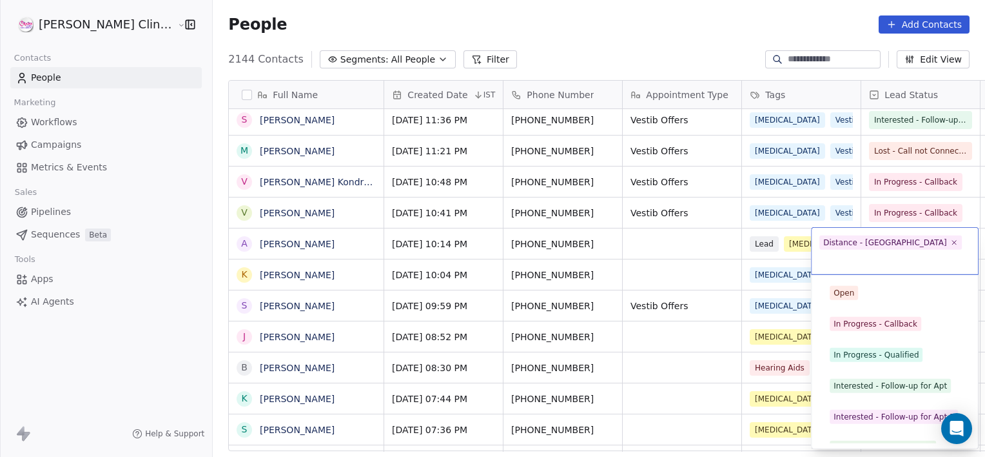
scroll to position [48, 0]
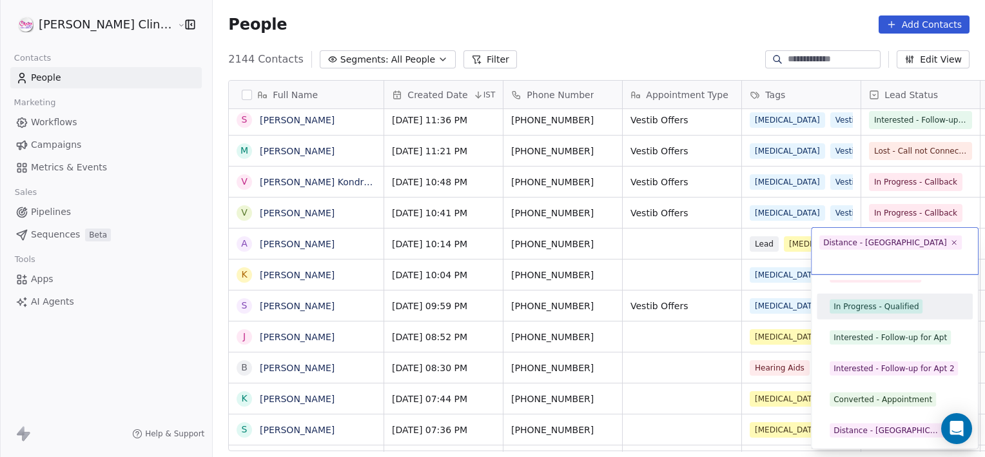
click at [865, 300] on div "In Progress - Qualified" at bounding box center [876, 306] width 85 height 12
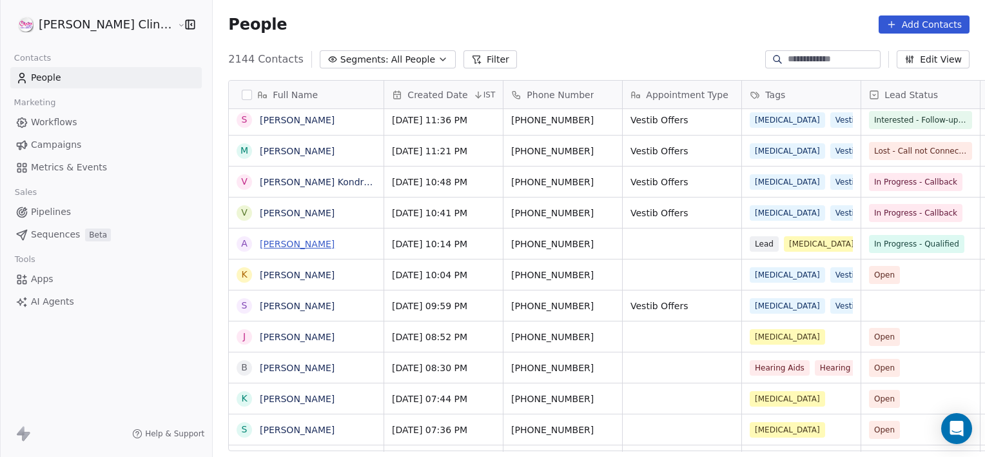
click at [260, 243] on link "[PERSON_NAME]" at bounding box center [297, 244] width 75 height 10
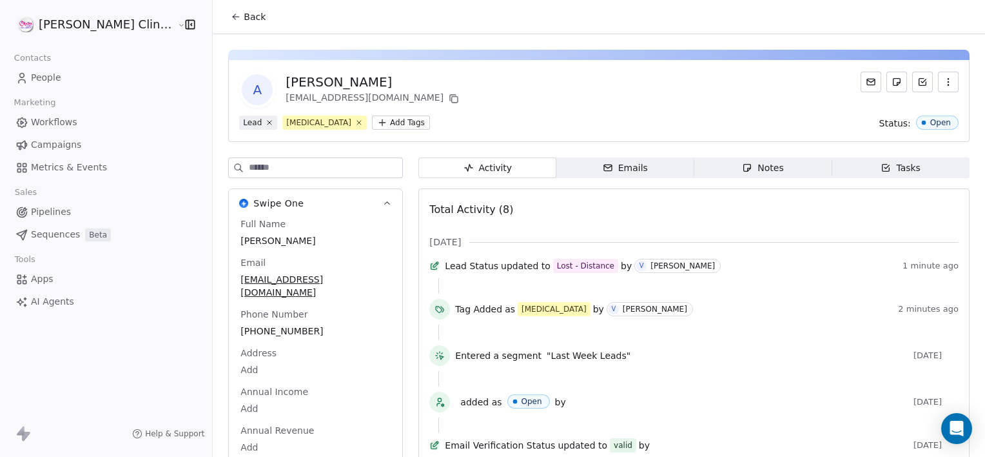
click at [881, 166] on icon "button" at bounding box center [886, 167] width 10 height 10
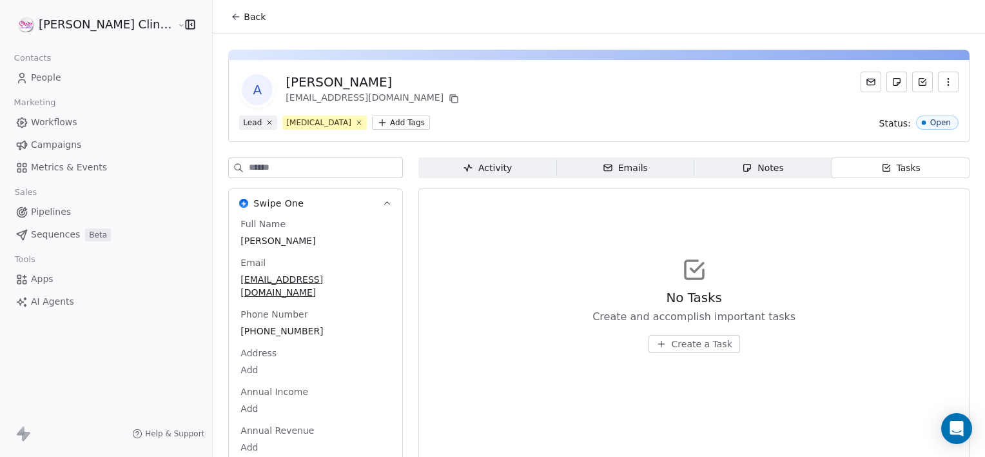
click at [672, 348] on span "Create a Task" at bounding box center [702, 343] width 61 height 13
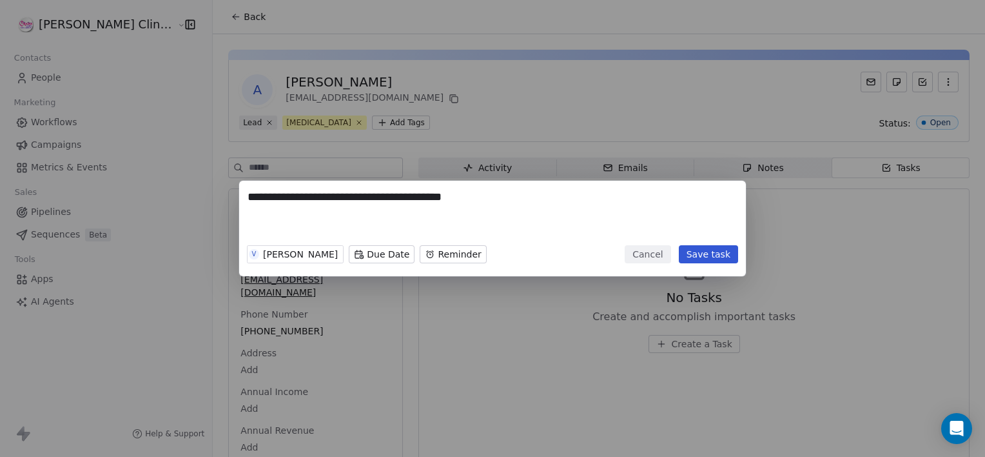
type textarea "**********"
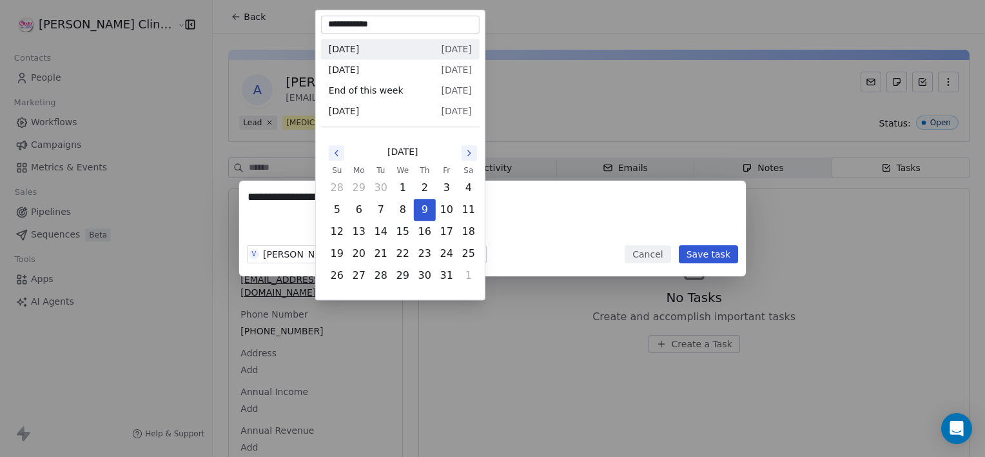
click at [351, 253] on body "**********" at bounding box center [492, 228] width 985 height 457
click at [360, 227] on button "13" at bounding box center [359, 231] width 21 height 21
type input "**********"
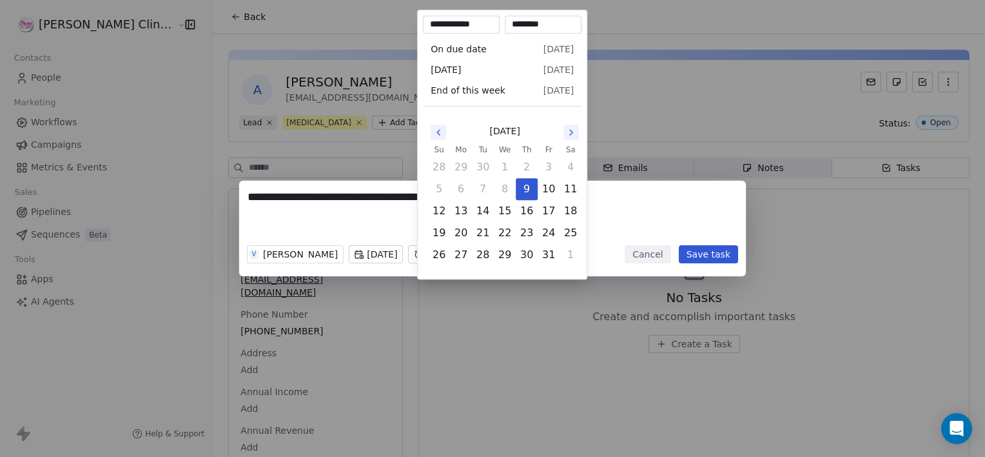
click at [451, 252] on body "**********" at bounding box center [492, 228] width 985 height 457
click at [464, 204] on button "13" at bounding box center [461, 211] width 21 height 21
type input "**********"
click at [467, 332] on div "**********" at bounding box center [492, 228] width 985 height 457
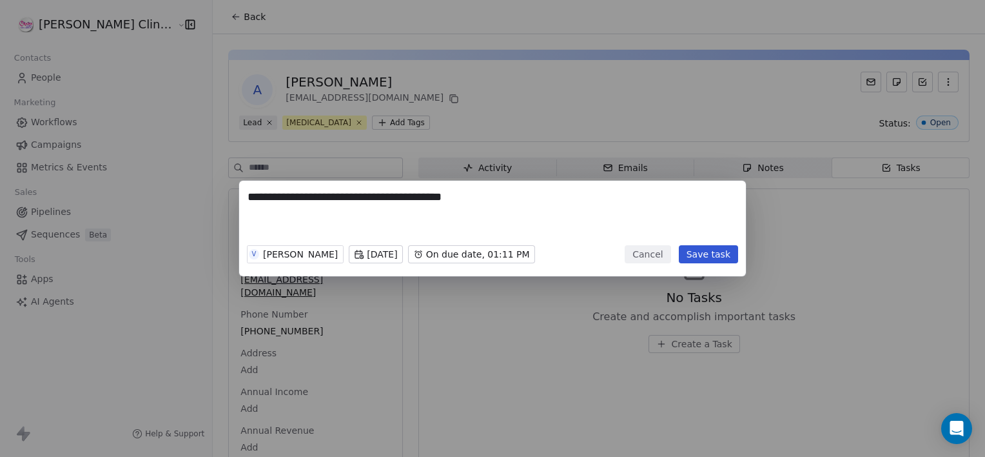
click at [698, 259] on button "Save task" at bounding box center [708, 254] width 59 height 18
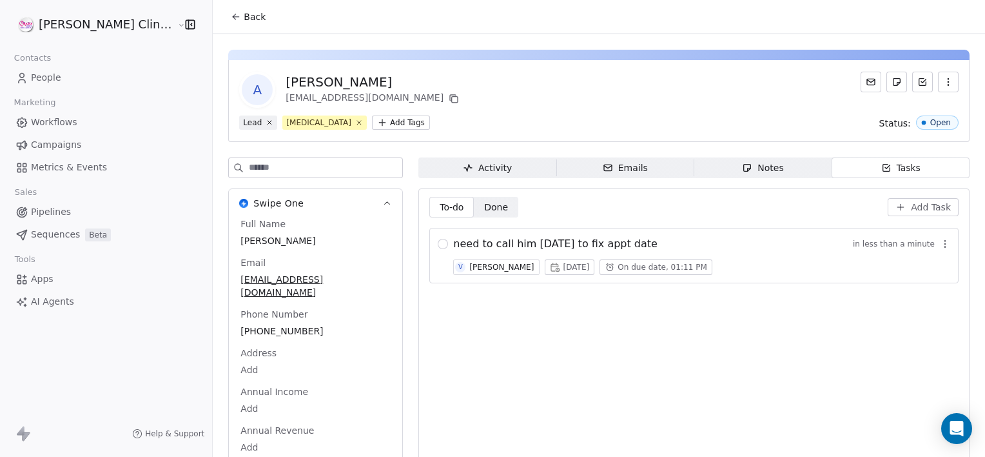
click at [244, 18] on span "Back" at bounding box center [255, 16] width 22 height 13
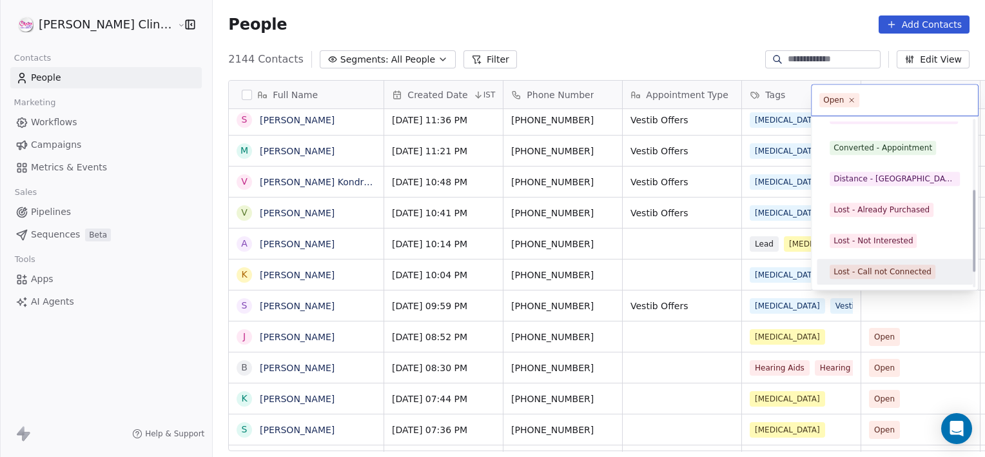
scroll to position [172, 0]
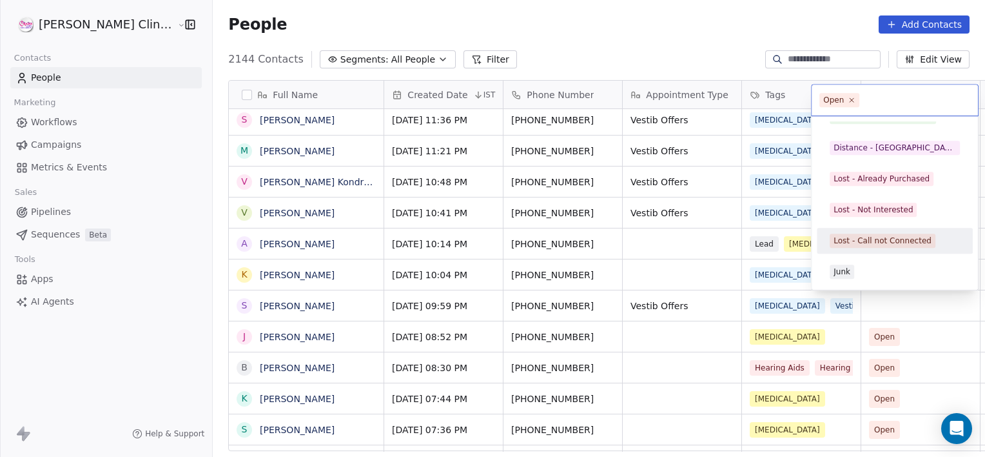
click at [895, 235] on div "Lost - Call not Connected" at bounding box center [883, 241] width 98 height 12
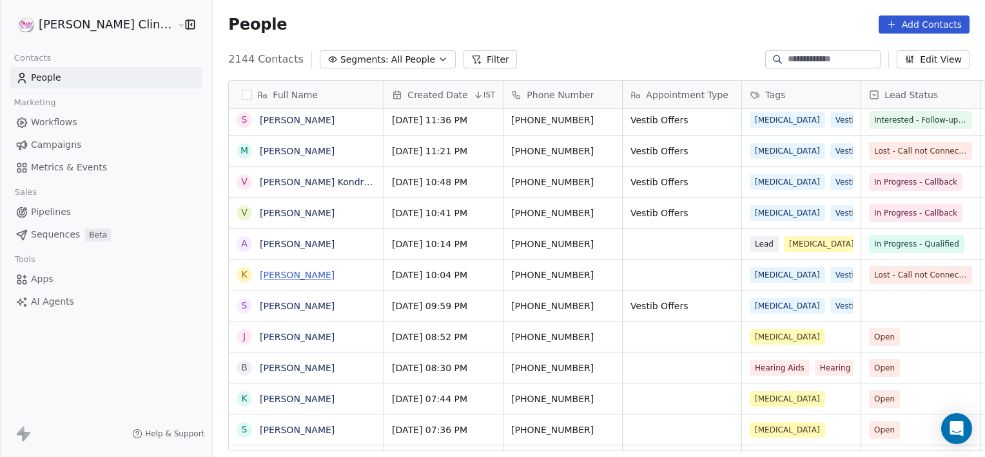
click at [260, 270] on link "[PERSON_NAME]" at bounding box center [297, 275] width 75 height 10
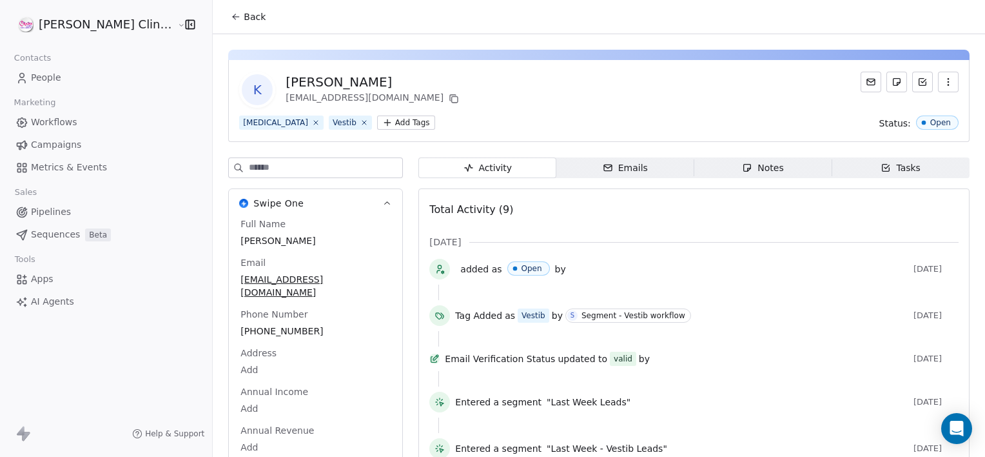
click at [774, 159] on span "Notes Notes" at bounding box center [763, 167] width 138 height 21
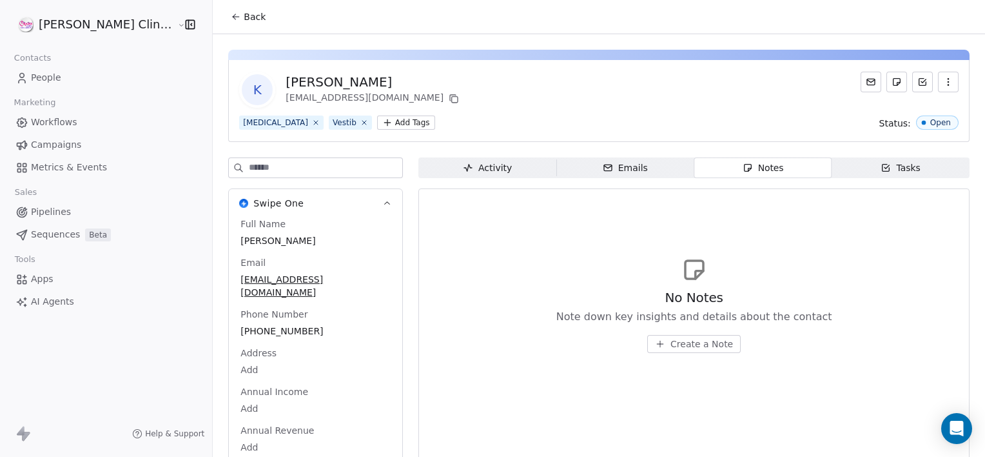
click at [671, 342] on span "Create a Note" at bounding box center [702, 343] width 63 height 13
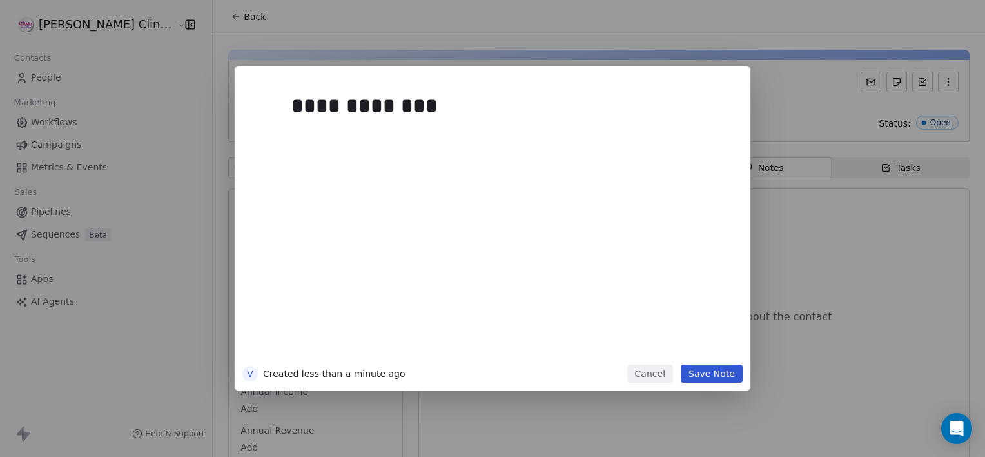
click at [704, 373] on button "Save Note" at bounding box center [712, 373] width 62 height 18
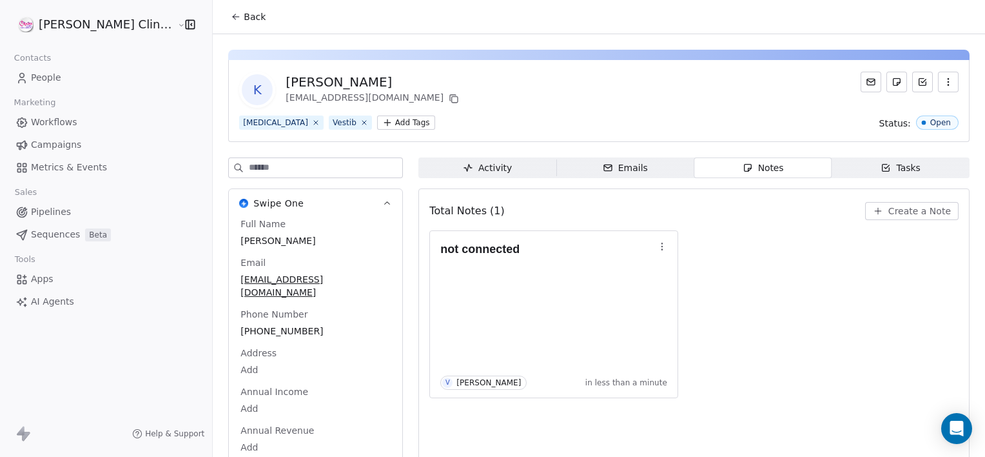
click at [244, 19] on span "Back" at bounding box center [255, 16] width 22 height 13
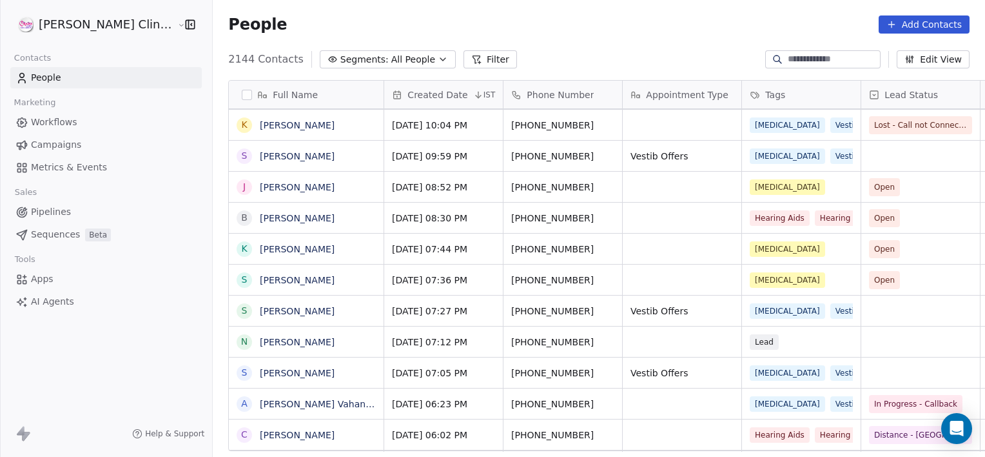
scroll to position [1609, 0]
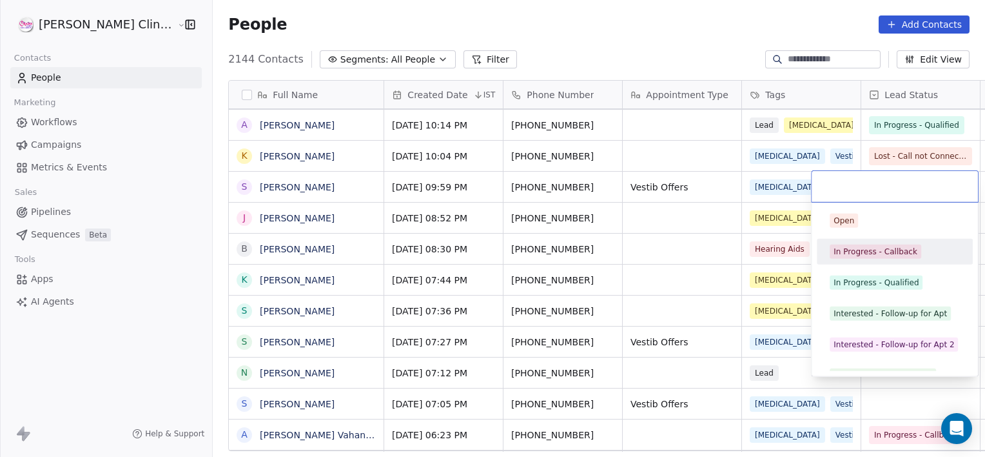
click at [849, 246] on div "In Progress - Callback" at bounding box center [876, 252] width 84 height 12
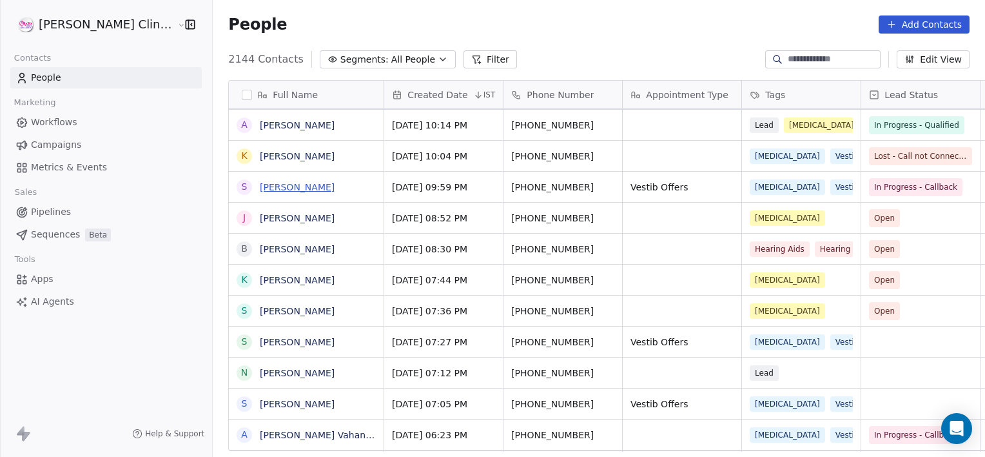
click at [277, 192] on link "[PERSON_NAME]" at bounding box center [297, 187] width 75 height 10
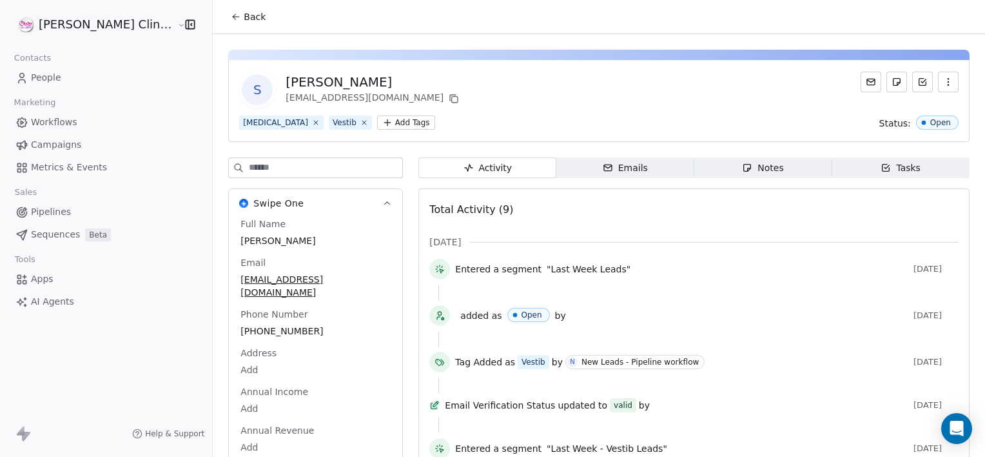
click at [740, 159] on span "Notes Notes" at bounding box center [763, 167] width 138 height 21
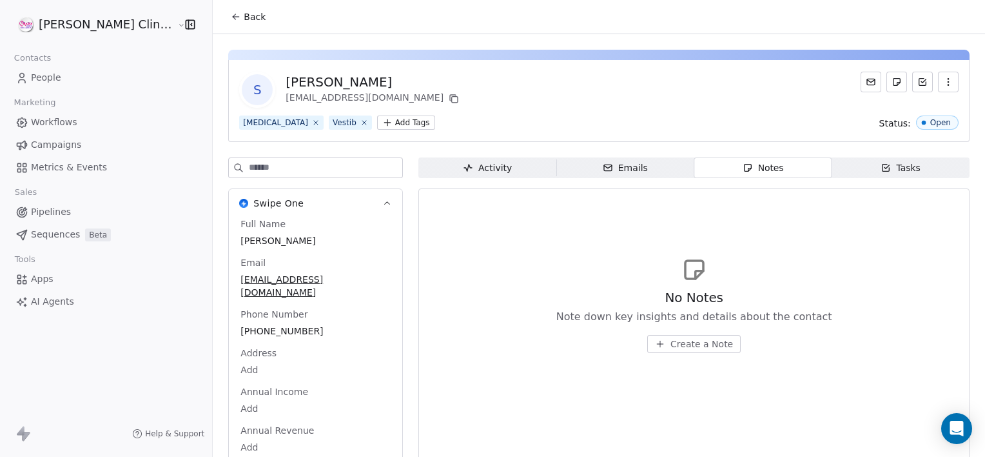
click at [664, 353] on div "No Notes Note down key insights and details about the contact Create a Note" at bounding box center [693, 304] width 529 height 159
click at [671, 337] on span "Create a Note" at bounding box center [702, 343] width 63 height 13
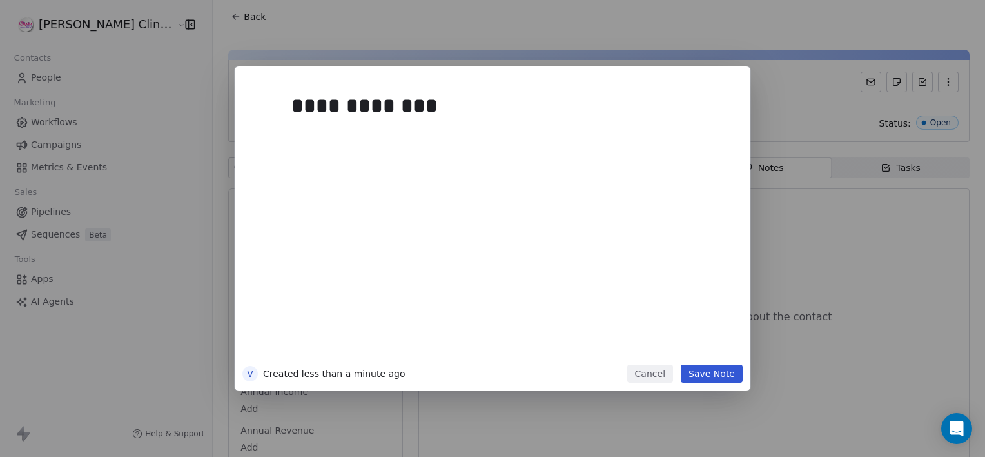
click at [694, 370] on button "Save Note" at bounding box center [712, 373] width 62 height 18
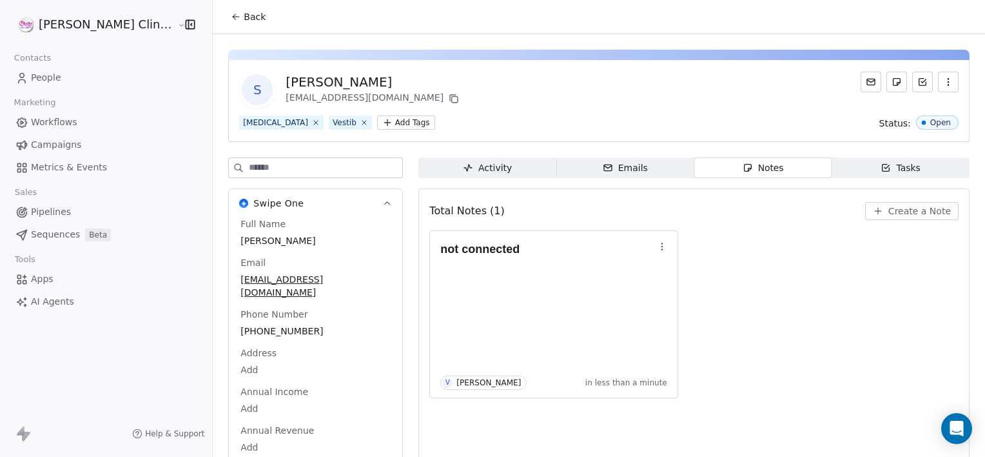
click at [244, 23] on span "Back" at bounding box center [255, 16] width 22 height 13
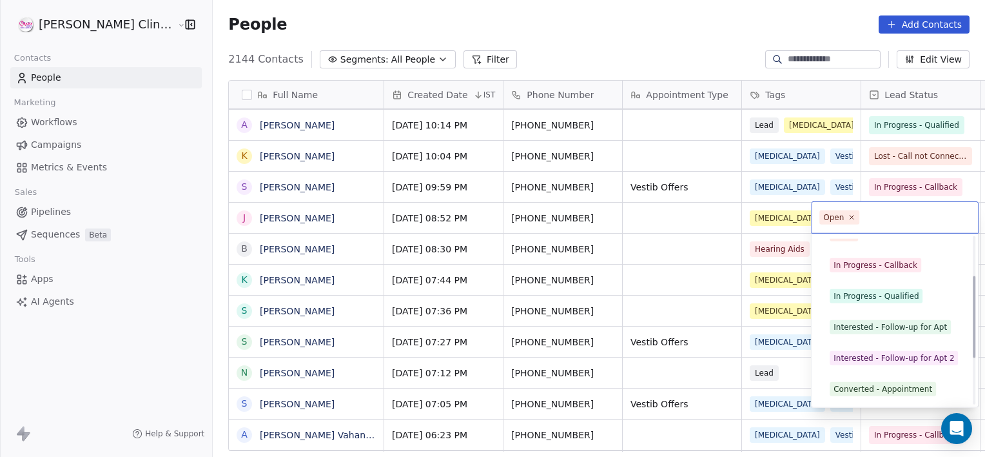
scroll to position [172, 0]
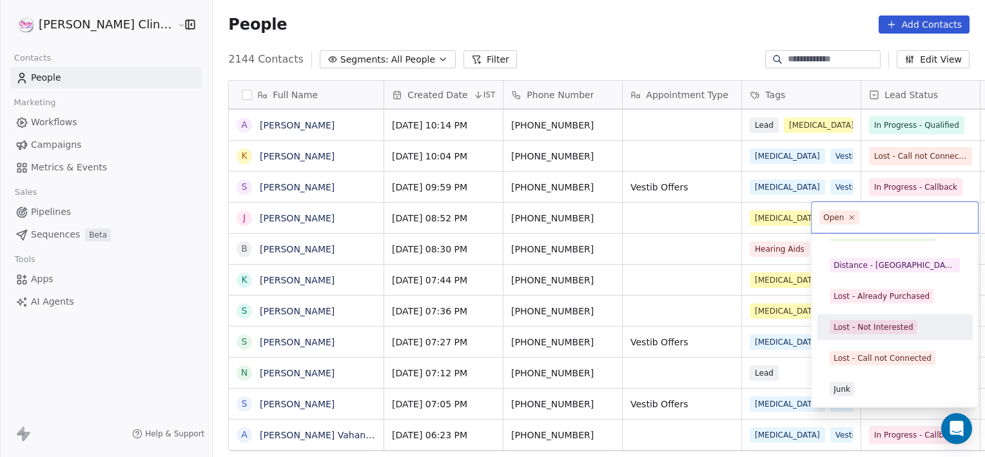
click at [894, 321] on div "Lost - Not Interested" at bounding box center [873, 327] width 79 height 12
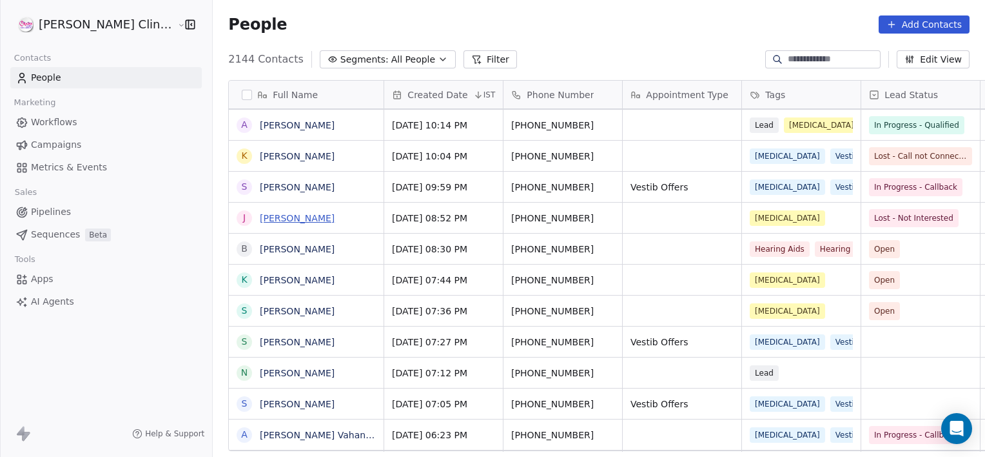
click at [260, 217] on link "[PERSON_NAME]" at bounding box center [297, 218] width 75 height 10
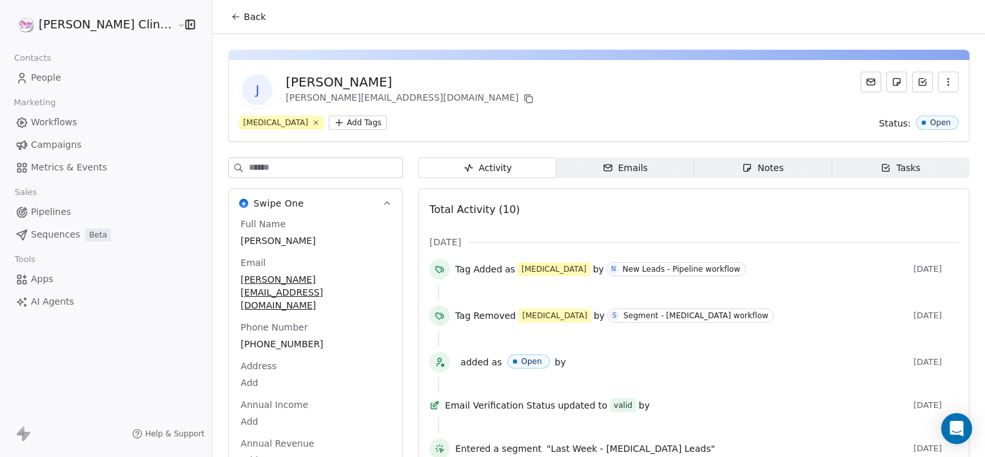
click at [704, 166] on span "Notes Notes" at bounding box center [763, 167] width 138 height 21
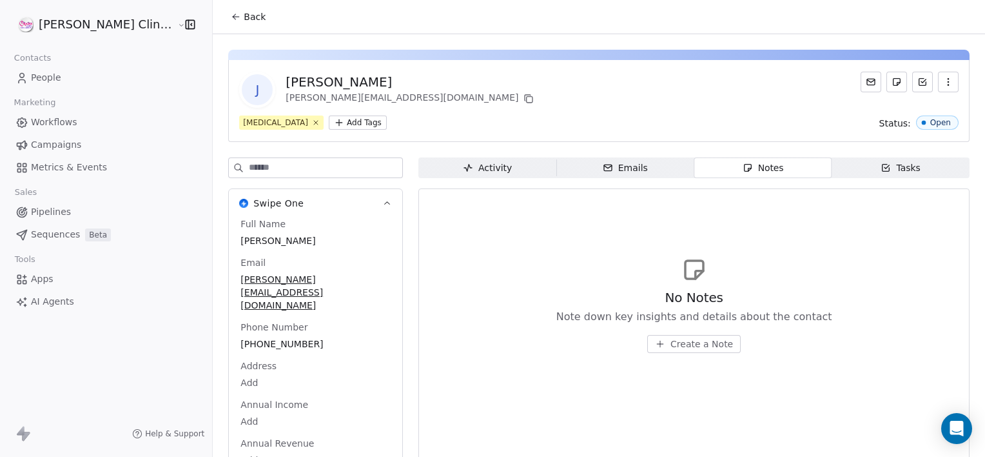
click at [671, 342] on span "Create a Note" at bounding box center [702, 343] width 63 height 13
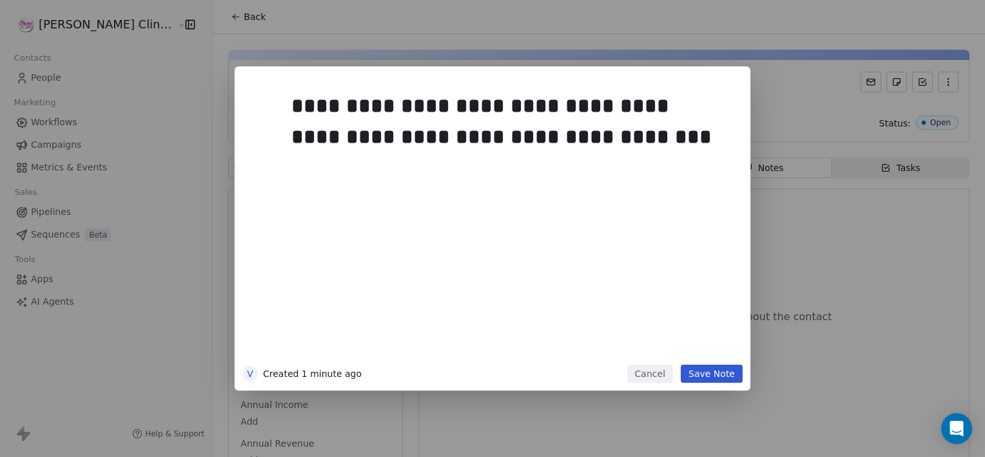
click at [714, 369] on button "Save Note" at bounding box center [712, 373] width 62 height 18
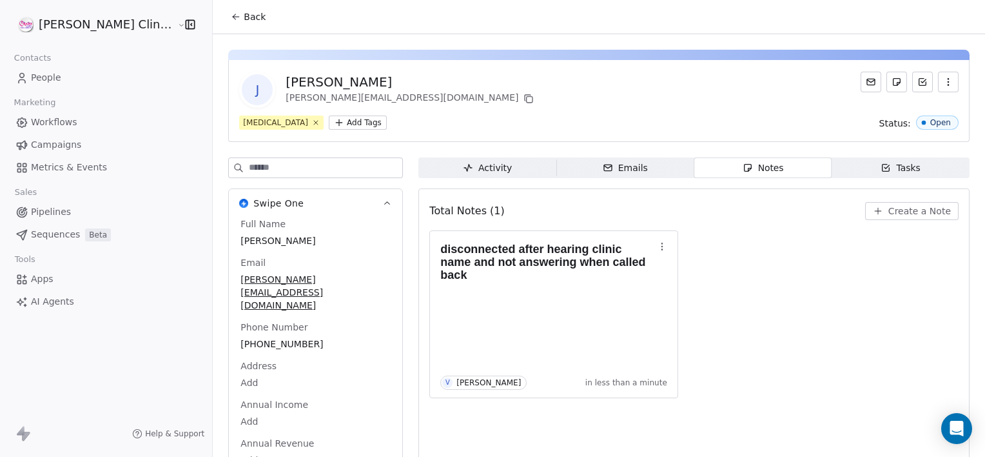
click at [224, 25] on button "Back" at bounding box center [248, 16] width 50 height 23
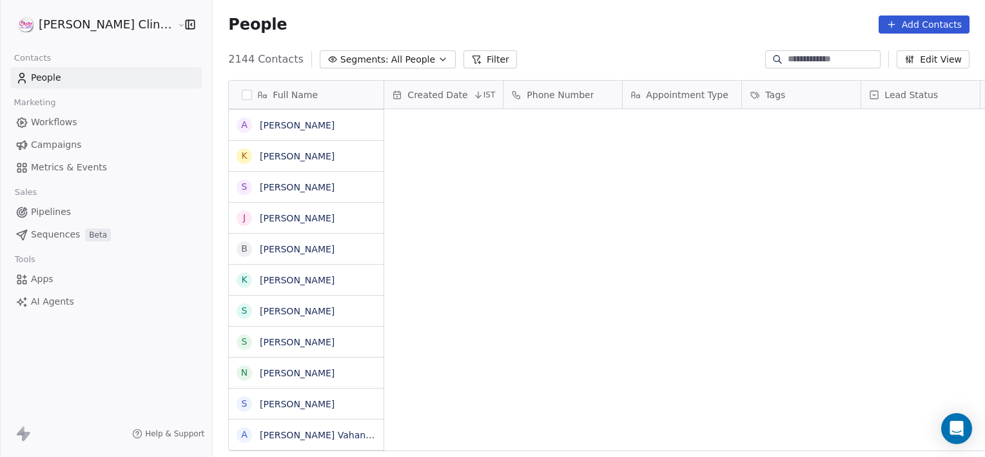
scroll to position [392, 801]
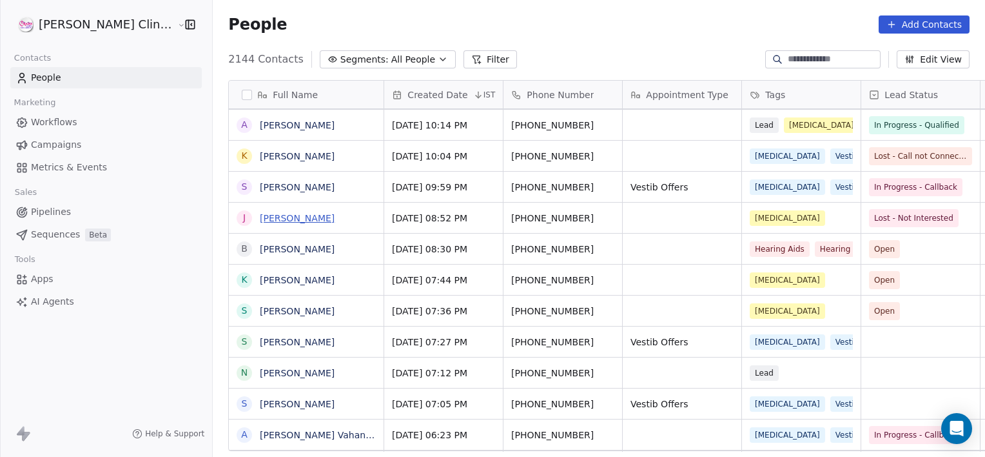
click at [260, 220] on link "[PERSON_NAME]" at bounding box center [297, 218] width 75 height 10
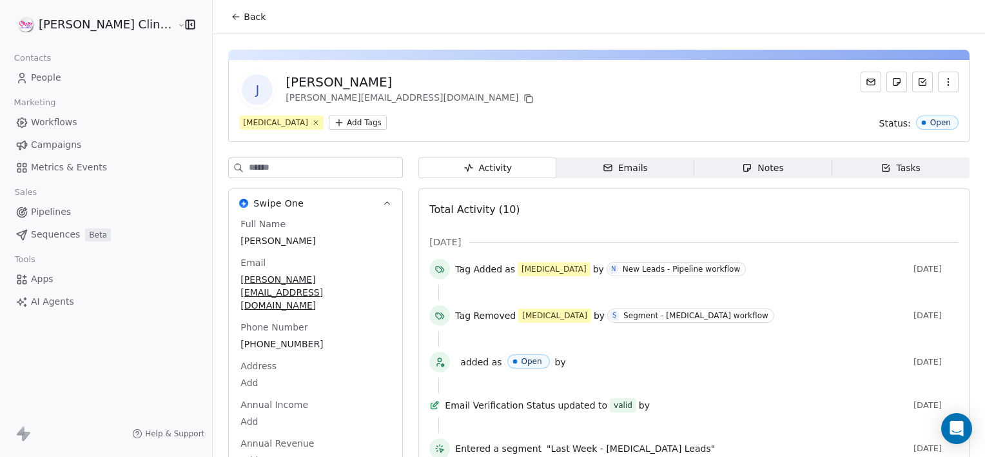
click at [751, 166] on div "Notes" at bounding box center [762, 168] width 41 height 14
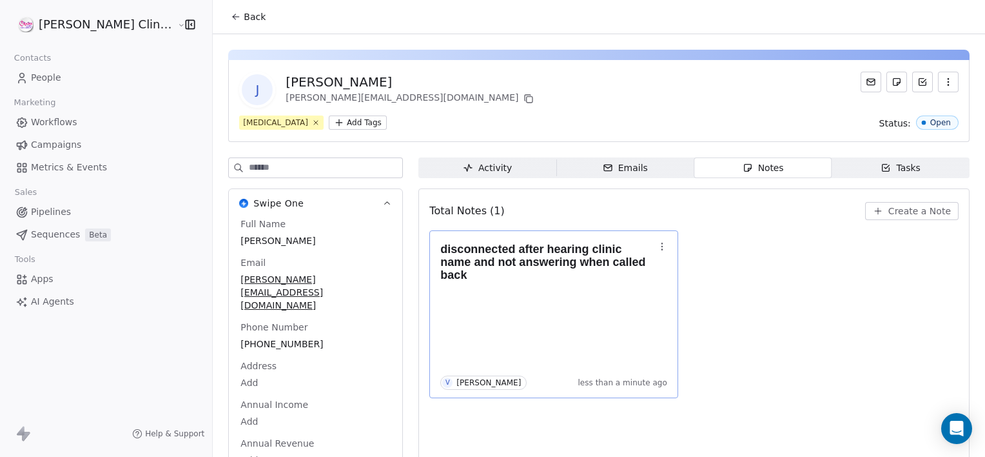
click at [657, 247] on icon "button" at bounding box center [662, 246] width 10 height 10
click at [654, 284] on div "Edit Delete" at bounding box center [663, 285] width 97 height 54
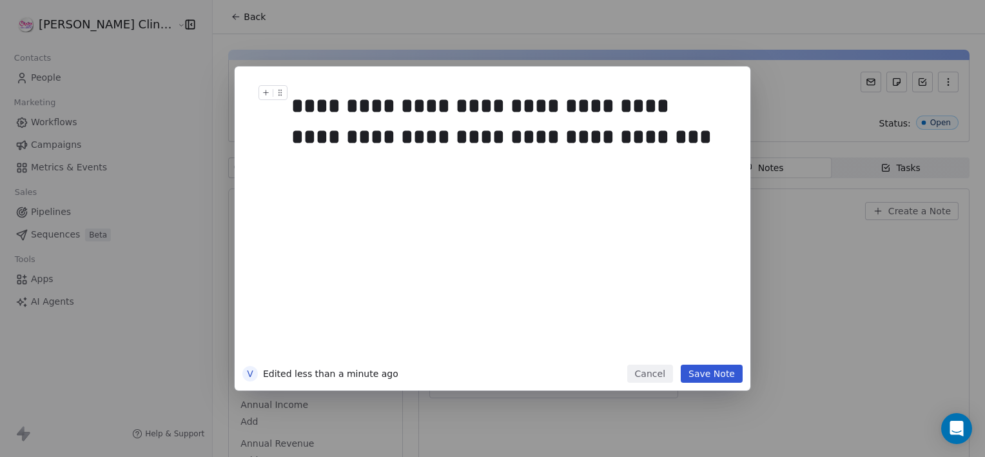
click at [431, 138] on div "**********" at bounding box center [506, 121] width 431 height 62
click at [703, 382] on button "Save Note" at bounding box center [712, 373] width 62 height 18
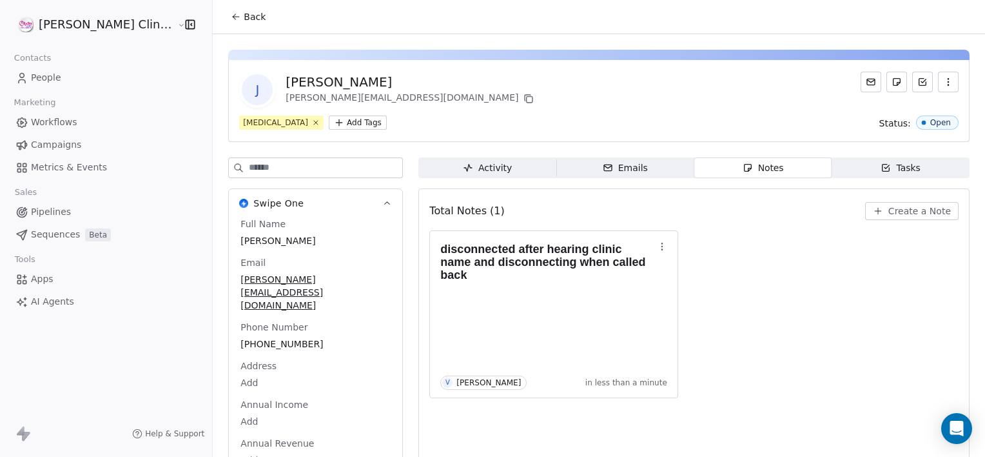
click at [223, 18] on button "Back" at bounding box center [248, 16] width 50 height 23
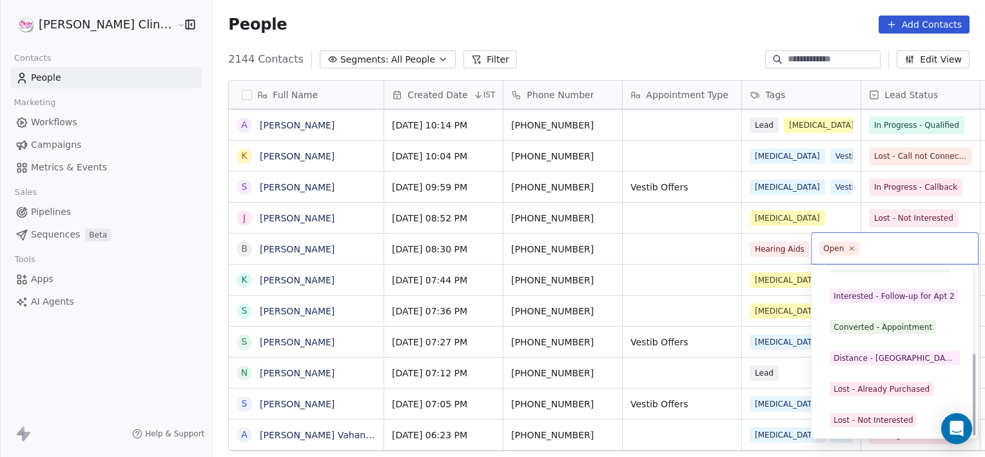
scroll to position [172, 0]
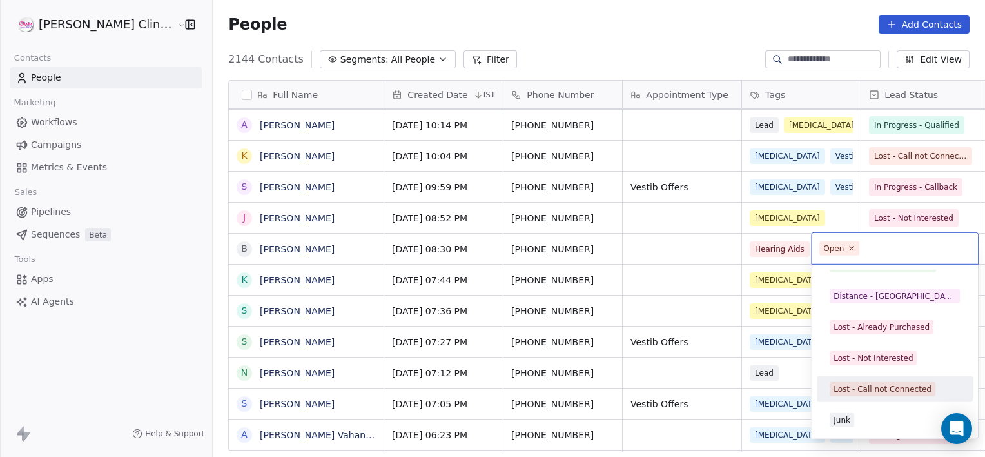
click at [900, 394] on span "Lost - Call not Connected" at bounding box center [883, 389] width 106 height 14
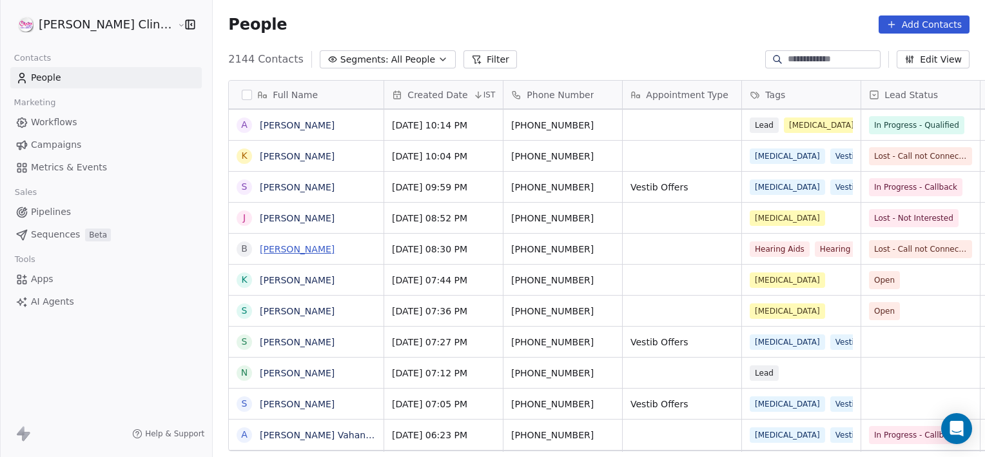
click at [260, 251] on link "[PERSON_NAME]" at bounding box center [297, 249] width 75 height 10
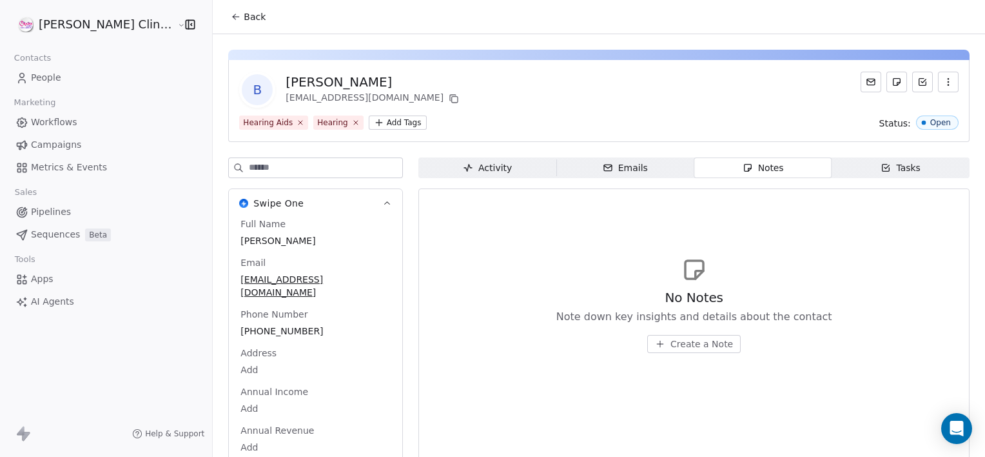
click at [676, 343] on span "Create a Note" at bounding box center [702, 343] width 63 height 13
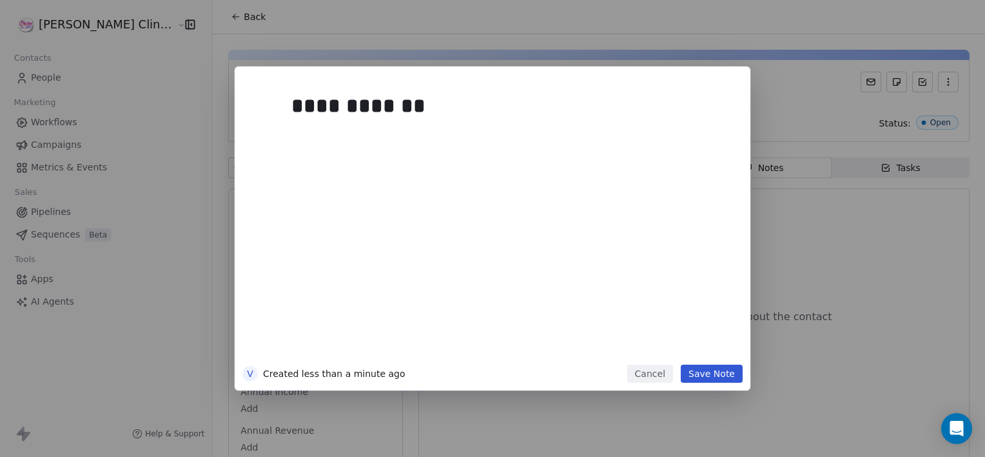
click at [714, 379] on button "Save Note" at bounding box center [712, 373] width 62 height 18
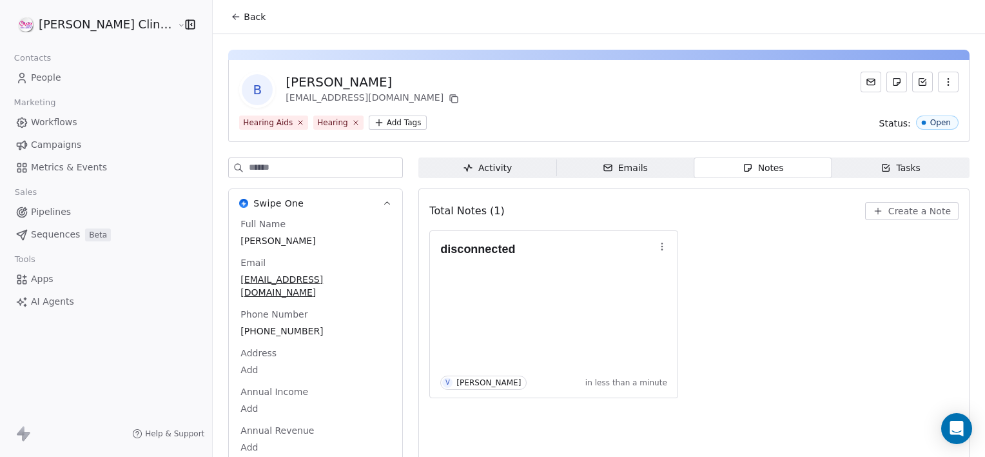
click at [231, 18] on icon at bounding box center [236, 17] width 10 height 10
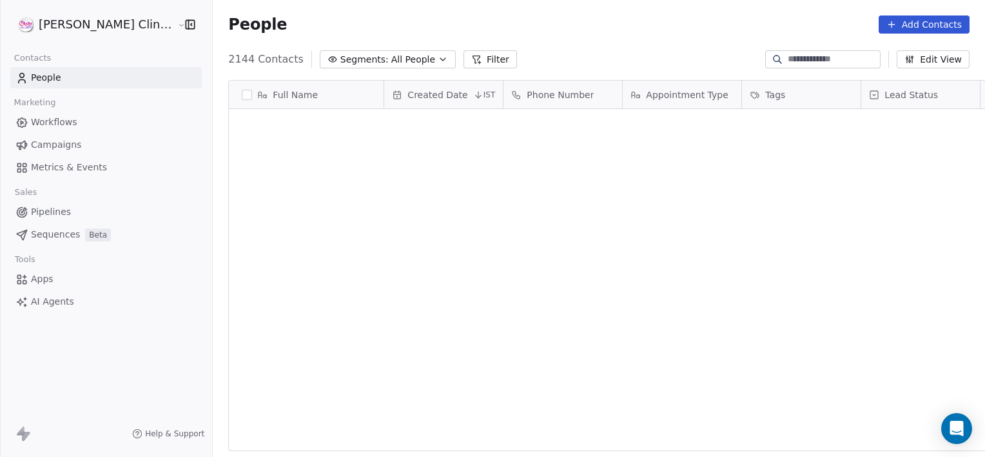
scroll to position [392, 801]
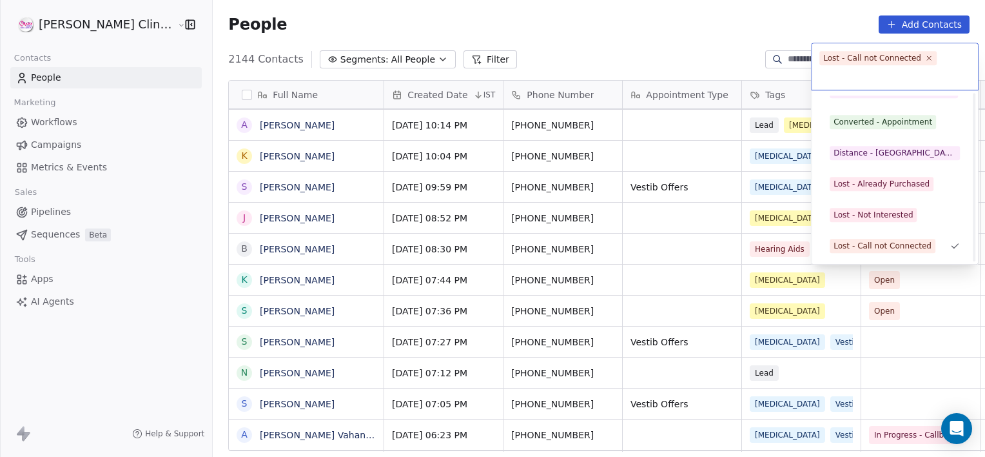
scroll to position [172, 0]
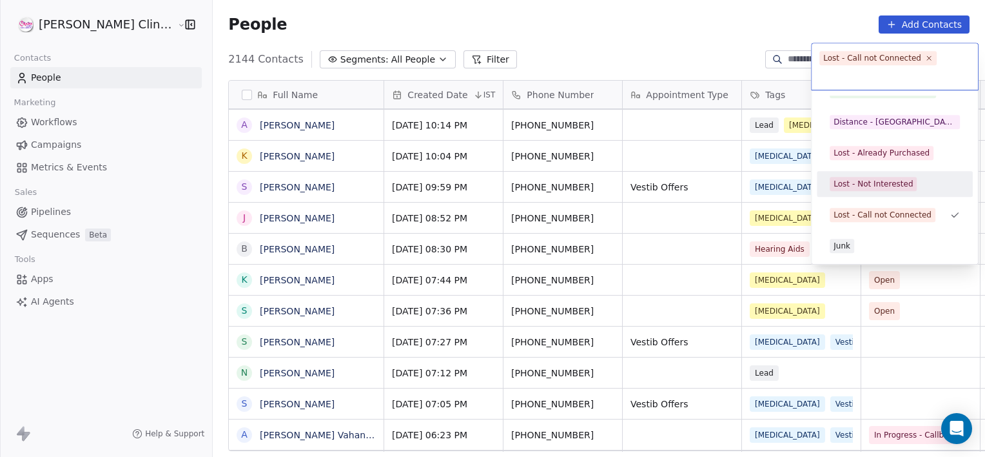
click at [876, 188] on div "Lost - Not Interested" at bounding box center [873, 184] width 79 height 12
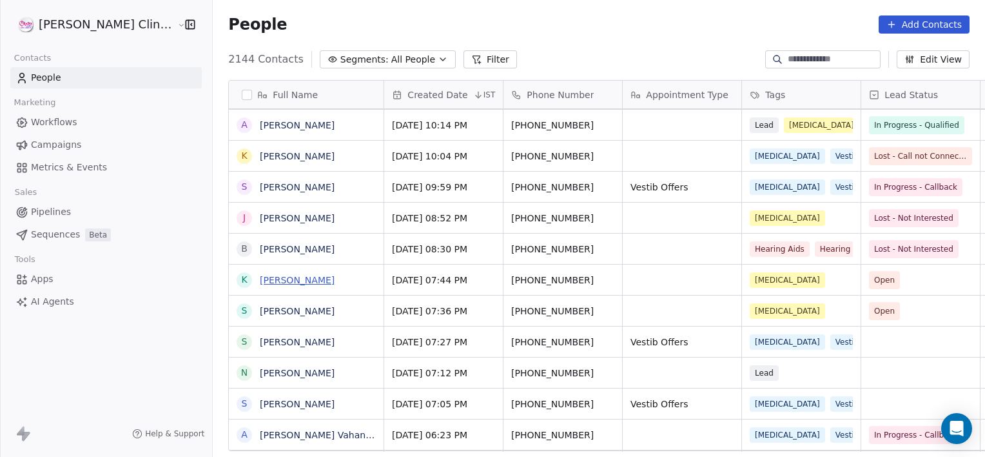
click at [260, 280] on link "[PERSON_NAME]" at bounding box center [297, 280] width 75 height 10
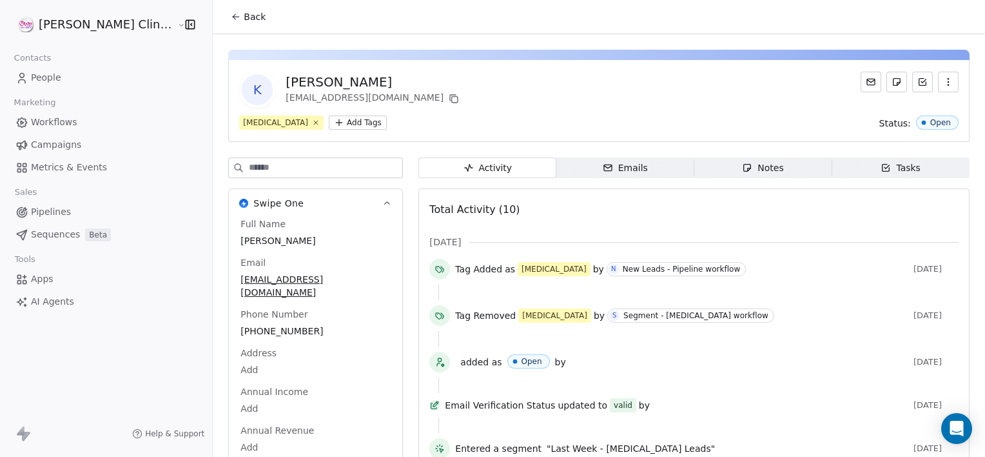
click at [244, 15] on span "Back" at bounding box center [255, 16] width 22 height 13
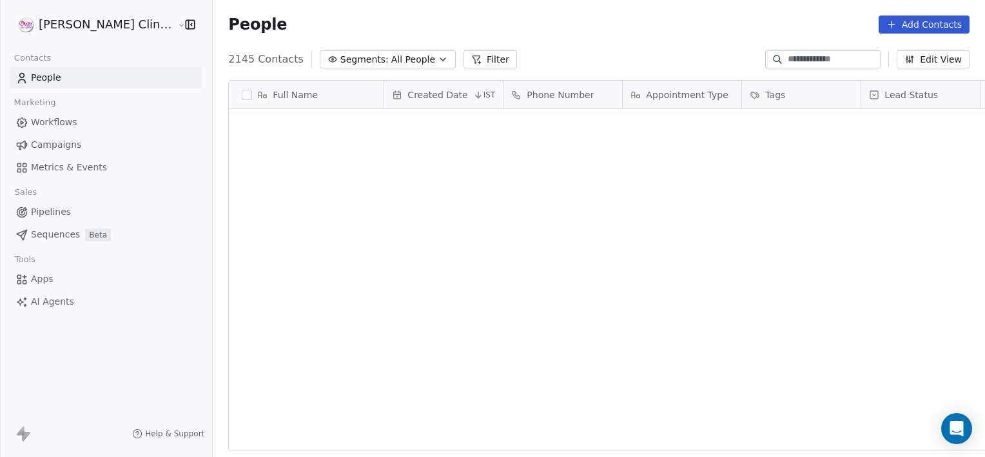
scroll to position [392, 801]
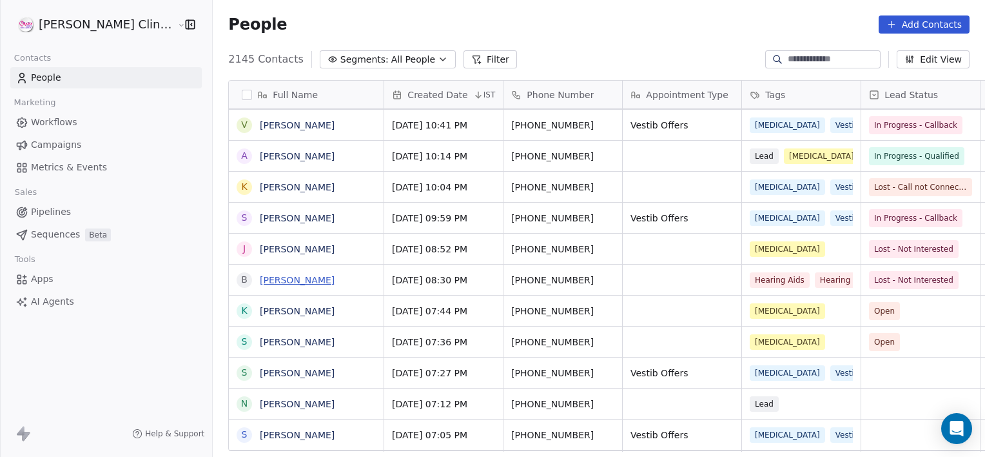
click at [262, 275] on link "[PERSON_NAME]" at bounding box center [297, 280] width 75 height 10
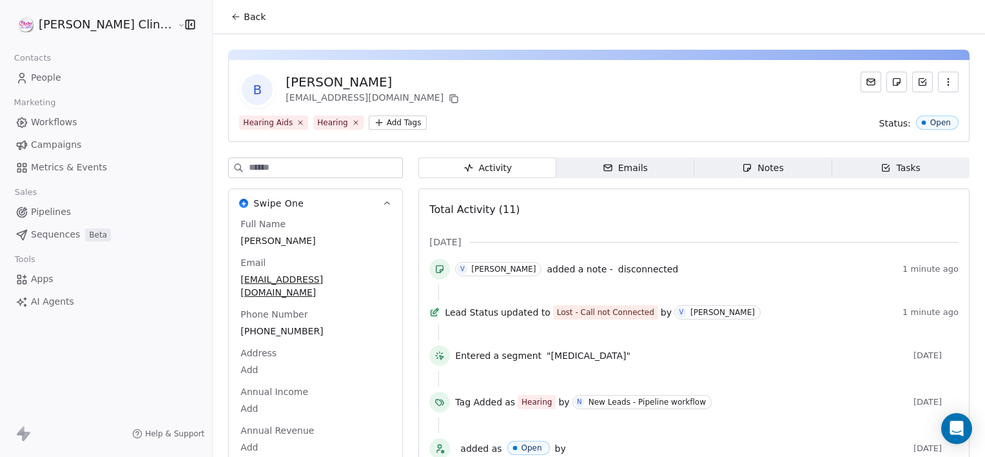
click at [694, 171] on span "Notes Notes" at bounding box center [763, 167] width 138 height 21
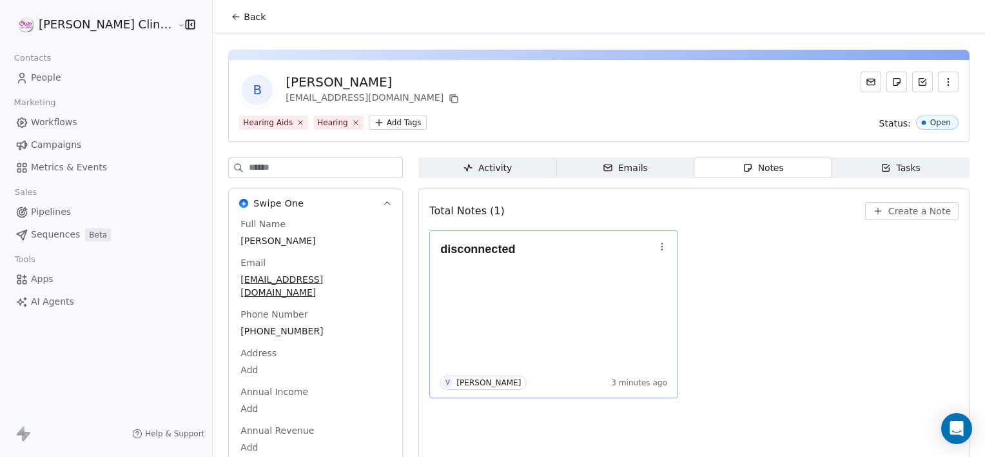
click at [630, 256] on div "disconnected V Vani Myla 3 minutes ago" at bounding box center [553, 314] width 249 height 168
click at [630, 256] on body "RASYA Clinic External Contacts People Marketing Workflows Campaigns Metrics & E…" at bounding box center [492, 228] width 985 height 457
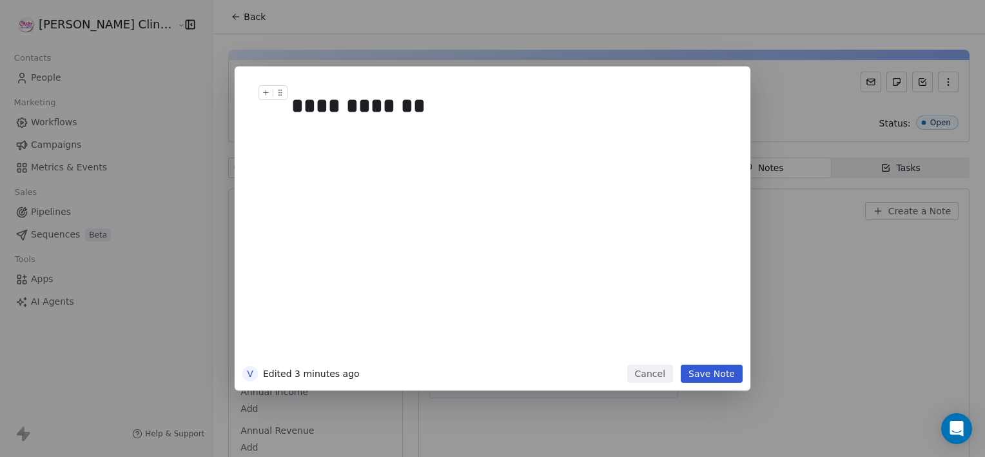
click at [428, 108] on div "**********" at bounding box center [506, 105] width 431 height 31
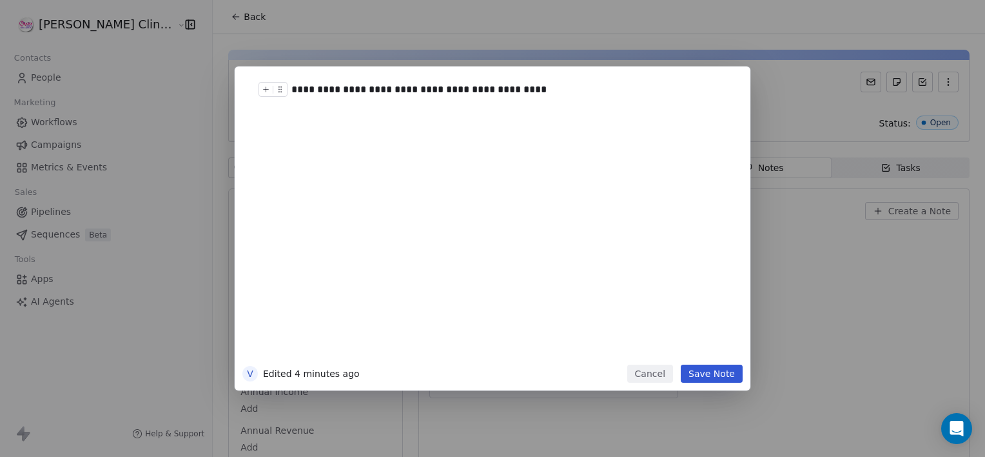
click at [524, 90] on div "**********" at bounding box center [506, 89] width 431 height 15
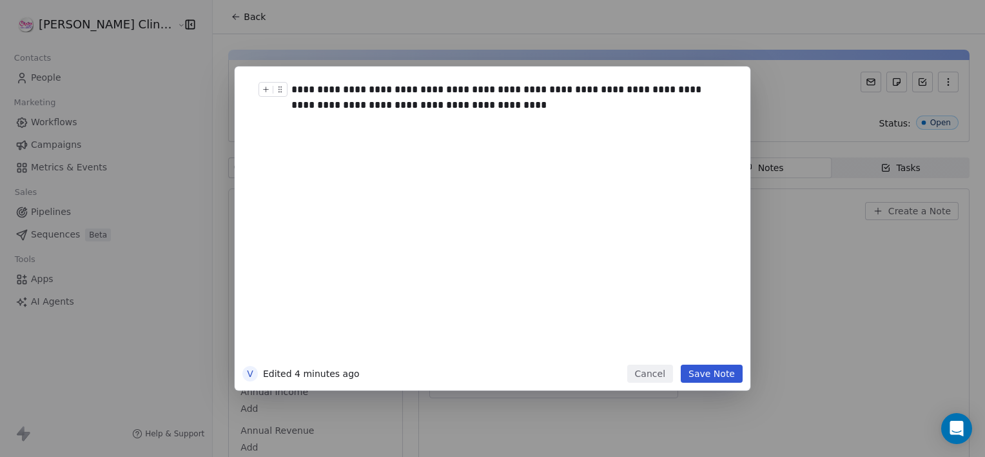
click at [569, 92] on div "**********" at bounding box center [506, 97] width 431 height 31
click at [729, 373] on button "Save Note" at bounding box center [712, 373] width 62 height 18
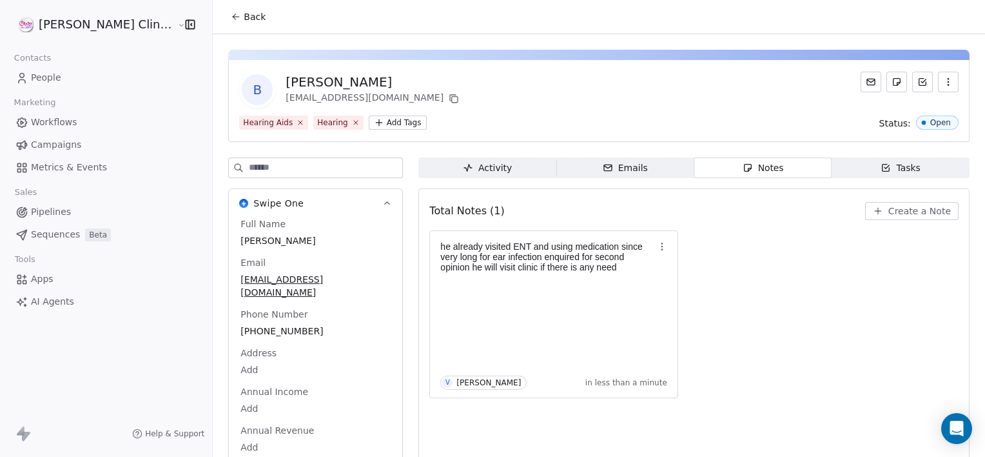
click at [231, 14] on icon at bounding box center [236, 17] width 10 height 10
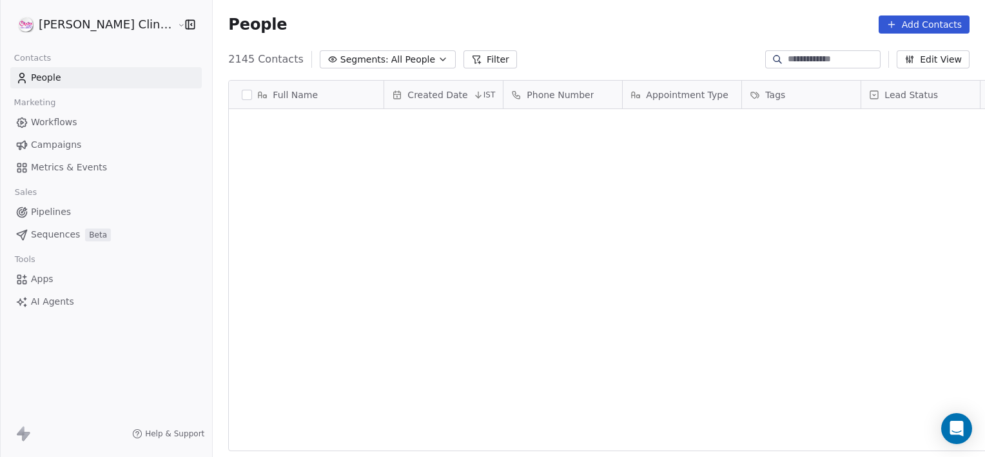
scroll to position [392, 801]
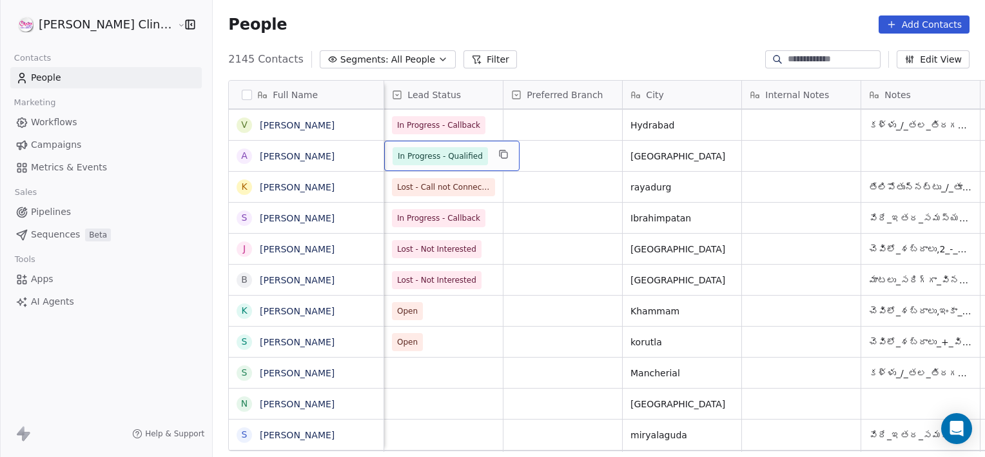
scroll to position [0, 0]
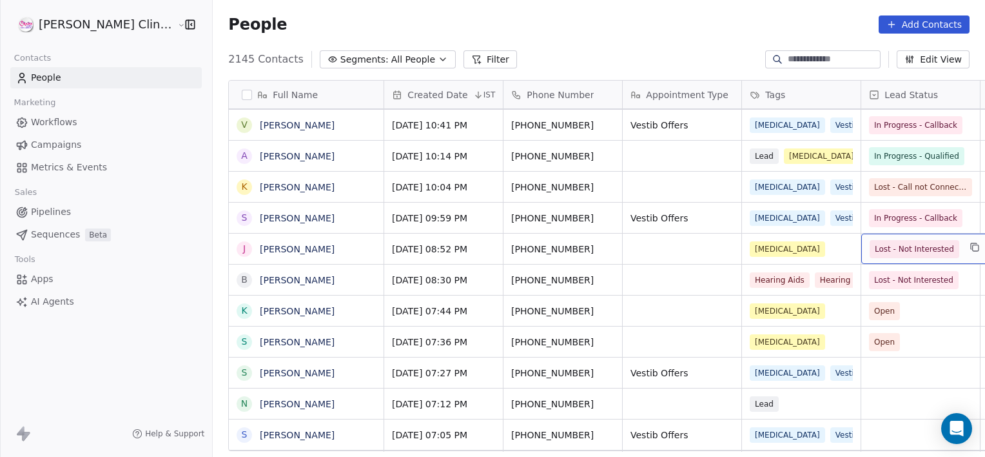
click at [890, 238] on div "Lost - Not Interested" at bounding box center [926, 248] width 130 height 30
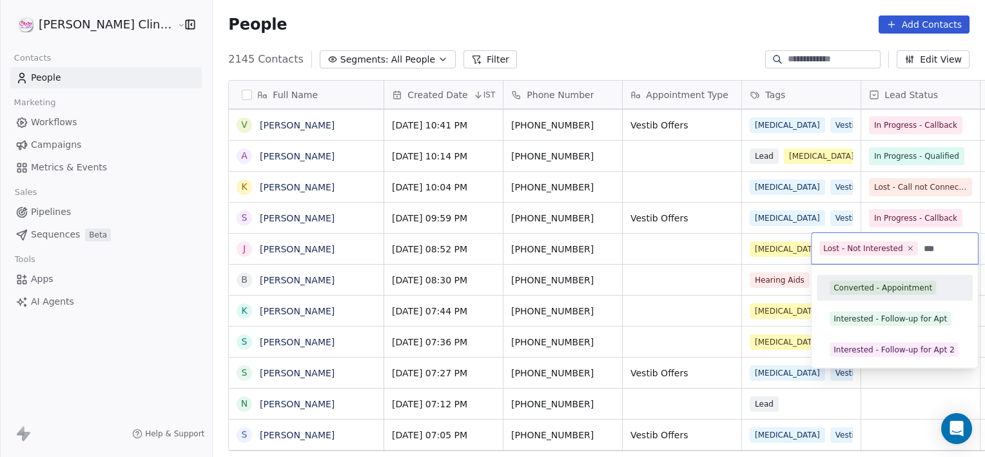
type input "*"
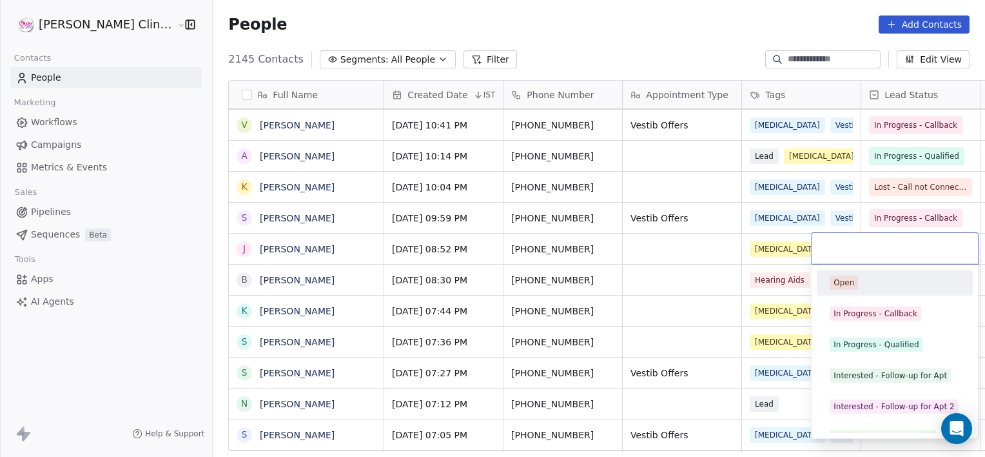
click at [883, 280] on div "Open" at bounding box center [895, 282] width 130 height 14
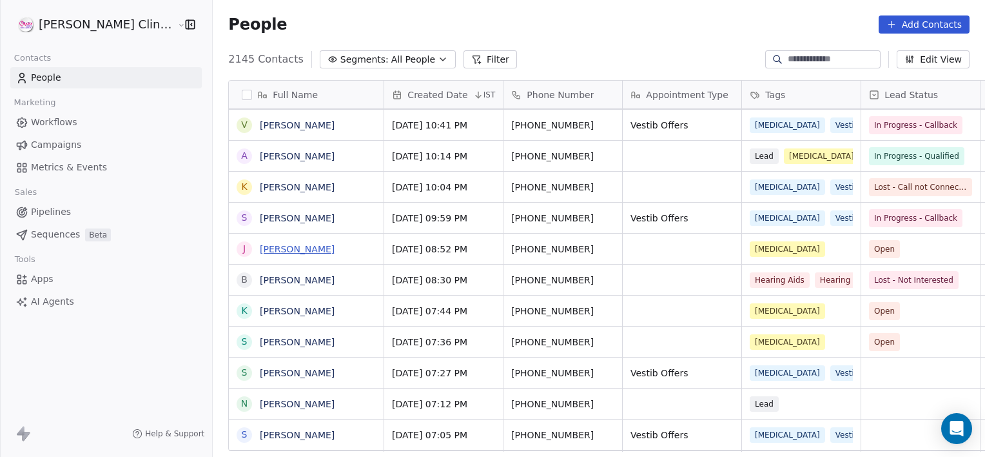
click at [260, 250] on link "[PERSON_NAME]" at bounding box center [297, 249] width 75 height 10
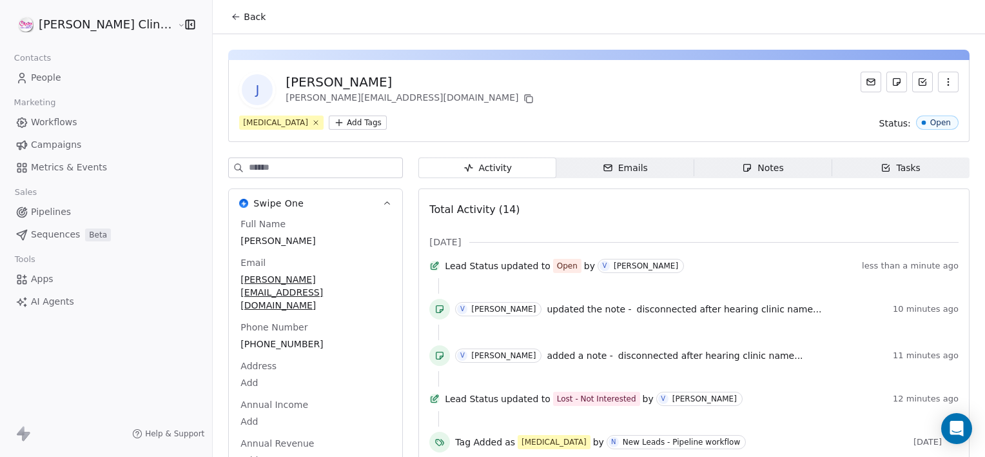
click at [742, 165] on icon "button" at bounding box center [747, 167] width 10 height 10
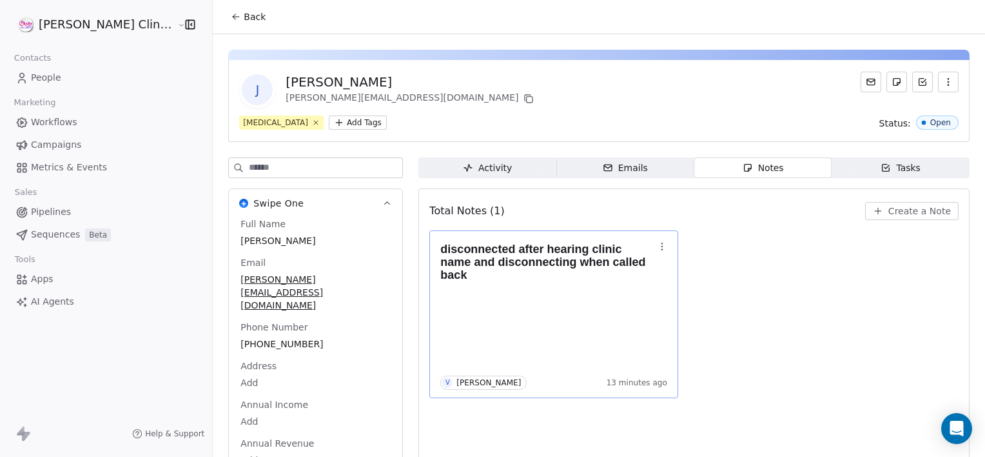
click at [657, 243] on icon "button" at bounding box center [662, 246] width 10 height 10
click at [653, 300] on span "Delete" at bounding box center [659, 296] width 30 height 13
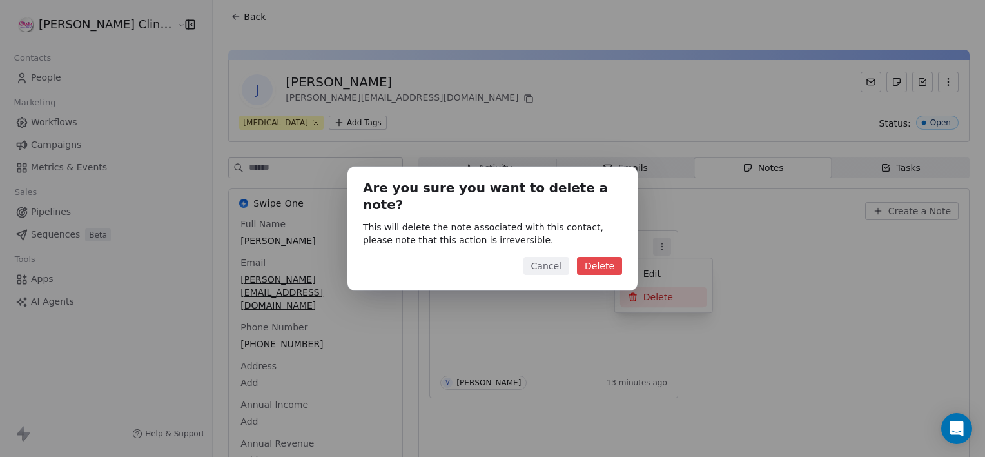
click at [594, 257] on button "Delete" at bounding box center [599, 266] width 45 height 18
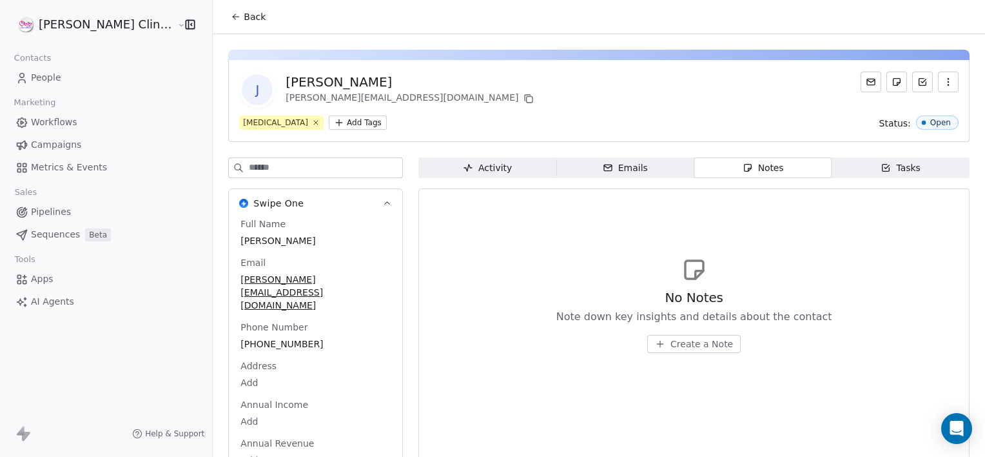
click at [213, 30] on div "Back" at bounding box center [599, 17] width 772 height 34
click at [244, 18] on span "Back" at bounding box center [255, 16] width 22 height 13
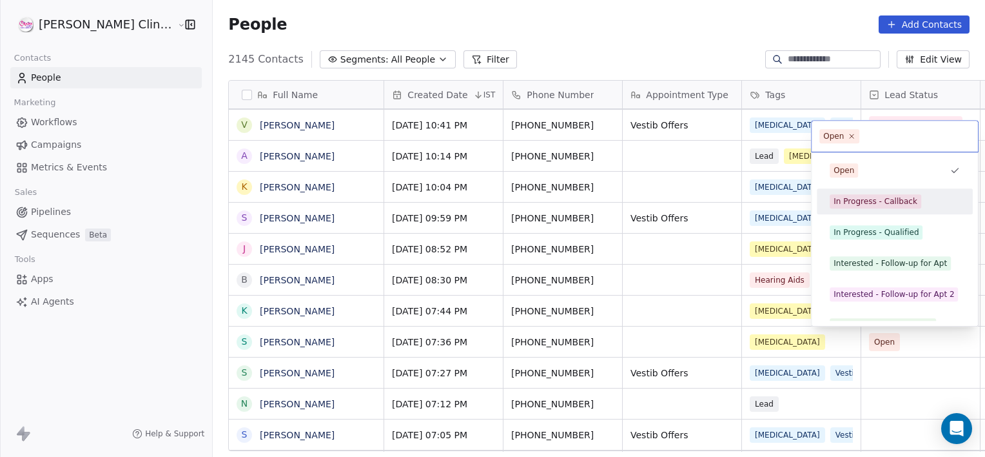
click at [883, 203] on div "In Progress - Callback" at bounding box center [876, 201] width 84 height 12
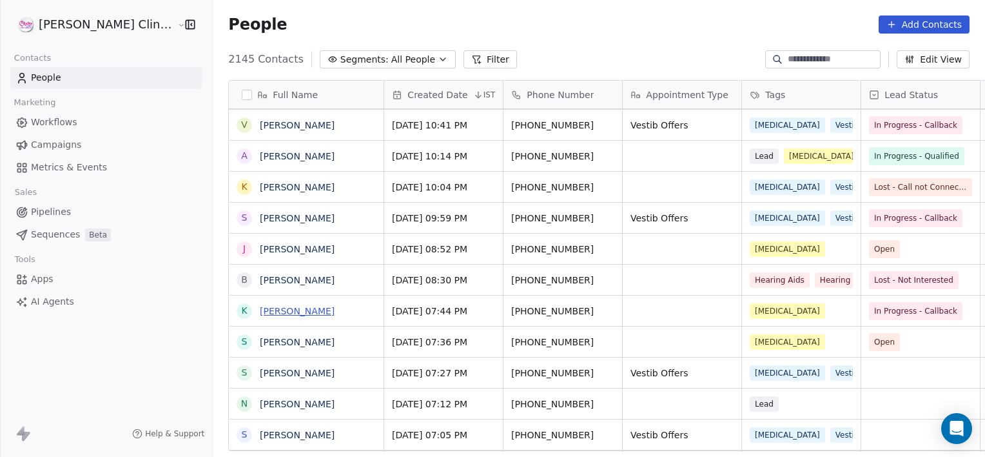
click at [266, 310] on link "[PERSON_NAME]" at bounding box center [297, 311] width 75 height 10
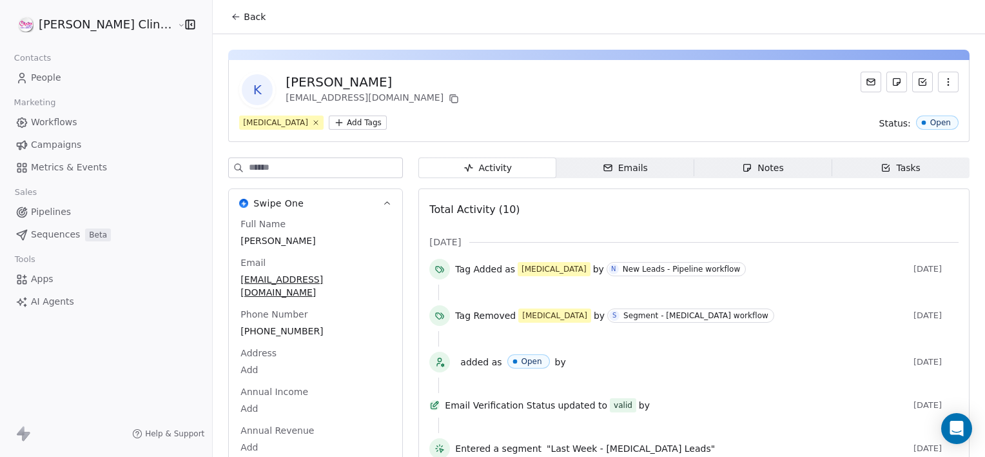
click at [724, 180] on div "Activity Activity Emails Emails Notes Notes Tasks Tasks Total Activity (10) Oct…" at bounding box center [693, 430] width 551 height 547
click at [742, 172] on div "Notes" at bounding box center [762, 168] width 41 height 14
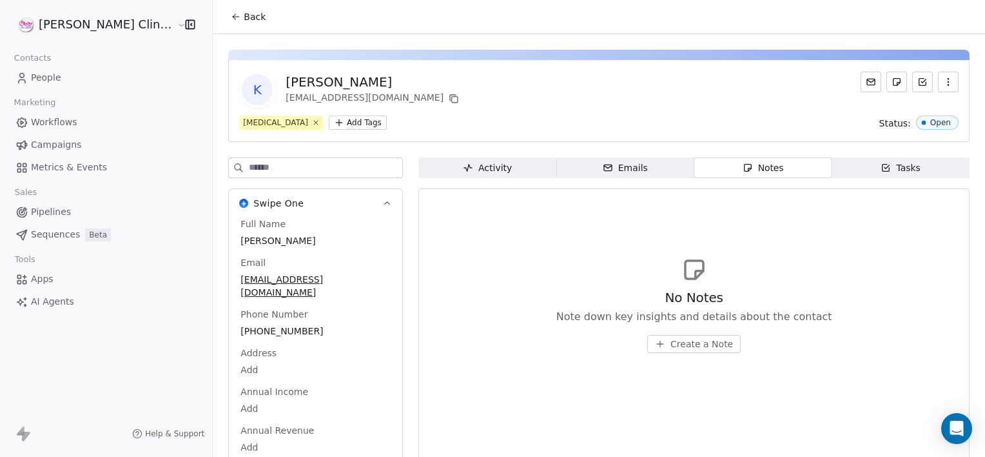
click at [674, 340] on span "Create a Note" at bounding box center [702, 343] width 63 height 13
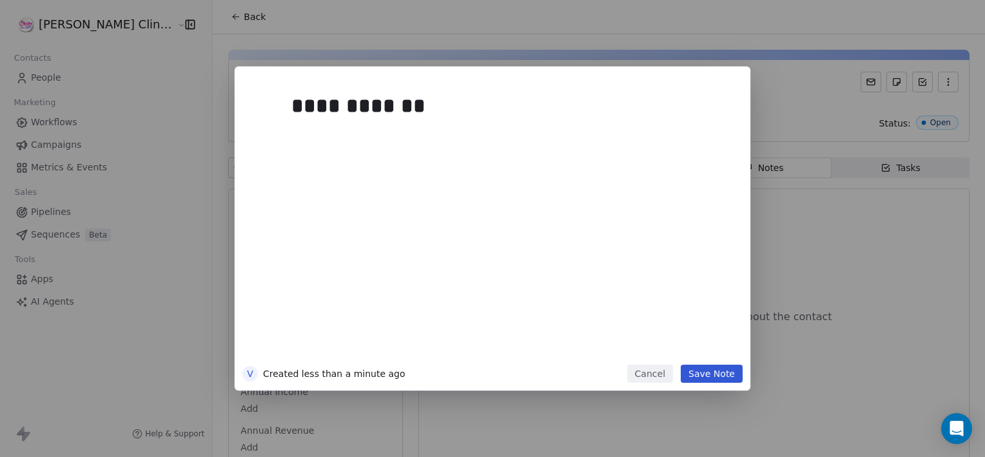
click at [714, 375] on button "Save Note" at bounding box center [712, 373] width 62 height 18
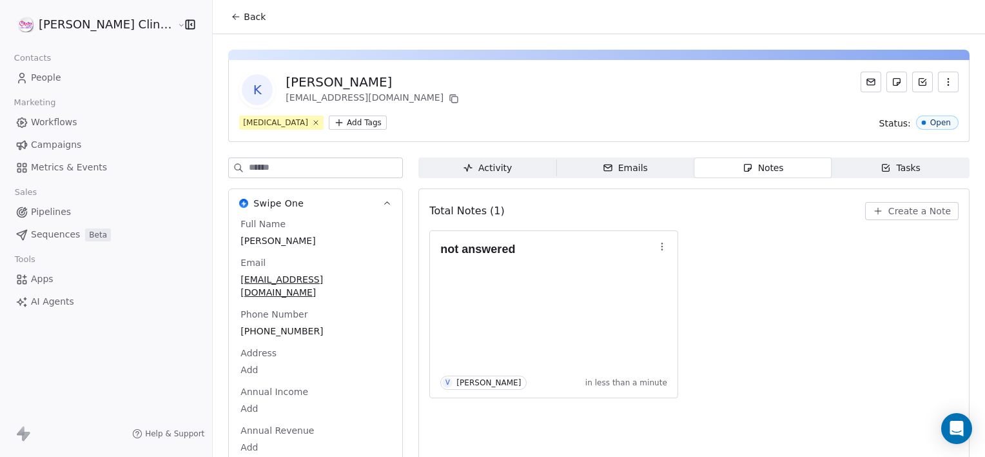
click at [223, 10] on button "Back" at bounding box center [248, 16] width 50 height 23
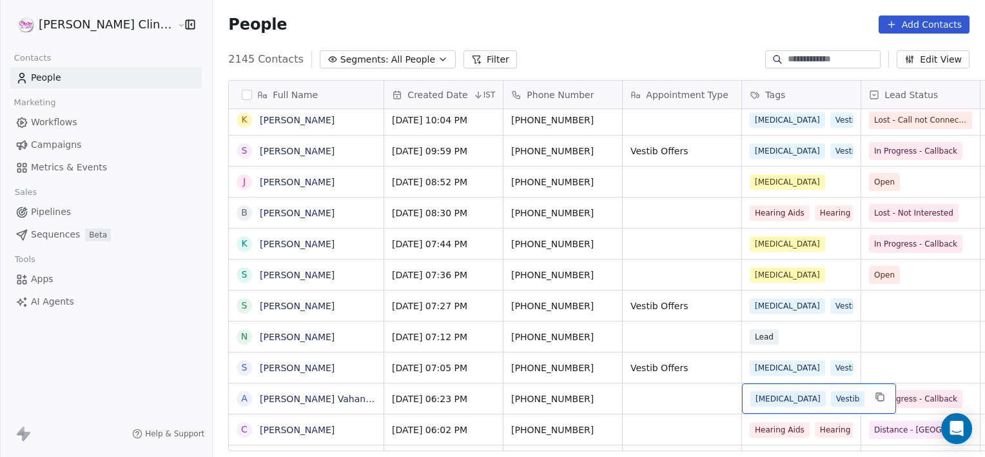
scroll to position [1707, 0]
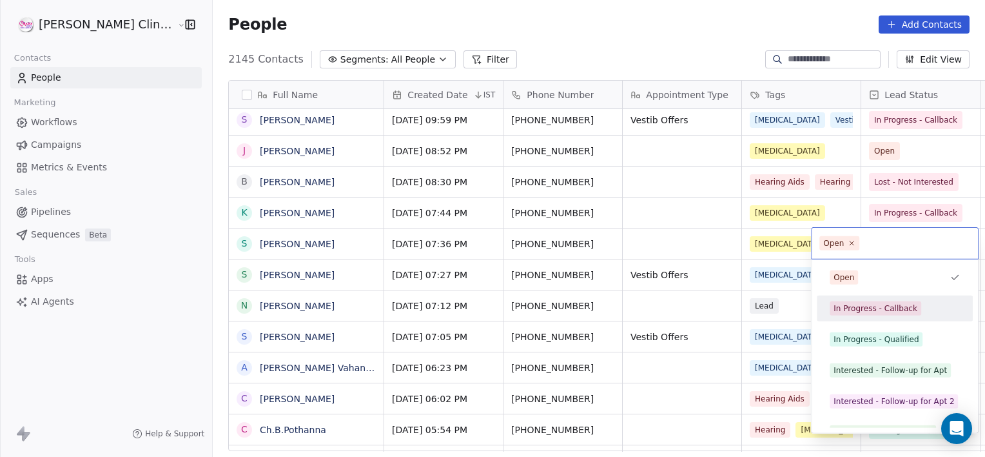
click at [865, 297] on div "In Progress - Callback" at bounding box center [895, 308] width 156 height 26
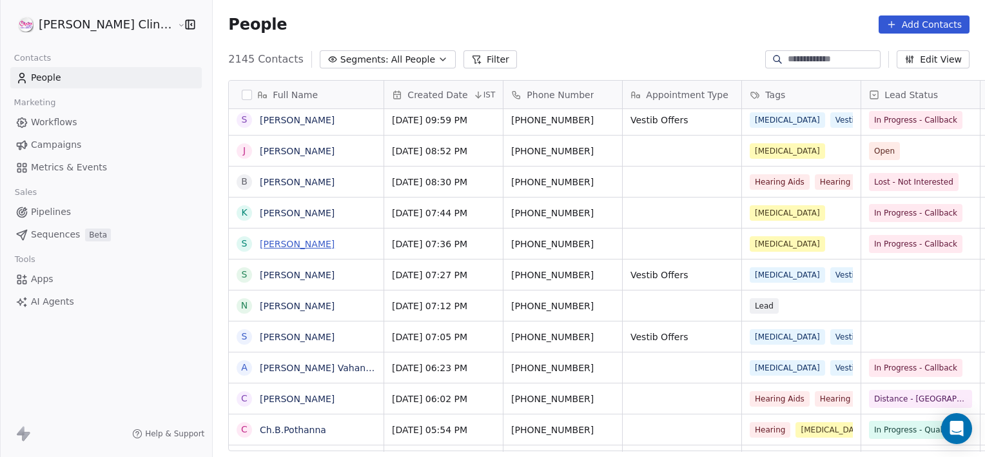
click at [266, 245] on link "[PERSON_NAME]" at bounding box center [297, 244] width 75 height 10
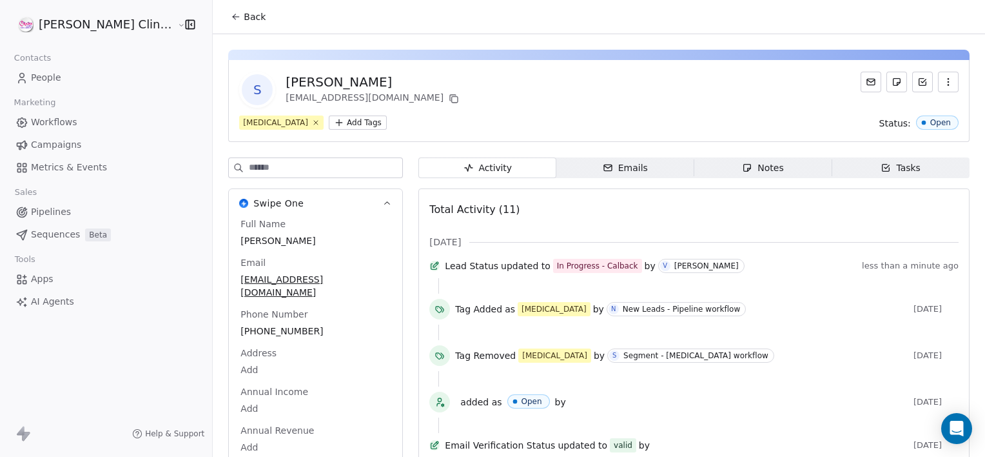
click at [756, 170] on div "Notes" at bounding box center [762, 168] width 41 height 14
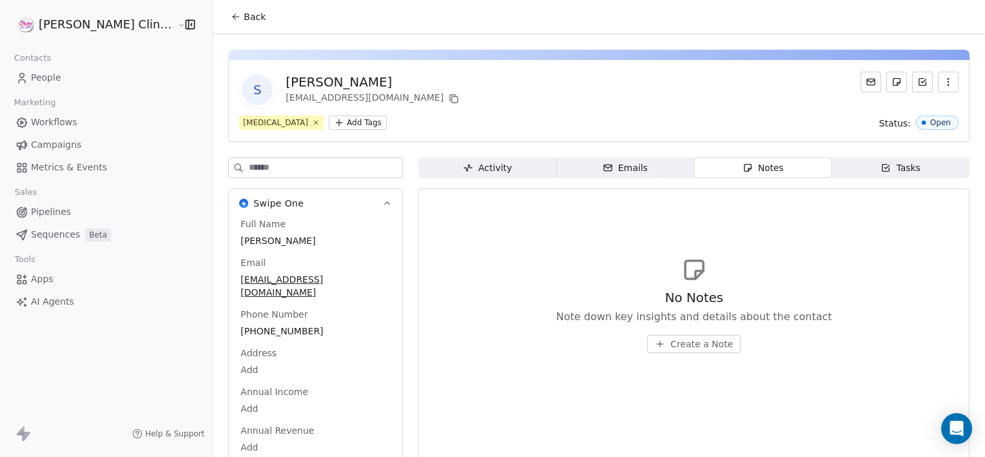
click at [683, 341] on span "Create a Note" at bounding box center [702, 343] width 63 height 13
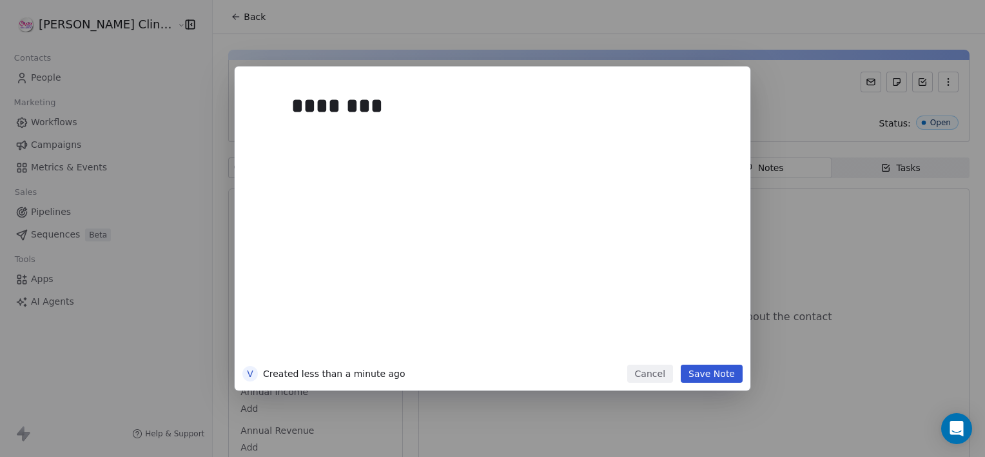
click at [665, 376] on button "Cancel" at bounding box center [650, 373] width 46 height 18
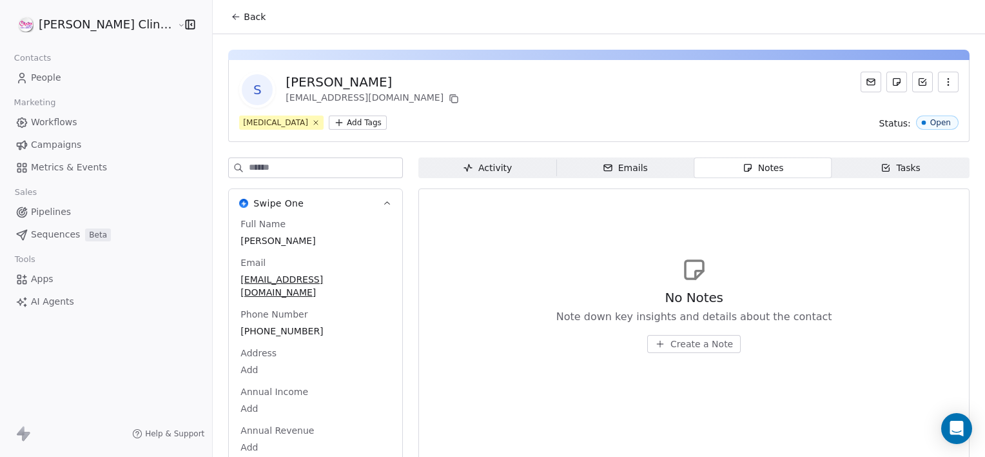
click at [244, 21] on span "Back" at bounding box center [255, 16] width 22 height 13
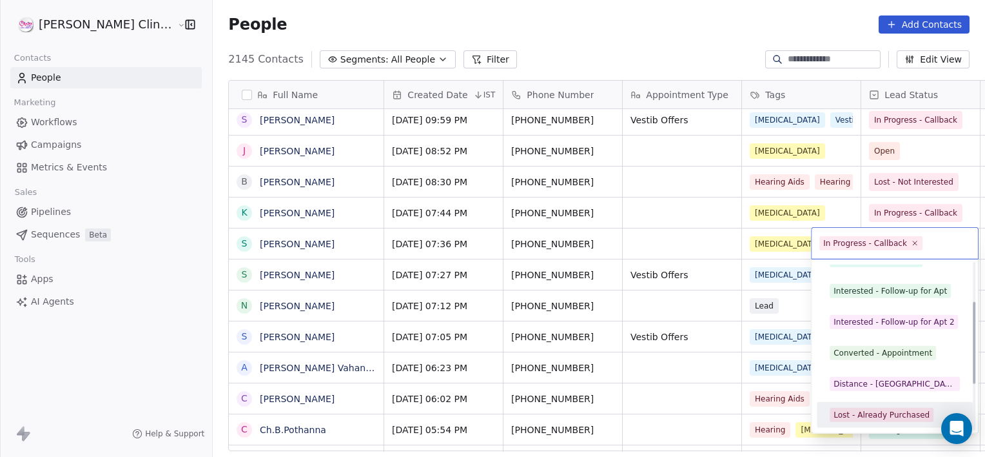
scroll to position [110, 0]
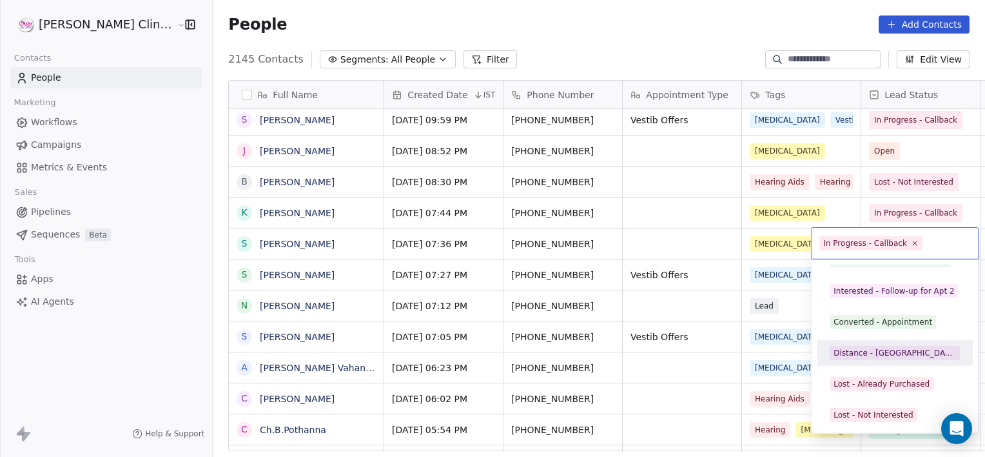
click at [885, 346] on span "Distance - [GEOGRAPHIC_DATA]" at bounding box center [895, 353] width 130 height 14
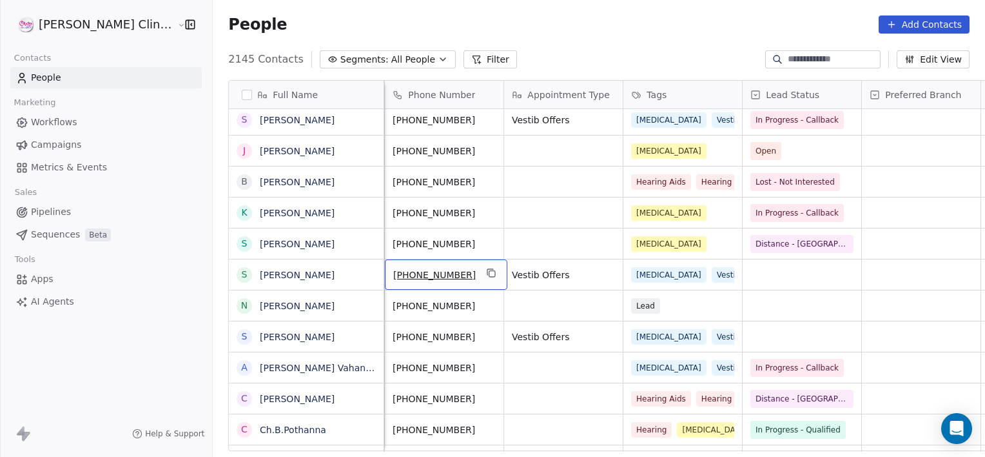
scroll to position [0, 0]
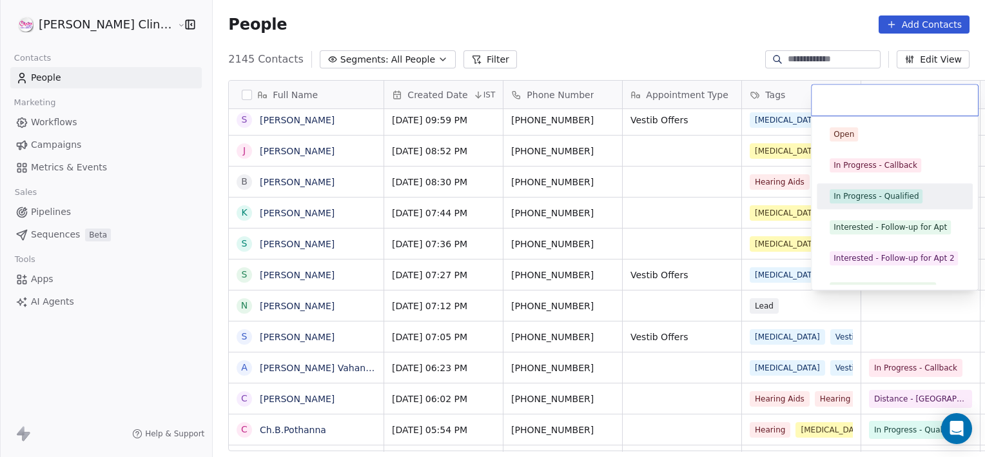
click at [869, 188] on div "In Progress - Qualified" at bounding box center [895, 196] width 146 height 21
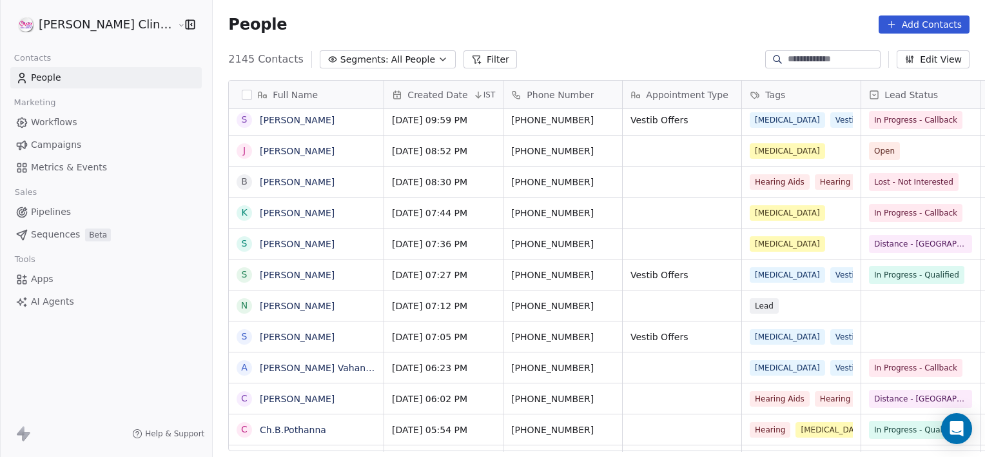
click at [260, 273] on link "[PERSON_NAME]" at bounding box center [297, 275] width 75 height 10
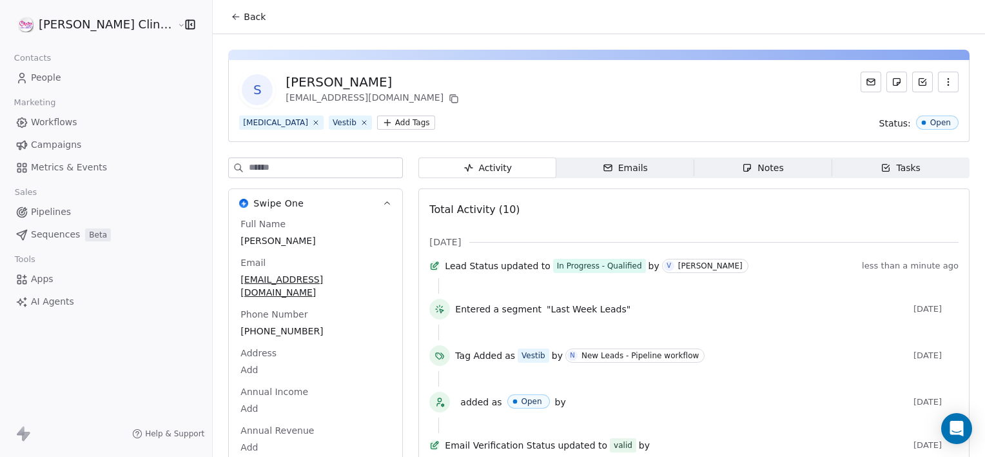
click at [745, 162] on div "Notes" at bounding box center [762, 168] width 41 height 14
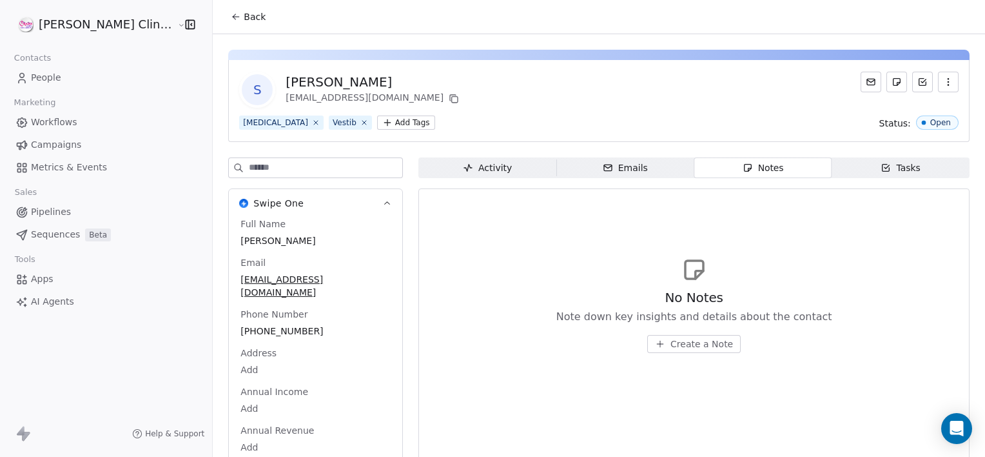
click at [671, 344] on span "Create a Note" at bounding box center [702, 343] width 63 height 13
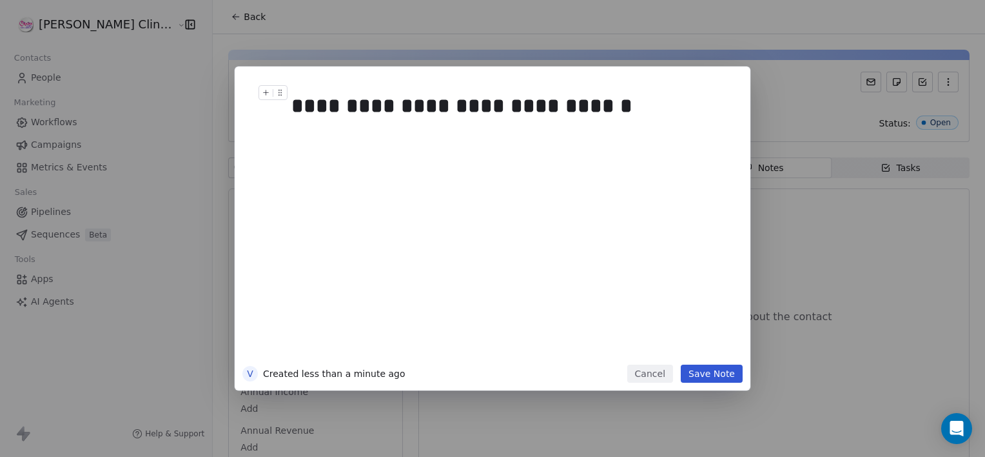
click at [635, 110] on div "**********" at bounding box center [506, 105] width 431 height 31
click at [720, 374] on button "Save Note" at bounding box center [712, 373] width 62 height 18
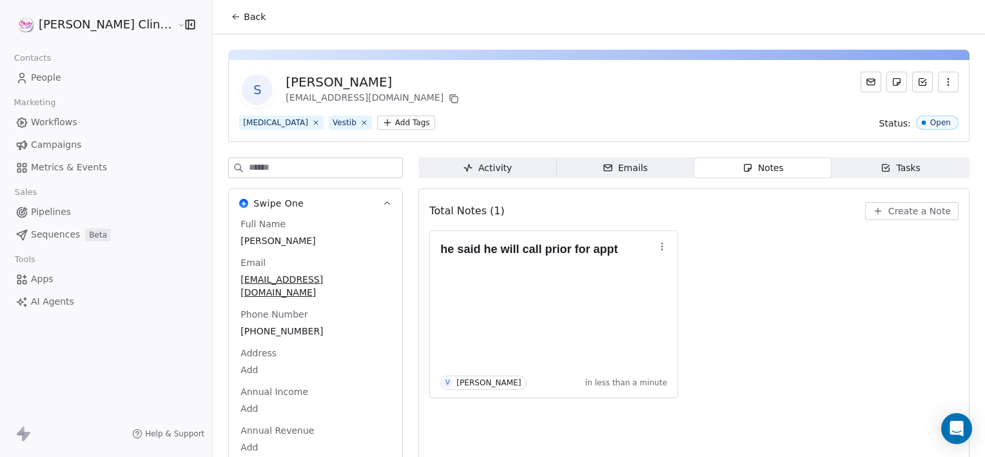
click at [231, 15] on icon at bounding box center [236, 17] width 10 height 10
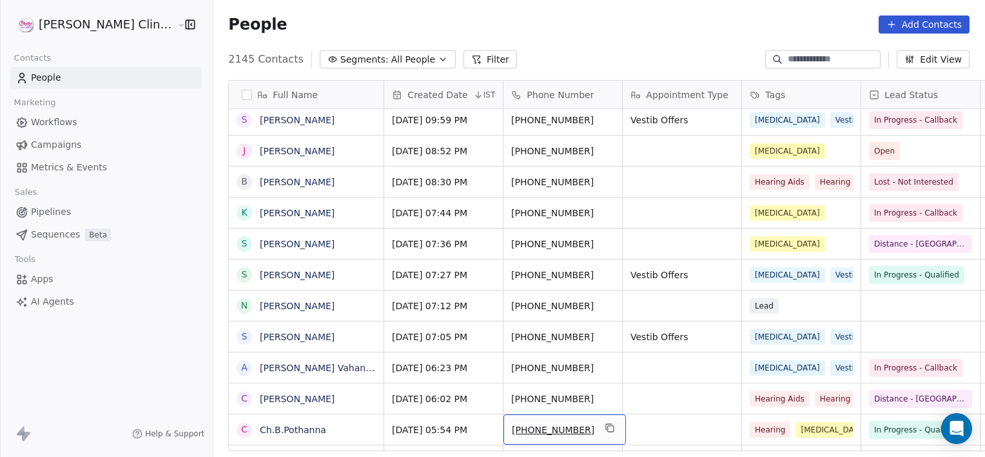
scroll to position [1738, 0]
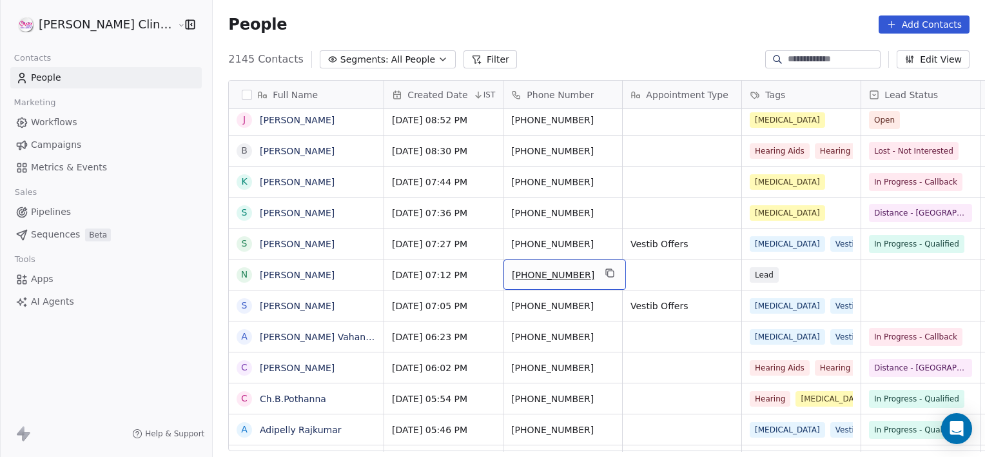
click at [547, 275] on span "[PHONE_NUMBER]" at bounding box center [553, 274] width 83 height 13
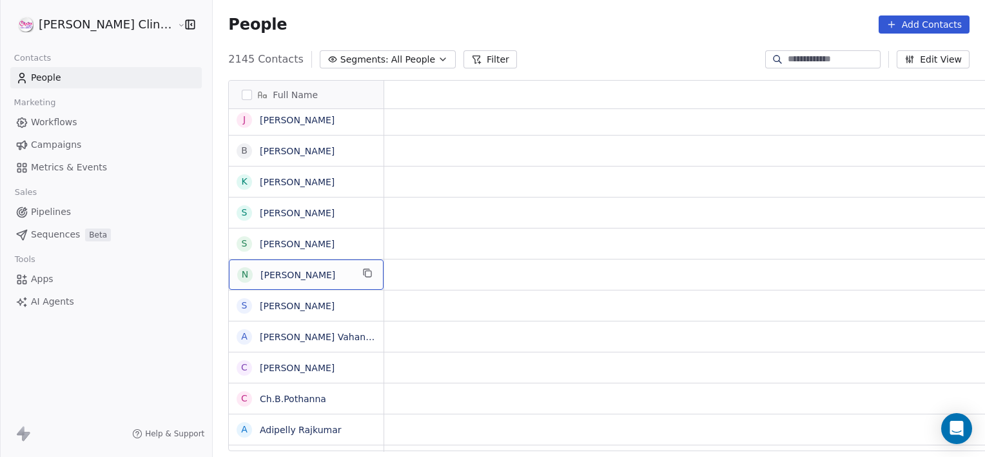
scroll to position [0, 0]
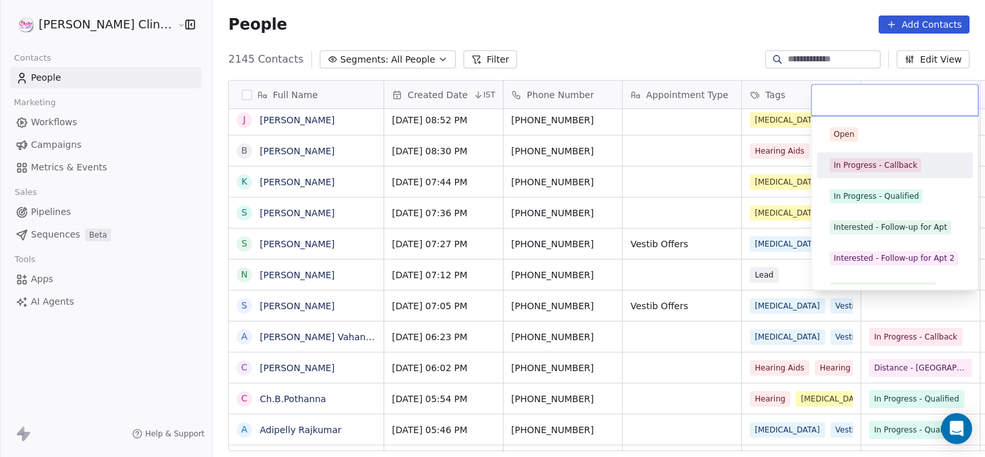
click at [867, 170] on div "In Progress - Callback" at bounding box center [876, 165] width 84 height 12
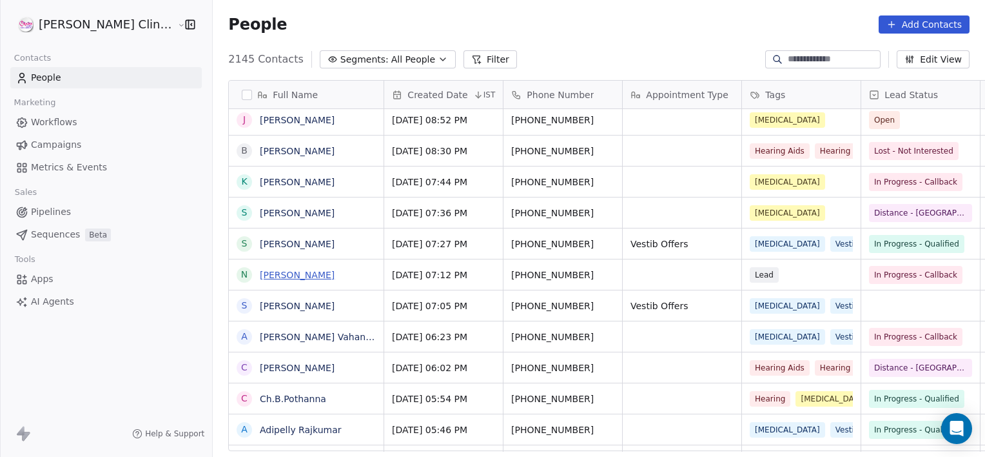
click at [263, 279] on link "[PERSON_NAME]" at bounding box center [297, 275] width 75 height 10
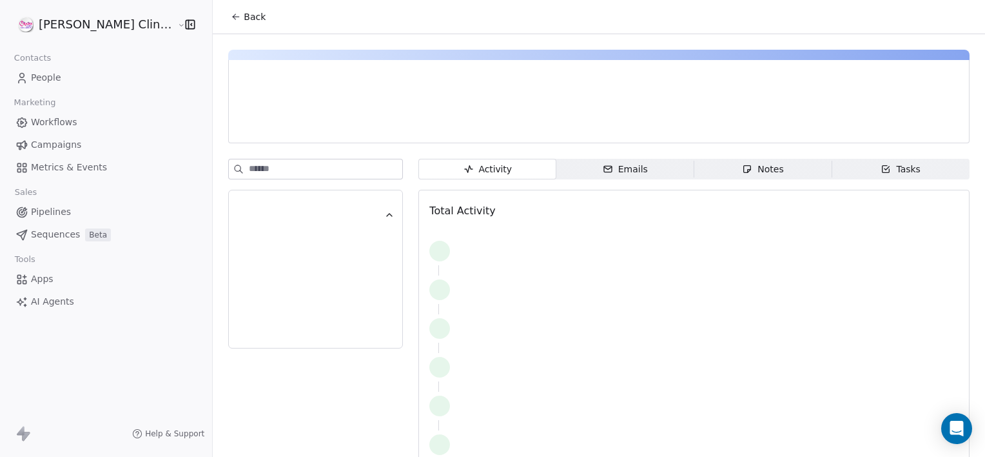
click at [722, 170] on span "Notes Notes" at bounding box center [763, 169] width 138 height 21
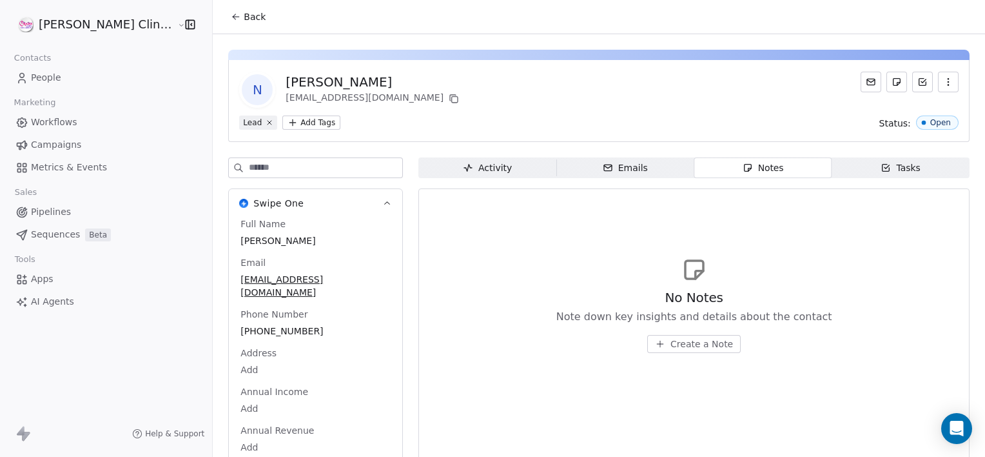
click at [671, 342] on span "Create a Note" at bounding box center [702, 343] width 63 height 13
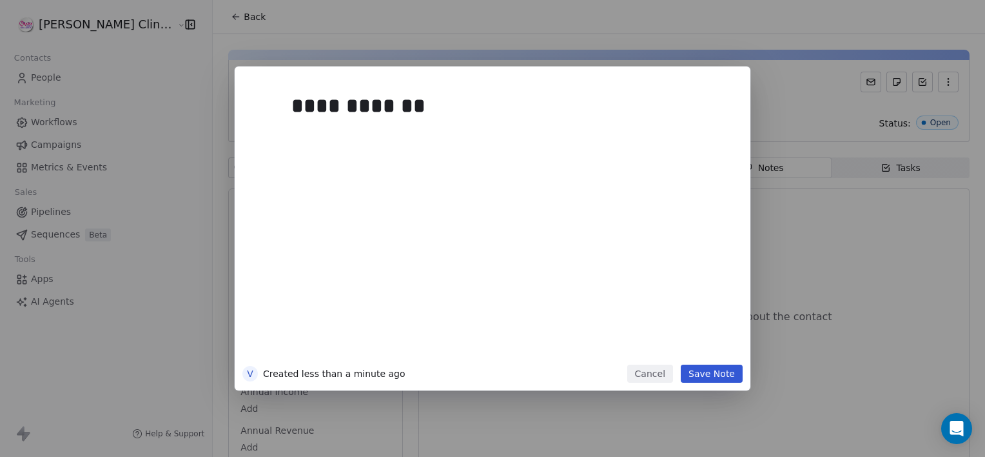
click at [725, 368] on button "Save Note" at bounding box center [712, 373] width 62 height 18
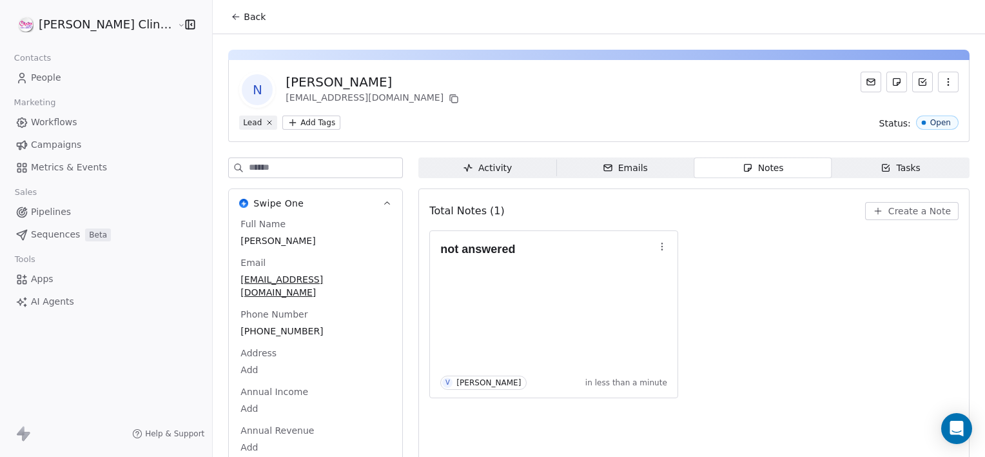
click at [231, 8] on button "Back" at bounding box center [248, 16] width 50 height 23
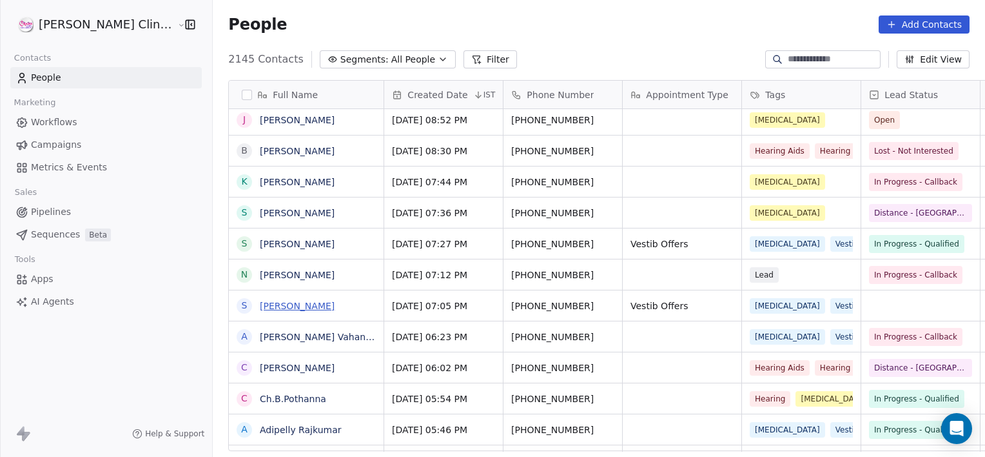
click at [268, 309] on link "[PERSON_NAME]" at bounding box center [297, 305] width 75 height 10
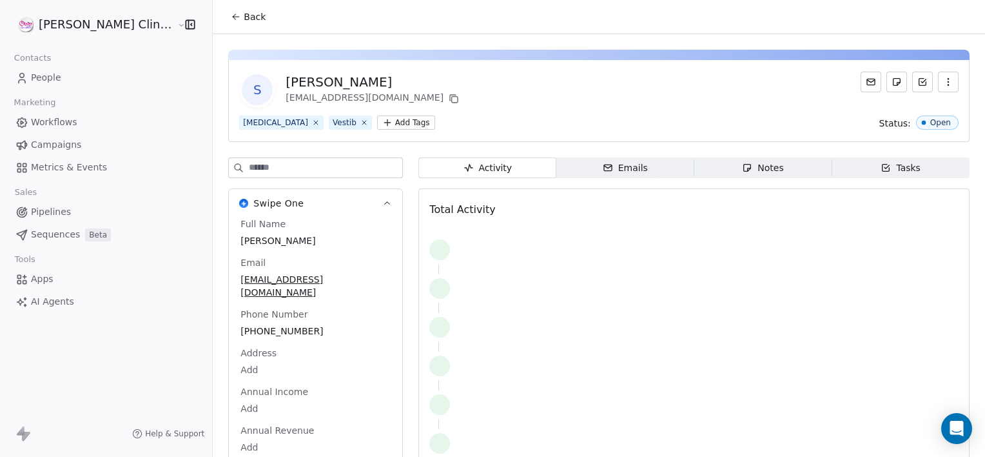
click at [742, 172] on icon "button" at bounding box center [747, 167] width 10 height 10
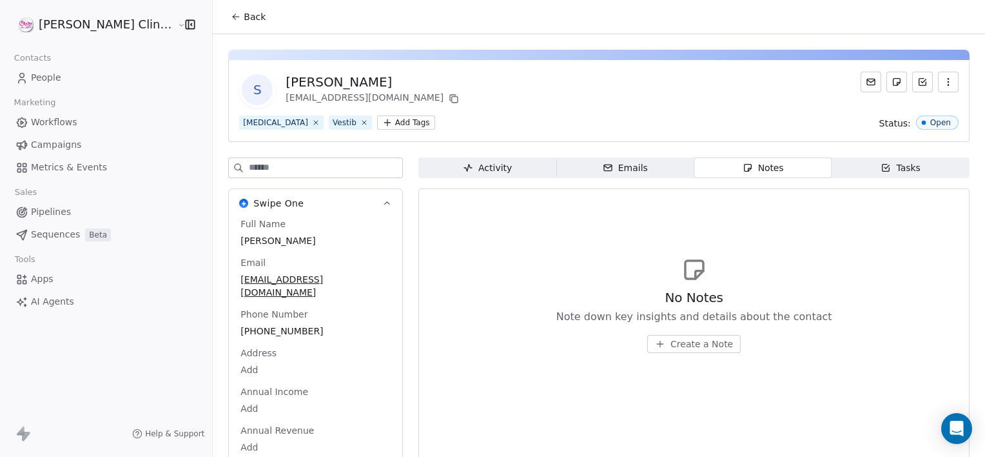
click at [671, 347] on span "Create a Note" at bounding box center [702, 343] width 63 height 13
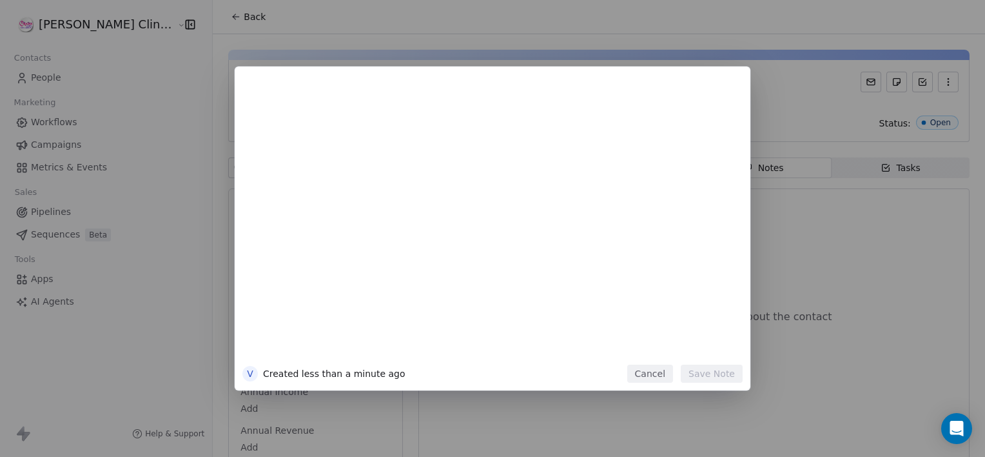
click at [670, 347] on div at bounding box center [511, 222] width 441 height 275
drag, startPoint x: 662, startPoint y: 359, endPoint x: 657, endPoint y: 377, distance: 18.8
click at [657, 377] on div "V Created 3 minutes ago Cancel Save Note" at bounding box center [493, 228] width 516 height 324
click at [497, 224] on div at bounding box center [511, 222] width 441 height 275
click at [497, 225] on div "*" at bounding box center [511, 222] width 441 height 275
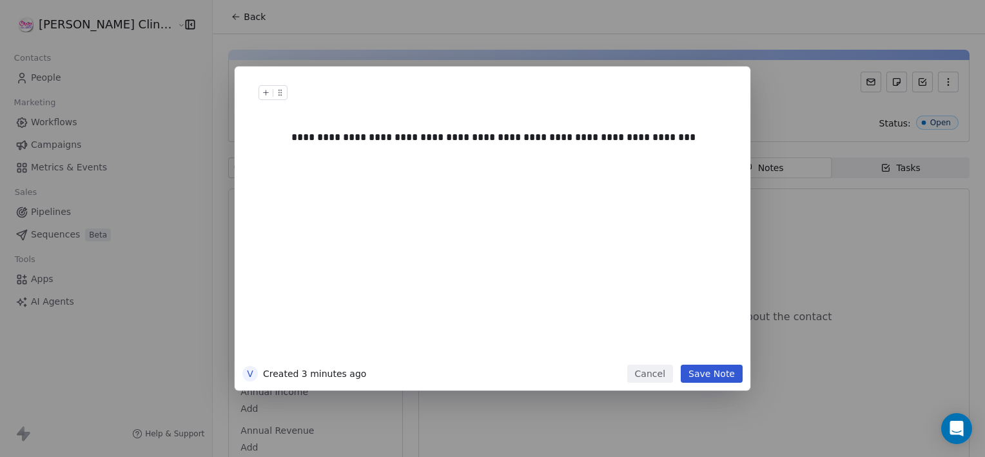
click at [736, 374] on button "Save Note" at bounding box center [712, 373] width 62 height 18
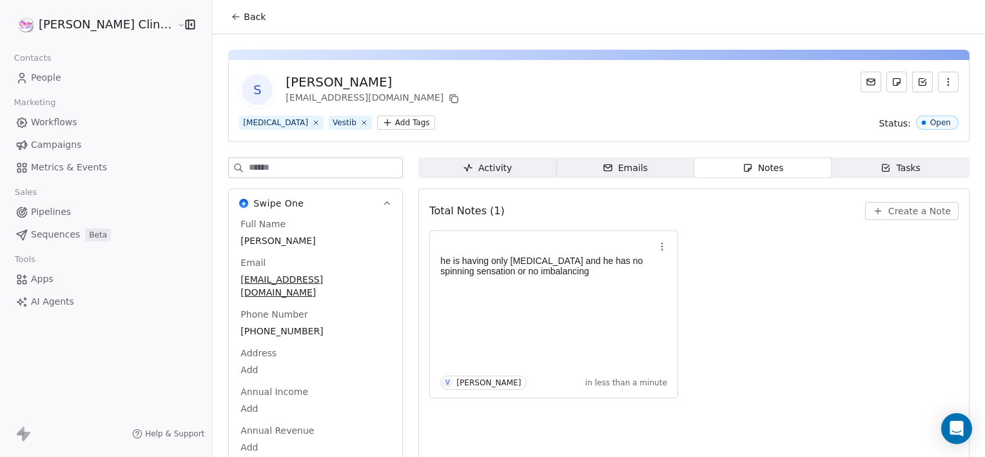
click at [223, 23] on button "Back" at bounding box center [248, 16] width 50 height 23
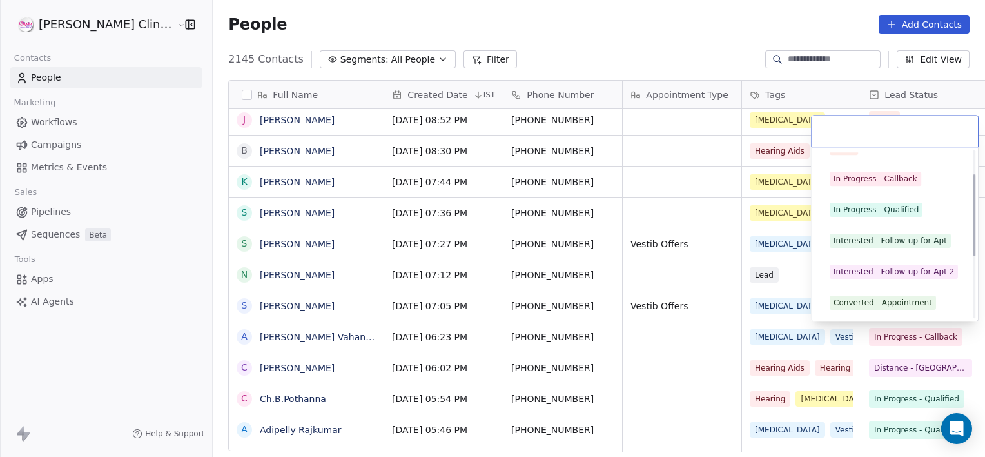
scroll to position [172, 0]
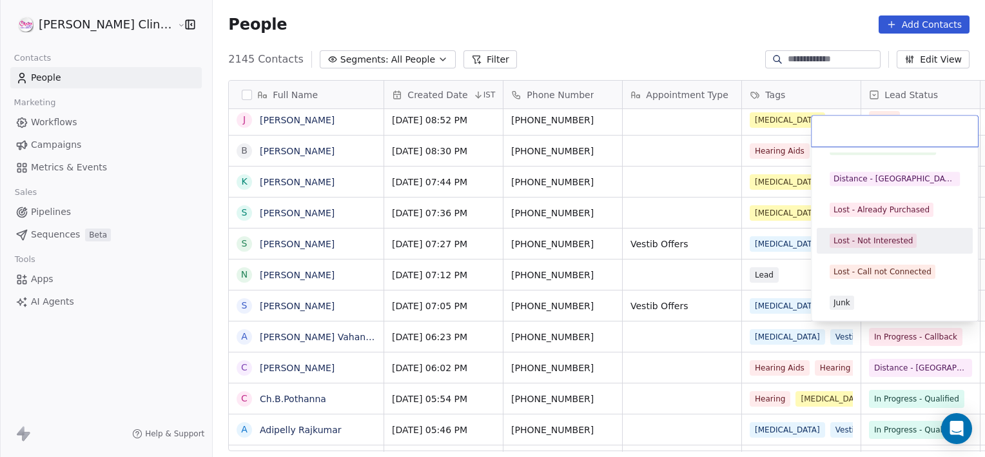
click at [860, 245] on div "Lost - Not Interested" at bounding box center [873, 241] width 79 height 12
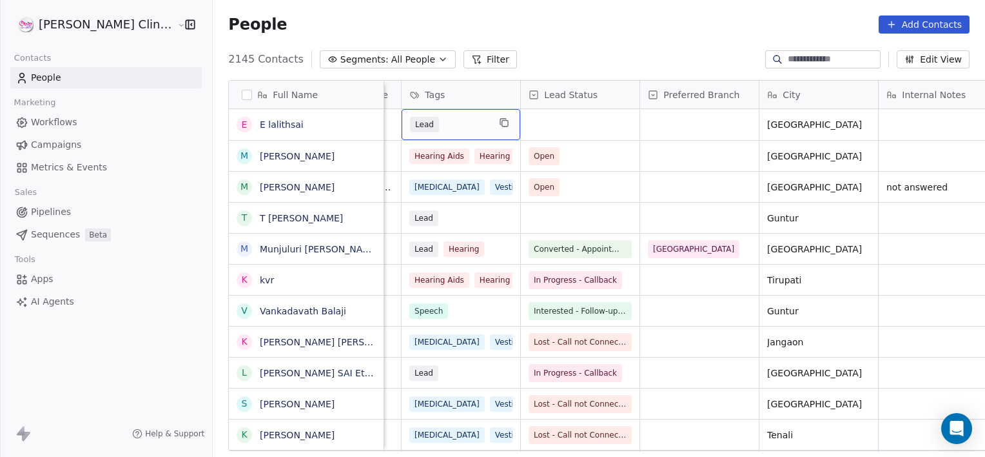
scroll to position [0, 0]
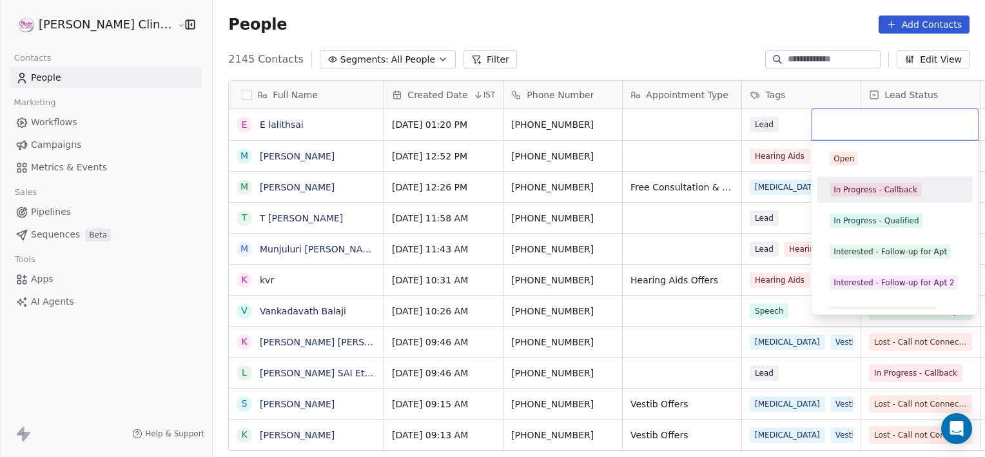
click at [869, 186] on div "In Progress - Callback" at bounding box center [876, 190] width 84 height 12
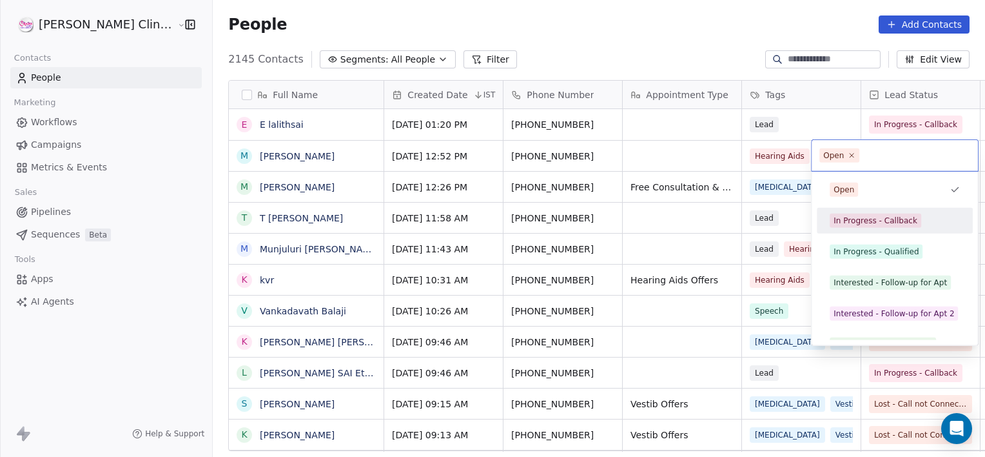
click at [900, 213] on span "In Progress - Callback" at bounding box center [876, 220] width 92 height 14
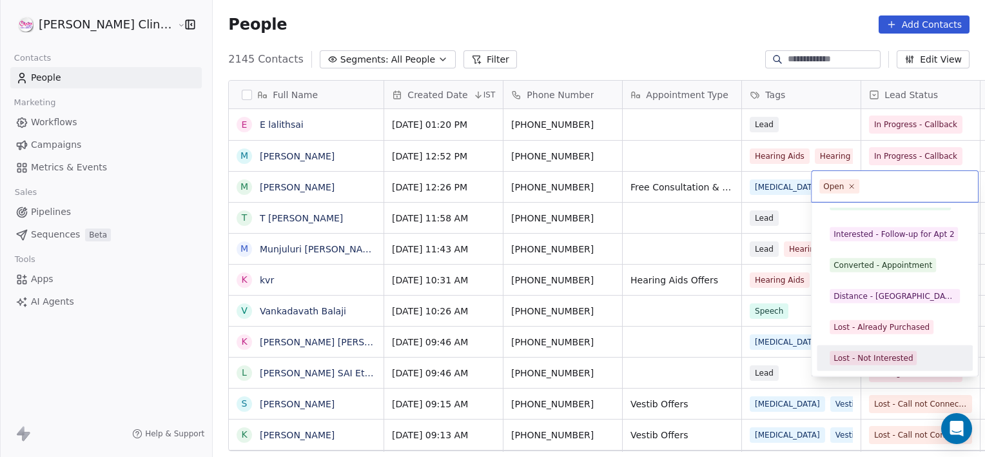
scroll to position [141, 0]
click at [889, 367] on div "Lost - Call not Connected" at bounding box center [895, 358] width 146 height 21
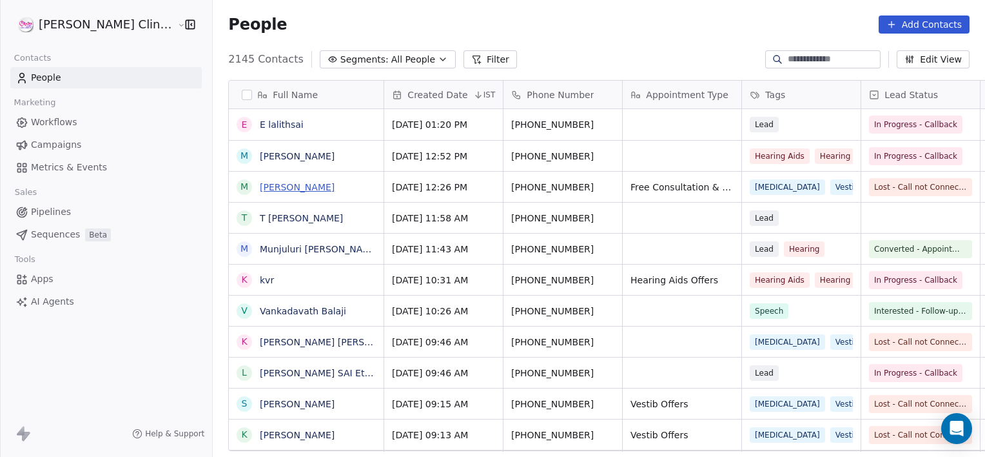
click at [270, 189] on link "[PERSON_NAME]" at bounding box center [297, 187] width 75 height 10
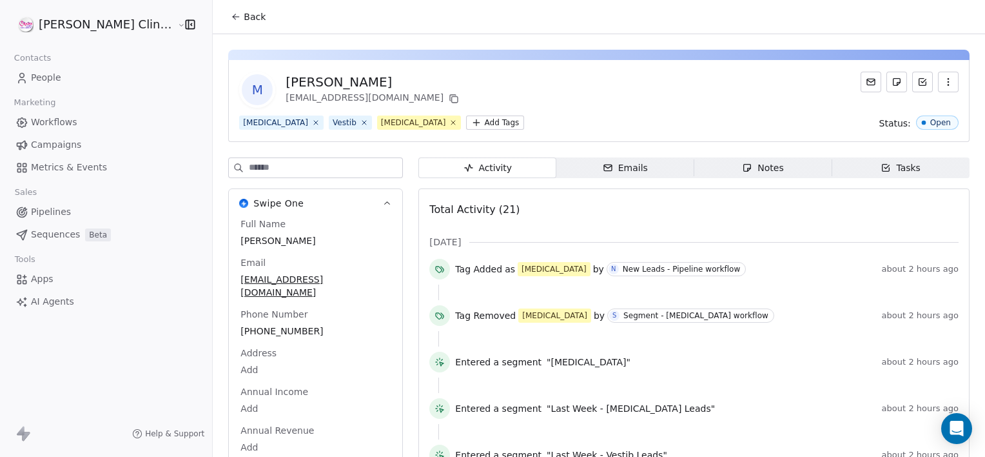
click at [707, 172] on span "Notes Notes" at bounding box center [763, 167] width 138 height 21
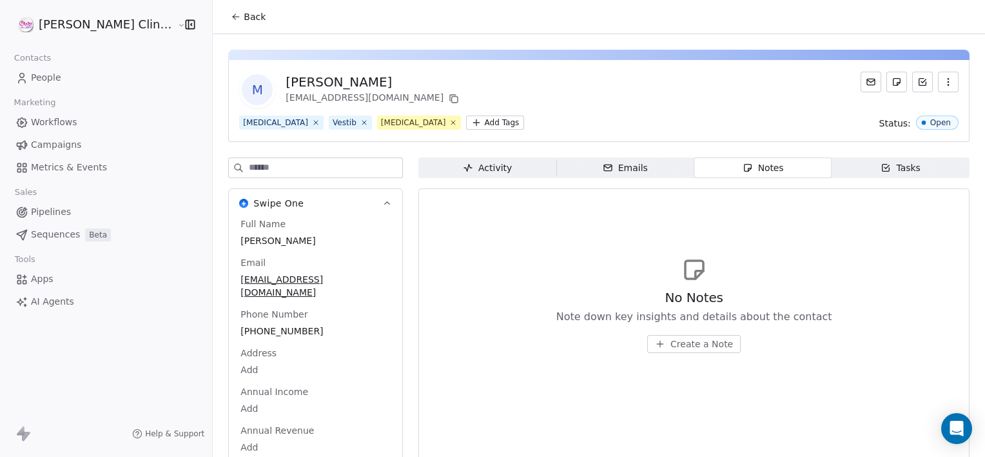
click at [671, 345] on span "Create a Note" at bounding box center [702, 343] width 63 height 13
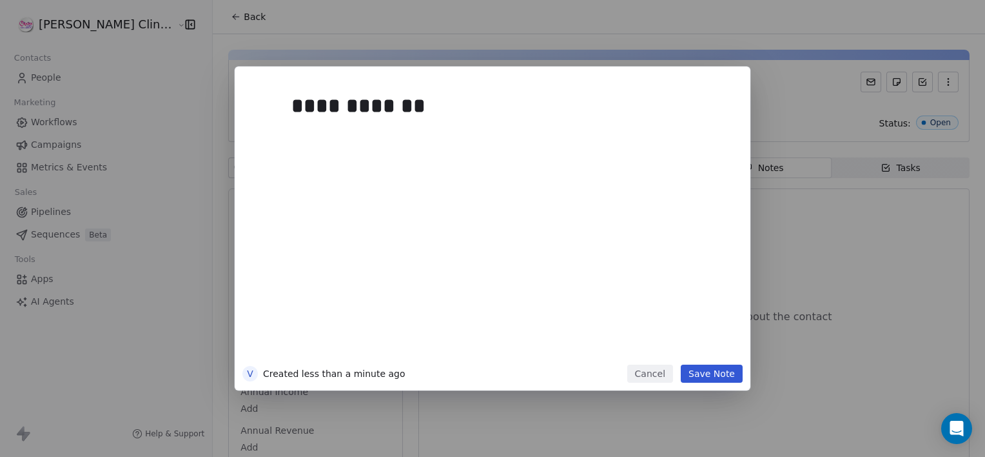
click at [730, 369] on button "Save Note" at bounding box center [712, 373] width 62 height 18
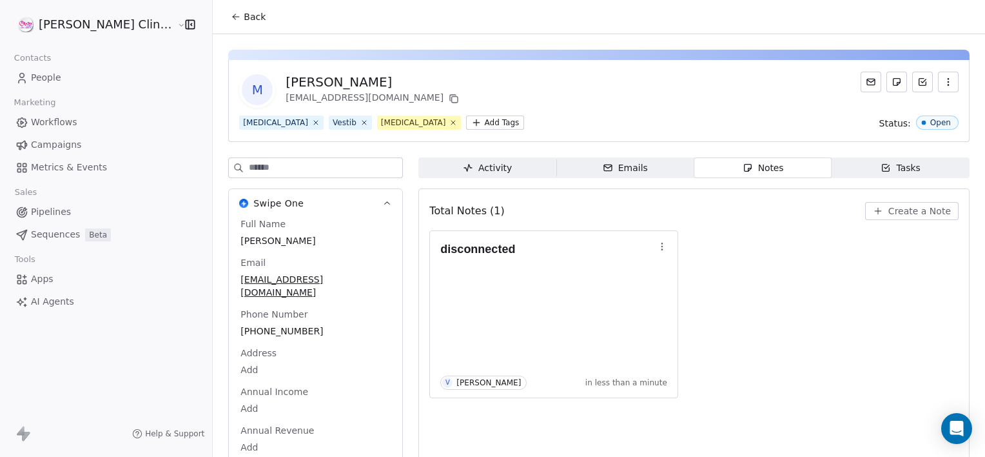
click at [223, 5] on button "Back" at bounding box center [248, 16] width 50 height 23
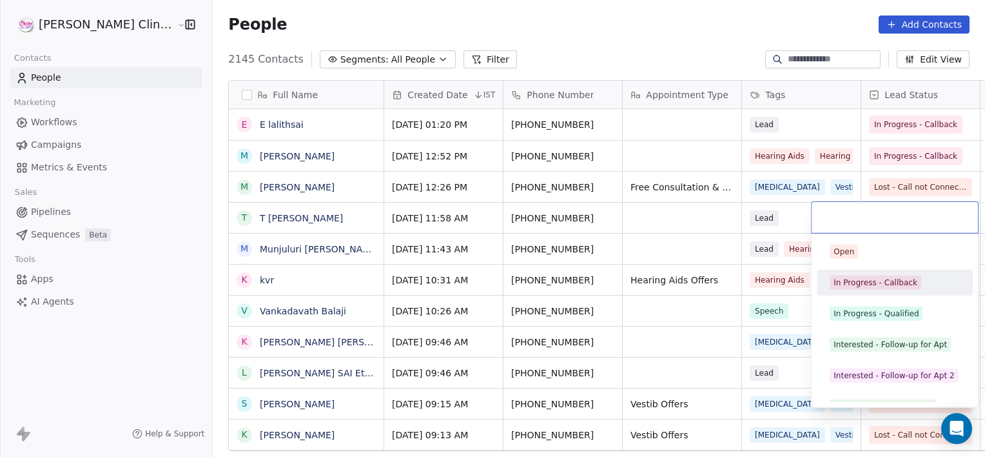
click at [898, 289] on div "In Progress - Callback" at bounding box center [895, 282] width 146 height 21
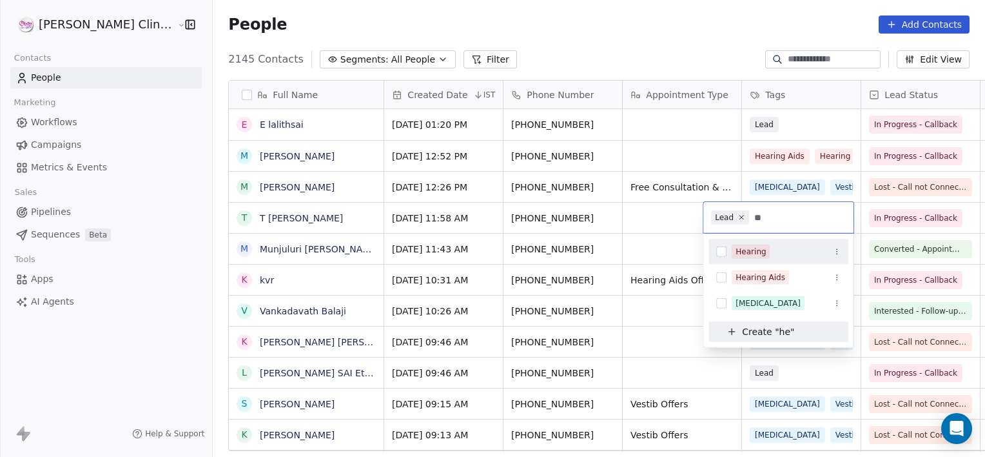
type input "**"
click at [800, 260] on div "Hearing" at bounding box center [779, 251] width 140 height 21
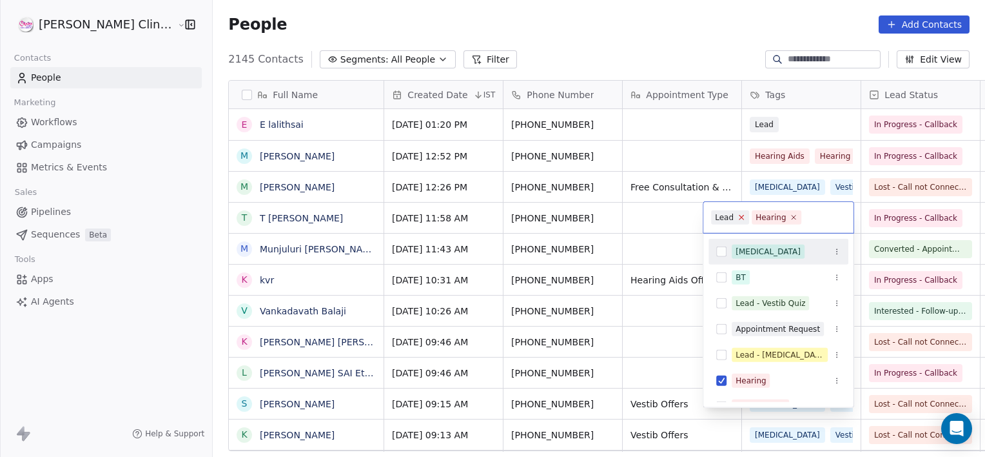
click at [740, 220] on icon at bounding box center [742, 217] width 8 height 8
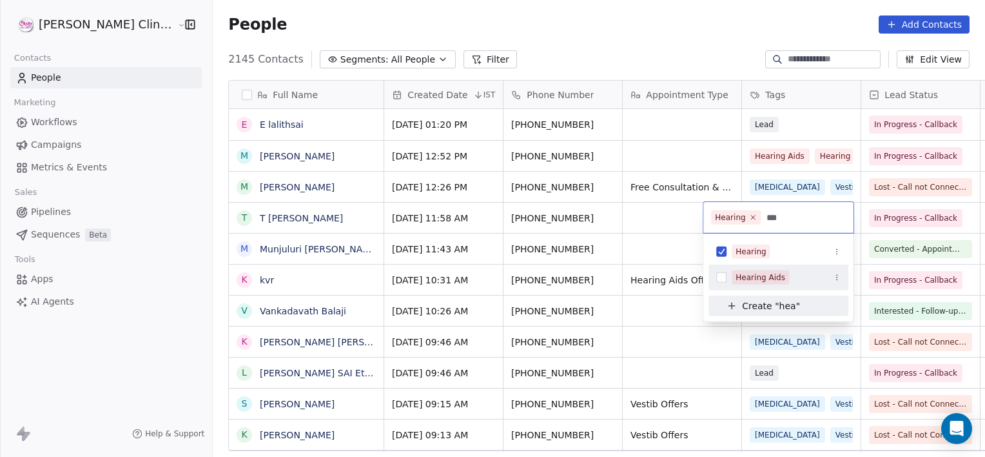
type input "***"
click at [796, 275] on div "Hearing Aids" at bounding box center [786, 277] width 109 height 14
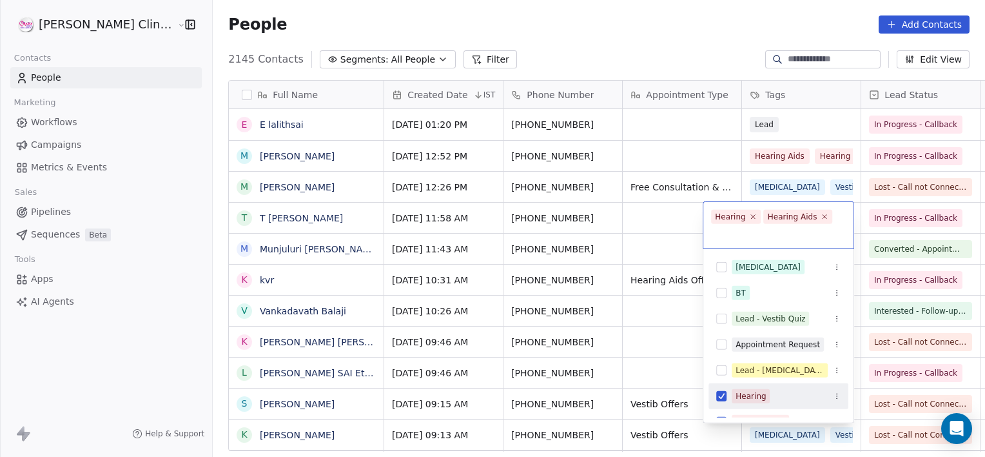
click at [672, 221] on html "RASYA Clinic External Contacts People Marketing Workflows Campaigns Metrics & E…" at bounding box center [492, 228] width 985 height 457
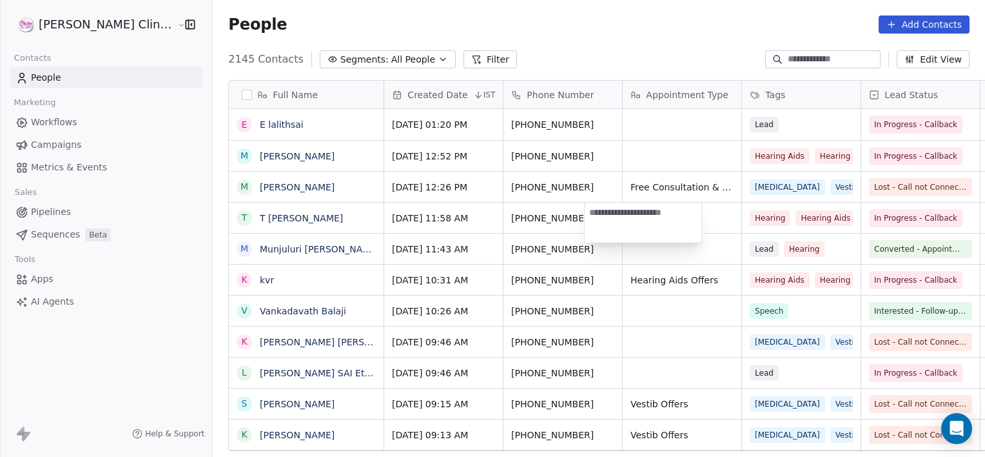
type textarea "**********"
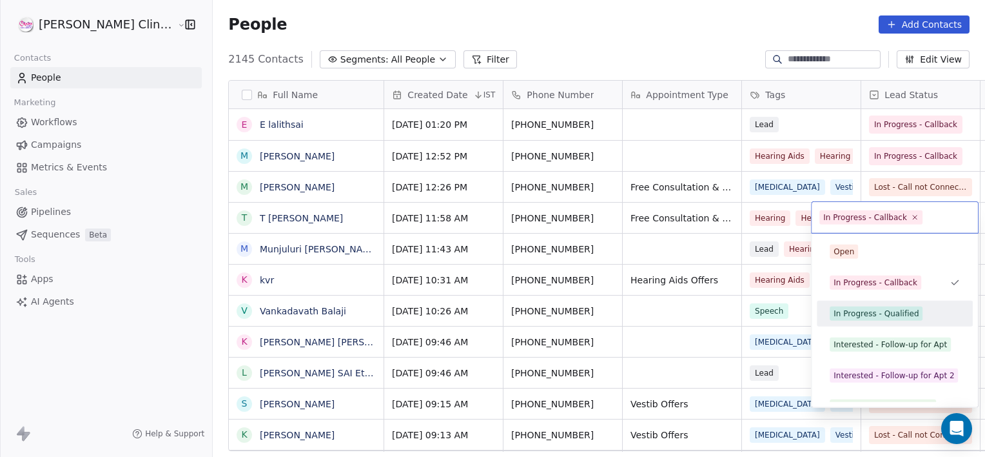
click at [927, 306] on div "In Progress - Qualified" at bounding box center [895, 313] width 130 height 14
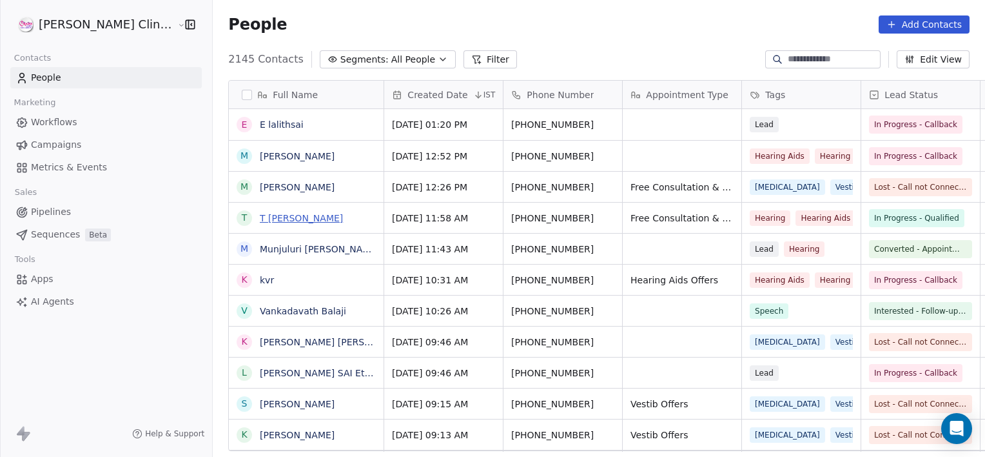
click at [266, 213] on link "T [PERSON_NAME]" at bounding box center [301, 218] width 83 height 10
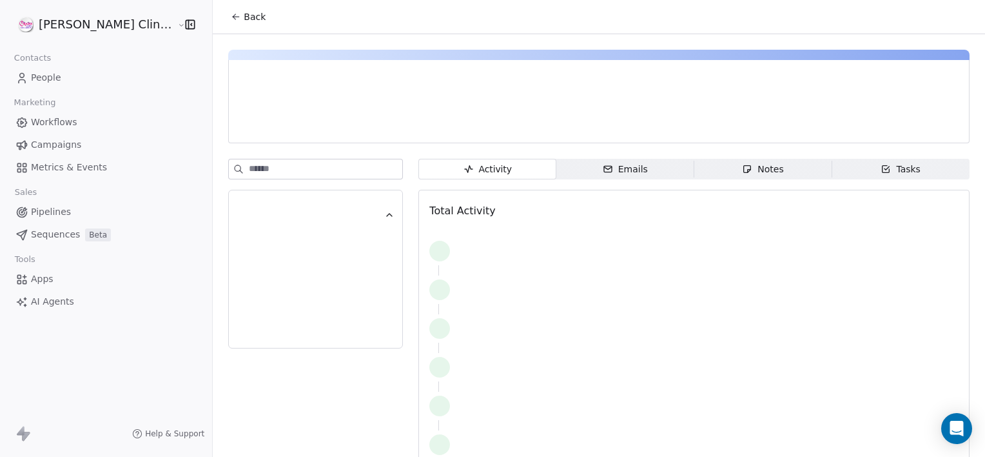
click at [745, 162] on div "Notes" at bounding box center [762, 169] width 41 height 14
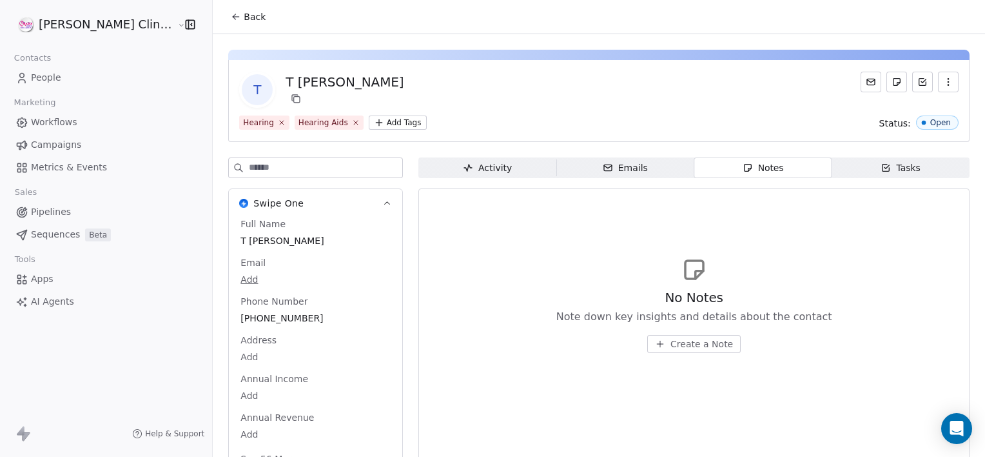
click at [690, 346] on span "Create a Note" at bounding box center [702, 343] width 63 height 13
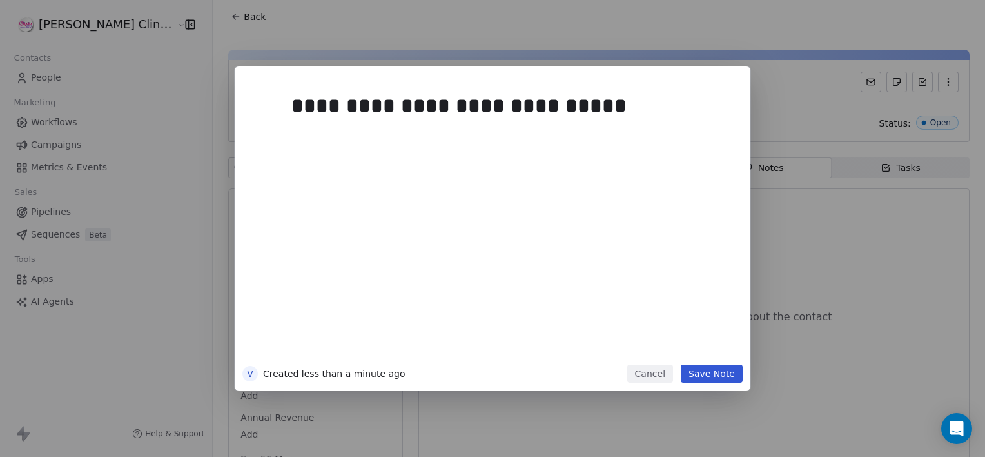
click at [690, 346] on div "**********" at bounding box center [511, 222] width 441 height 275
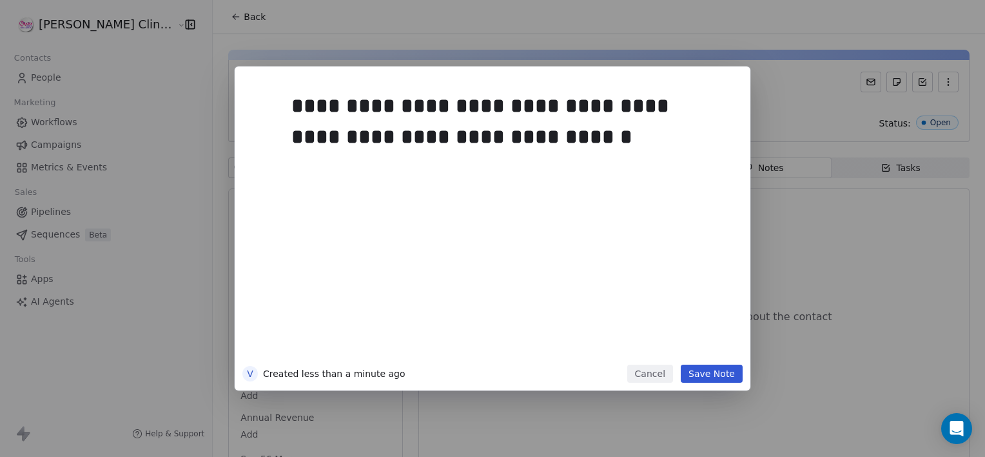
click at [715, 377] on button "Save Note" at bounding box center [712, 373] width 62 height 18
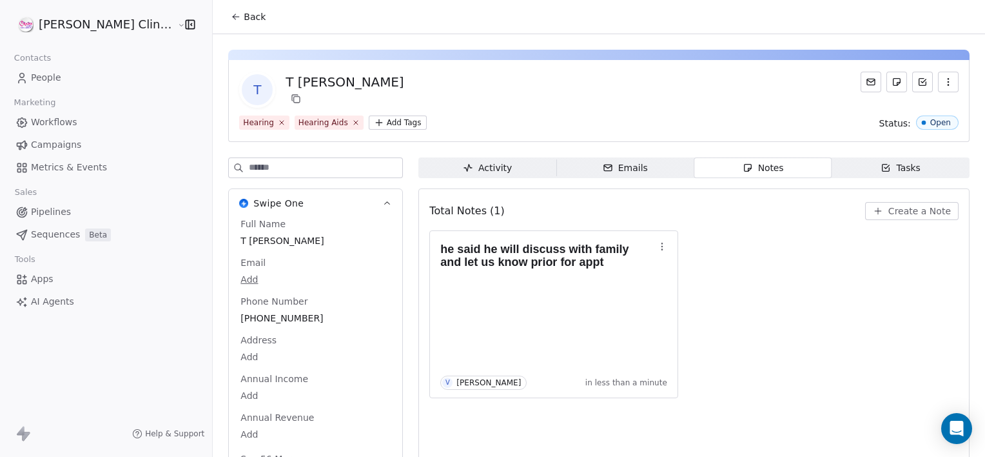
click at [223, 24] on button "Back" at bounding box center [248, 16] width 50 height 23
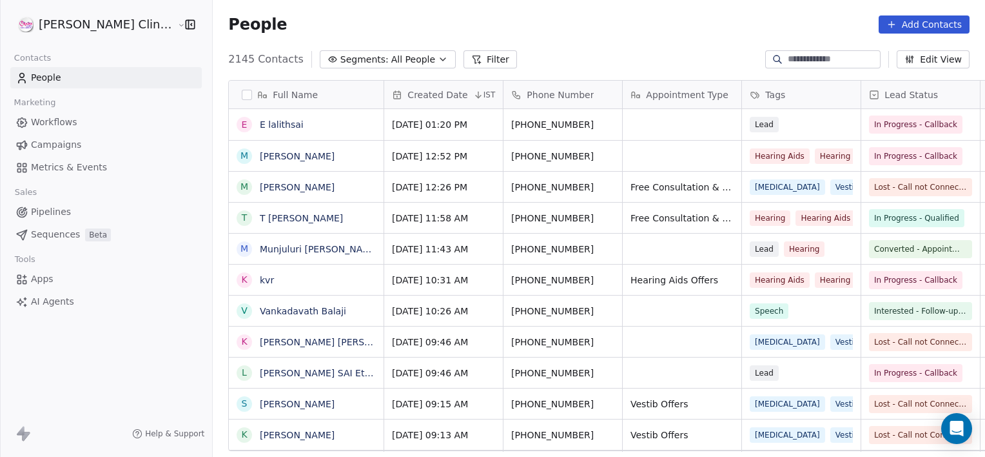
scroll to position [392, 801]
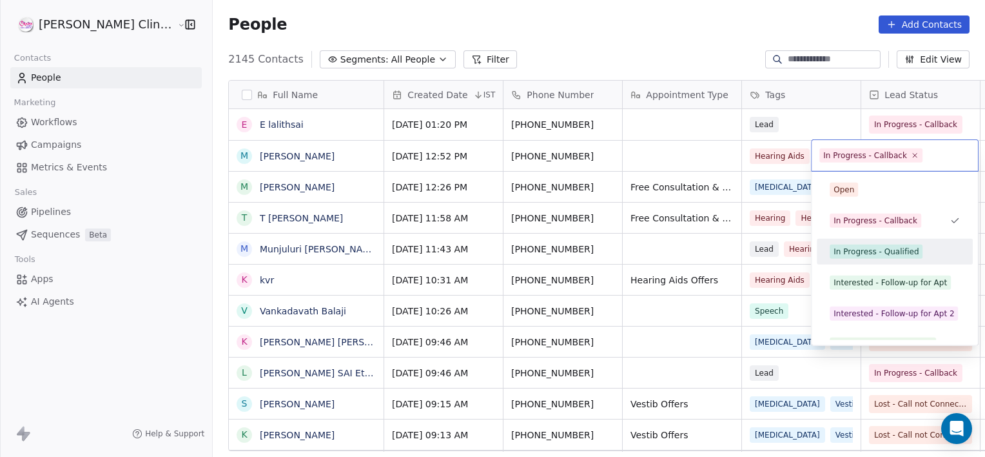
click at [881, 253] on div "In Progress - Qualified" at bounding box center [876, 252] width 85 height 12
